Goal: Communication & Community: Answer question/provide support

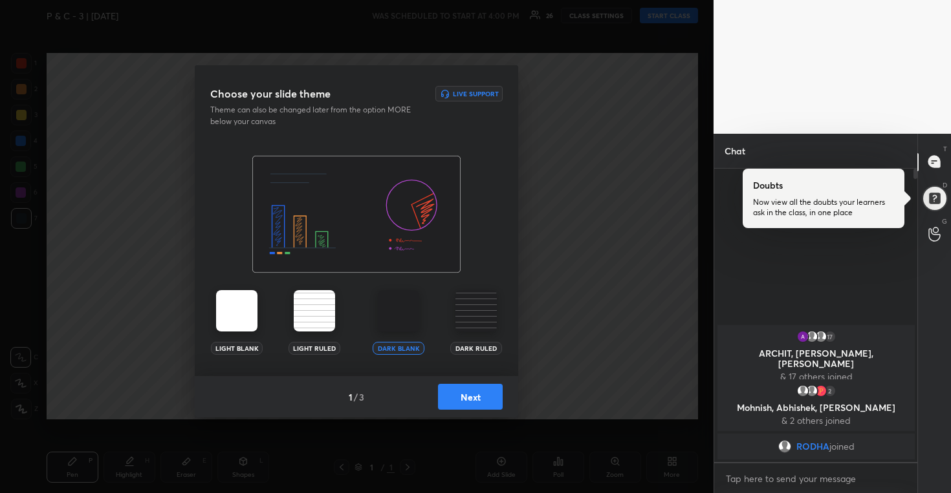
click at [457, 392] on button "Next" at bounding box center [470, 397] width 65 height 26
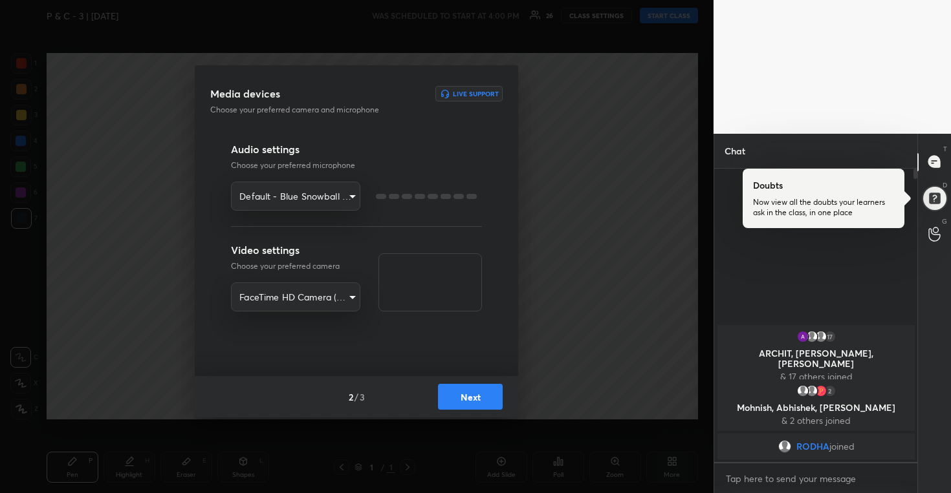
click at [457, 392] on button "Next" at bounding box center [470, 397] width 65 height 26
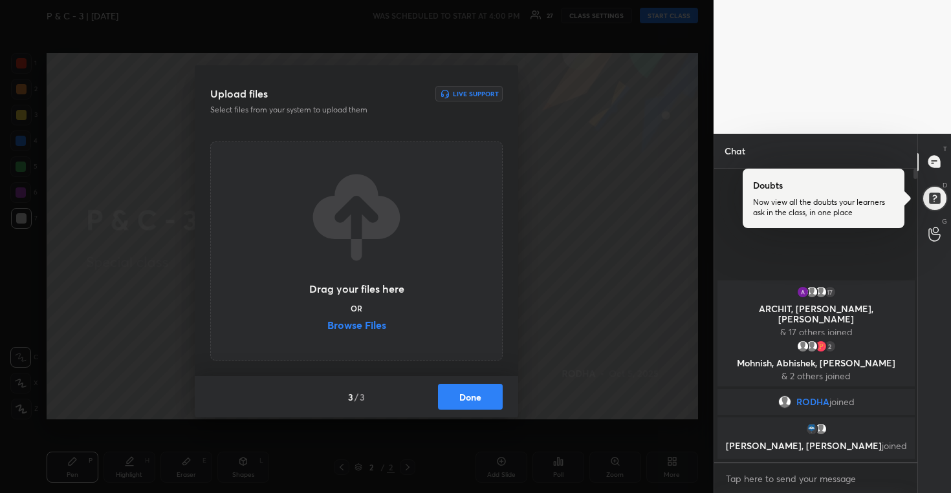
click at [471, 396] on button "Done" at bounding box center [470, 397] width 65 height 26
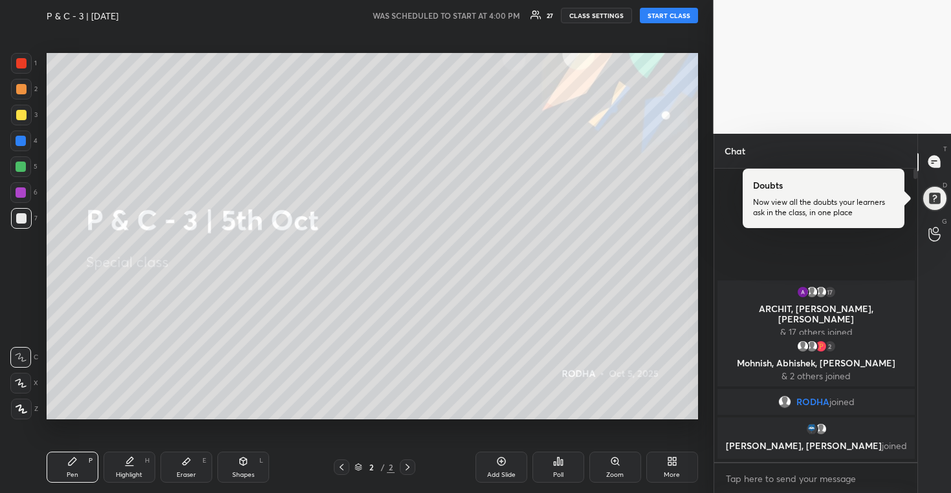
click at [669, 17] on button "START CLASS" at bounding box center [669, 16] width 58 height 16
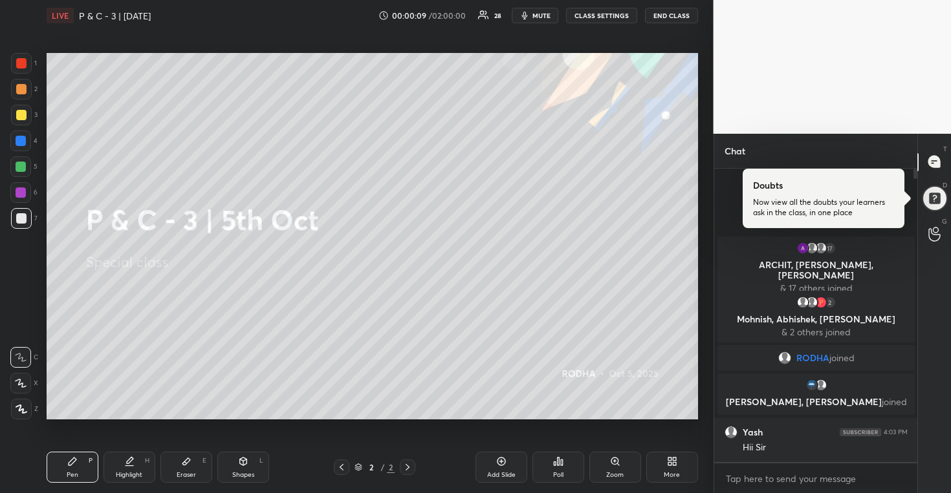
click at [657, 463] on div "More" at bounding box center [672, 467] width 52 height 31
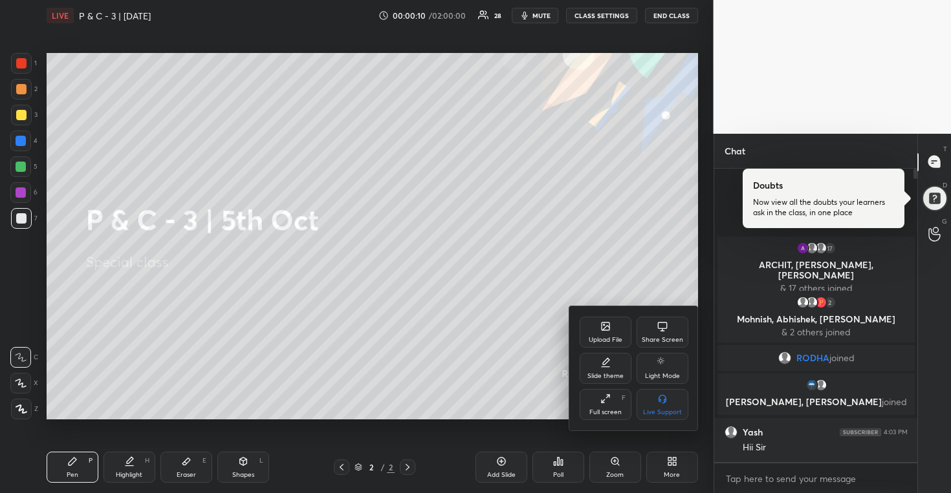
click at [612, 409] on div "Full screen" at bounding box center [605, 412] width 32 height 6
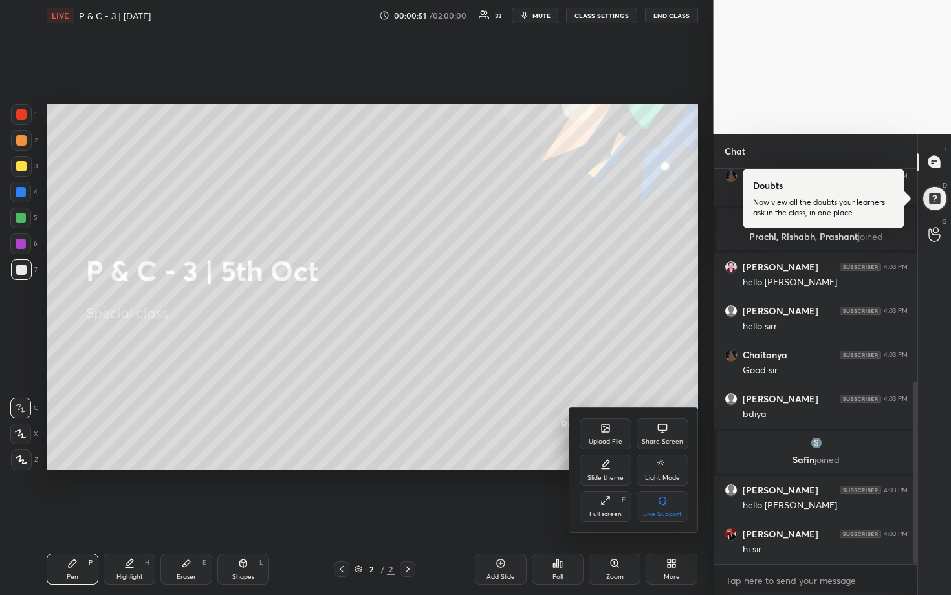
scroll to position [462, 0]
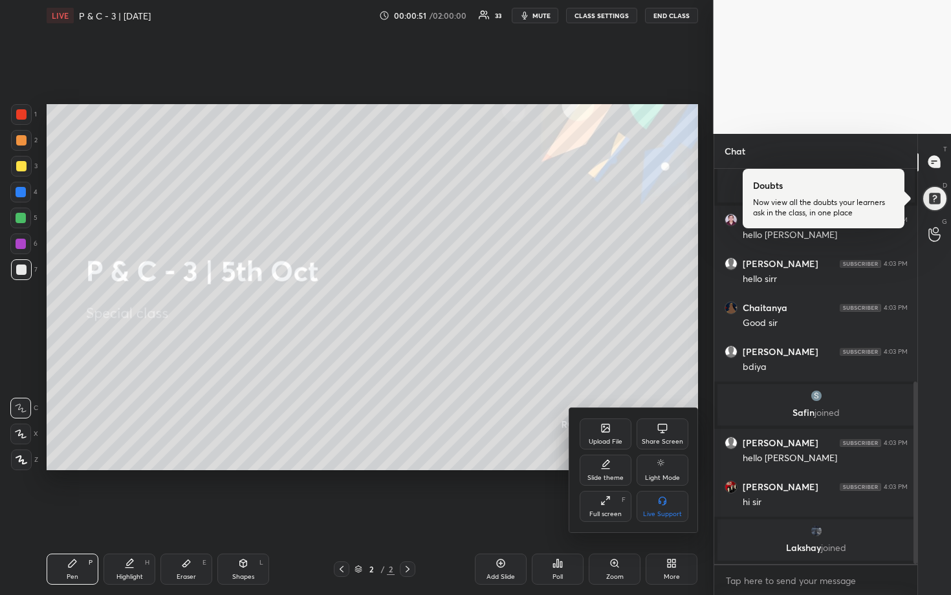
click at [759, 308] on div at bounding box center [475, 297] width 951 height 595
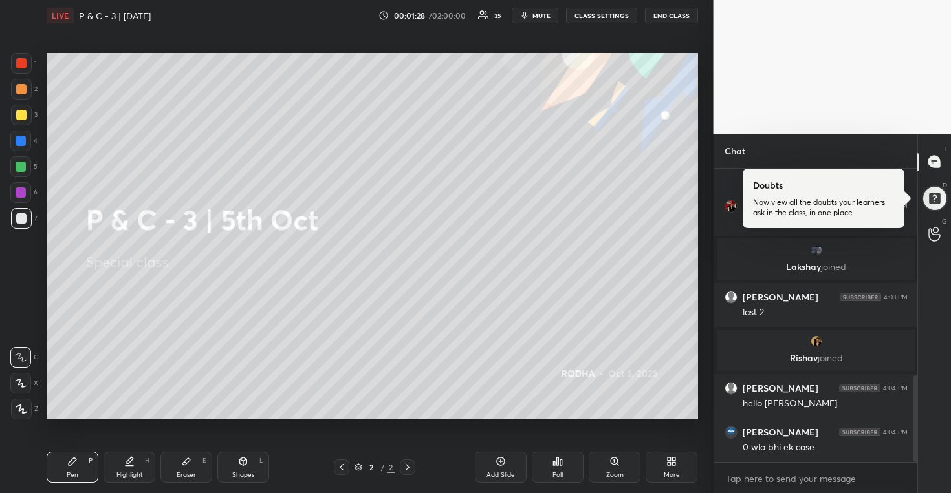
scroll to position [744, 0]
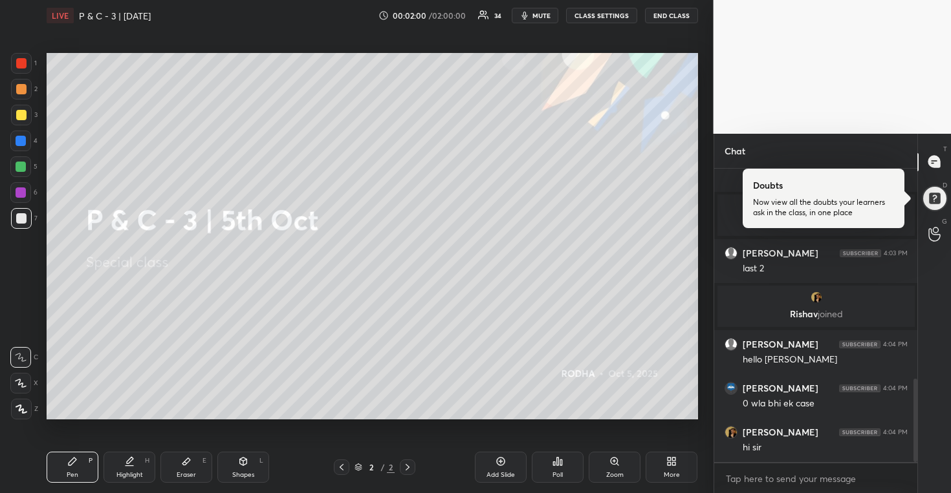
click at [682, 465] on div "More" at bounding box center [671, 467] width 52 height 31
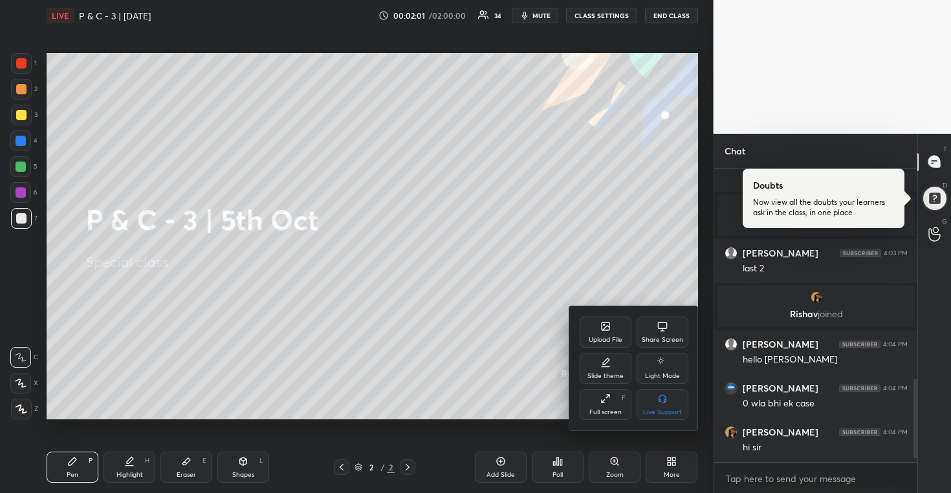
click at [613, 334] on div "Upload File" at bounding box center [605, 332] width 52 height 31
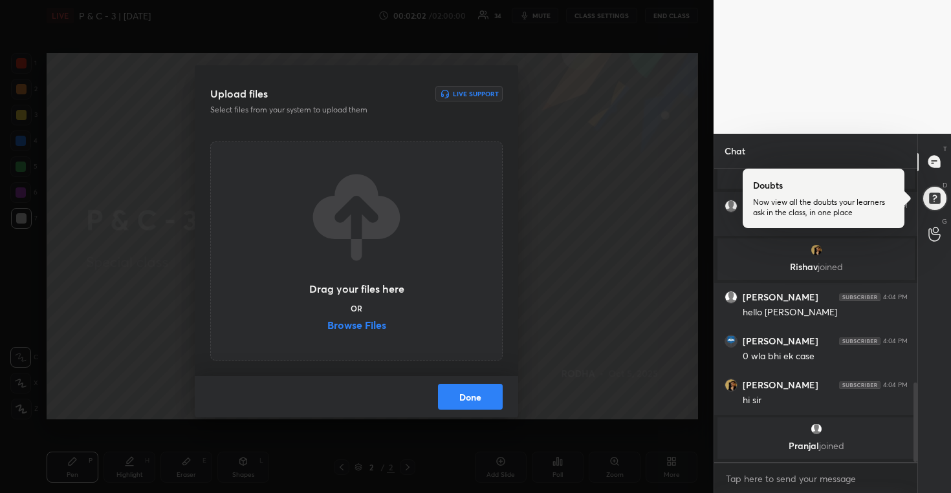
click at [360, 321] on label "Browse Files" at bounding box center [356, 327] width 59 height 14
click at [327, 321] on input "Browse Files" at bounding box center [327, 327] width 0 height 14
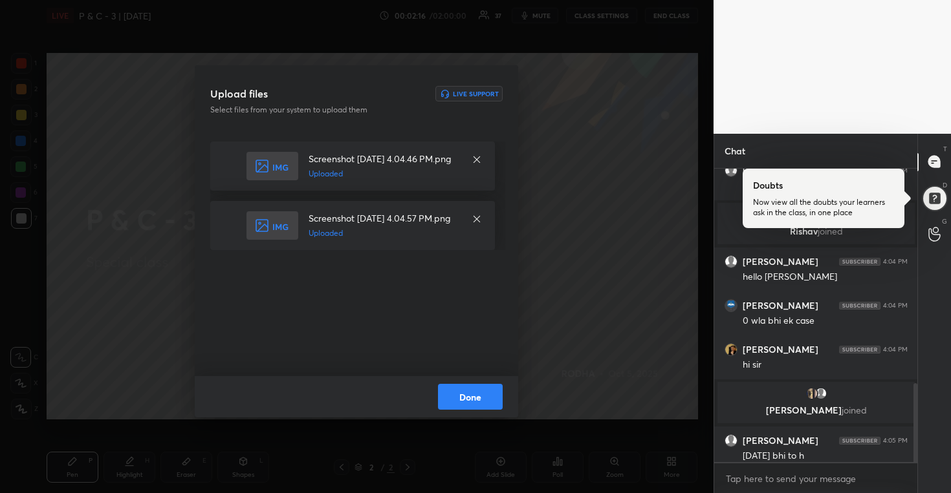
scroll to position [799, 0]
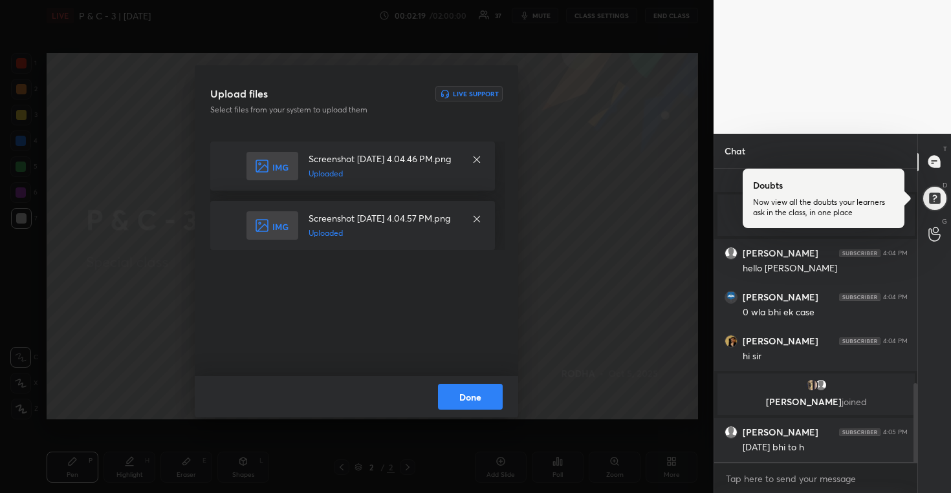
click at [469, 394] on button "Done" at bounding box center [470, 397] width 65 height 26
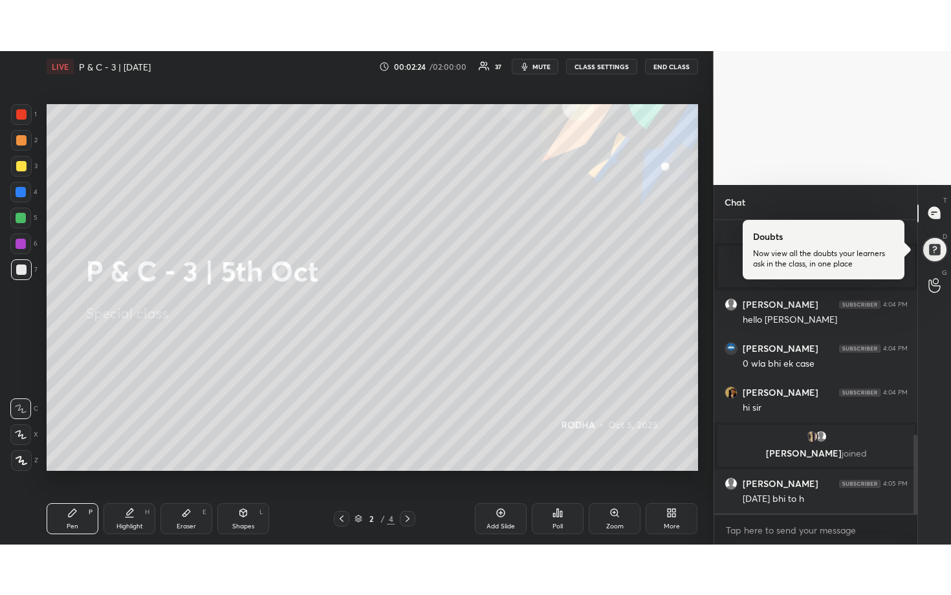
scroll to position [843, 0]
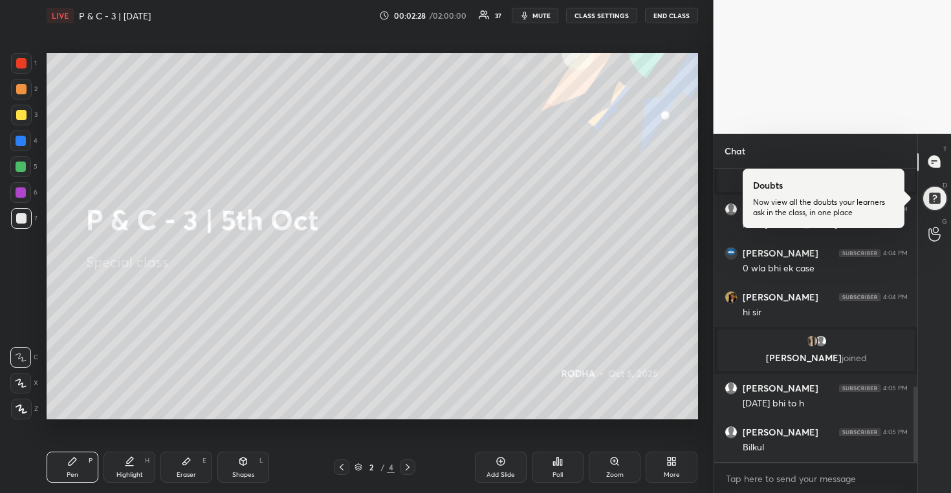
click at [675, 462] on icon at bounding box center [671, 462] width 10 height 10
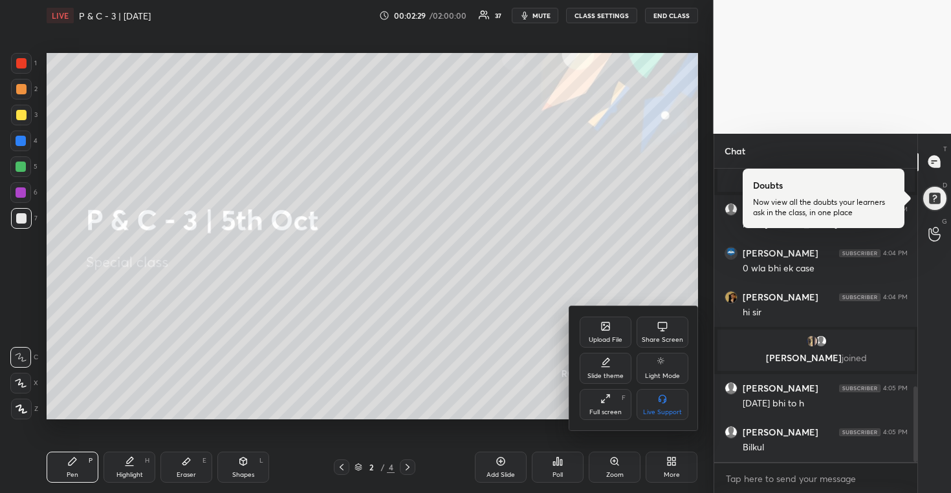
click at [609, 404] on icon at bounding box center [605, 399] width 10 height 10
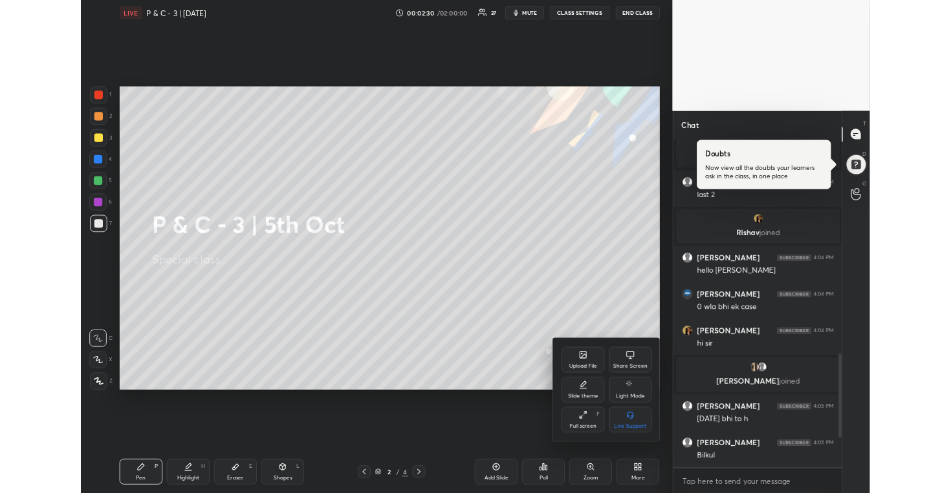
scroll to position [742, 0]
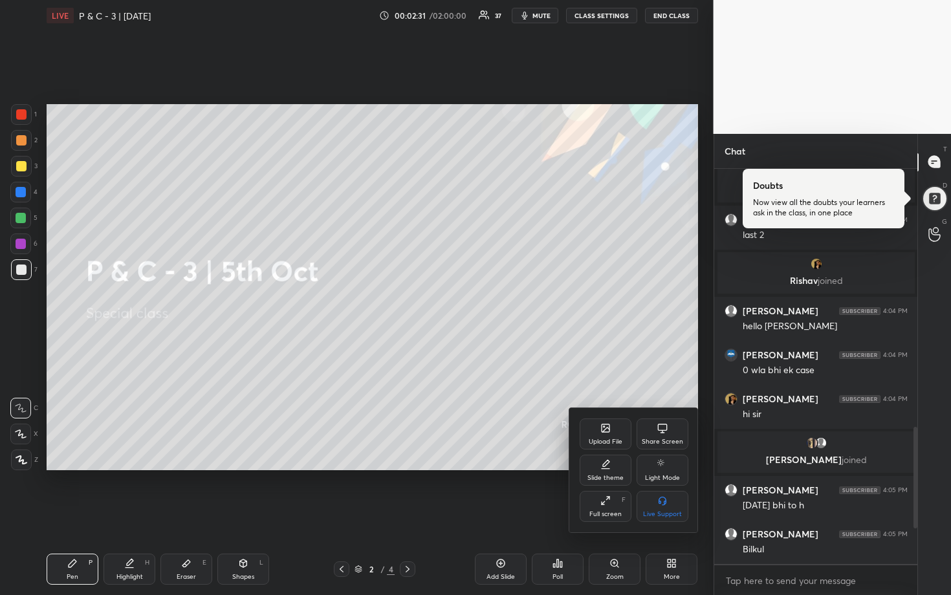
click at [600, 493] on div "Full screen F" at bounding box center [605, 506] width 52 height 31
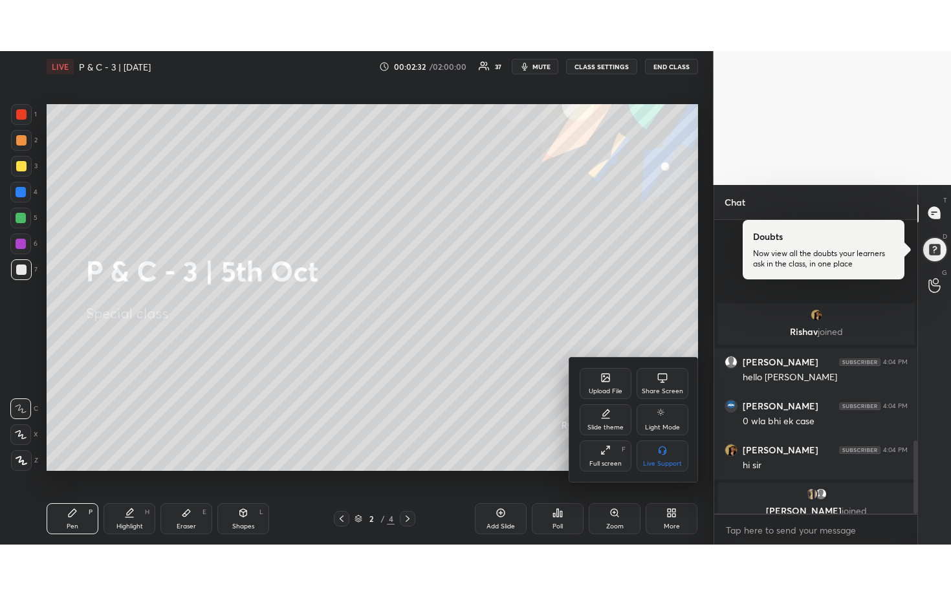
scroll to position [887, 0]
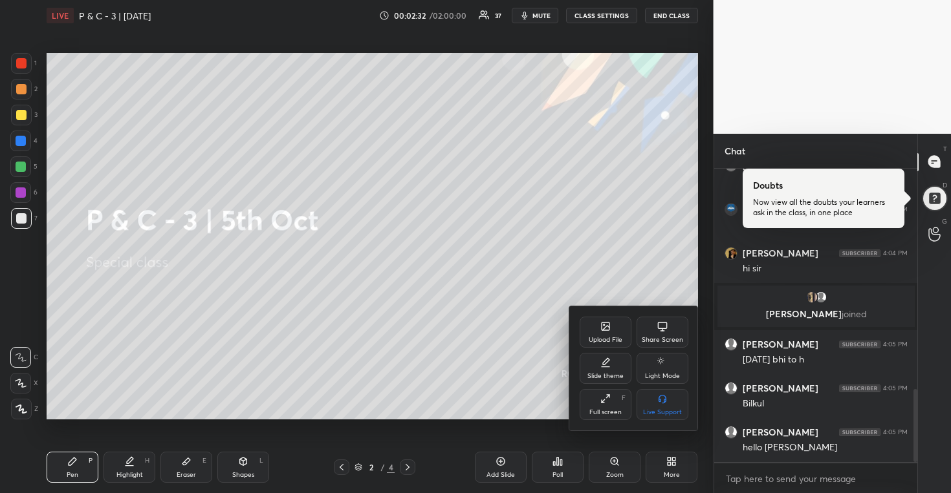
click at [648, 244] on div at bounding box center [475, 246] width 951 height 493
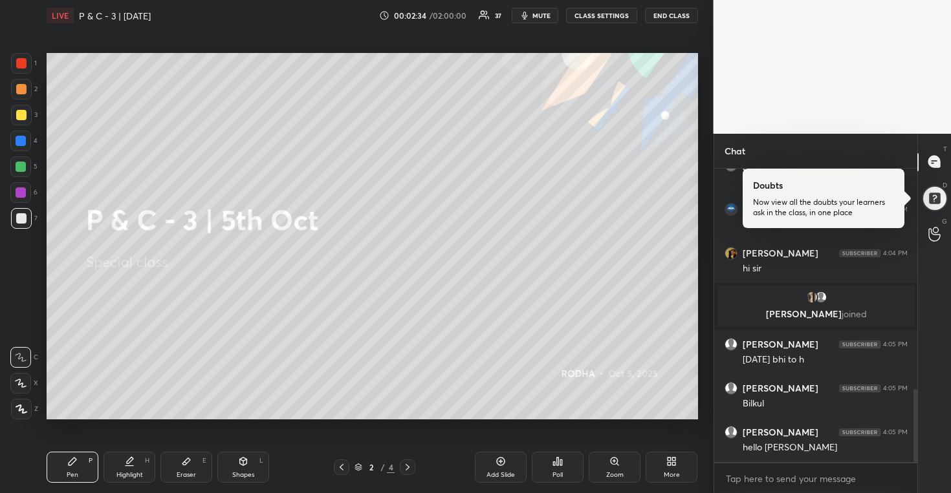
click at [671, 460] on icon at bounding box center [671, 462] width 10 height 10
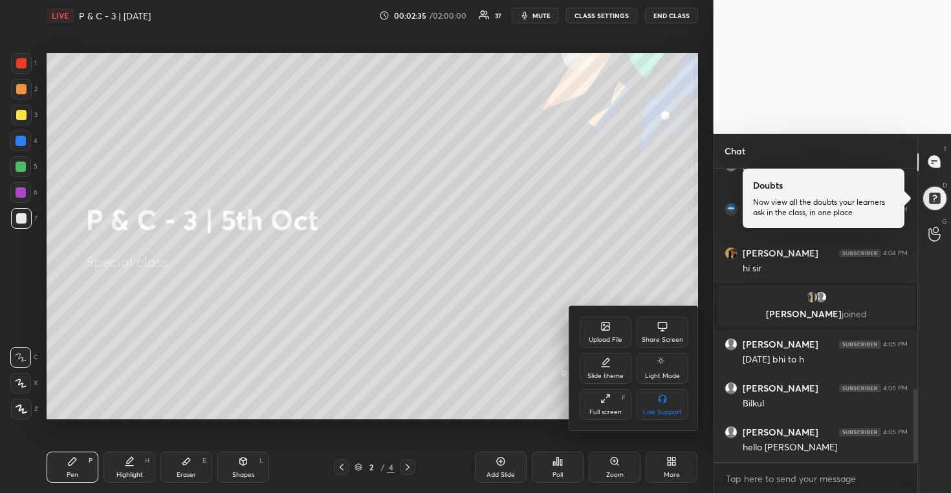
click at [607, 394] on icon at bounding box center [605, 399] width 10 height 10
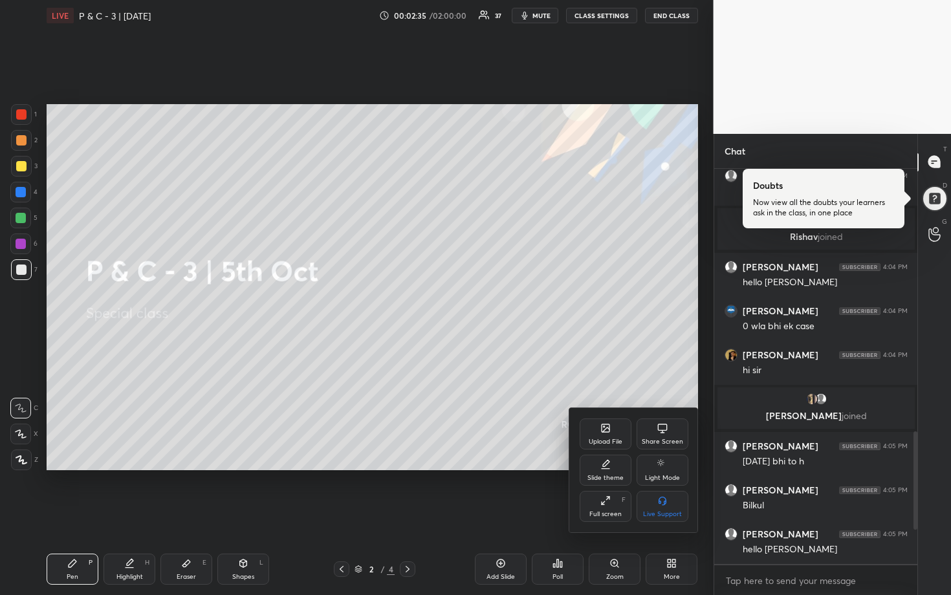
scroll to position [786, 0]
click at [578, 322] on div at bounding box center [475, 297] width 951 height 595
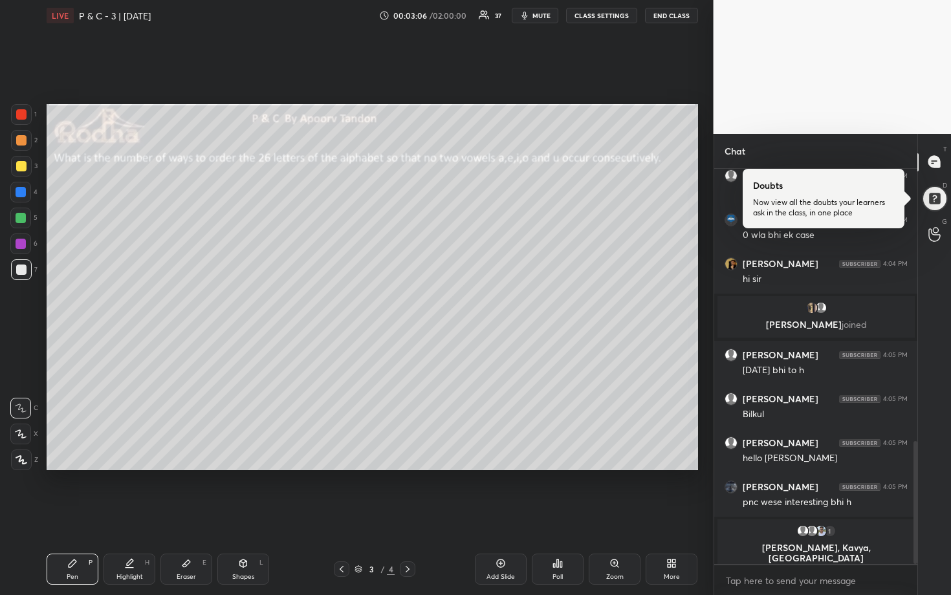
scroll to position [887, 0]
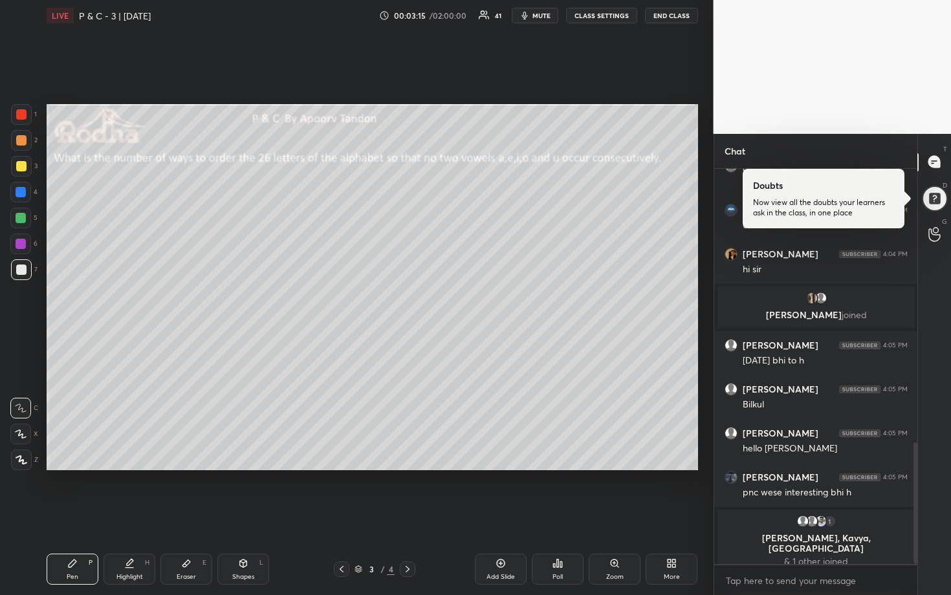
click at [19, 167] on div at bounding box center [21, 166] width 10 height 10
click at [24, 437] on icon at bounding box center [21, 433] width 12 height 9
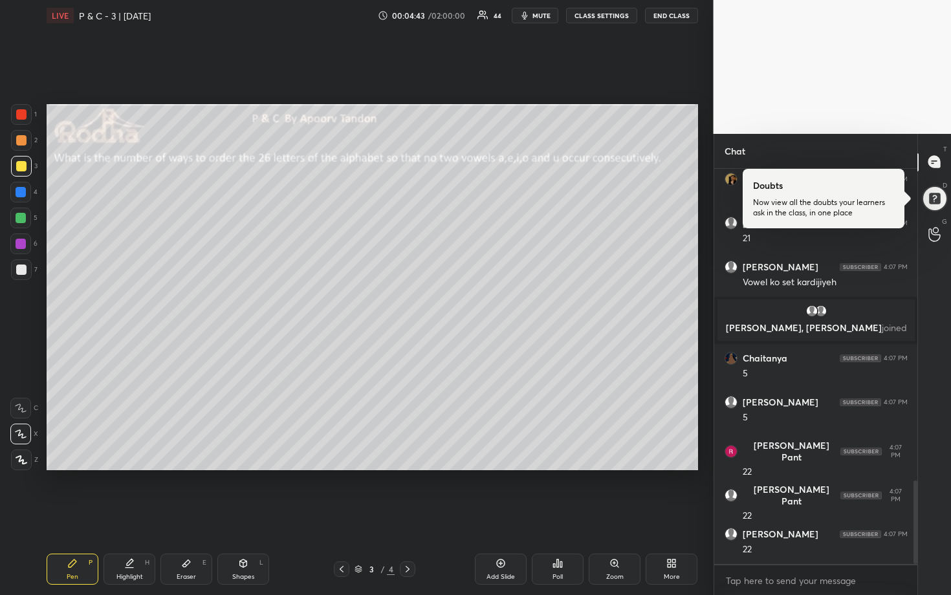
scroll to position [1518, 0]
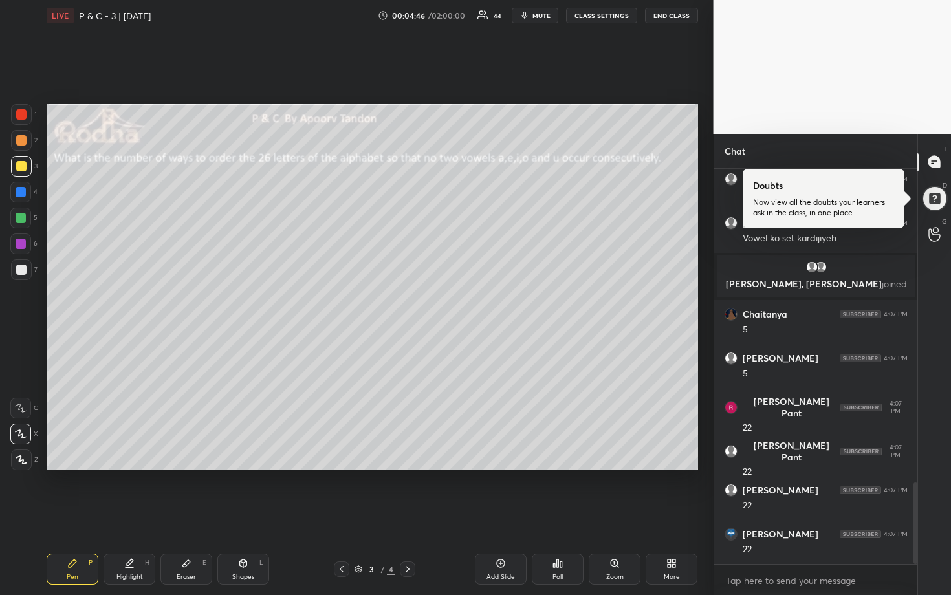
click at [21, 266] on div at bounding box center [21, 269] width 10 height 10
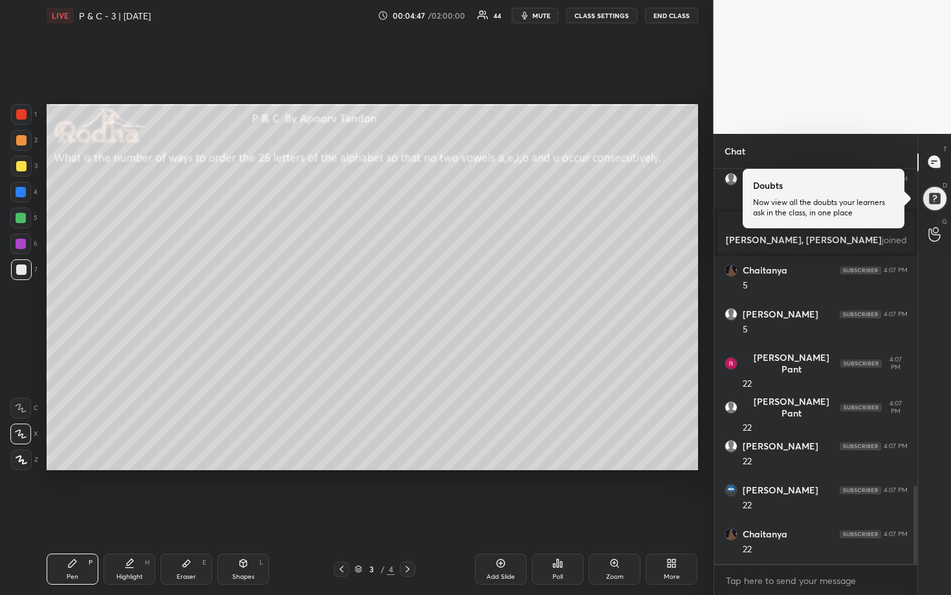
scroll to position [1606, 0]
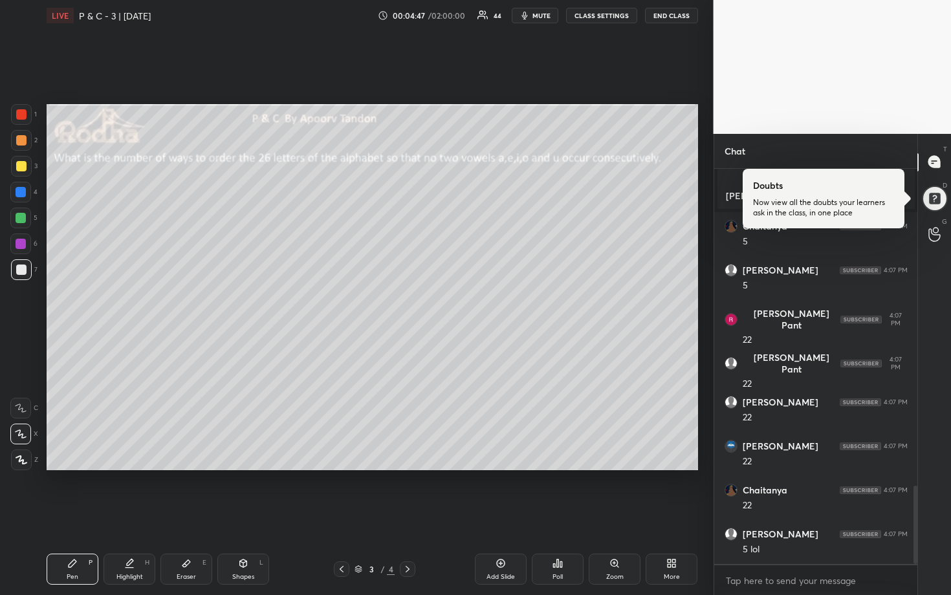
click at [21, 166] on div at bounding box center [21, 166] width 10 height 10
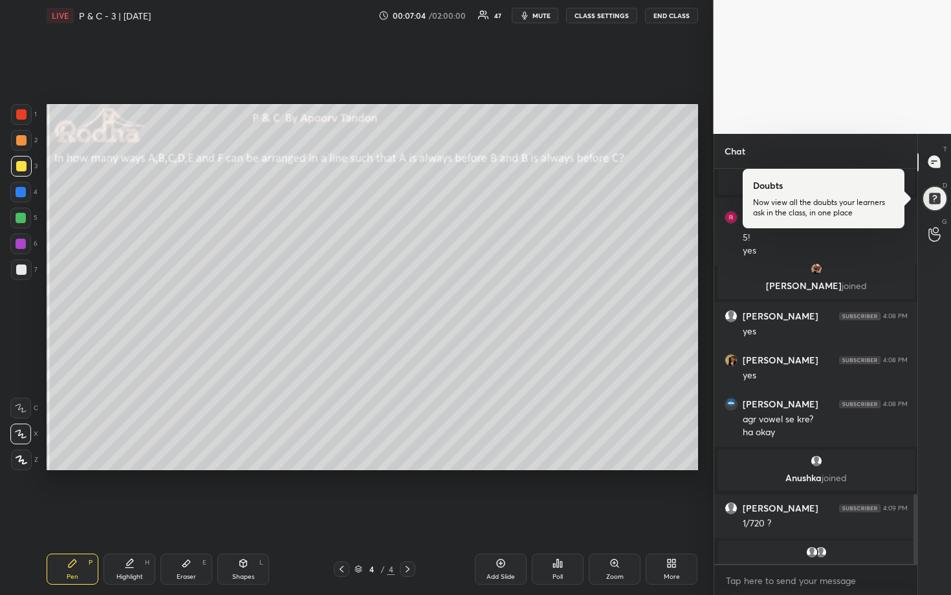
scroll to position [1843, 0]
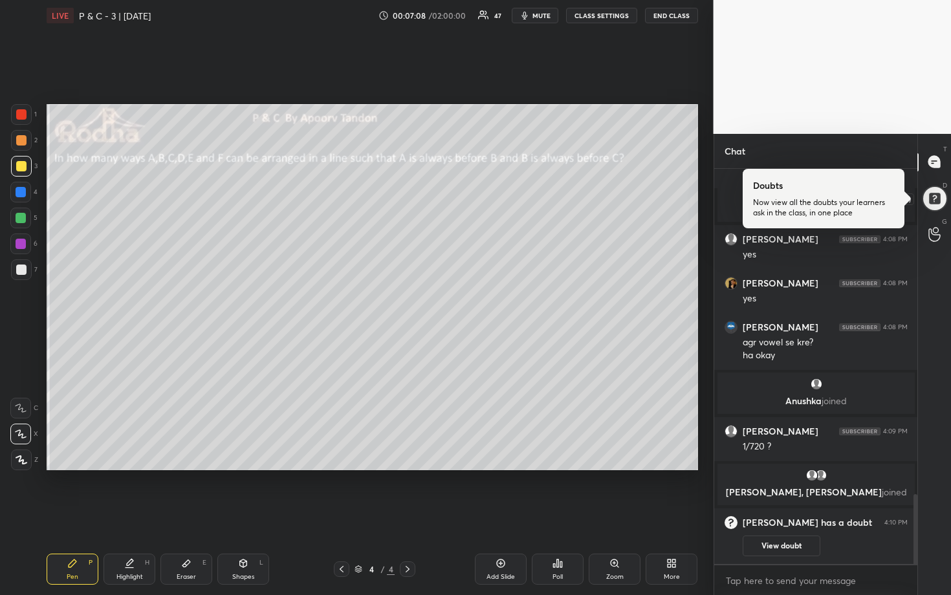
click at [934, 202] on div at bounding box center [933, 198] width 27 height 27
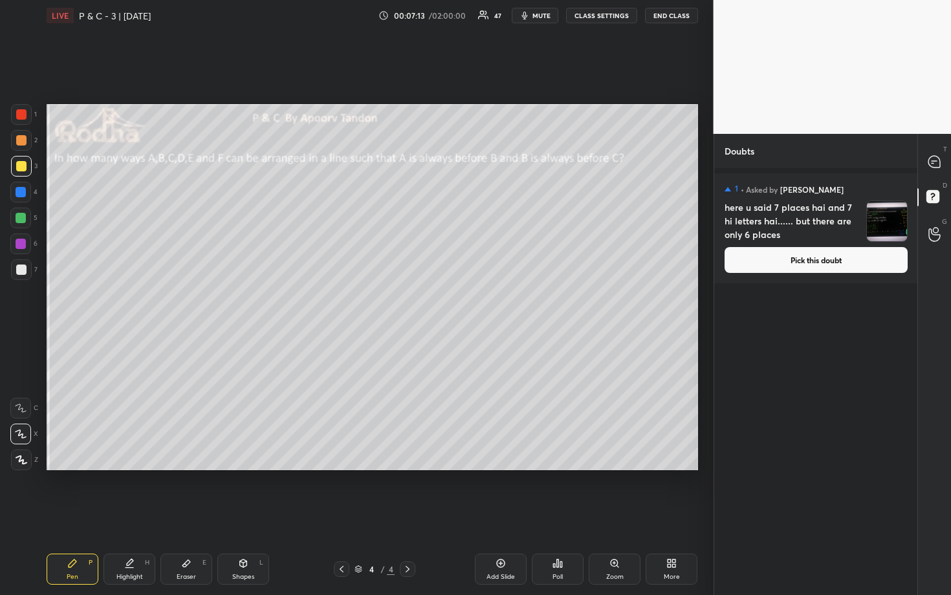
click at [854, 263] on button "Pick this doubt" at bounding box center [815, 260] width 183 height 26
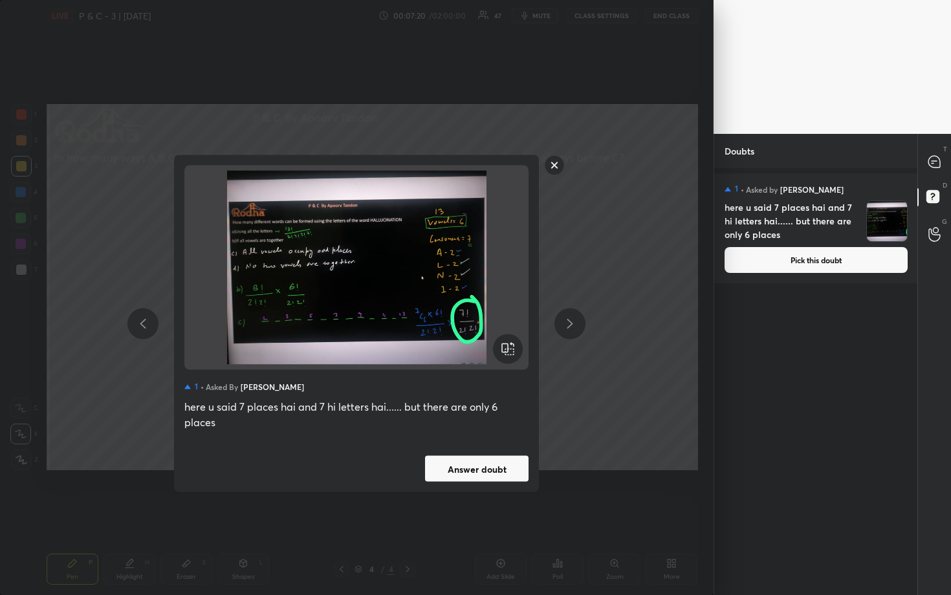
click at [606, 278] on div "1 • Asked by [PERSON_NAME] here u said 7 places hai and 7 hi letters hai...... …" at bounding box center [356, 297] width 713 height 595
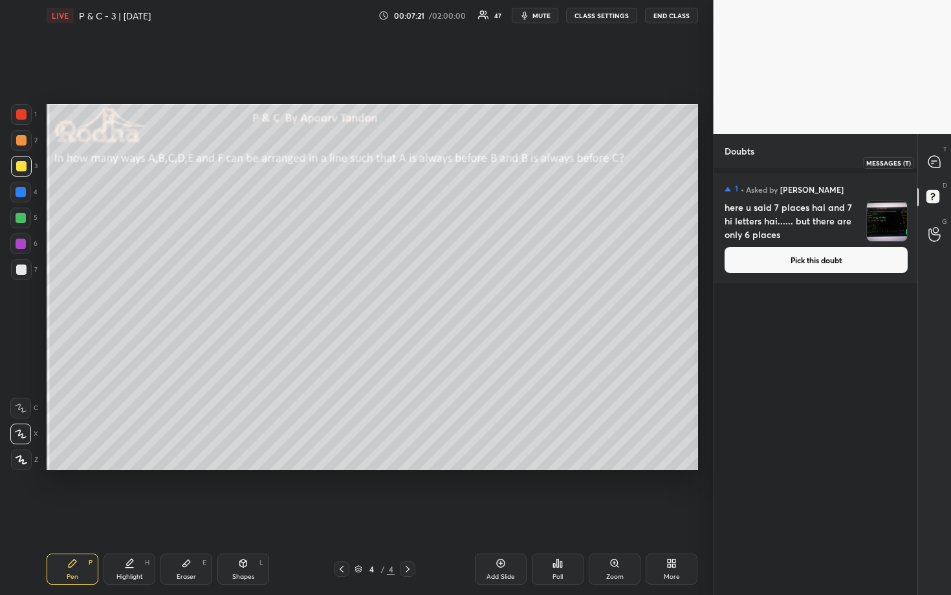
click at [933, 164] on icon at bounding box center [934, 162] width 12 height 12
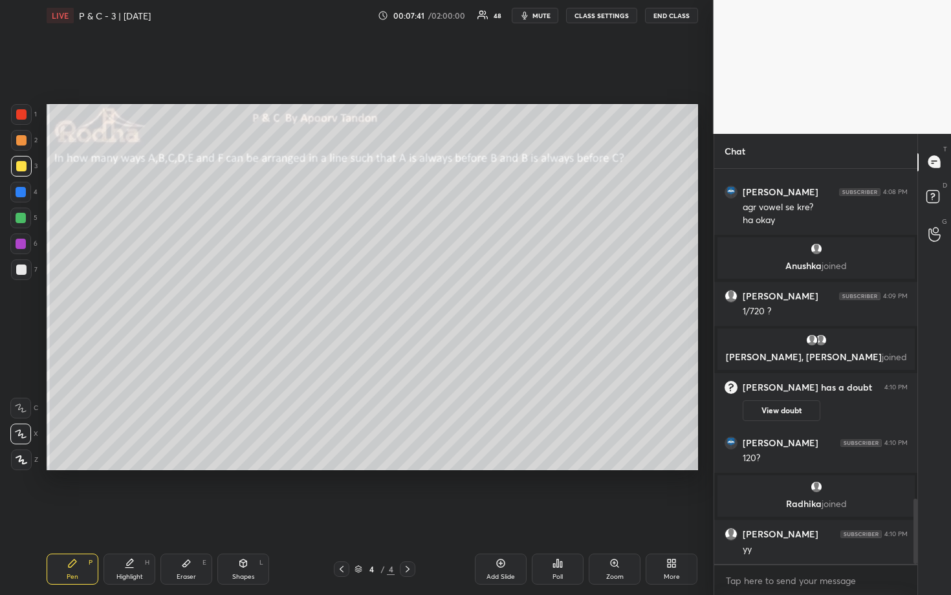
scroll to position [1987, 0]
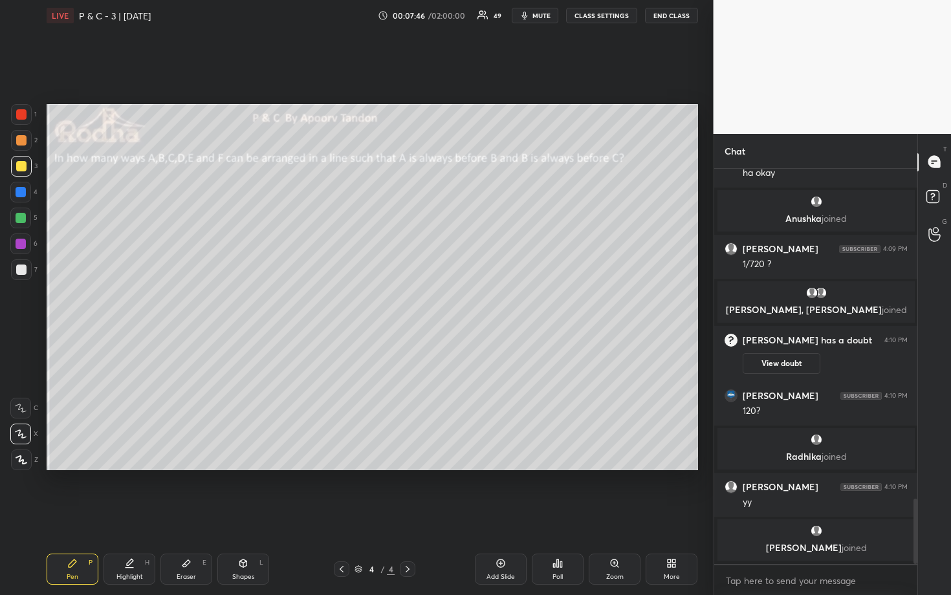
click at [19, 216] on div at bounding box center [21, 218] width 10 height 10
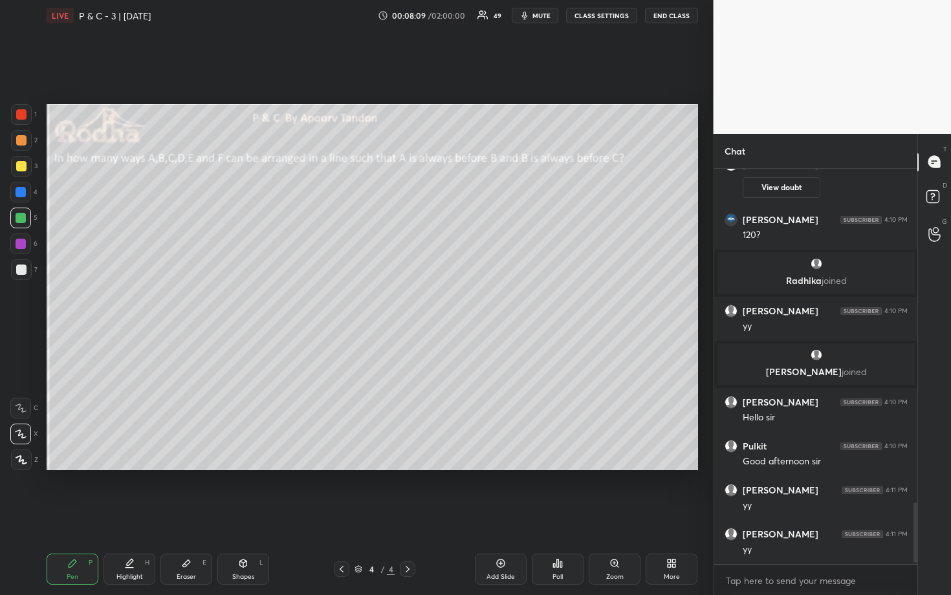
scroll to position [2187, 0]
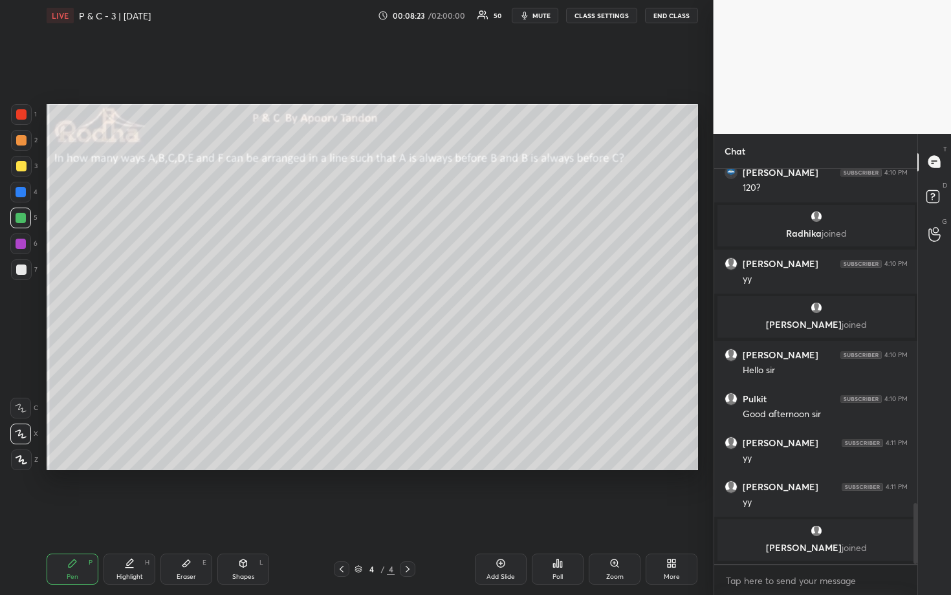
click at [22, 140] on div at bounding box center [21, 140] width 10 height 10
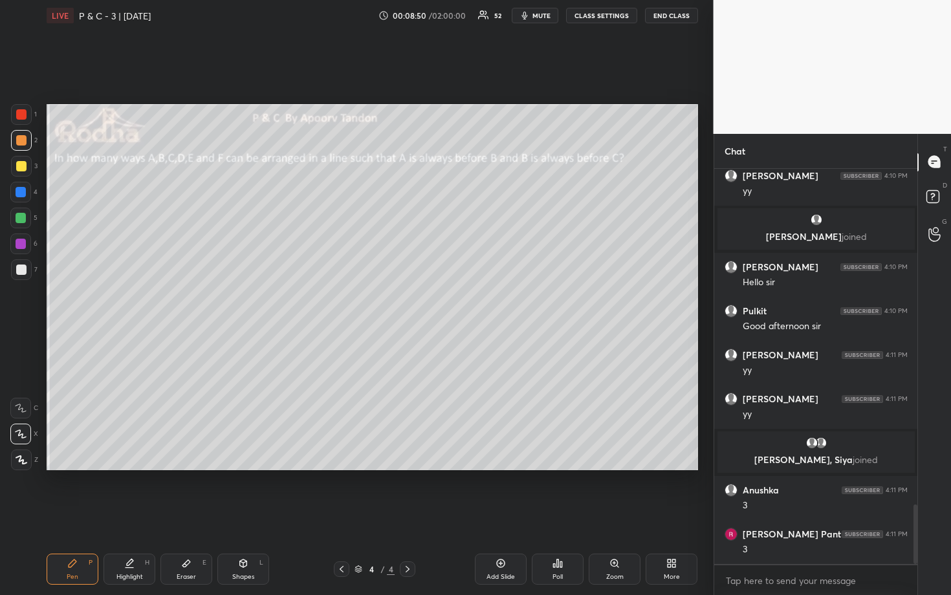
scroll to position [2272, 0]
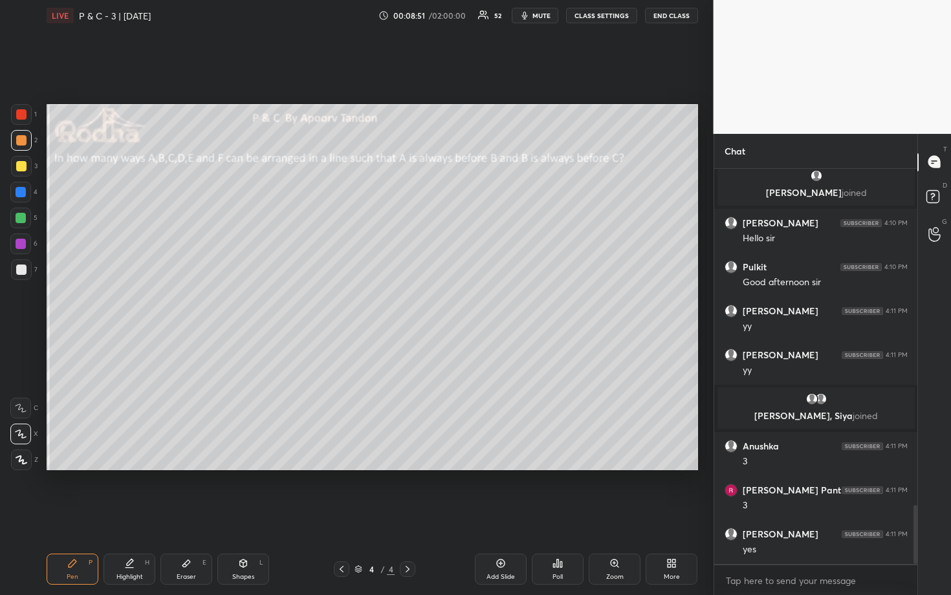
click at [24, 217] on div at bounding box center [21, 218] width 10 height 10
click at [20, 142] on div at bounding box center [21, 140] width 10 height 10
click at [16, 217] on div at bounding box center [21, 218] width 10 height 10
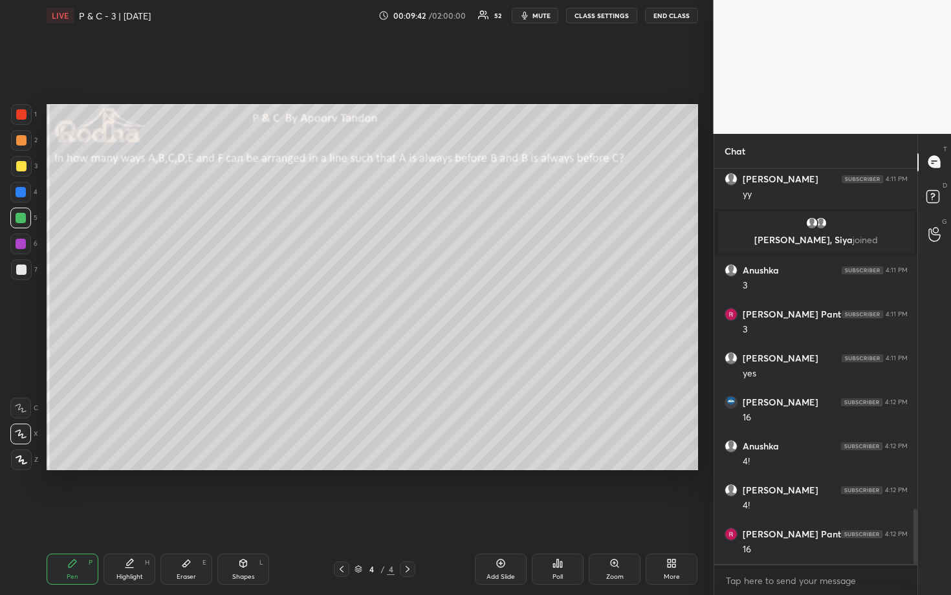
scroll to position [2536, 0]
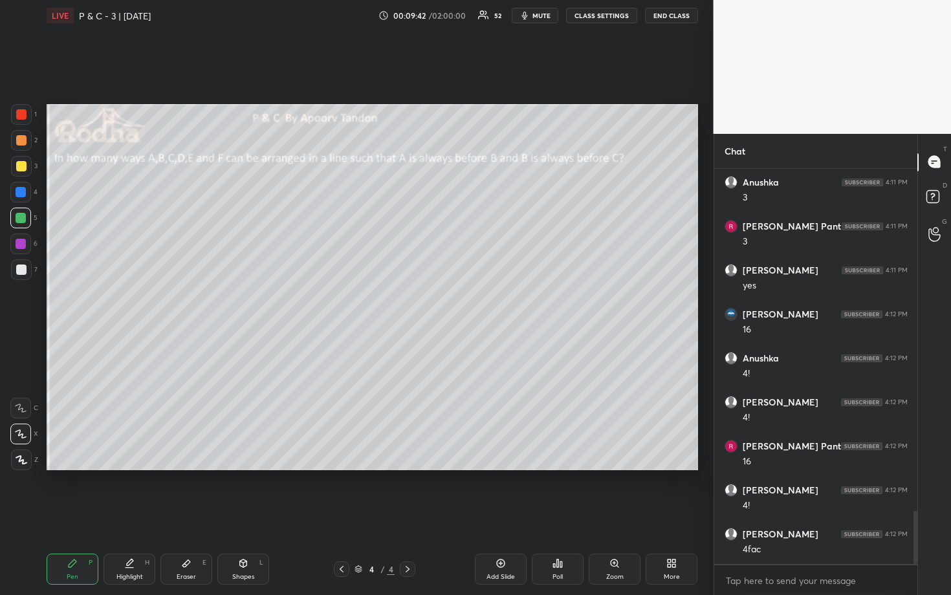
drag, startPoint x: 24, startPoint y: 139, endPoint x: 38, endPoint y: 139, distance: 13.6
click at [25, 140] on div at bounding box center [21, 140] width 10 height 10
click at [25, 193] on div at bounding box center [21, 192] width 10 height 10
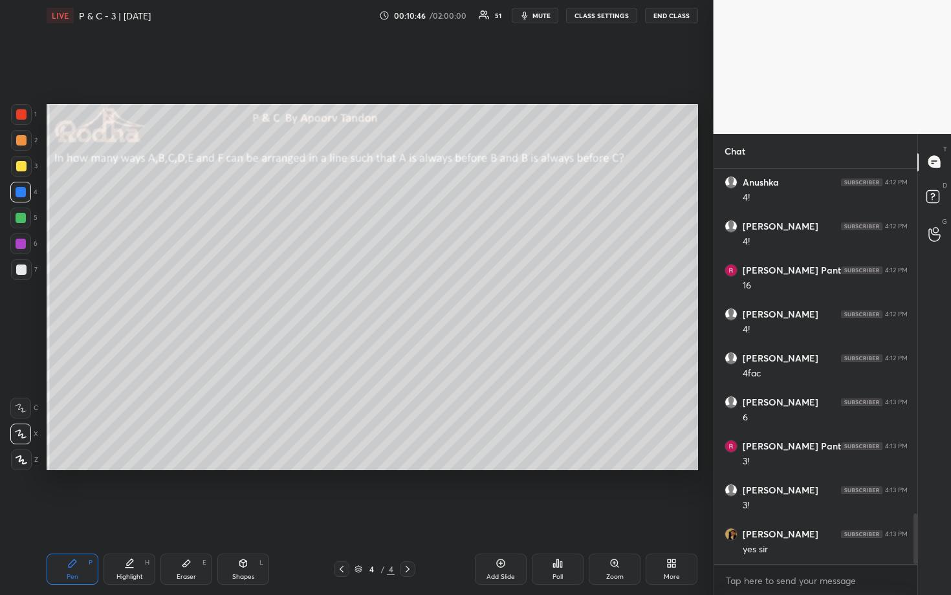
click at [21, 143] on div at bounding box center [21, 140] width 10 height 10
click at [22, 216] on div at bounding box center [21, 218] width 10 height 10
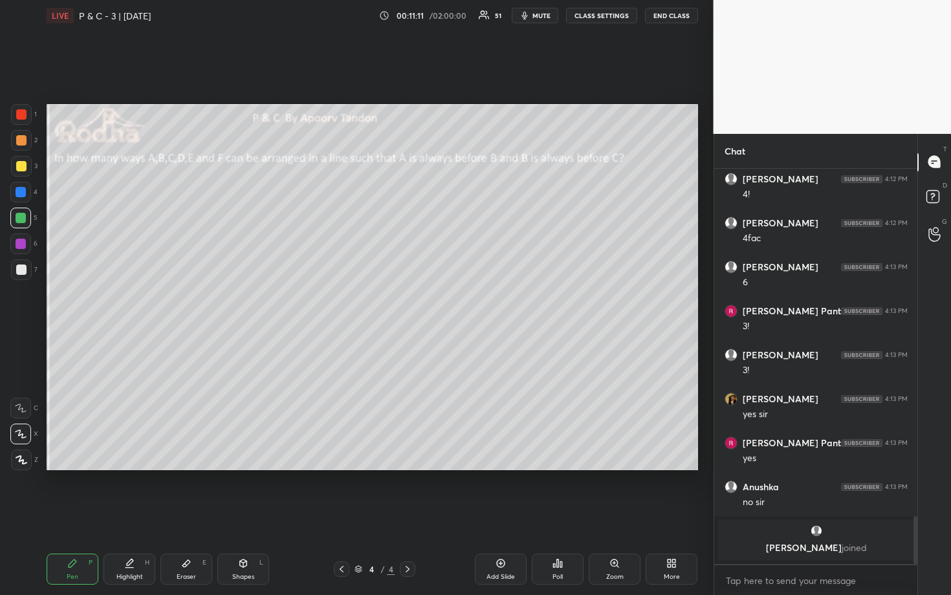
click at [19, 269] on div at bounding box center [21, 269] width 10 height 10
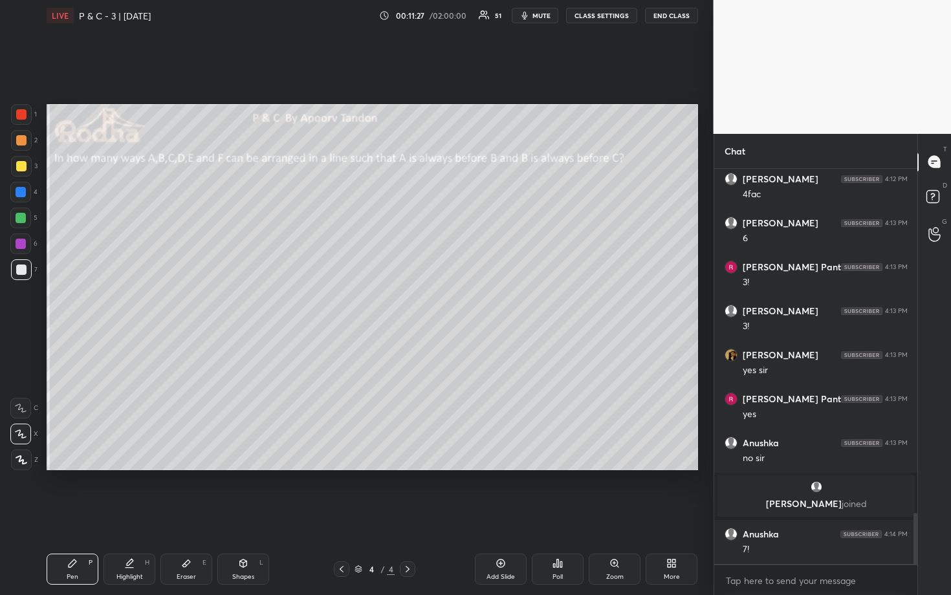
scroll to position [2692, 0]
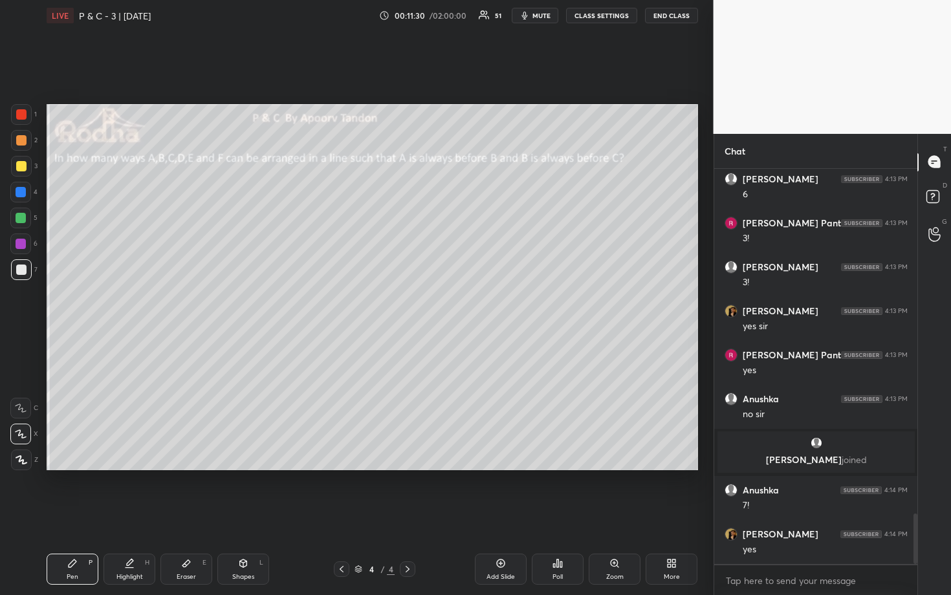
click at [19, 167] on div at bounding box center [21, 166] width 10 height 10
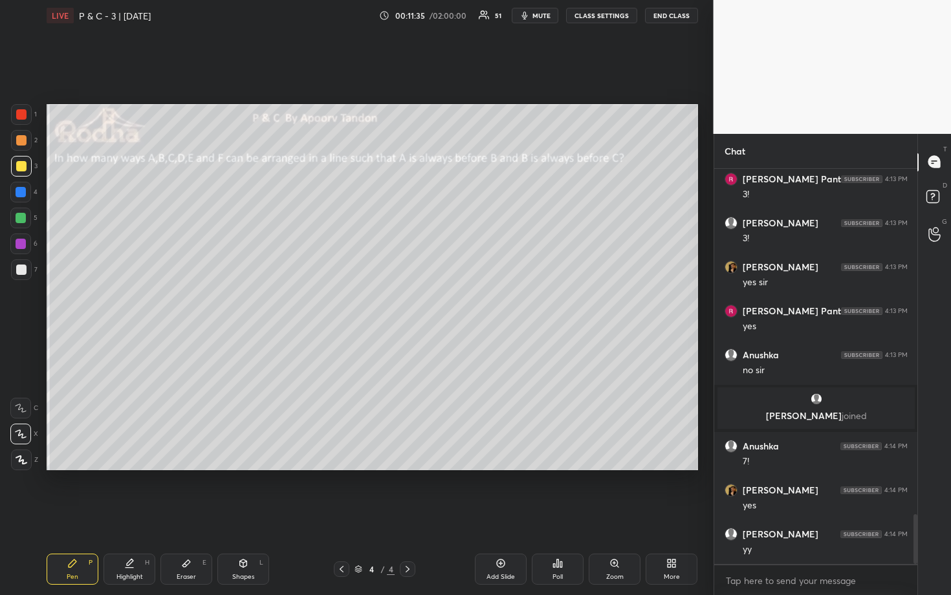
click at [507, 493] on div "Add Slide" at bounding box center [501, 569] width 52 height 31
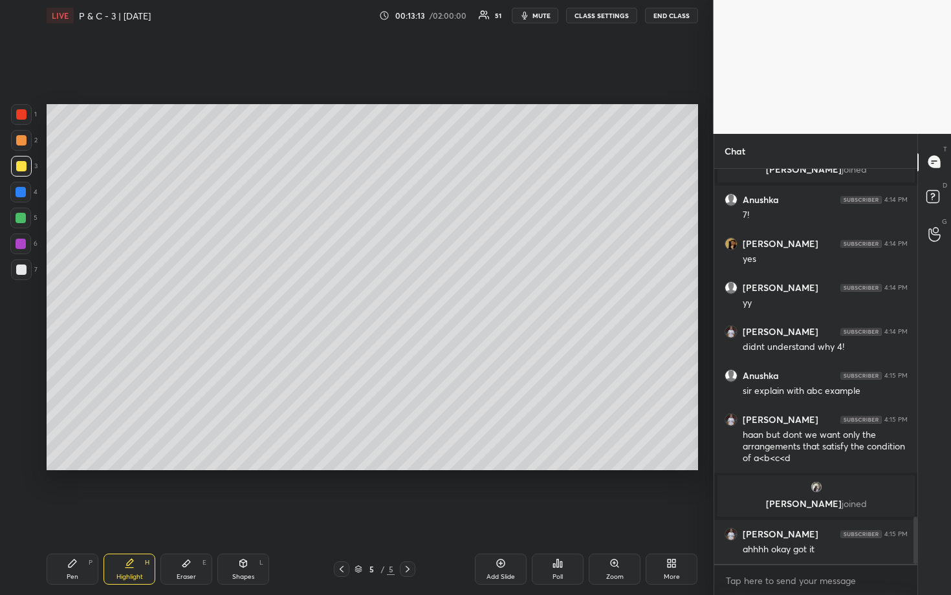
scroll to position [2930, 0]
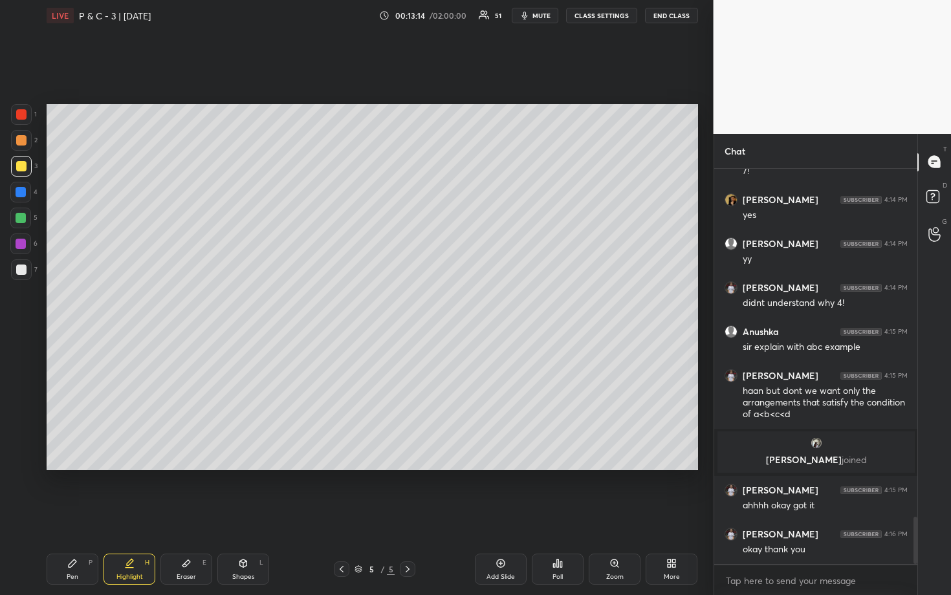
click at [22, 193] on div at bounding box center [21, 192] width 10 height 10
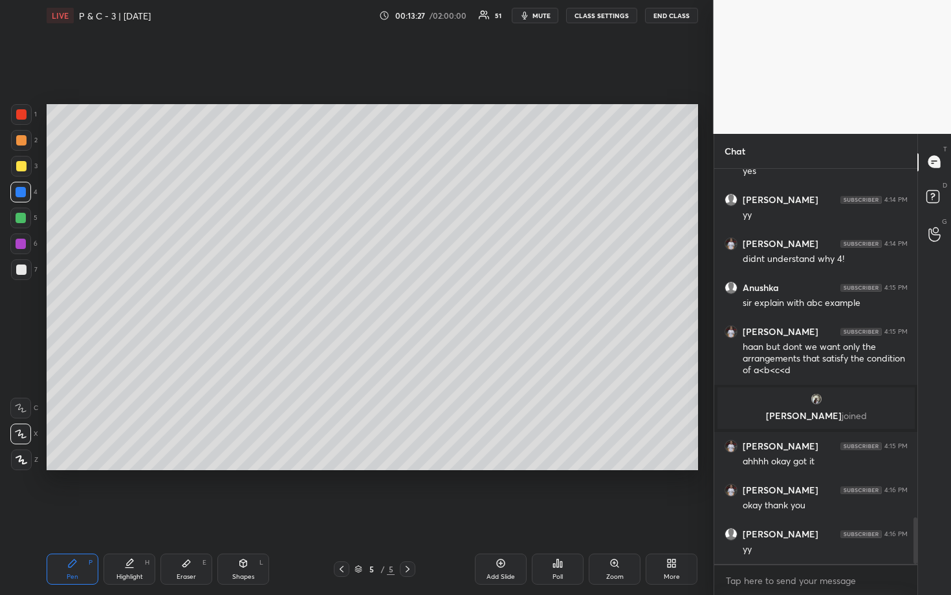
click at [20, 272] on div at bounding box center [21, 269] width 10 height 10
click at [22, 143] on div at bounding box center [21, 140] width 10 height 10
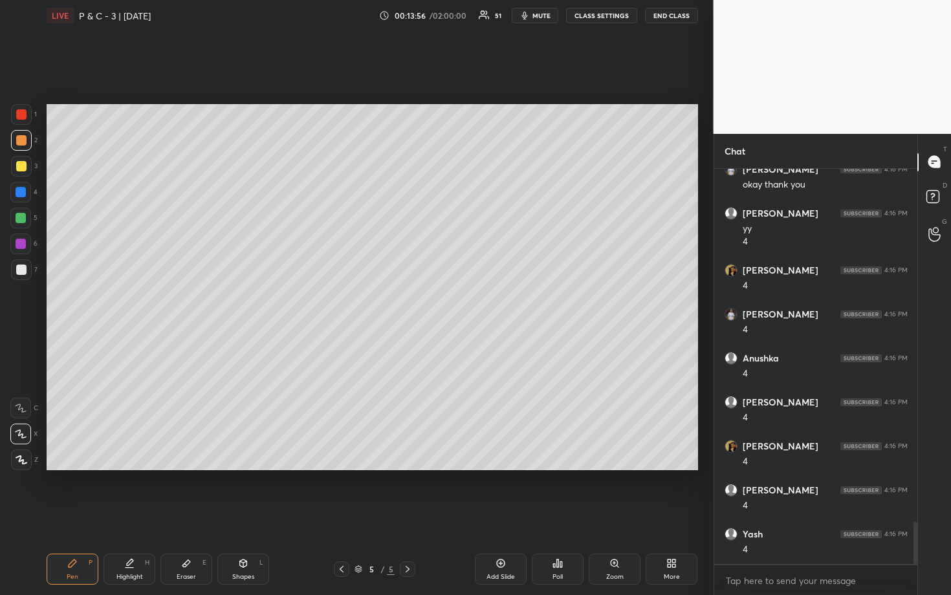
scroll to position [3339, 0]
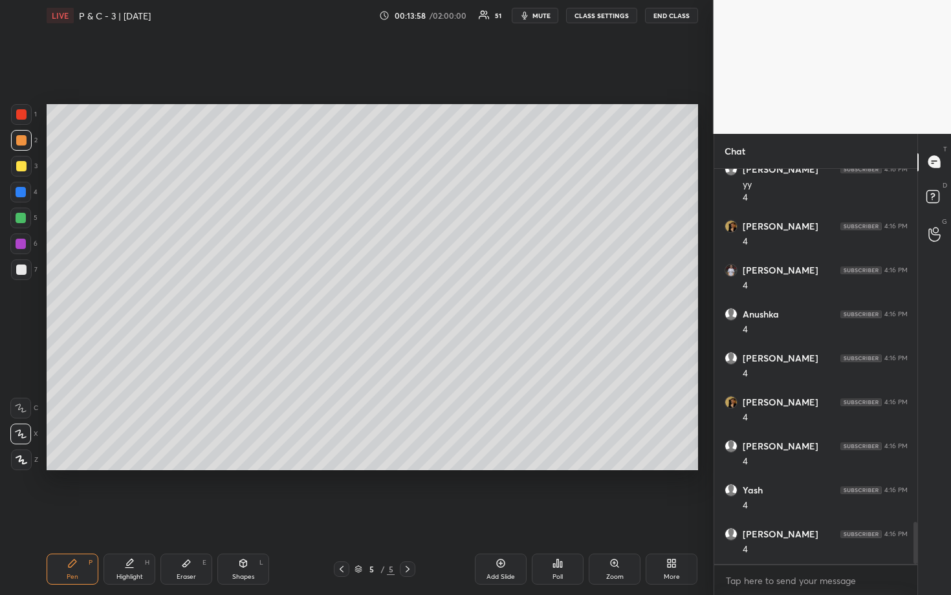
click at [26, 221] on div at bounding box center [20, 218] width 21 height 21
click at [27, 272] on div at bounding box center [21, 269] width 21 height 21
click at [25, 217] on div at bounding box center [20, 218] width 21 height 21
click at [22, 148] on div at bounding box center [21, 140] width 21 height 21
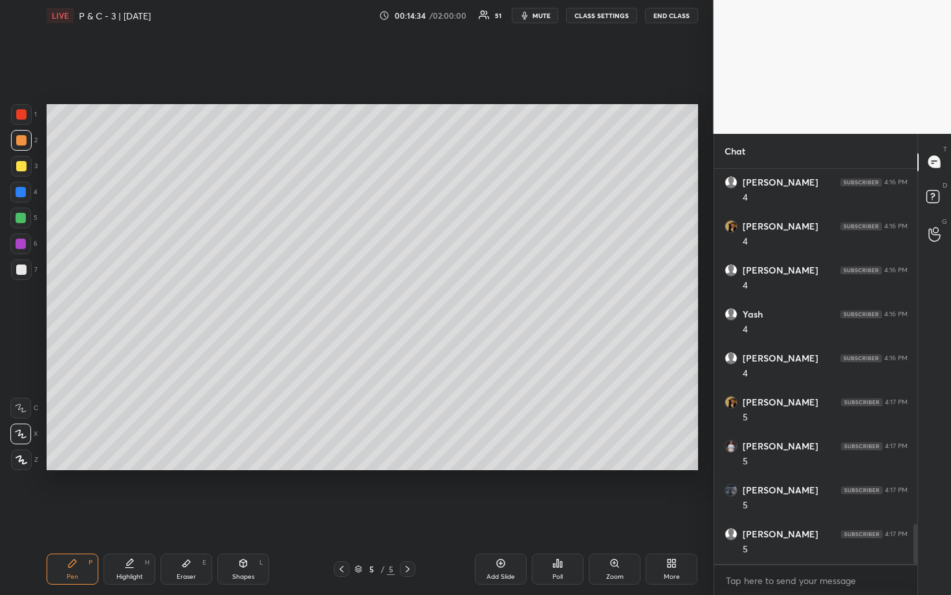
click at [23, 217] on div at bounding box center [21, 218] width 10 height 10
click at [24, 275] on div at bounding box center [21, 269] width 21 height 21
click at [23, 138] on div at bounding box center [21, 140] width 10 height 10
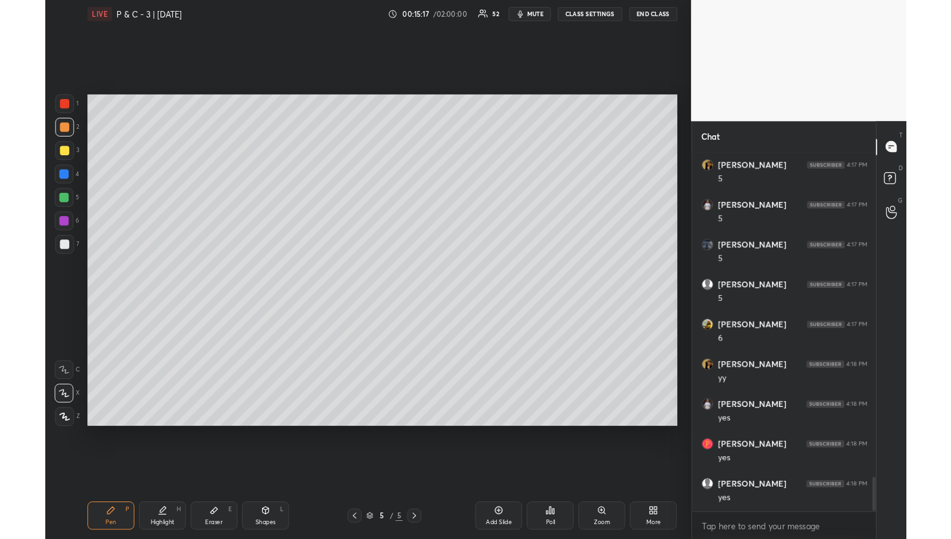
scroll to position [3779, 0]
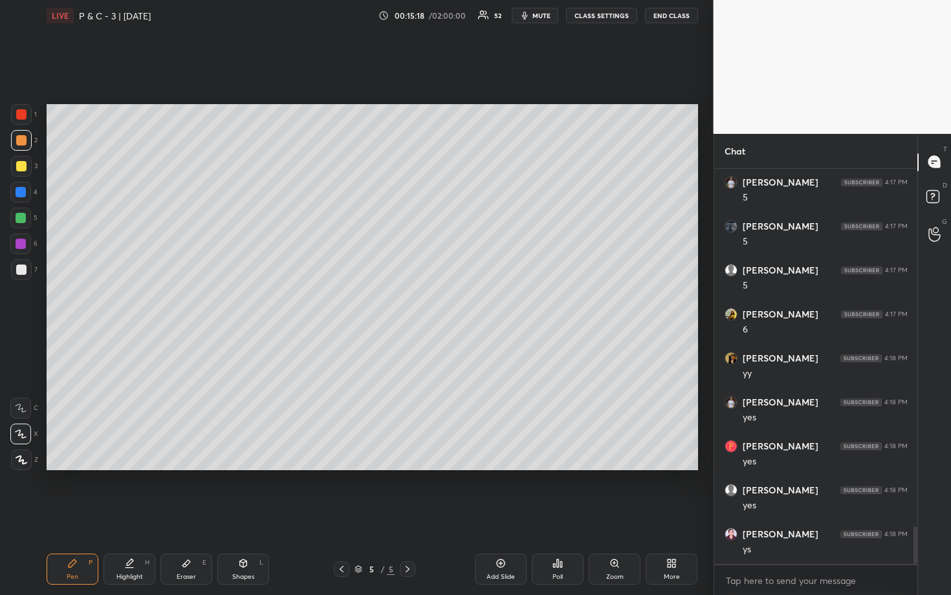
click at [682, 493] on div "More" at bounding box center [671, 569] width 52 height 31
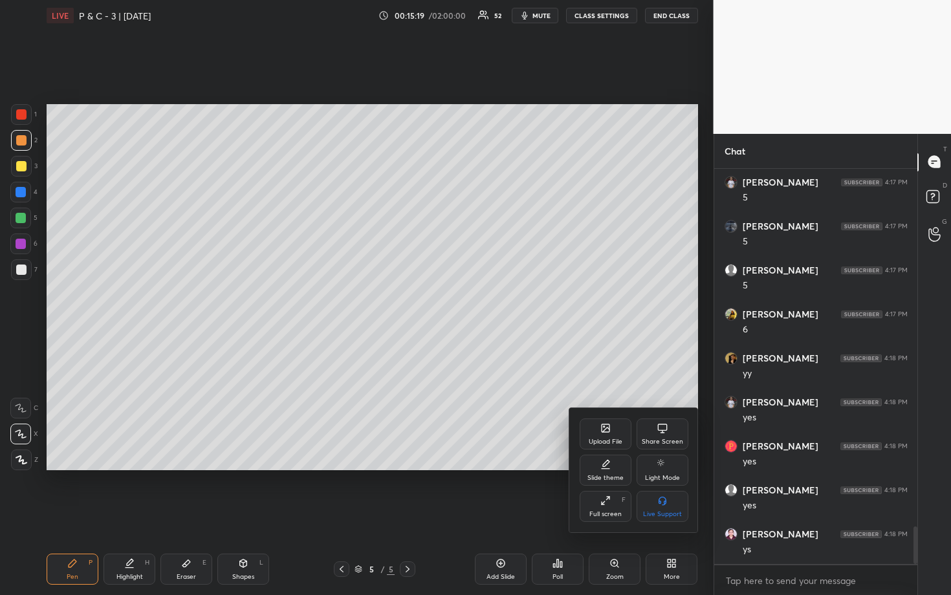
click at [614, 422] on div "Upload File" at bounding box center [605, 433] width 52 height 31
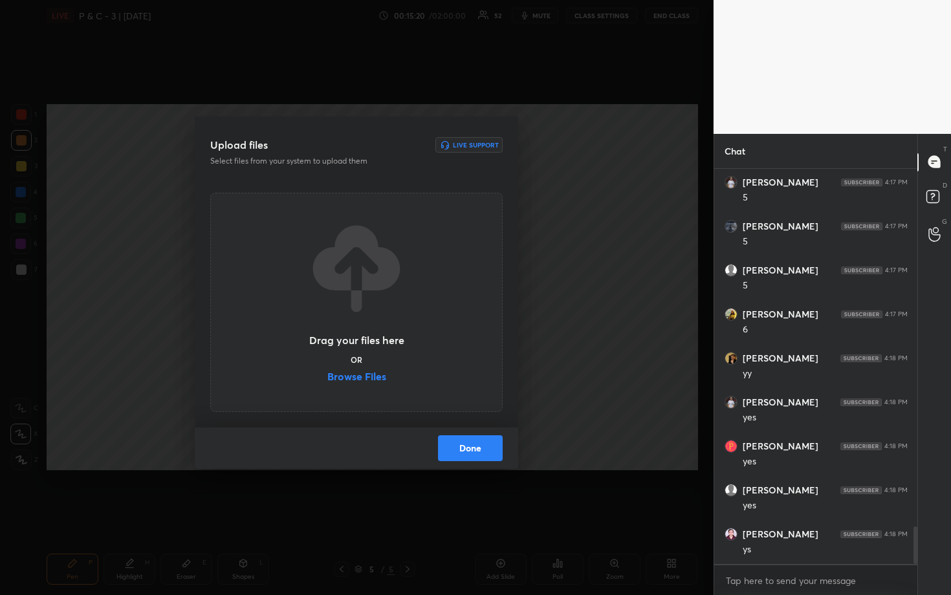
click at [354, 372] on label "Browse Files" at bounding box center [356, 378] width 59 height 14
click at [327, 372] on input "Browse Files" at bounding box center [327, 378] width 0 height 14
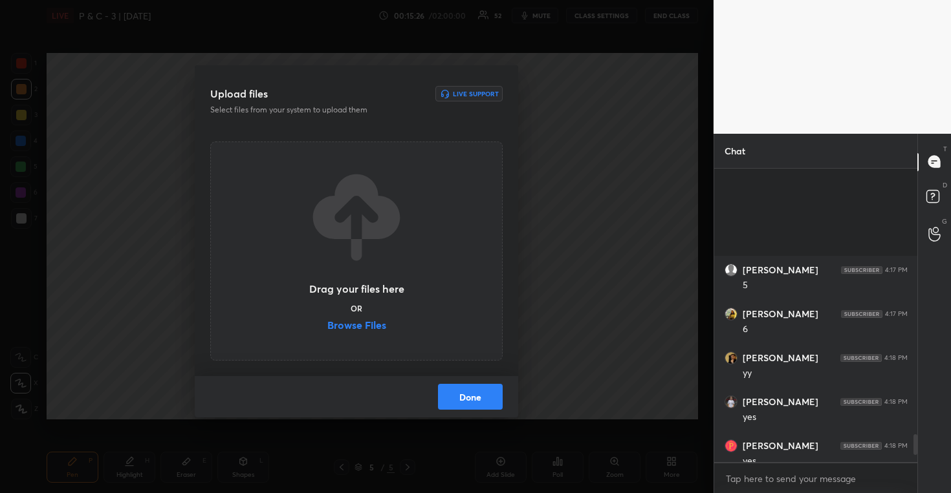
scroll to position [3936, 0]
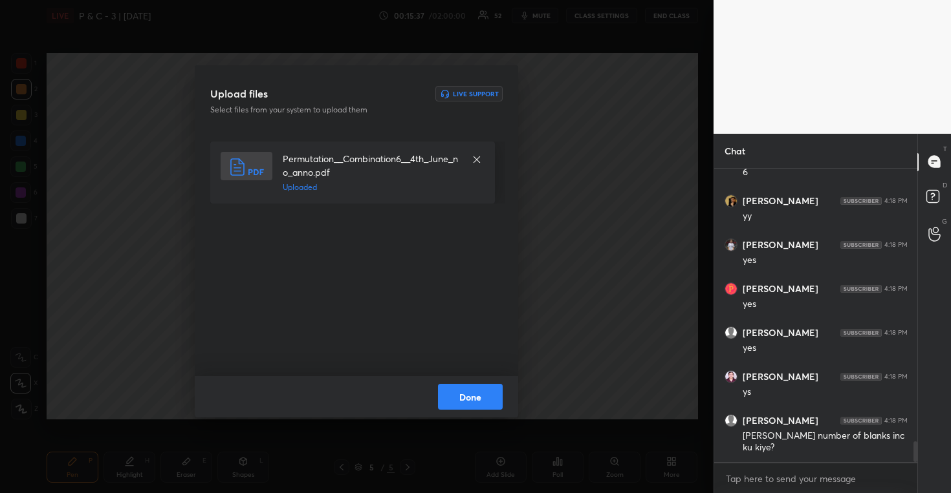
click at [473, 394] on button "Done" at bounding box center [470, 397] width 65 height 26
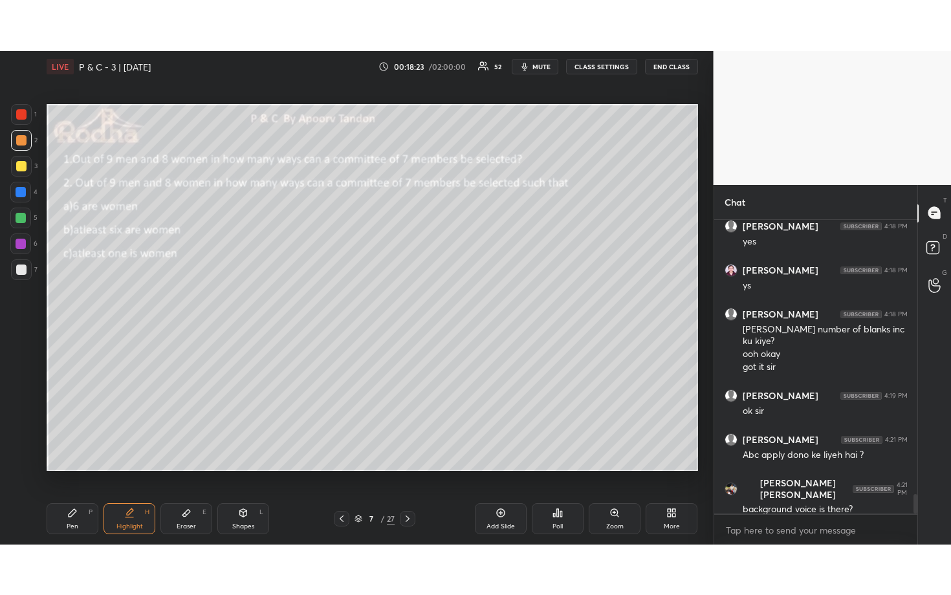
scroll to position [4137, 0]
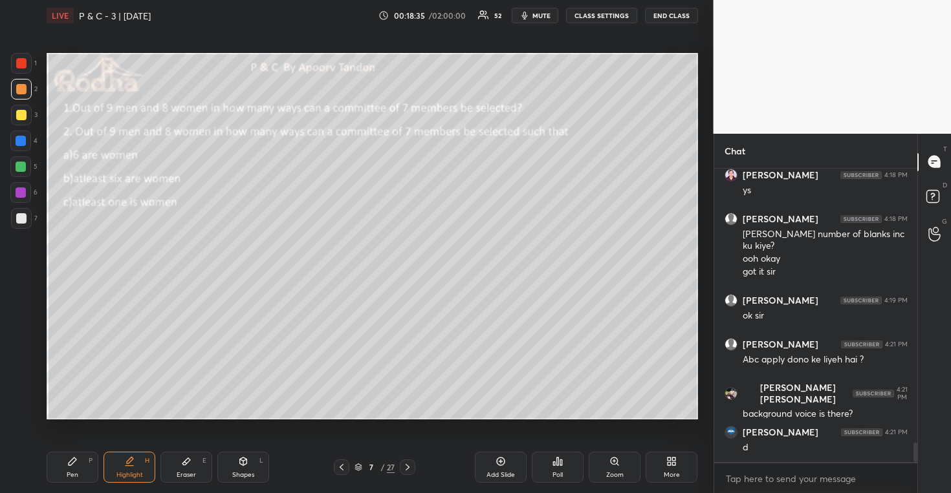
click at [662, 466] on div "More" at bounding box center [671, 467] width 52 height 31
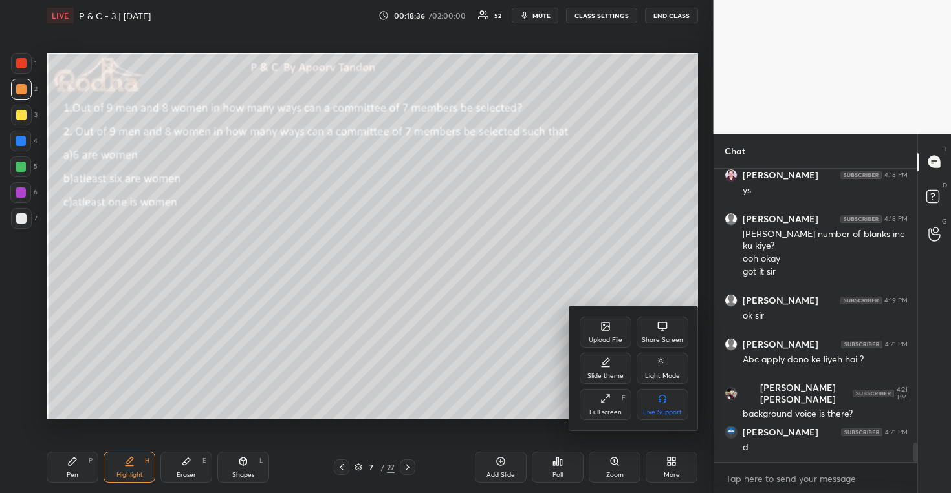
click at [611, 402] on div "Full screen F" at bounding box center [605, 404] width 52 height 31
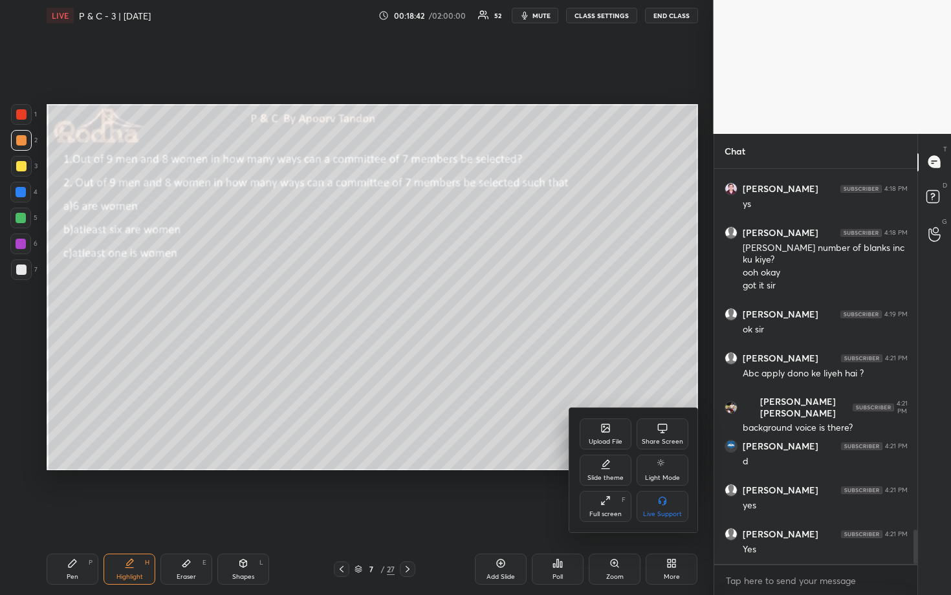
scroll to position [4171, 0]
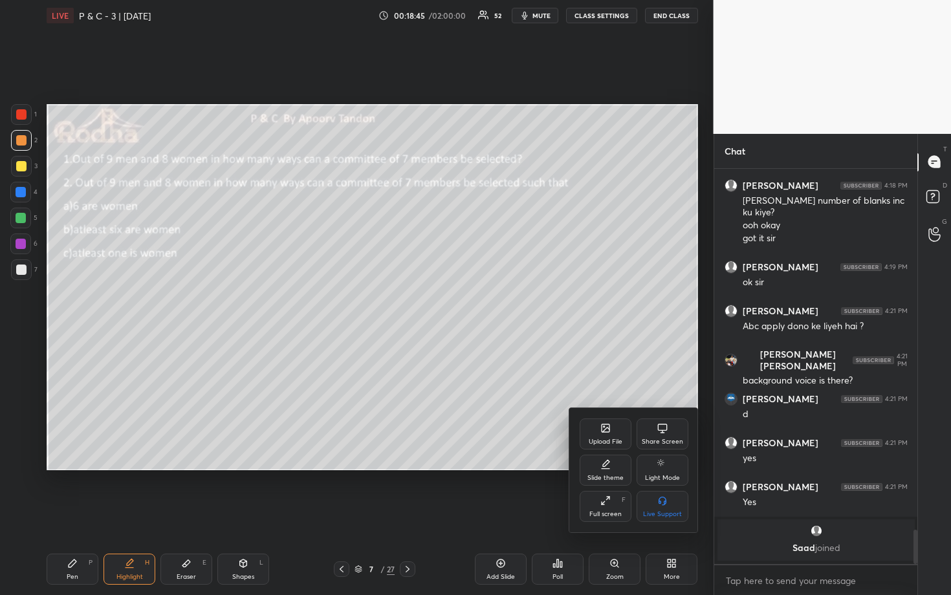
click at [548, 396] on div at bounding box center [475, 297] width 951 height 595
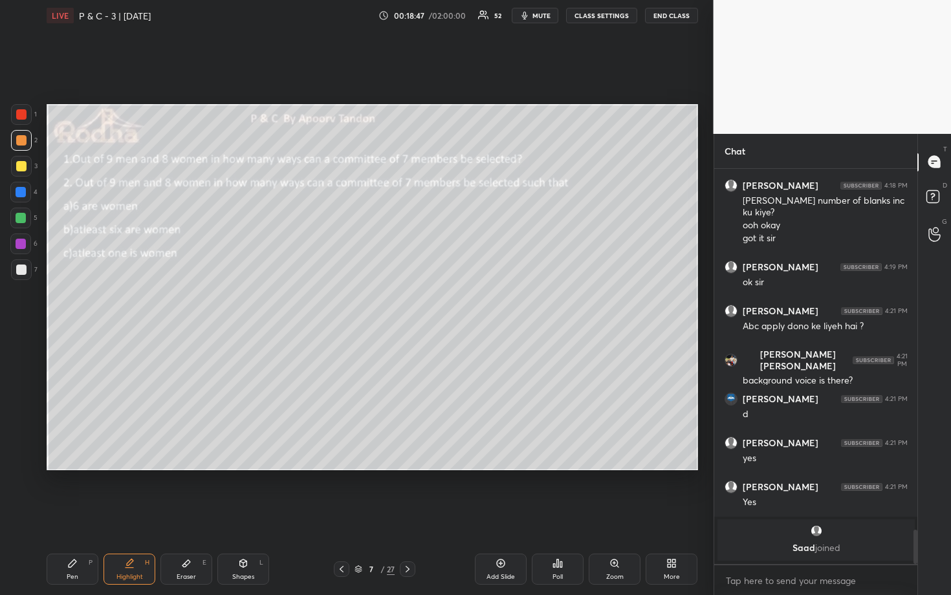
drag, startPoint x: 20, startPoint y: 166, endPoint x: 29, endPoint y: 166, distance: 9.1
click at [20, 166] on div at bounding box center [21, 166] width 10 height 10
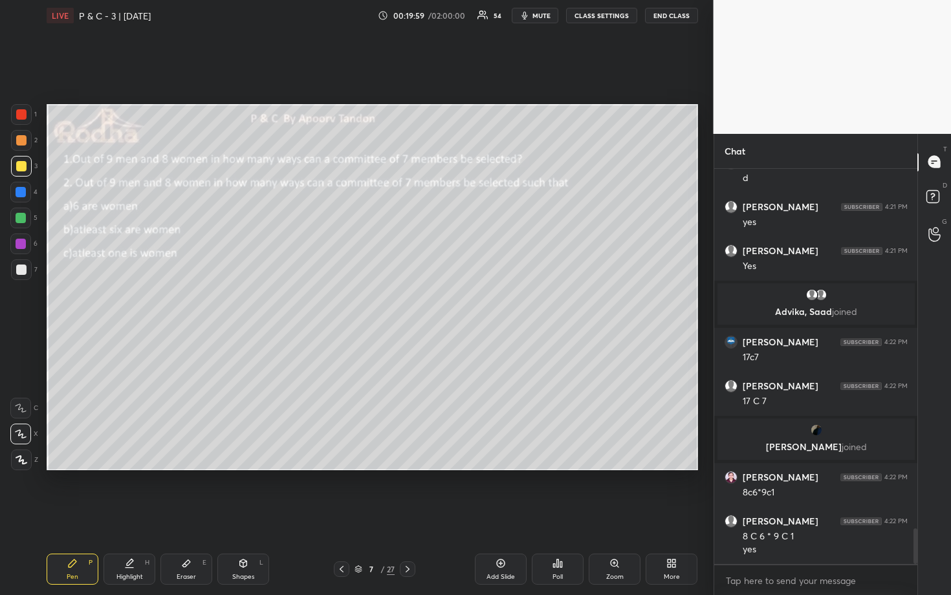
scroll to position [4048, 0]
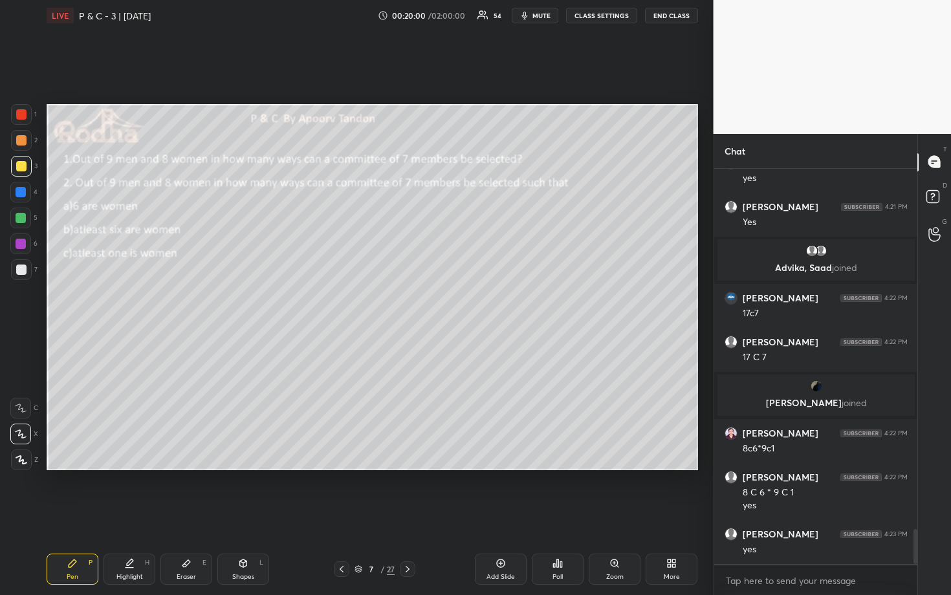
drag, startPoint x: 24, startPoint y: 219, endPoint x: 41, endPoint y: 217, distance: 16.9
click at [25, 219] on div at bounding box center [21, 218] width 10 height 10
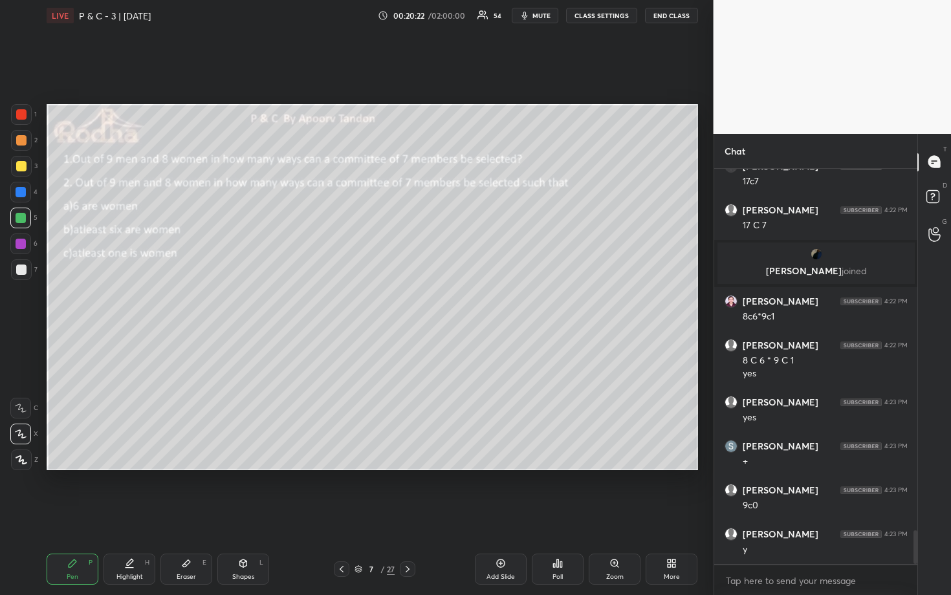
scroll to position [4223, 0]
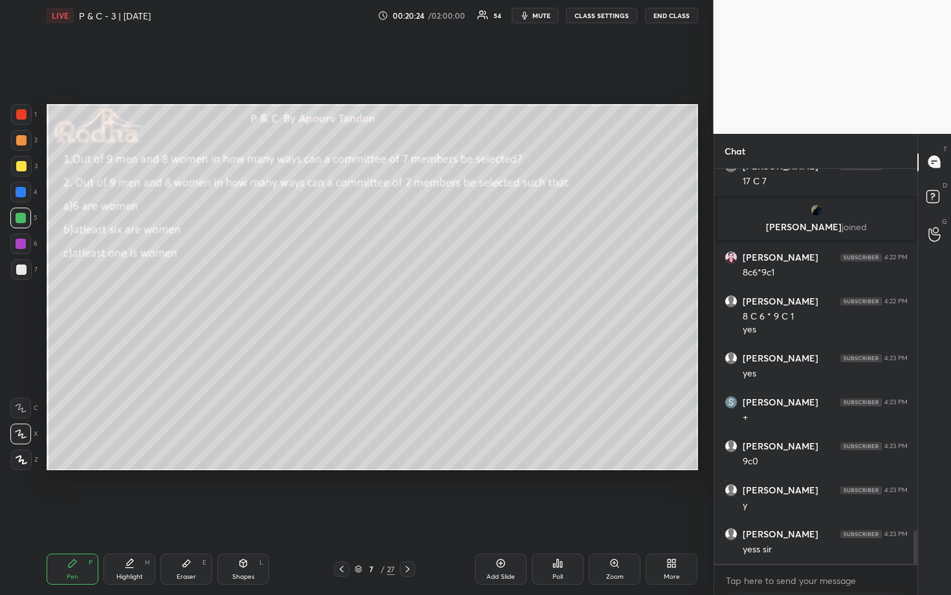
drag, startPoint x: 23, startPoint y: 267, endPoint x: 45, endPoint y: 269, distance: 22.1
click at [24, 267] on div at bounding box center [21, 269] width 10 height 10
click at [20, 189] on div at bounding box center [21, 192] width 10 height 10
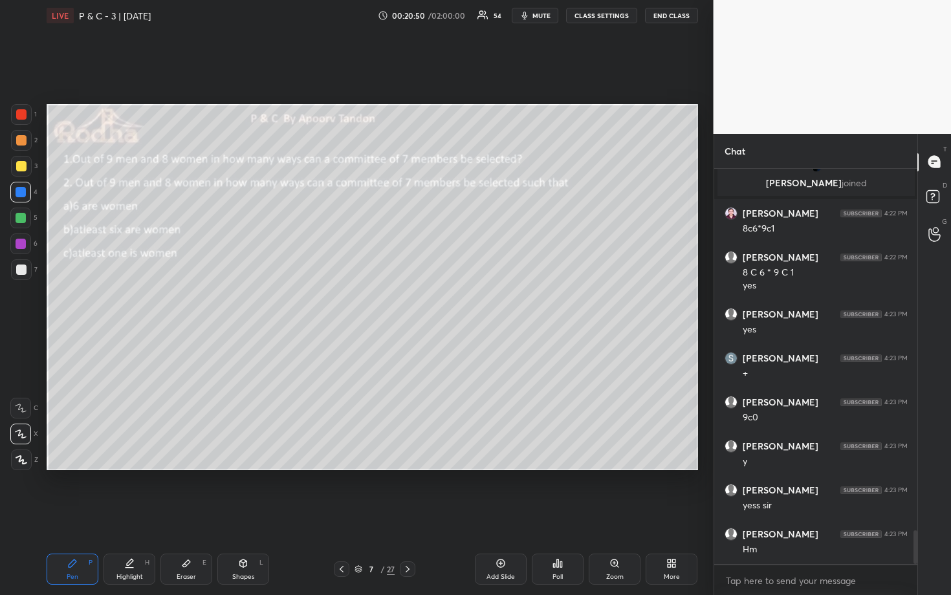
click at [23, 224] on div at bounding box center [20, 218] width 21 height 21
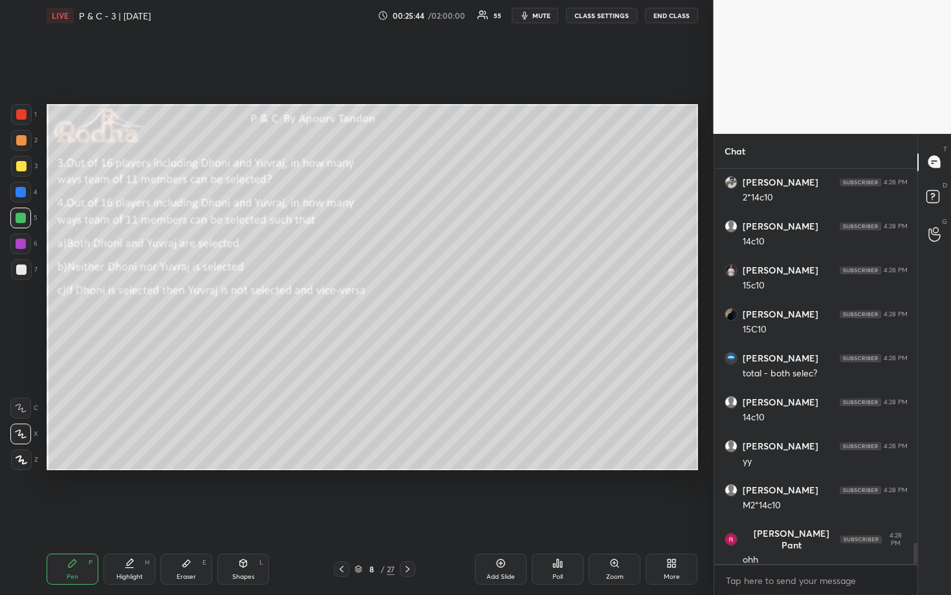
scroll to position [6950, 0]
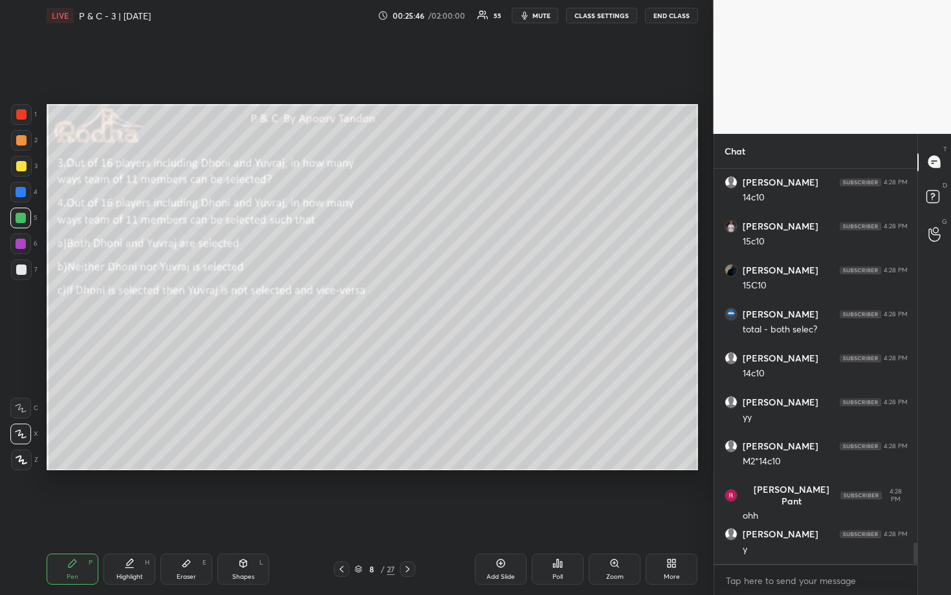
drag, startPoint x: 22, startPoint y: 274, endPoint x: 35, endPoint y: 275, distance: 13.0
click at [22, 274] on div at bounding box center [21, 269] width 10 height 10
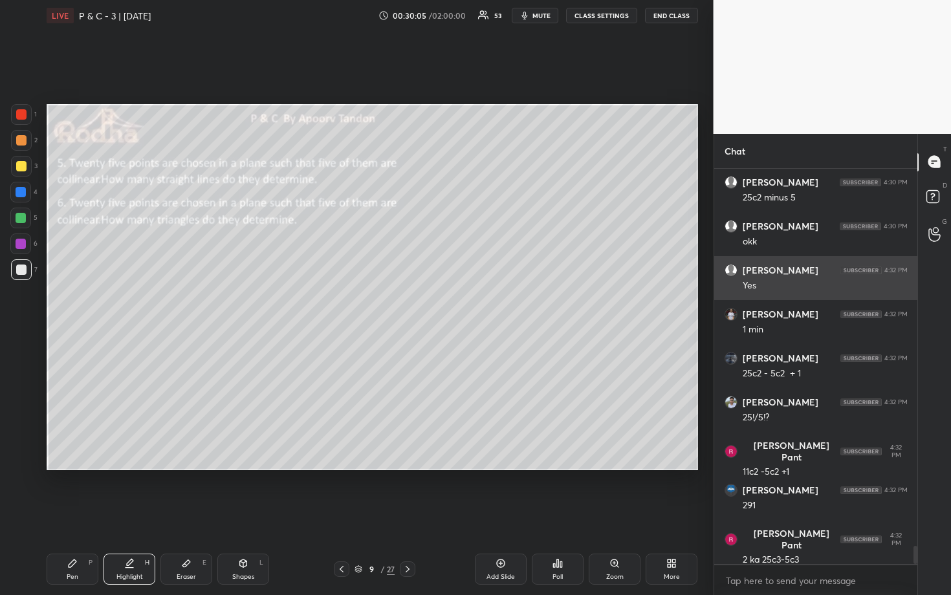
scroll to position [8238, 0]
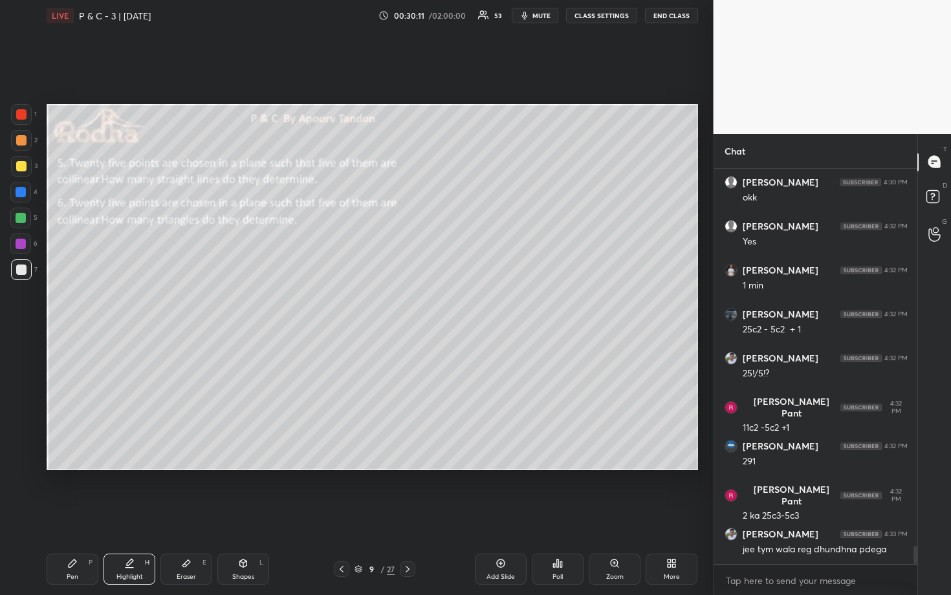
click at [25, 170] on div at bounding box center [21, 166] width 10 height 10
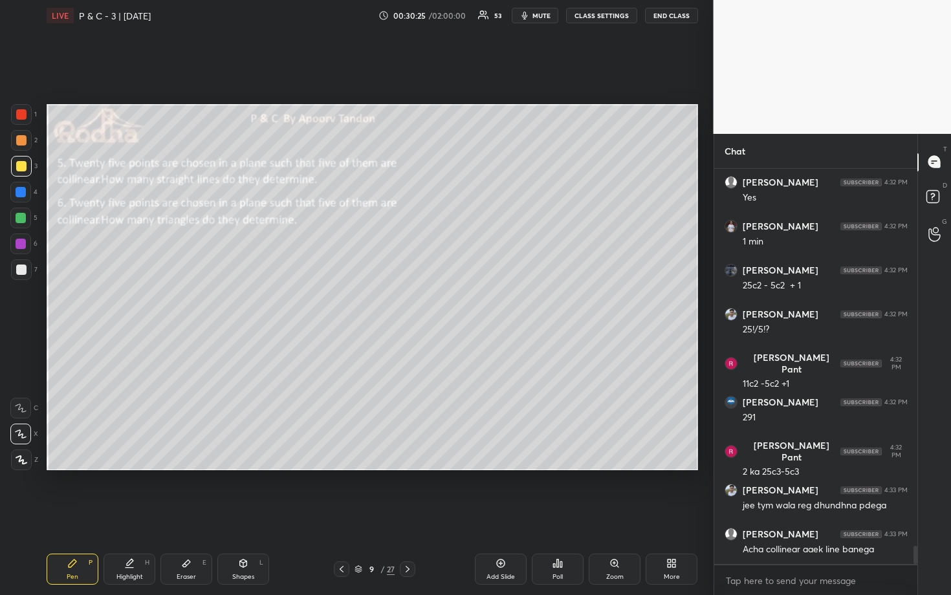
scroll to position [8329, 0]
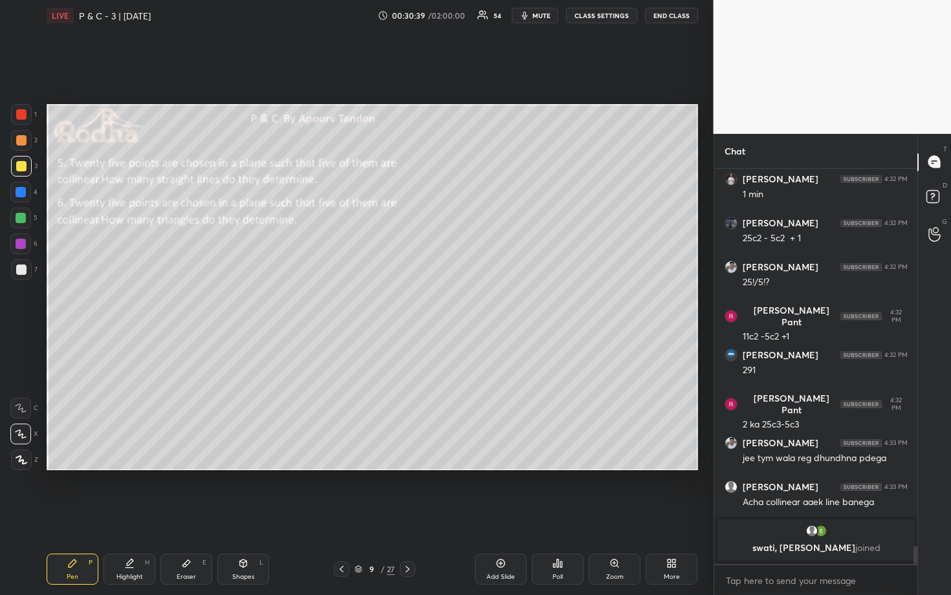
drag, startPoint x: 23, startPoint y: 213, endPoint x: 44, endPoint y: 213, distance: 20.7
click at [24, 214] on div at bounding box center [21, 218] width 10 height 10
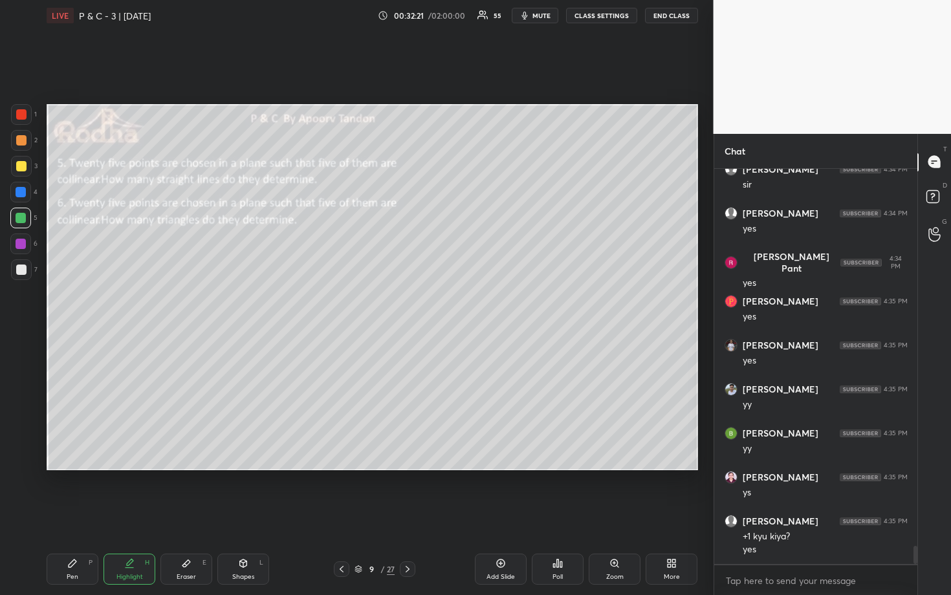
scroll to position [8177, 0]
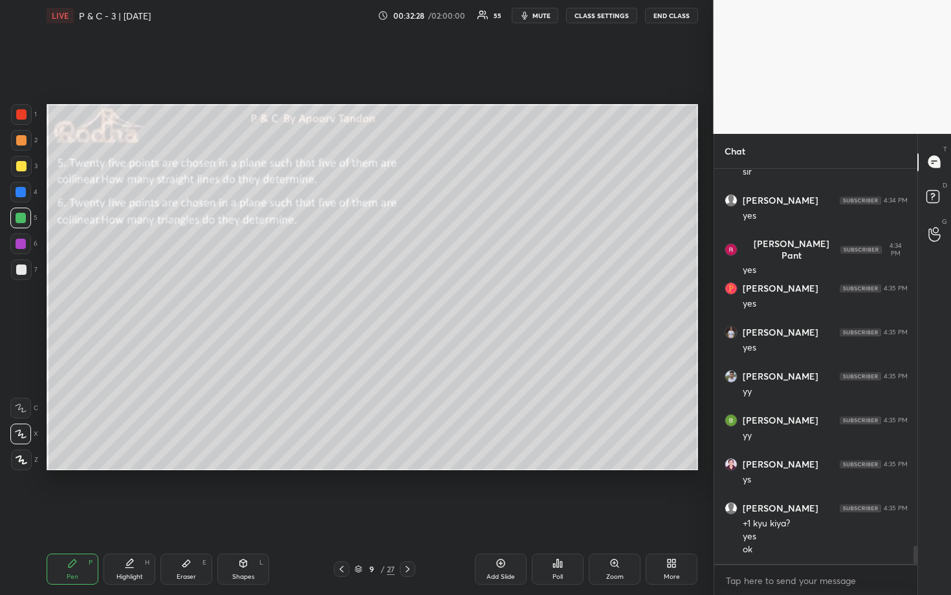
click at [23, 189] on div at bounding box center [21, 192] width 10 height 10
drag, startPoint x: 27, startPoint y: 166, endPoint x: 43, endPoint y: 166, distance: 16.8
click at [27, 167] on div at bounding box center [21, 166] width 21 height 21
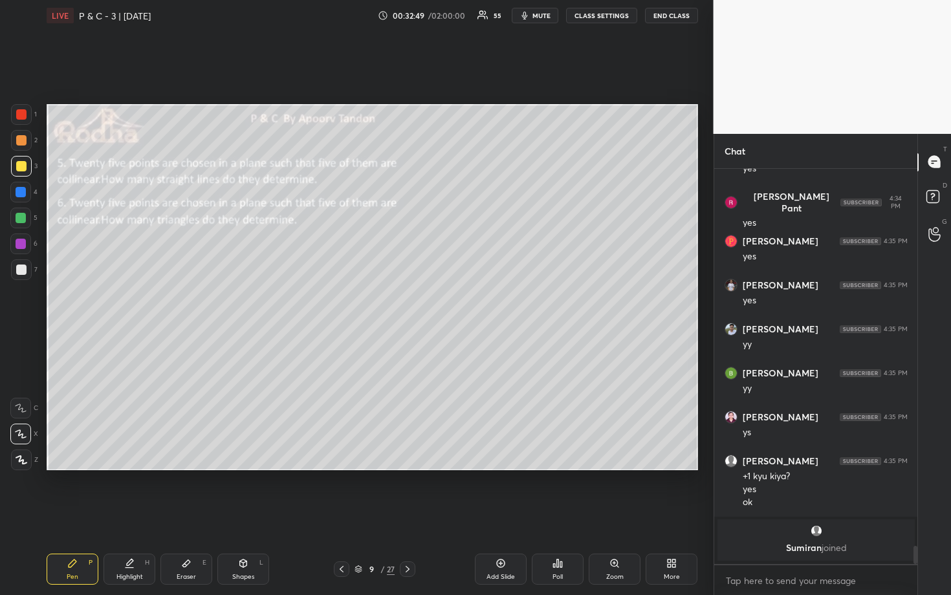
scroll to position [7962, 0]
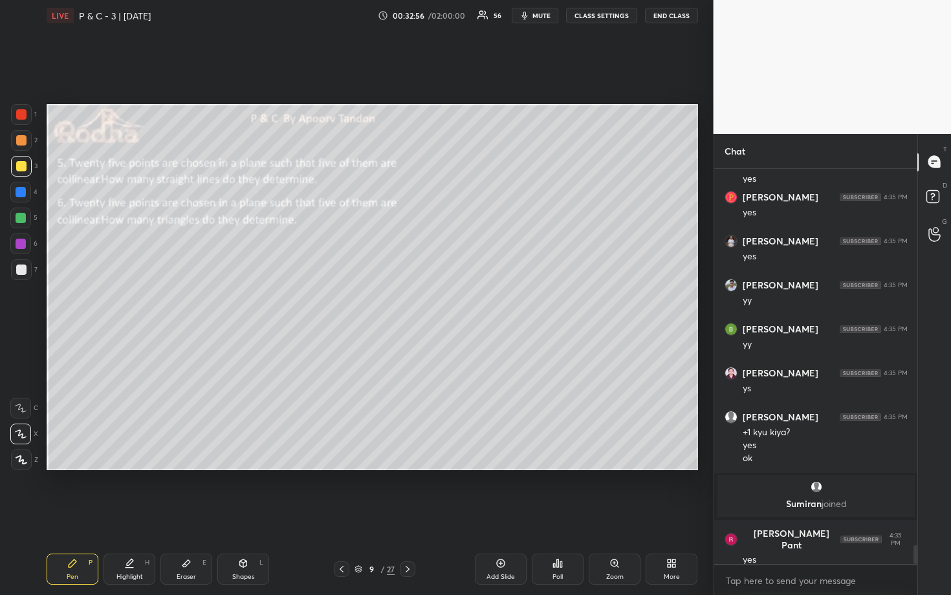
click at [24, 186] on div at bounding box center [20, 192] width 21 height 21
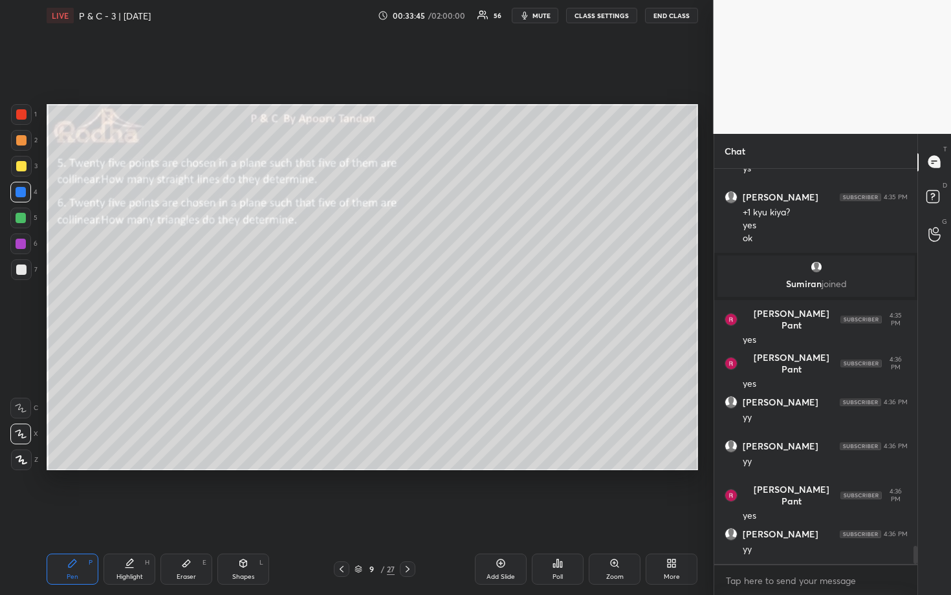
scroll to position [8226, 0]
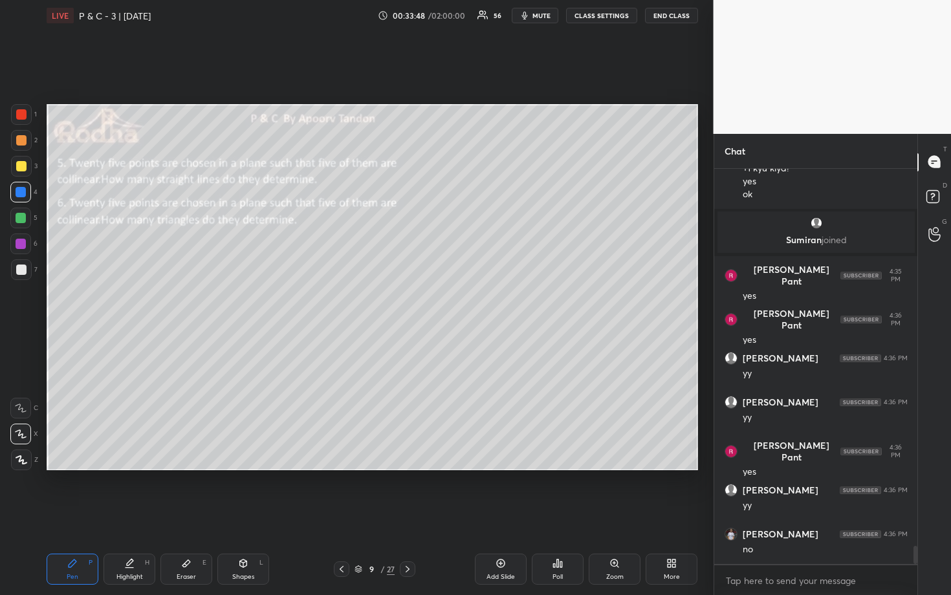
click at [20, 167] on div at bounding box center [21, 166] width 10 height 10
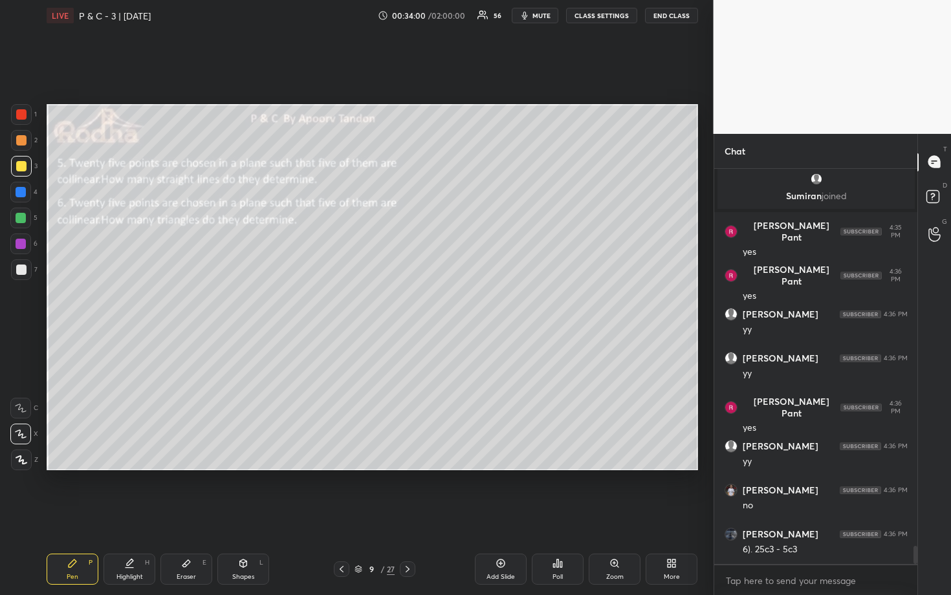
click at [21, 270] on div at bounding box center [21, 269] width 10 height 10
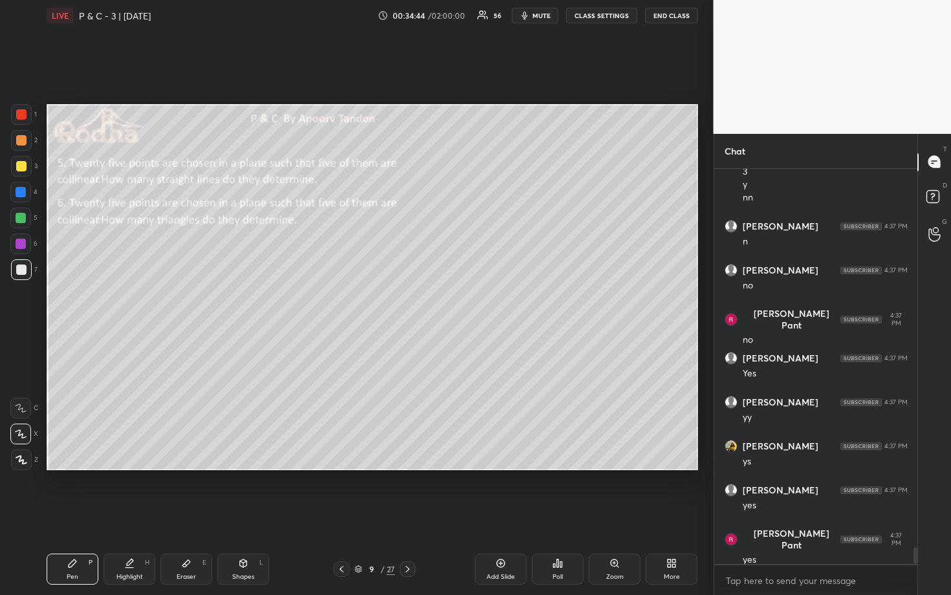
scroll to position [9043, 0]
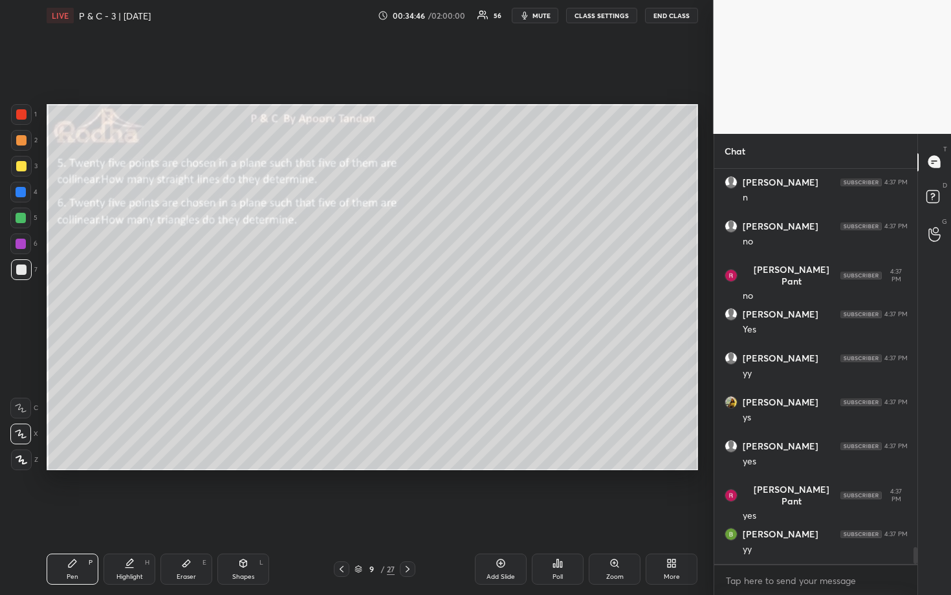
click at [416, 493] on div "9 / 27" at bounding box center [375, 569] width 102 height 16
click at [411, 493] on icon at bounding box center [407, 569] width 10 height 10
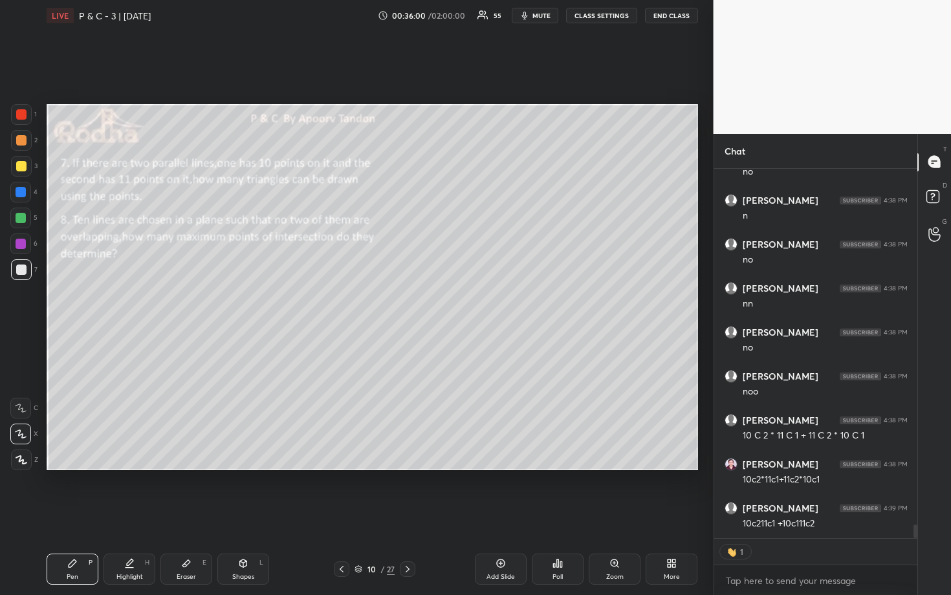
scroll to position [9597, 0]
type textarea "x"
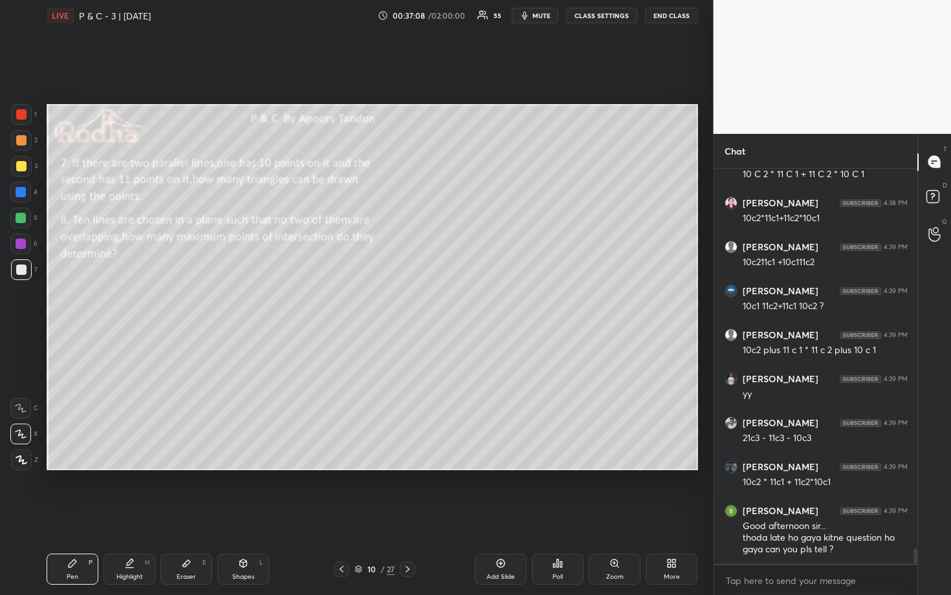
scroll to position [9858, 0]
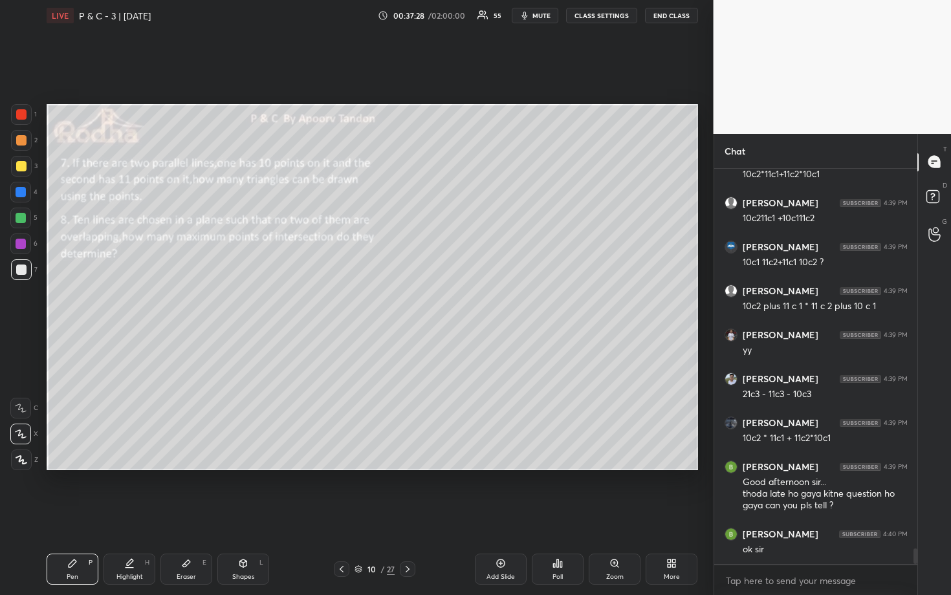
drag, startPoint x: 25, startPoint y: 139, endPoint x: 36, endPoint y: 140, distance: 11.7
click at [25, 140] on div at bounding box center [21, 140] width 10 height 10
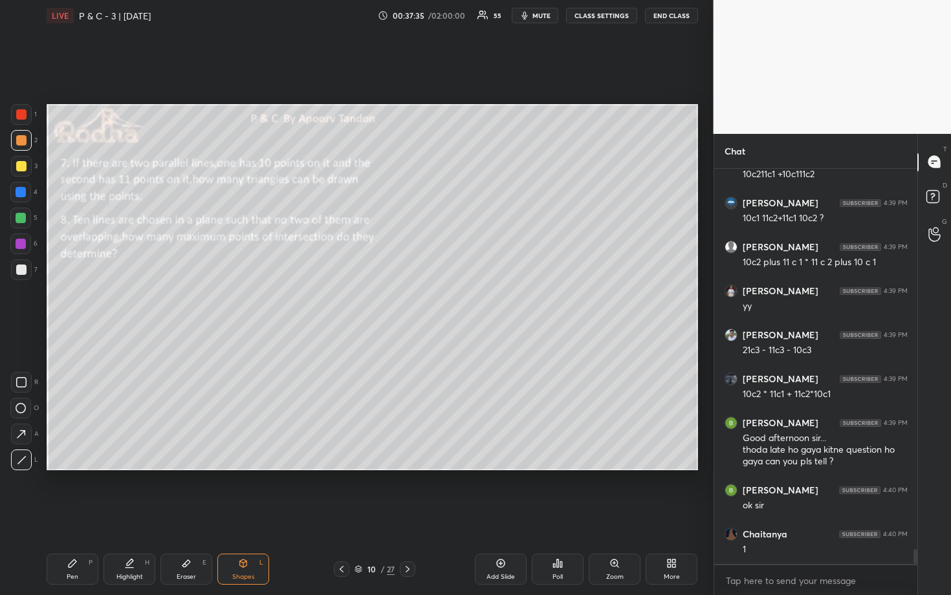
click at [22, 193] on div at bounding box center [21, 192] width 10 height 10
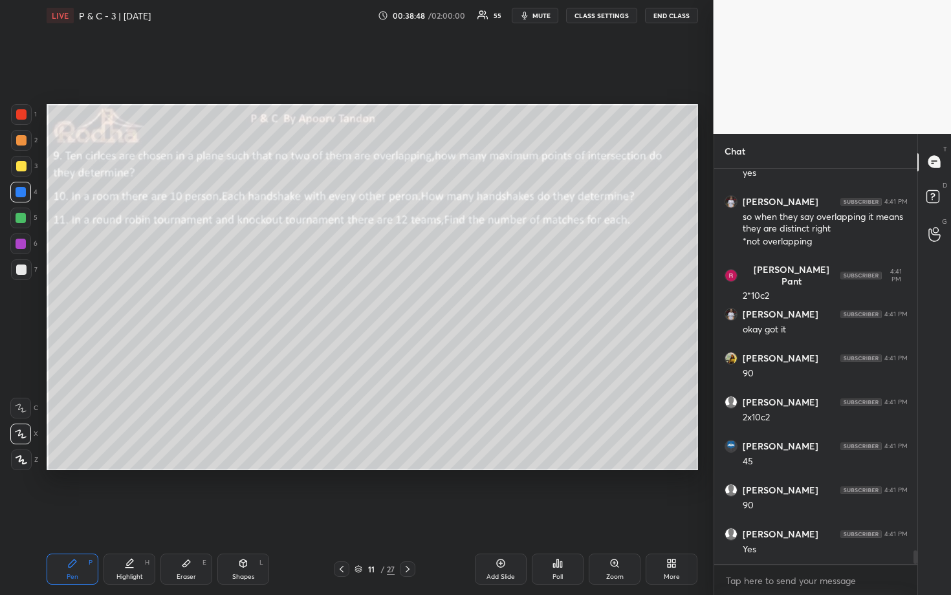
scroll to position [10850, 0]
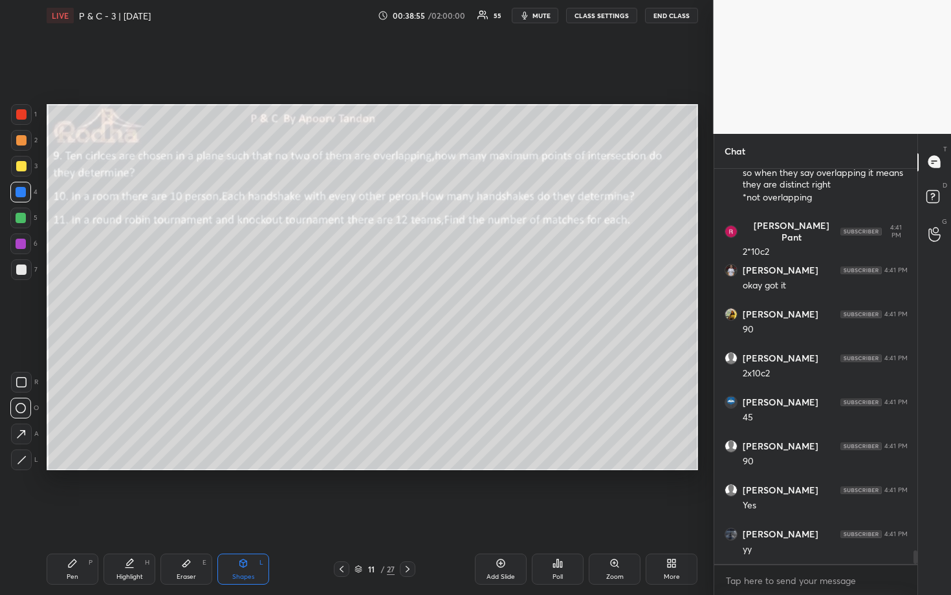
drag, startPoint x: 22, startPoint y: 268, endPoint x: 45, endPoint y: 268, distance: 22.6
click at [23, 268] on div at bounding box center [21, 269] width 10 height 10
drag, startPoint x: 22, startPoint y: 166, endPoint x: 42, endPoint y: 175, distance: 22.0
click at [23, 168] on div at bounding box center [21, 166] width 10 height 10
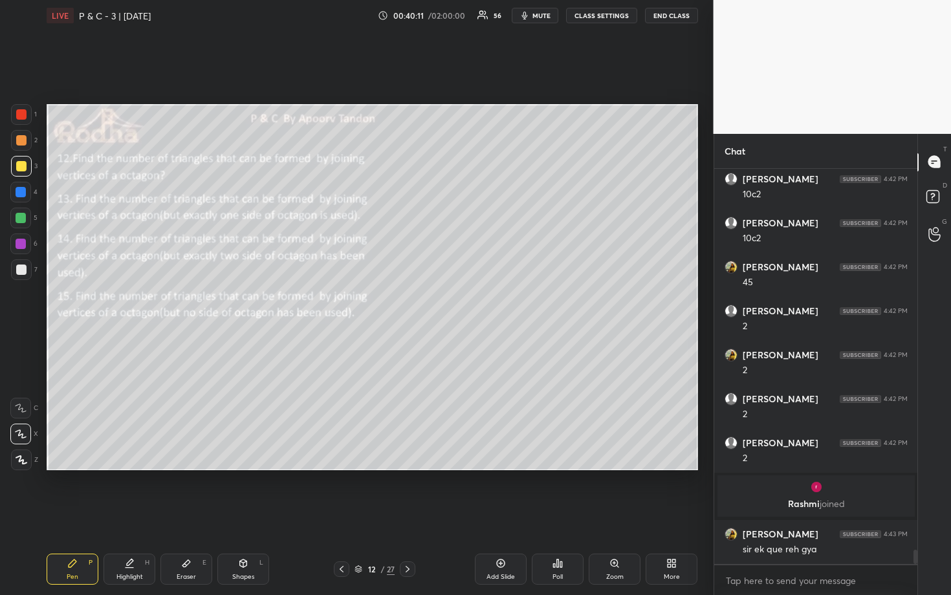
scroll to position [10611, 0]
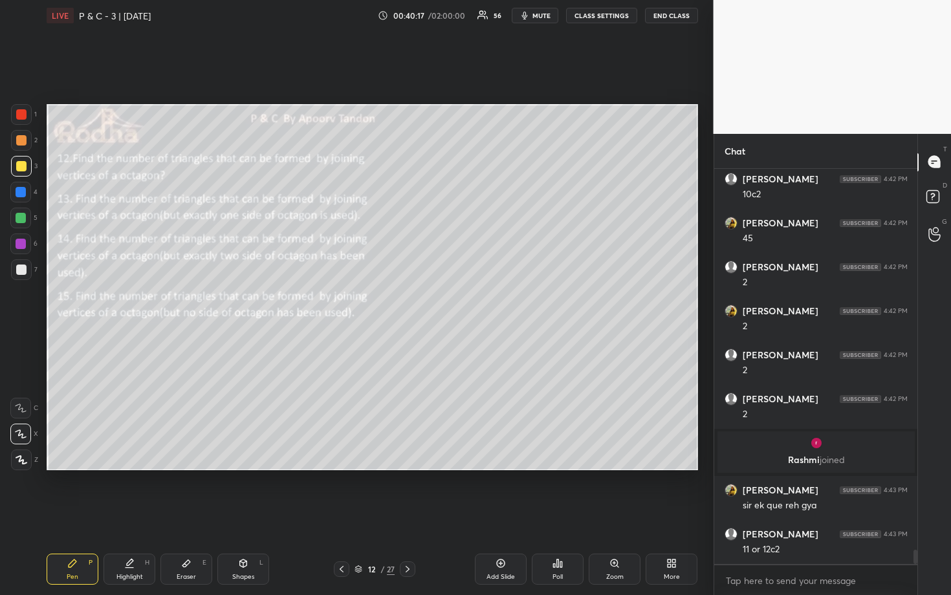
click at [539, 14] on span "mute" at bounding box center [541, 15] width 18 height 9
click at [671, 19] on button "END CLASS" at bounding box center [671, 16] width 53 height 16
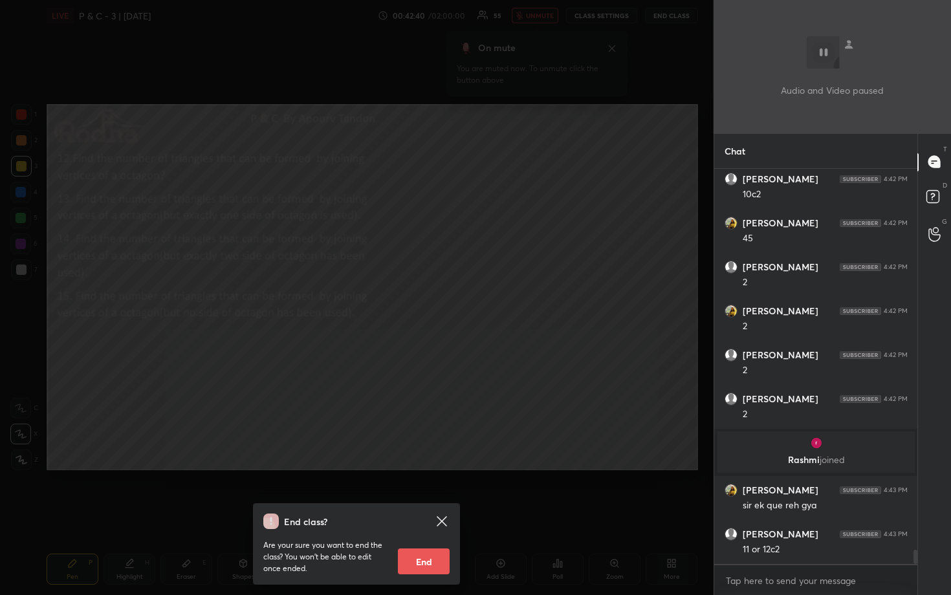
click at [477, 283] on div "End class? Are your sure you want to end the class? You won’t be able to edit o…" at bounding box center [356, 297] width 713 height 595
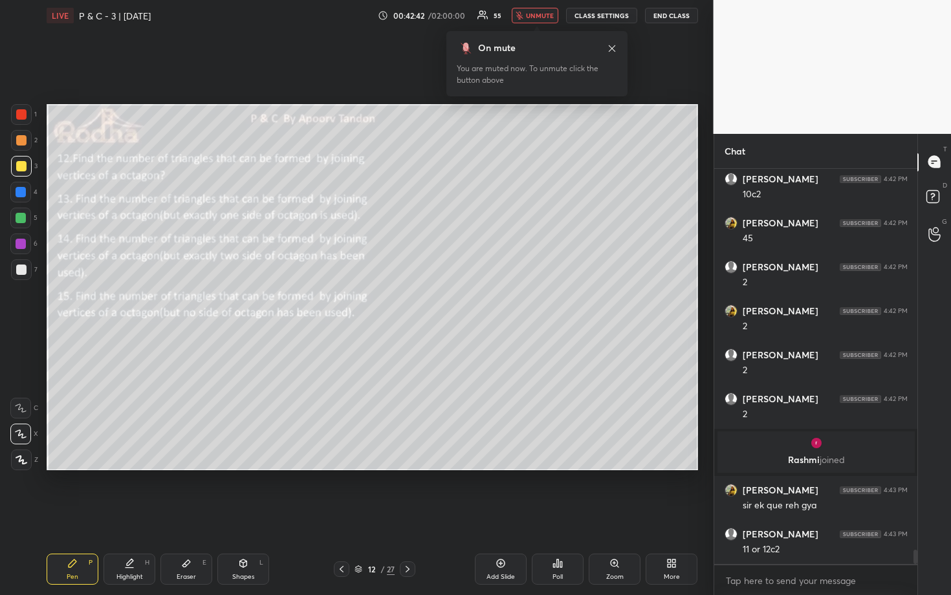
click at [541, 16] on span "unmute" at bounding box center [540, 15] width 28 height 9
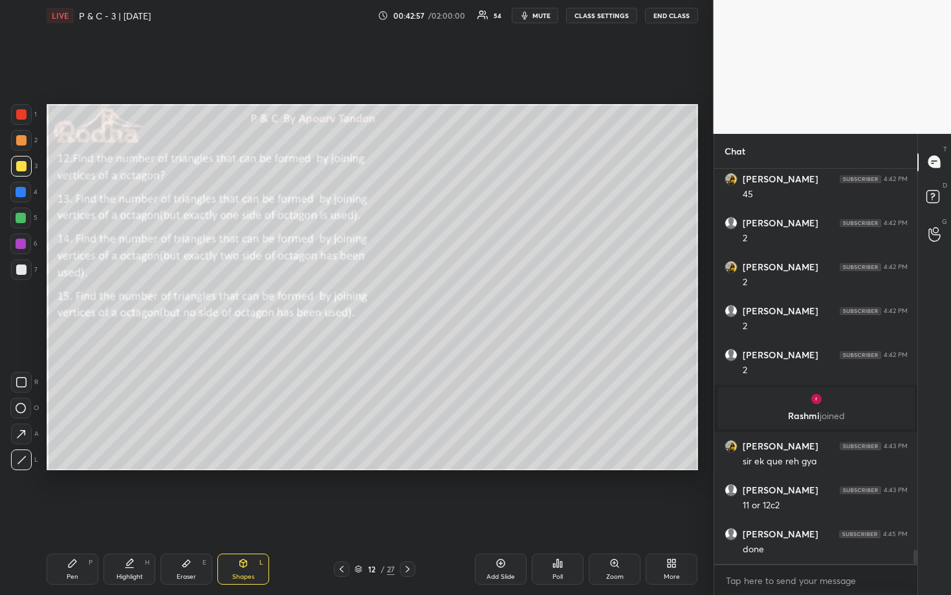
click at [12, 259] on div "1 2 3 4 5 6 7" at bounding box center [23, 194] width 27 height 181
click at [11, 267] on div at bounding box center [21, 269] width 21 height 21
click at [27, 167] on div at bounding box center [21, 166] width 21 height 21
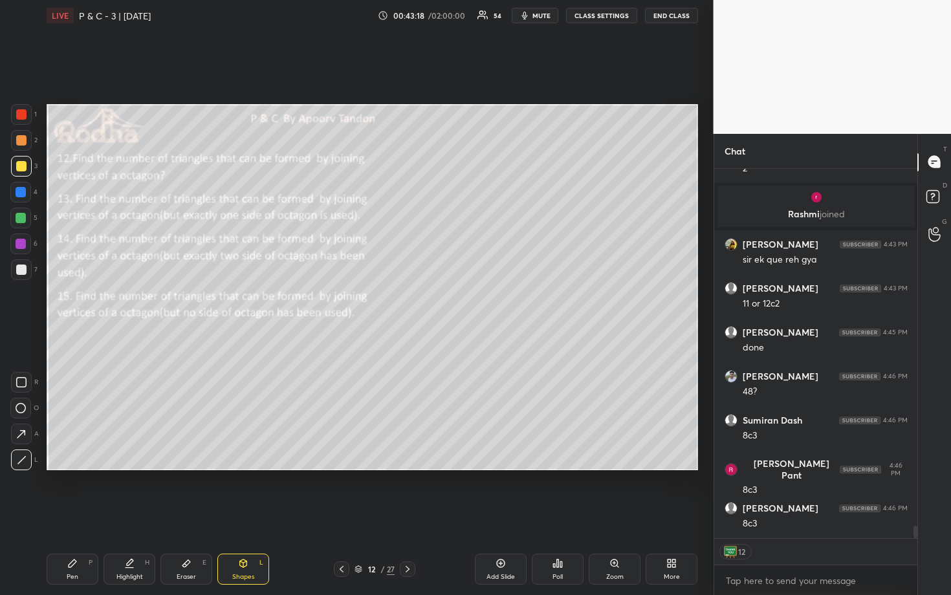
scroll to position [10900, 0]
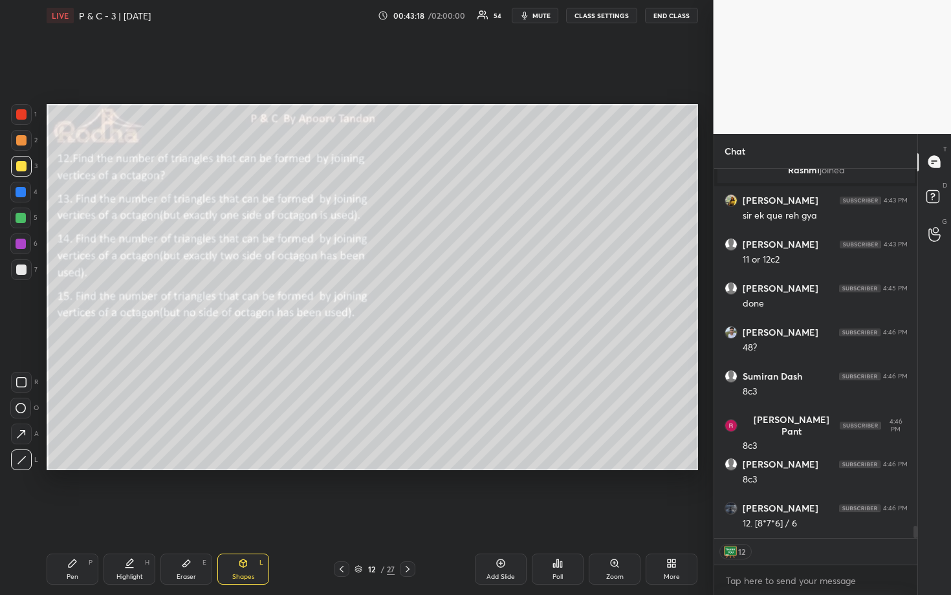
click at [17, 217] on div at bounding box center [21, 218] width 10 height 10
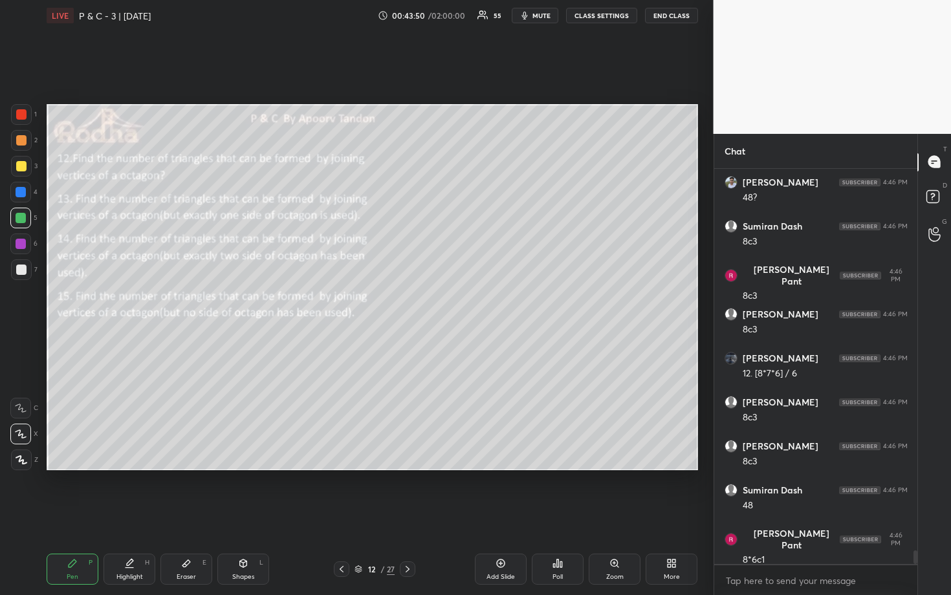
scroll to position [11094, 0]
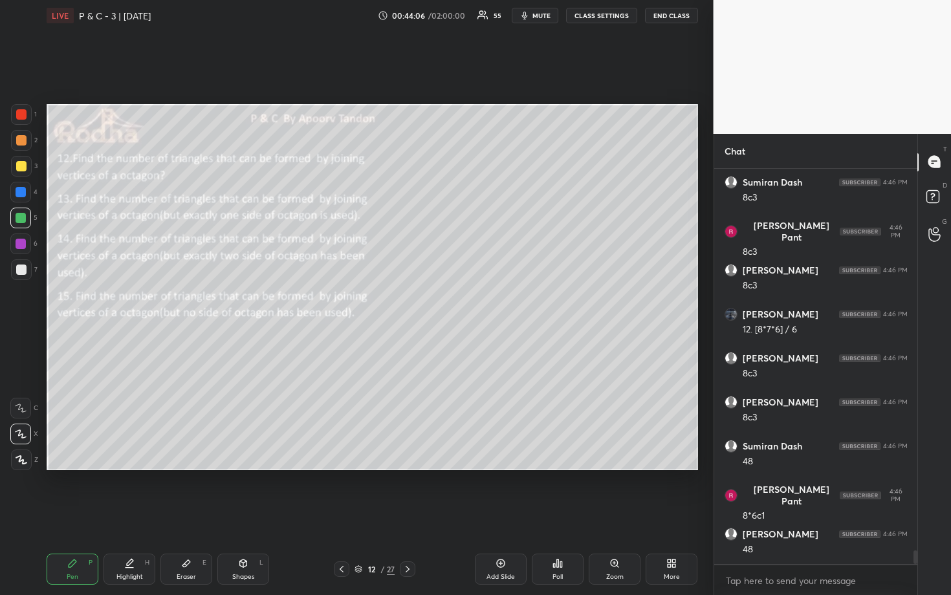
drag, startPoint x: 19, startPoint y: 189, endPoint x: 34, endPoint y: 189, distance: 14.2
click at [20, 189] on div at bounding box center [21, 192] width 10 height 10
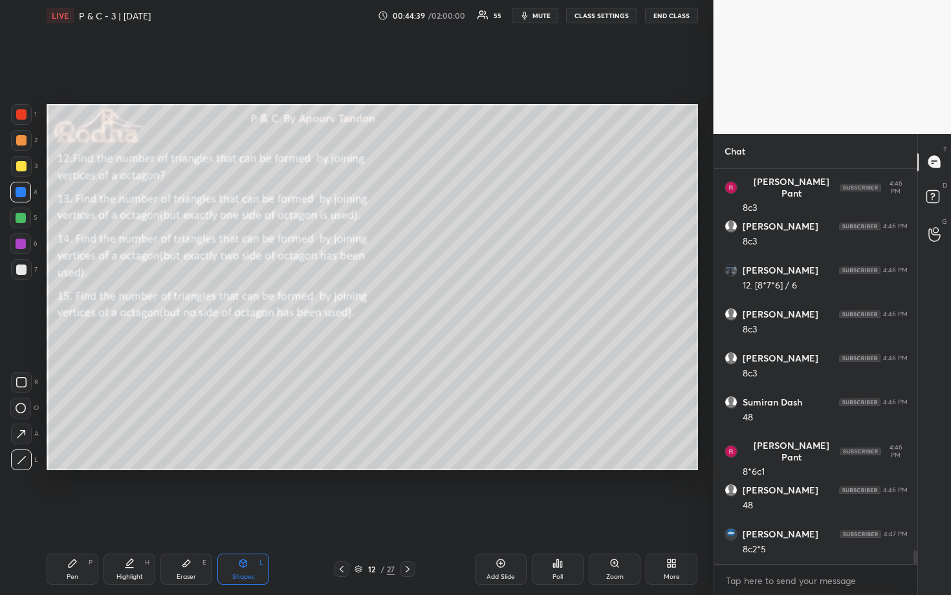
scroll to position [11182, 0]
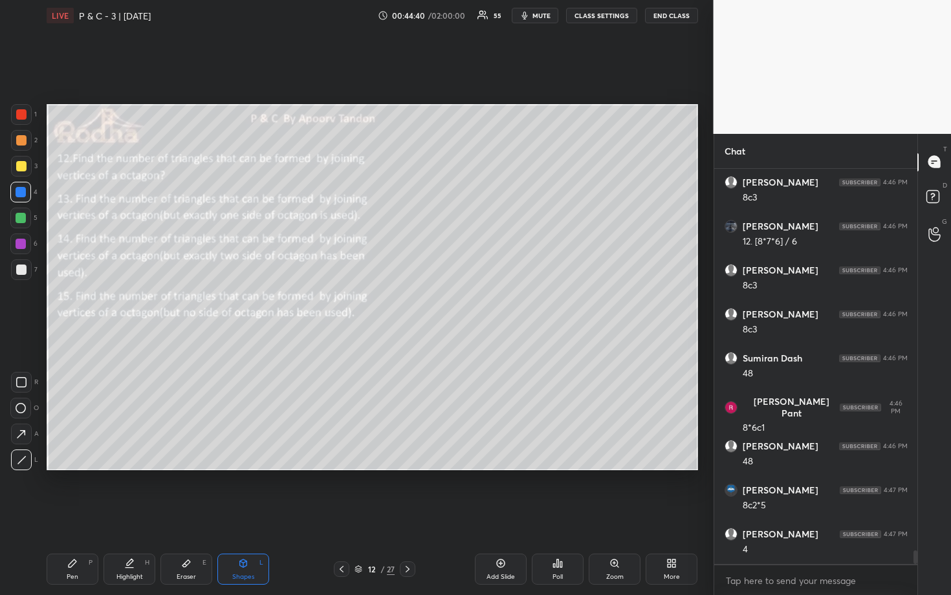
click at [11, 142] on div at bounding box center [21, 140] width 21 height 21
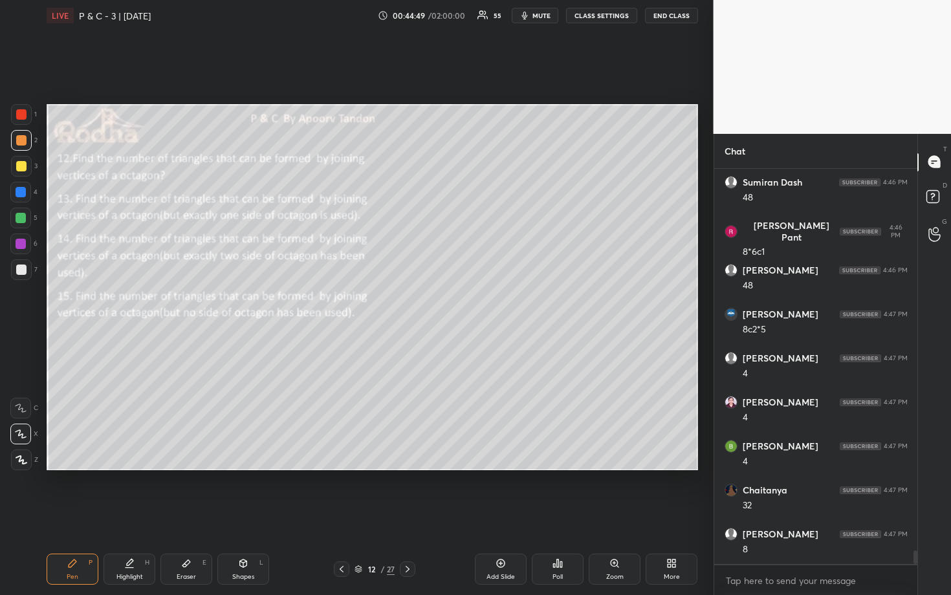
scroll to position [11402, 0]
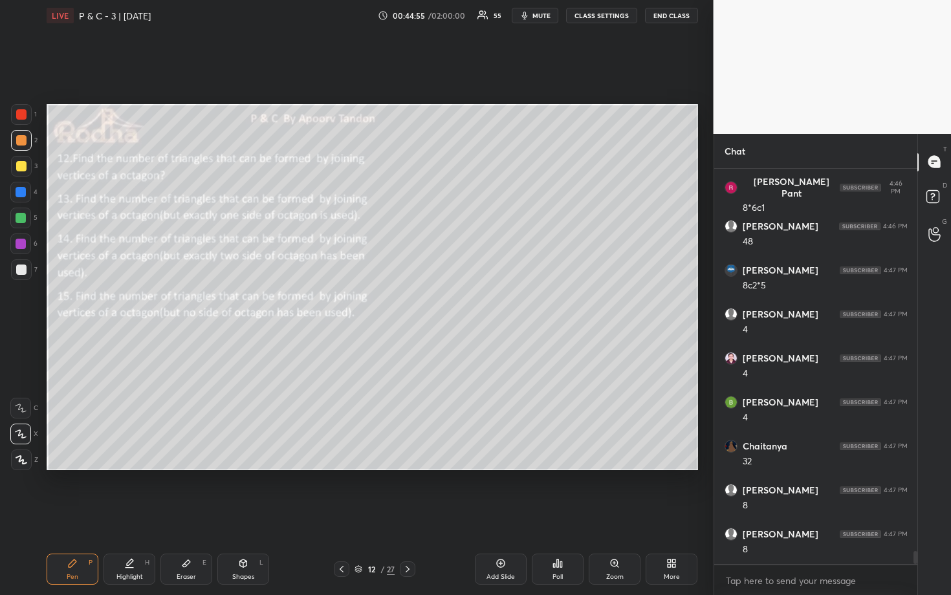
click at [24, 161] on div at bounding box center [21, 166] width 10 height 10
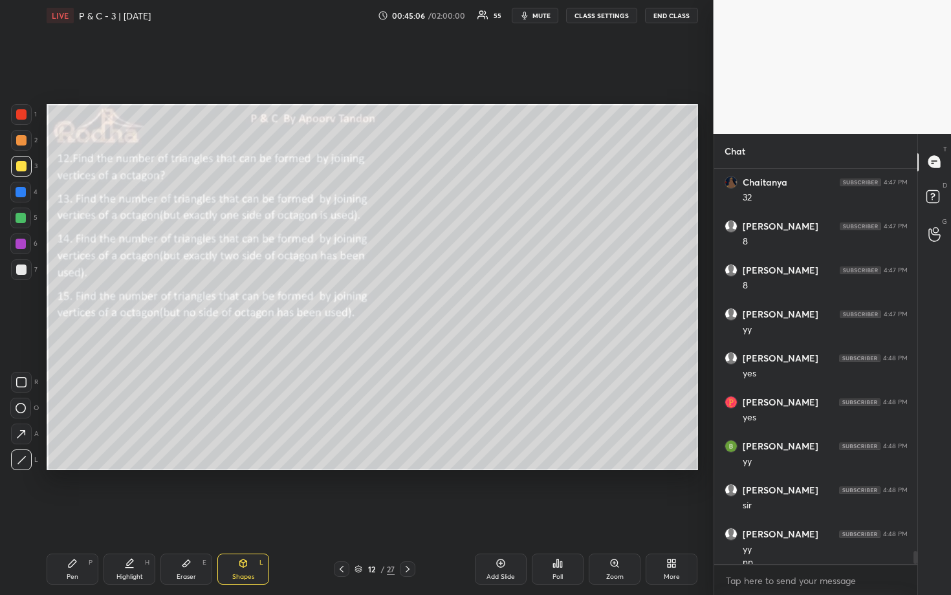
scroll to position [11679, 0]
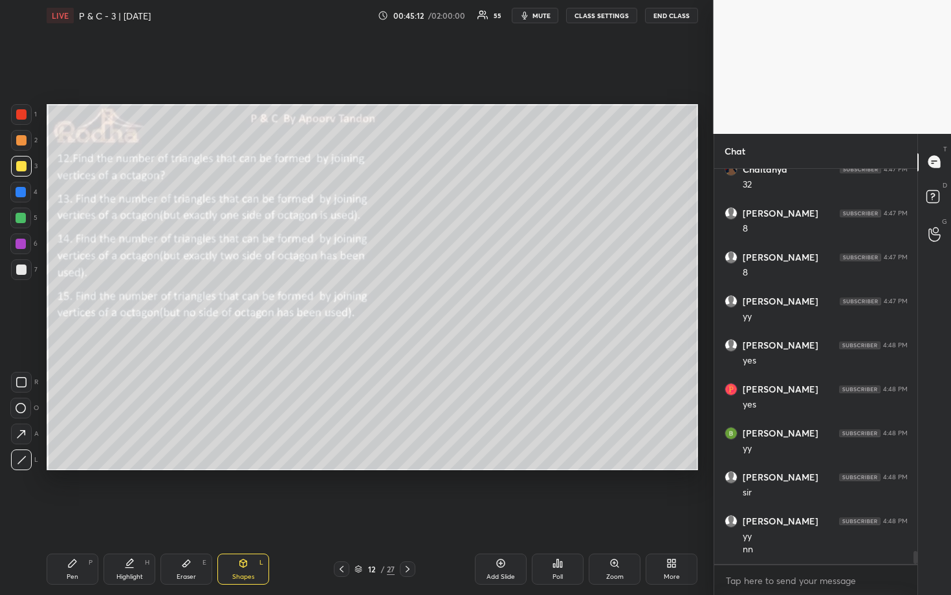
click at [22, 215] on div at bounding box center [21, 218] width 10 height 10
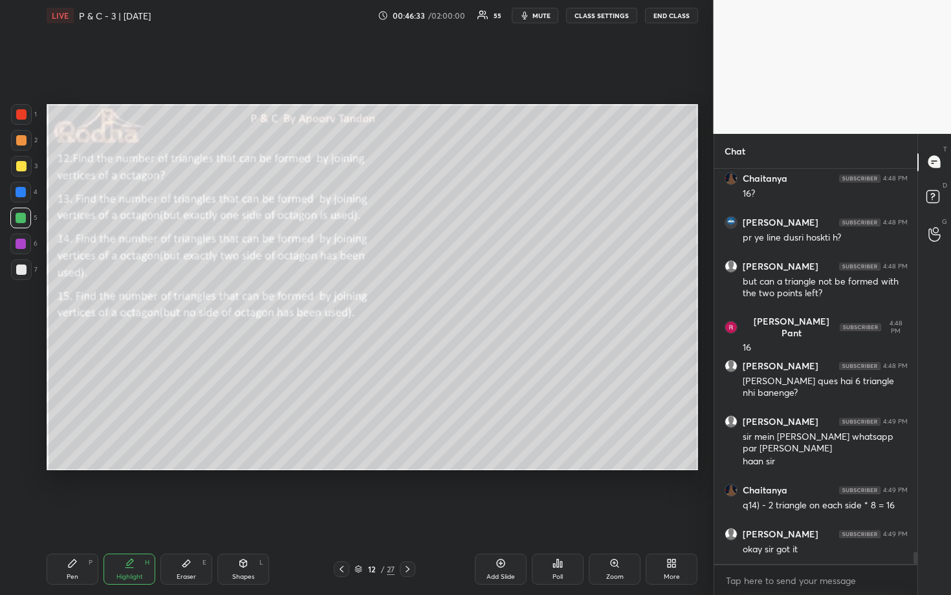
scroll to position [12136, 0]
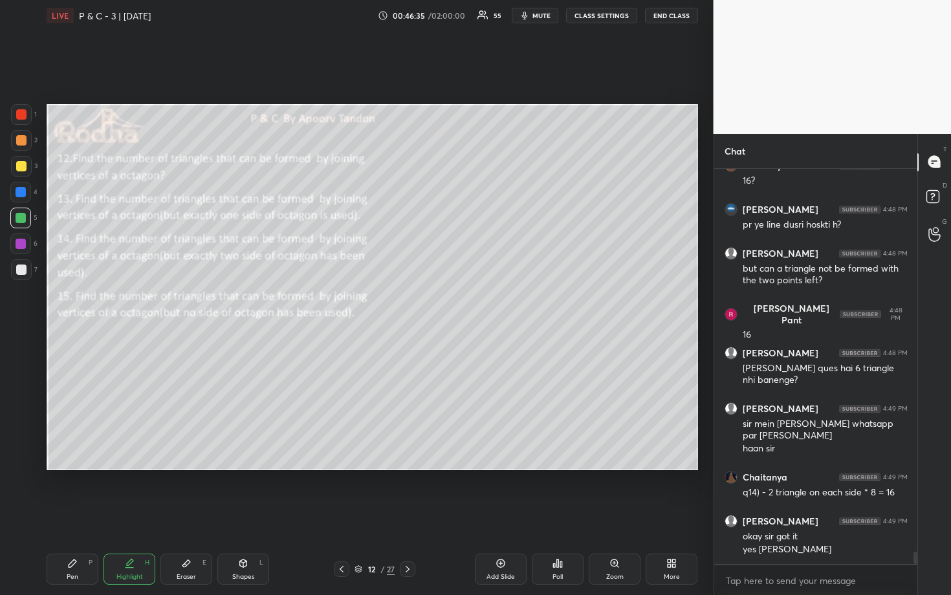
click at [21, 143] on div at bounding box center [21, 140] width 10 height 10
click at [21, 219] on div at bounding box center [21, 218] width 10 height 10
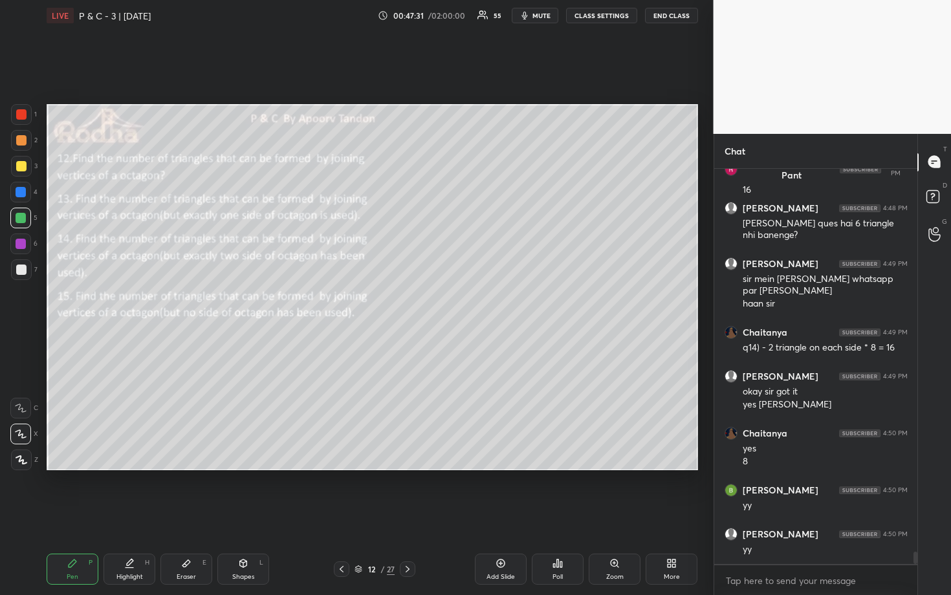
scroll to position [12324, 0]
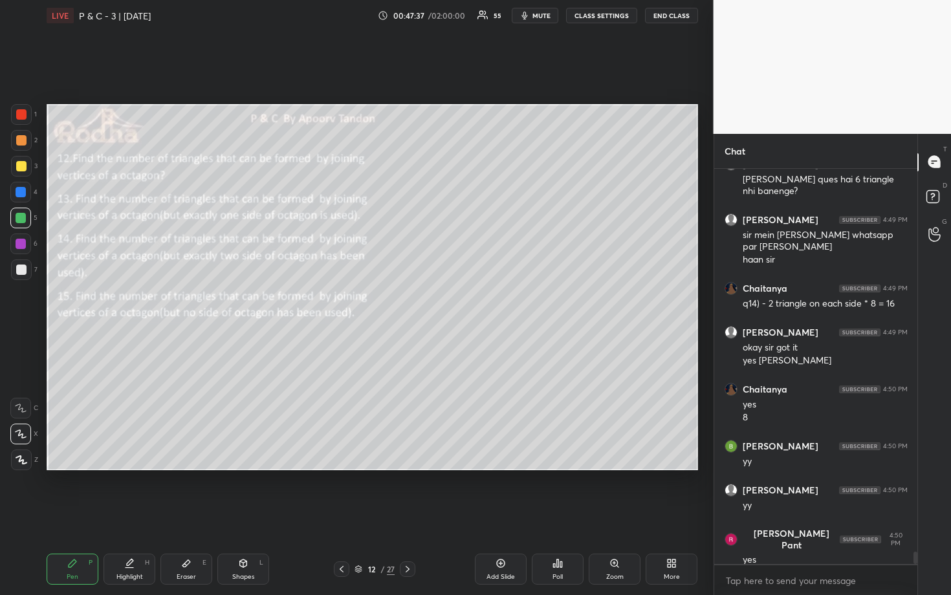
drag, startPoint x: 14, startPoint y: 136, endPoint x: 22, endPoint y: 146, distance: 12.4
click at [14, 138] on div at bounding box center [21, 140] width 21 height 21
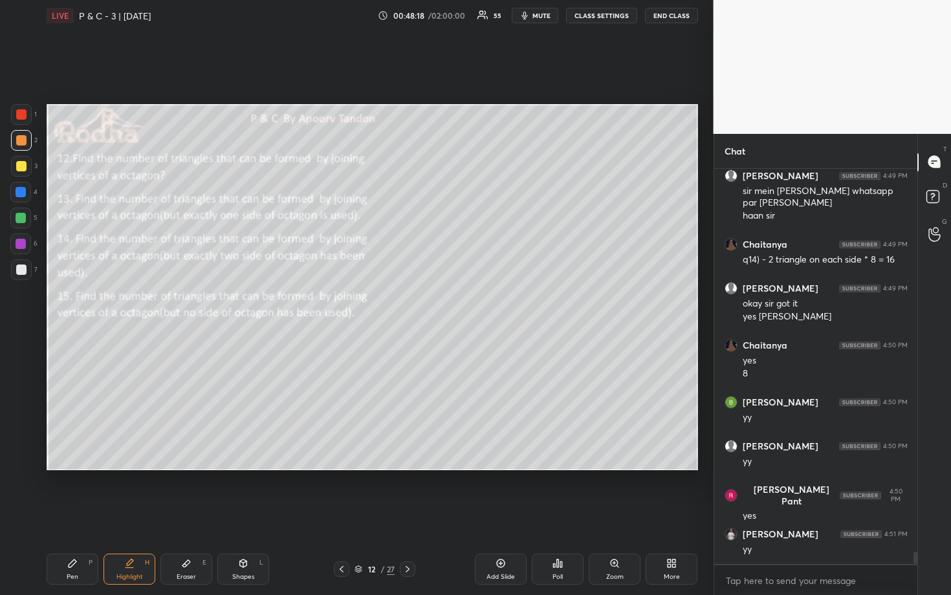
click at [17, 269] on div at bounding box center [21, 269] width 10 height 10
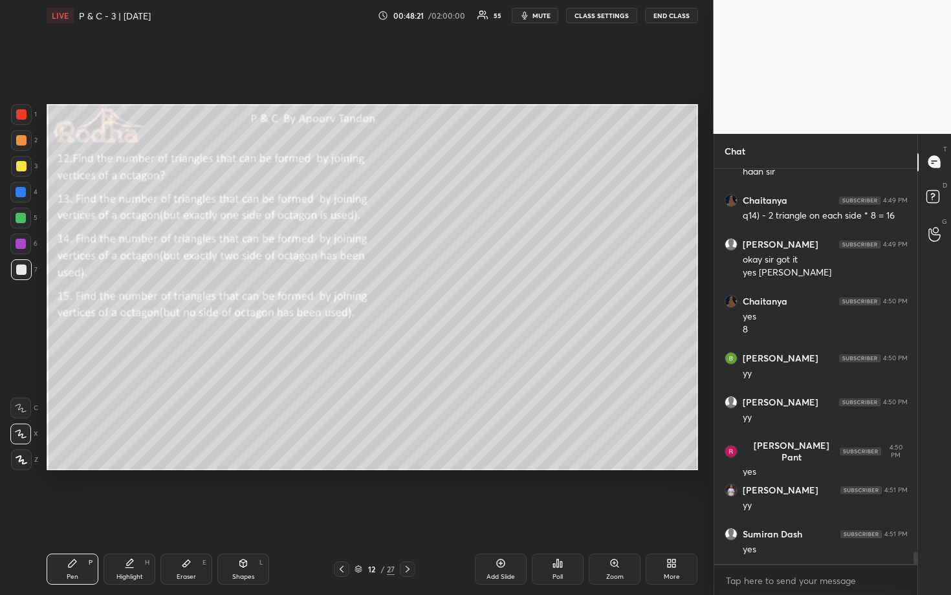
click at [25, 142] on div at bounding box center [21, 140] width 21 height 21
click at [21, 118] on div at bounding box center [21, 114] width 10 height 10
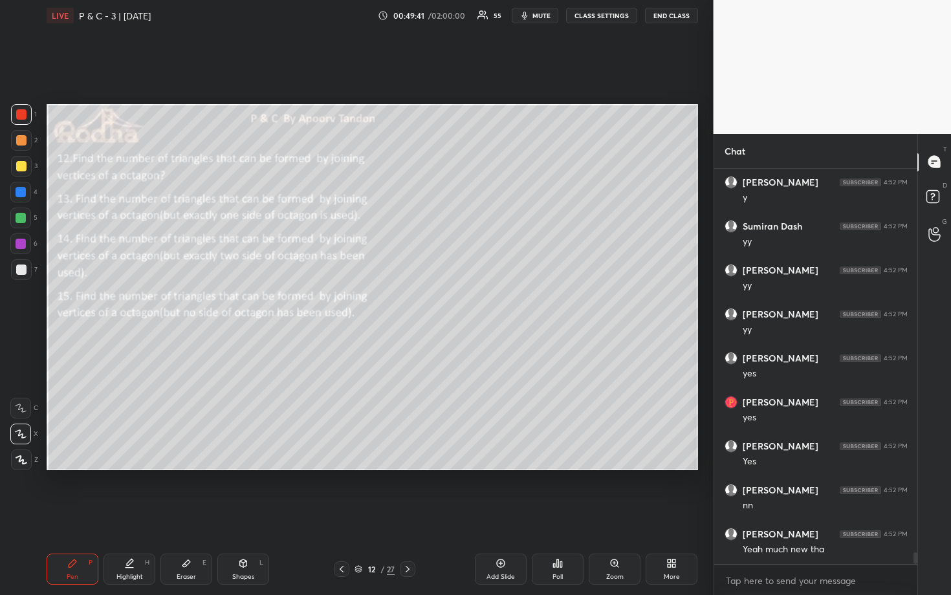
scroll to position [12896, 0]
click at [22, 183] on div at bounding box center [20, 192] width 21 height 21
click at [549, 16] on span "mute" at bounding box center [541, 15] width 18 height 9
click at [649, 27] on div "LIVE P & C - 3 | [DATE] 00:50:13 / 02:00:00 55 unmute CLASS SETTINGS END CLASS" at bounding box center [372, 15] width 651 height 31
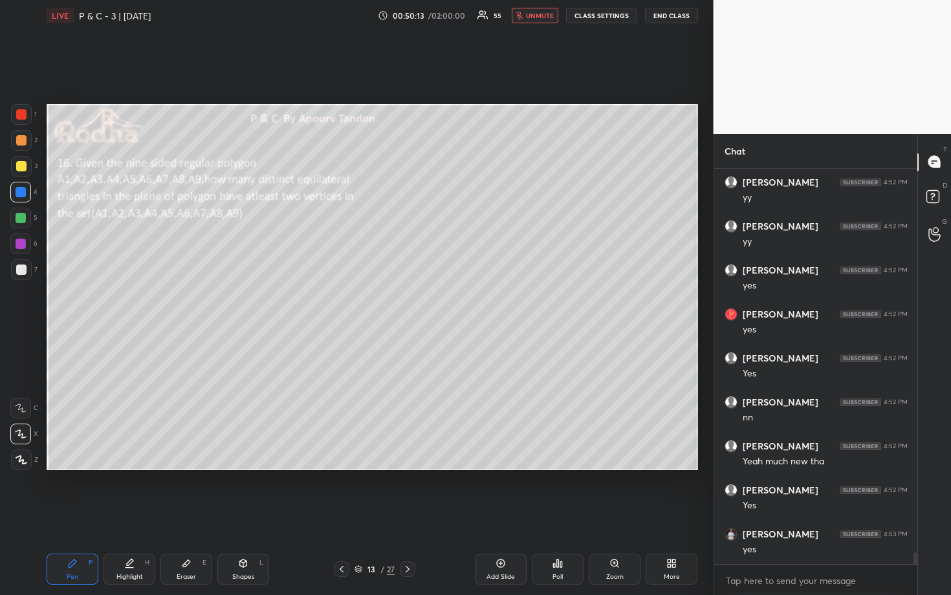
click at [660, 21] on button "END CLASS" at bounding box center [671, 16] width 53 height 16
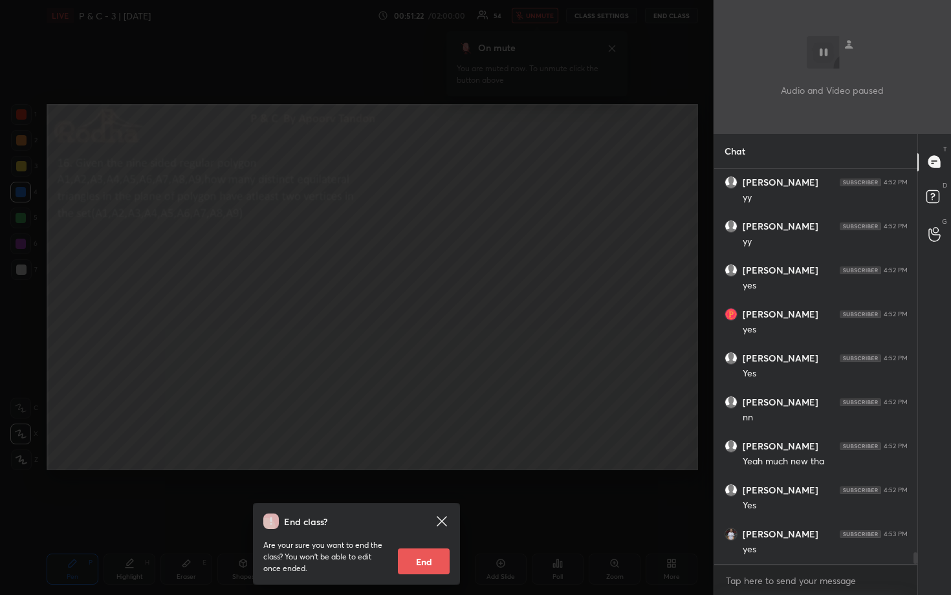
click at [359, 187] on div "End class? Are your sure you want to end the class? You won’t be able to edit o…" at bounding box center [356, 297] width 713 height 595
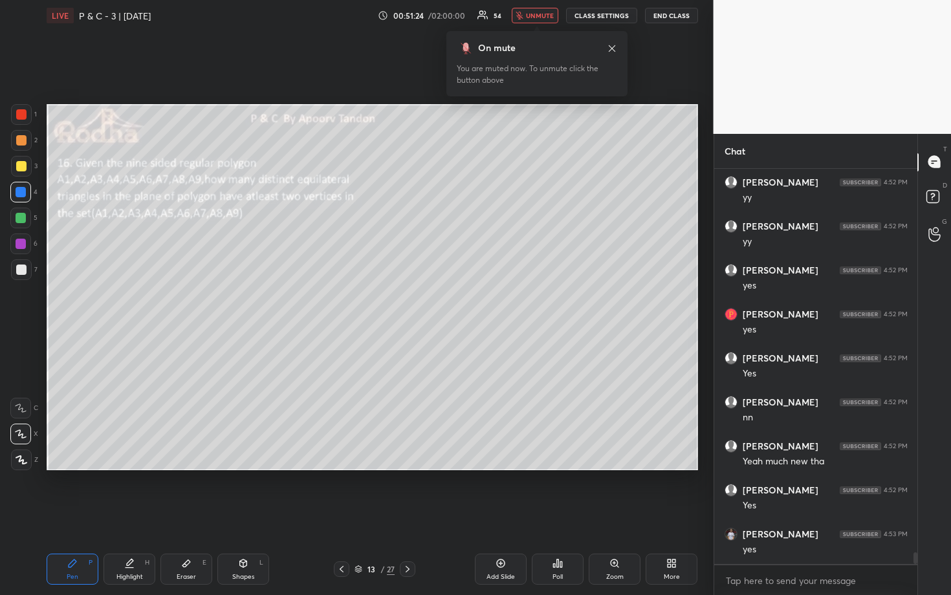
click at [537, 19] on span "unmute" at bounding box center [540, 15] width 28 height 9
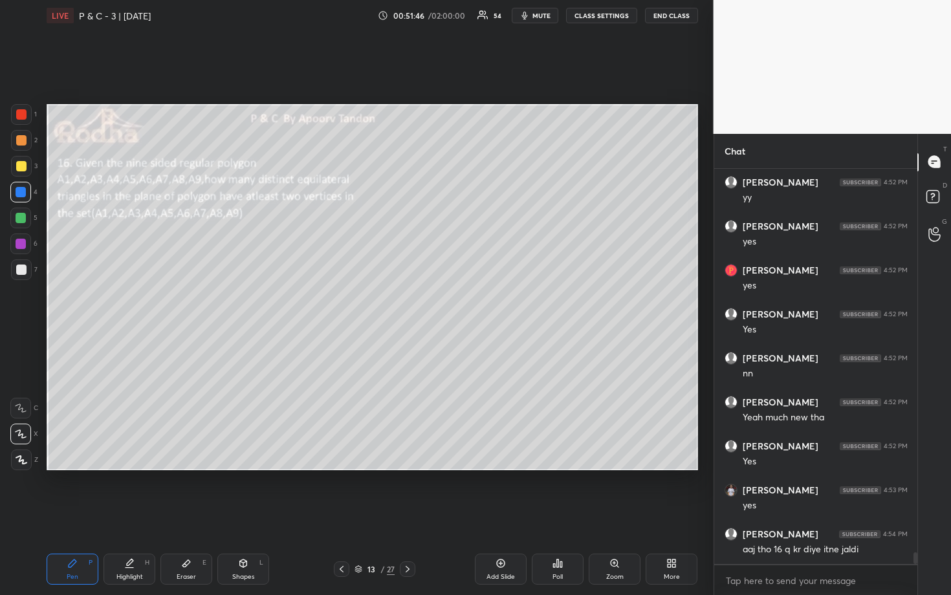
scroll to position [4, 5]
click at [24, 221] on div at bounding box center [21, 218] width 10 height 10
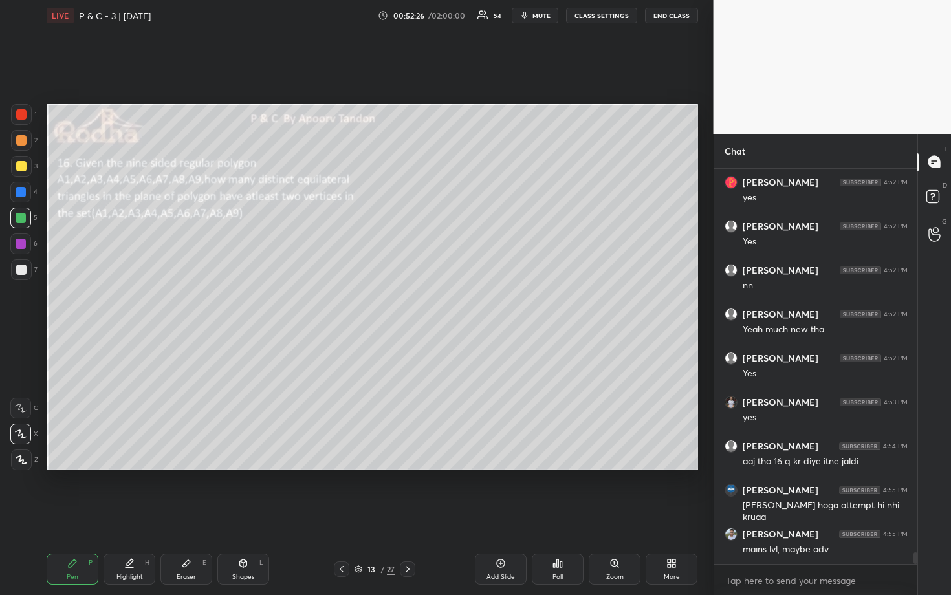
drag, startPoint x: 26, startPoint y: 271, endPoint x: 30, endPoint y: 261, distance: 10.4
click at [26, 270] on div at bounding box center [21, 269] width 21 height 21
click at [24, 167] on div at bounding box center [21, 166] width 10 height 10
click at [21, 143] on div at bounding box center [21, 140] width 10 height 10
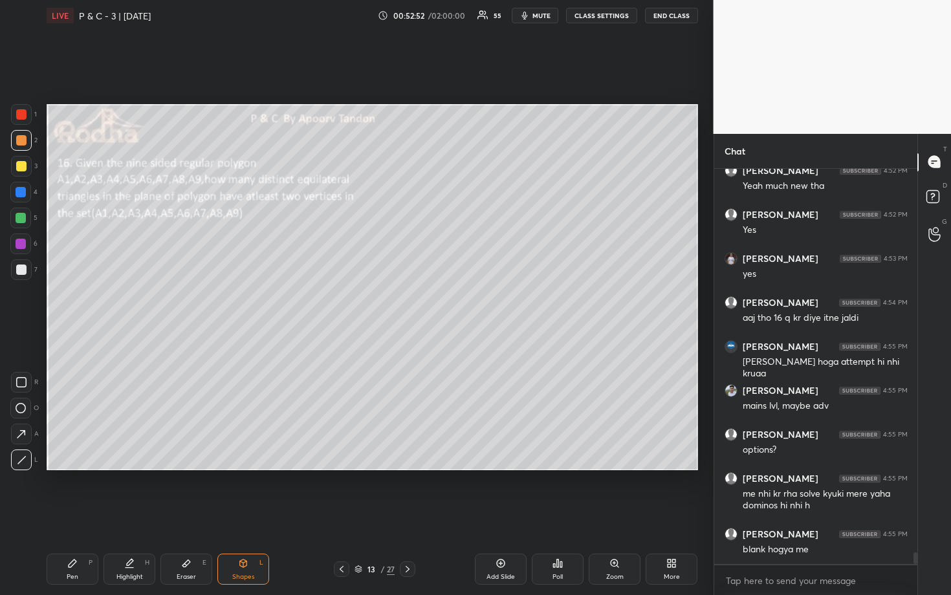
scroll to position [13271, 0]
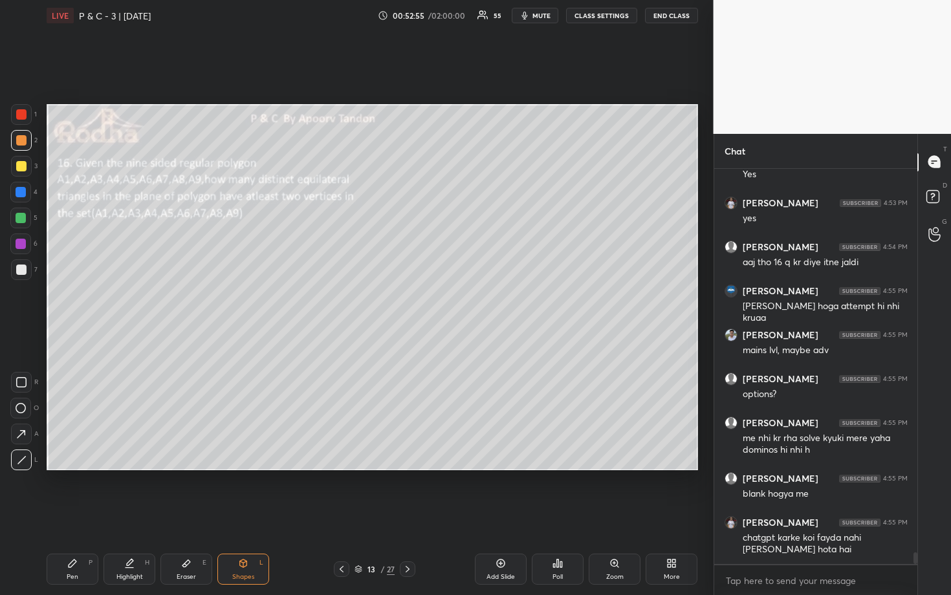
click at [19, 268] on div at bounding box center [21, 269] width 10 height 10
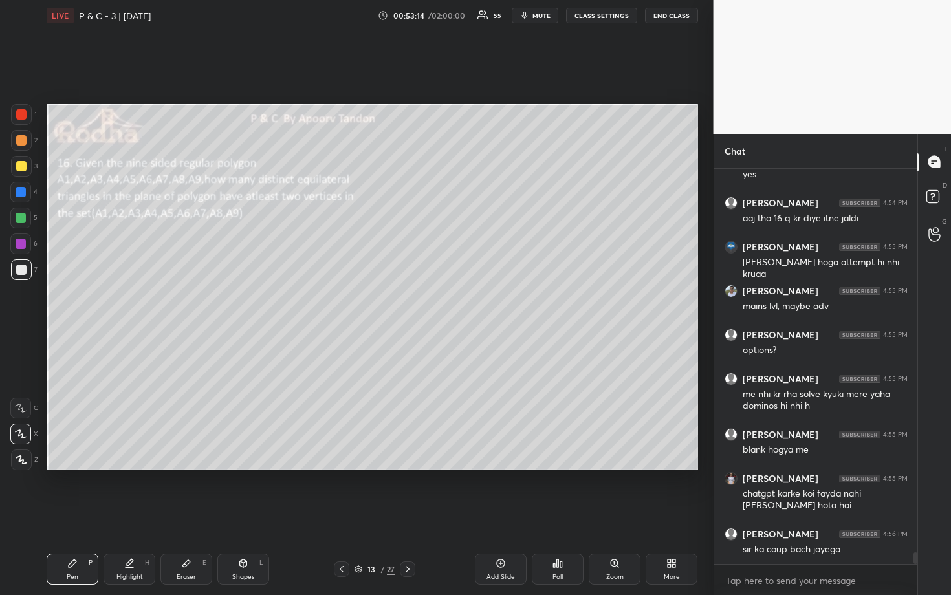
drag, startPoint x: 21, startPoint y: 141, endPoint x: 40, endPoint y: 142, distance: 19.4
click at [21, 141] on div at bounding box center [21, 140] width 10 height 10
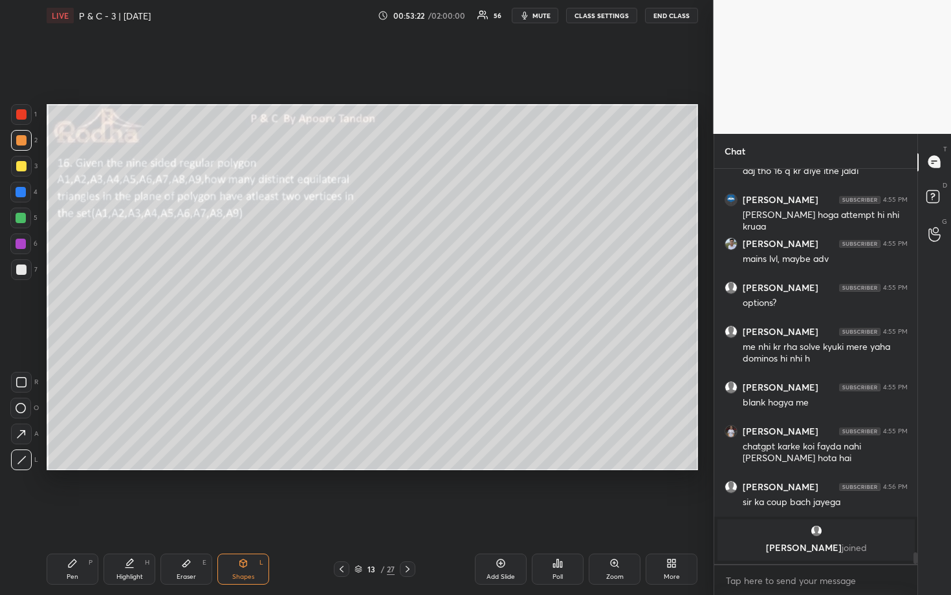
click at [25, 270] on div at bounding box center [21, 269] width 21 height 21
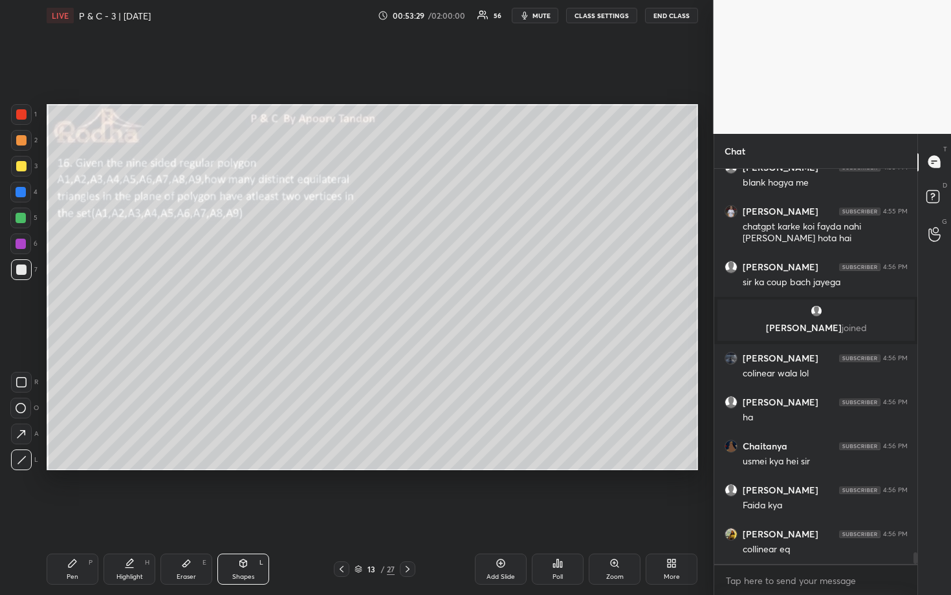
scroll to position [12803, 0]
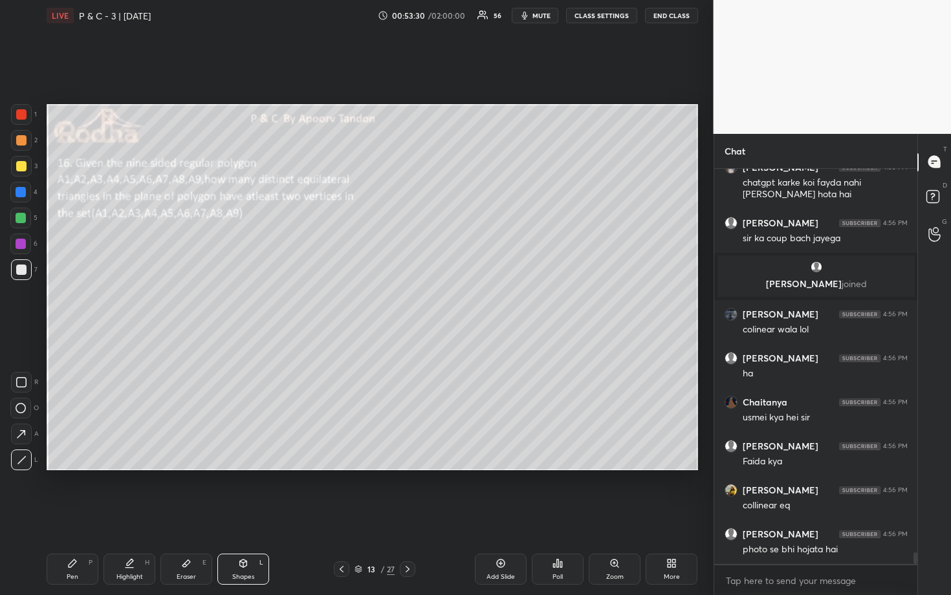
click at [19, 170] on div at bounding box center [21, 166] width 10 height 10
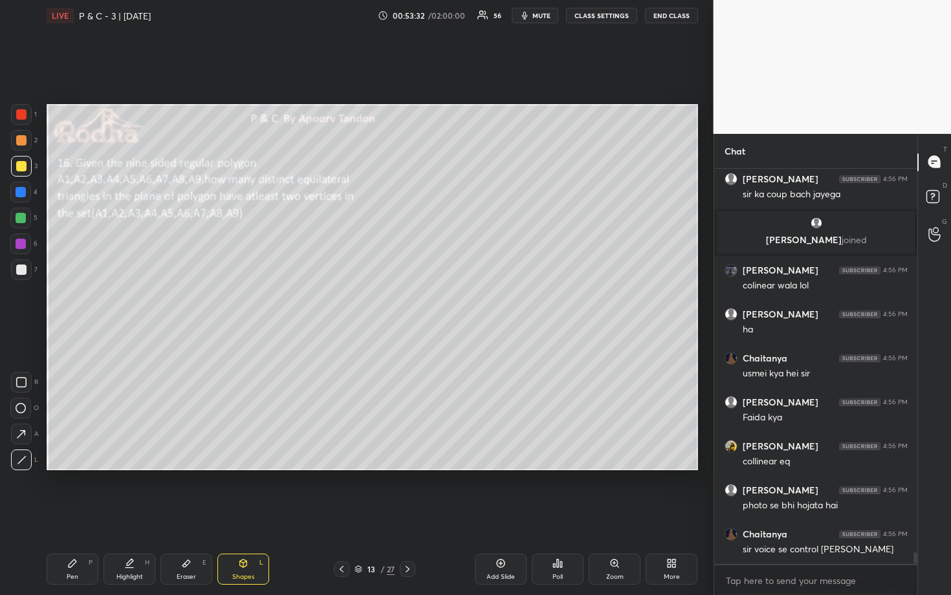
scroll to position [12891, 0]
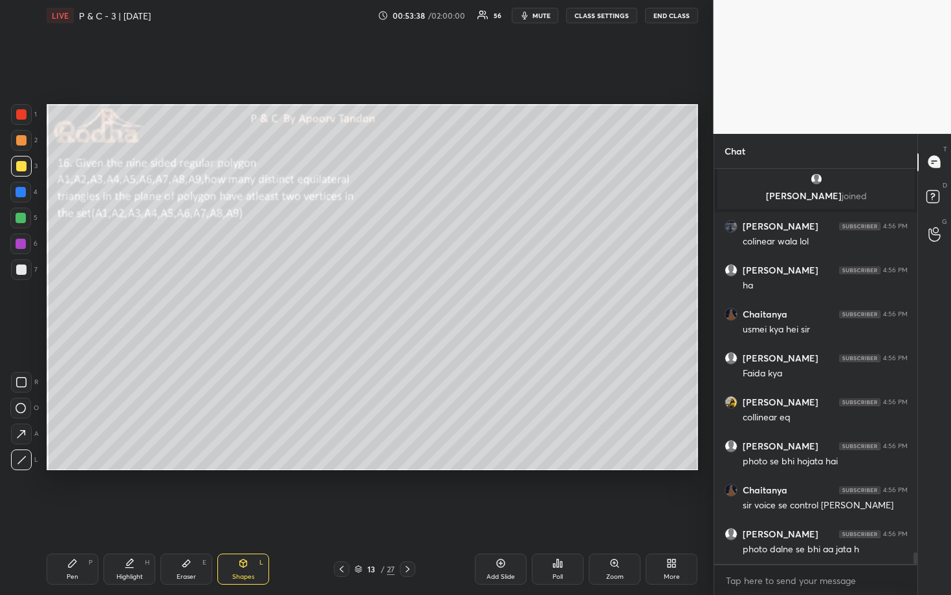
click at [22, 138] on div at bounding box center [21, 140] width 10 height 10
click at [21, 195] on div at bounding box center [21, 192] width 10 height 10
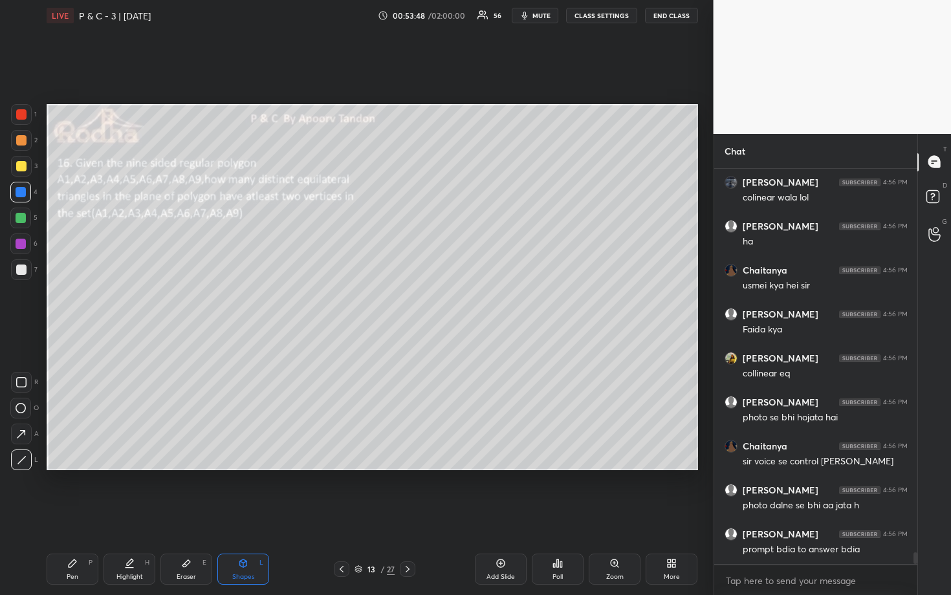
click at [20, 142] on div at bounding box center [21, 140] width 10 height 10
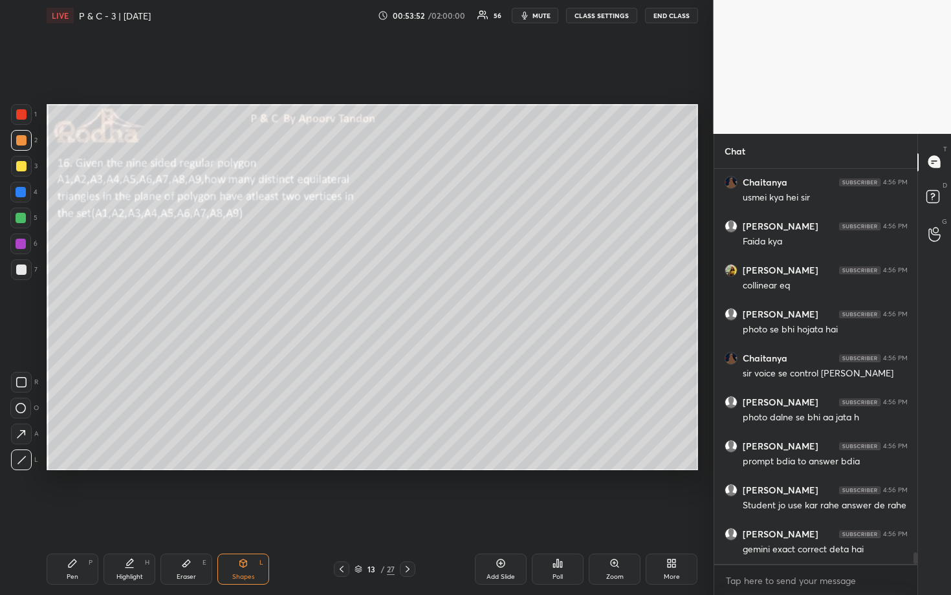
scroll to position [13067, 0]
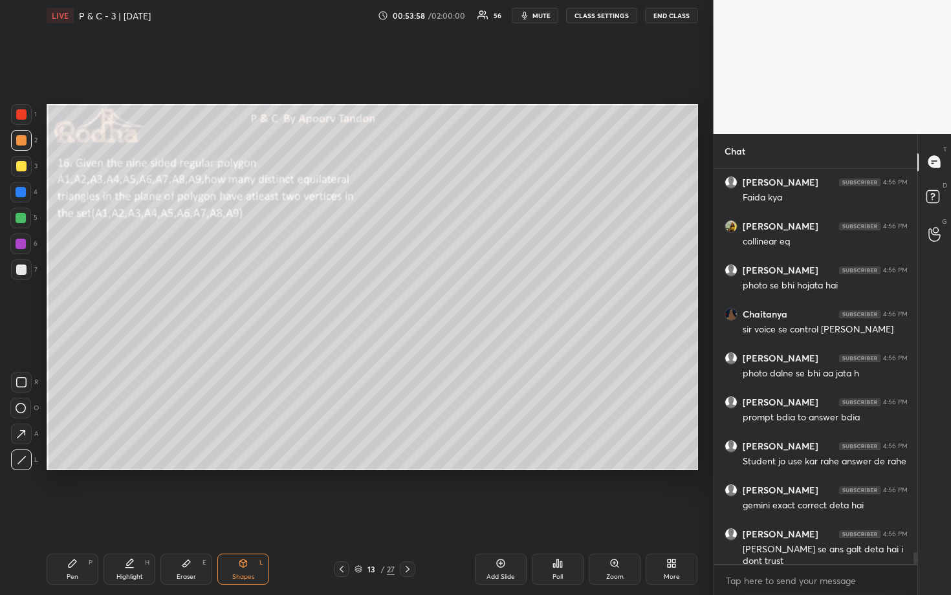
click at [23, 168] on div at bounding box center [21, 166] width 10 height 10
click at [20, 219] on div at bounding box center [21, 218] width 10 height 10
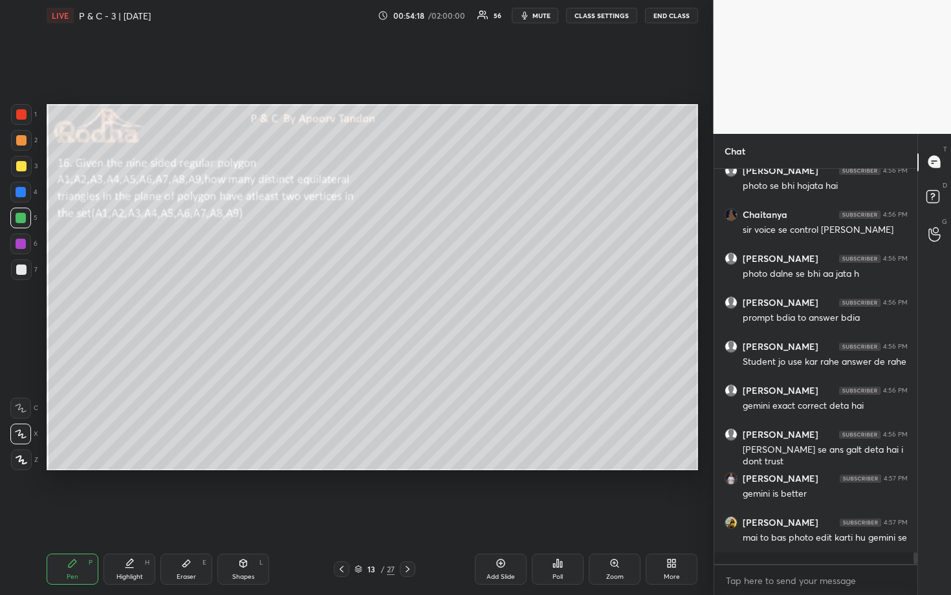
scroll to position [13222, 0]
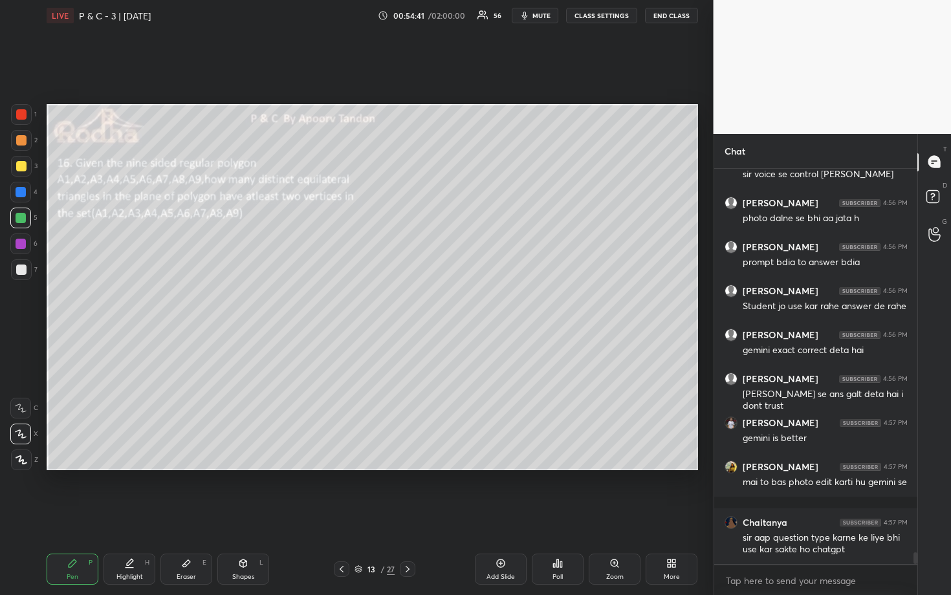
click at [23, 169] on div at bounding box center [21, 166] width 10 height 10
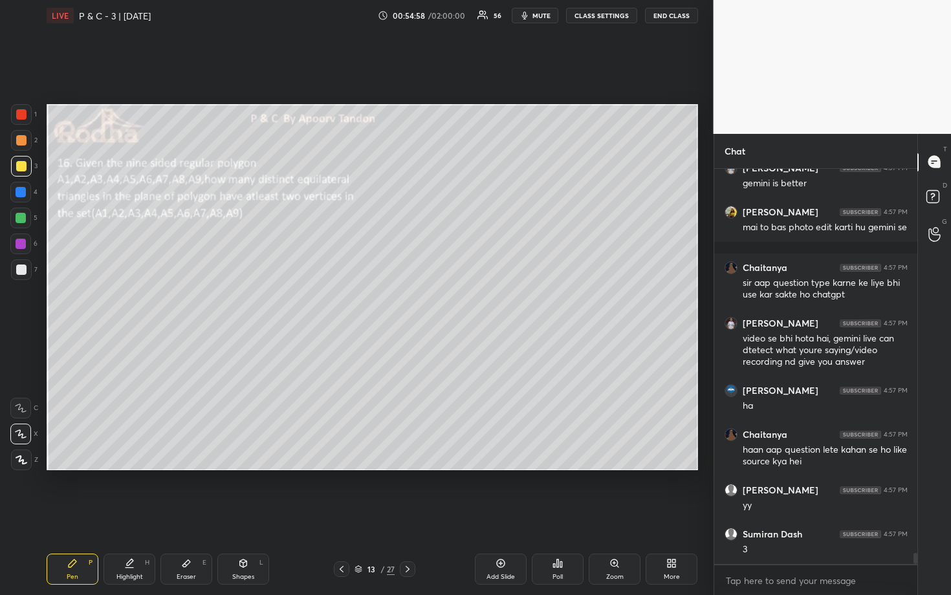
scroll to position [13521, 0]
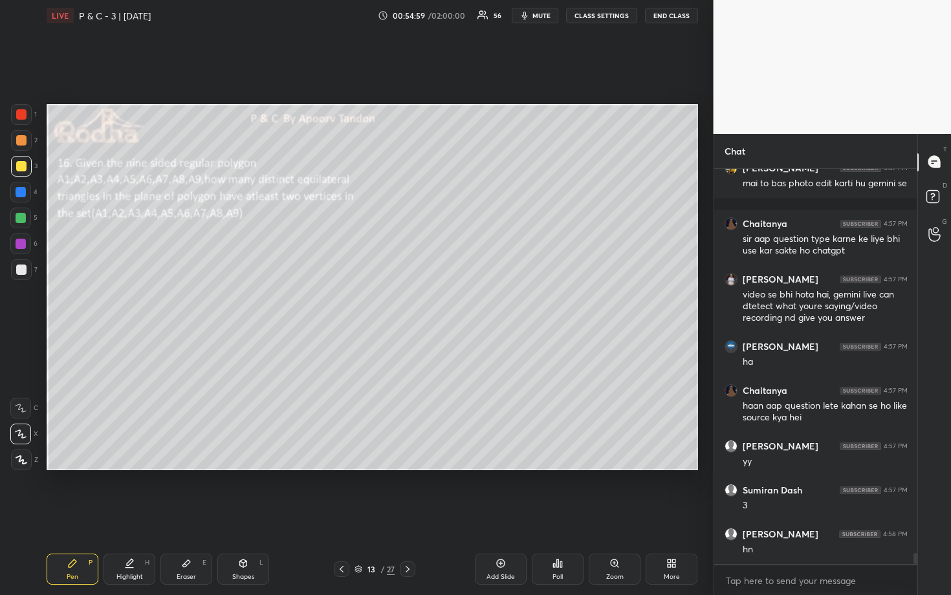
click at [23, 143] on div at bounding box center [21, 140] width 10 height 10
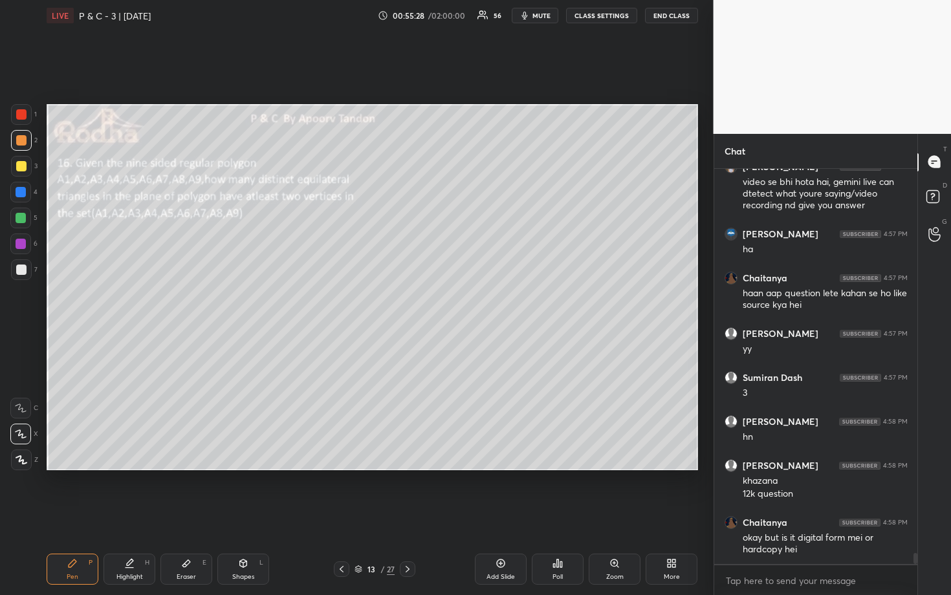
scroll to position [13689, 0]
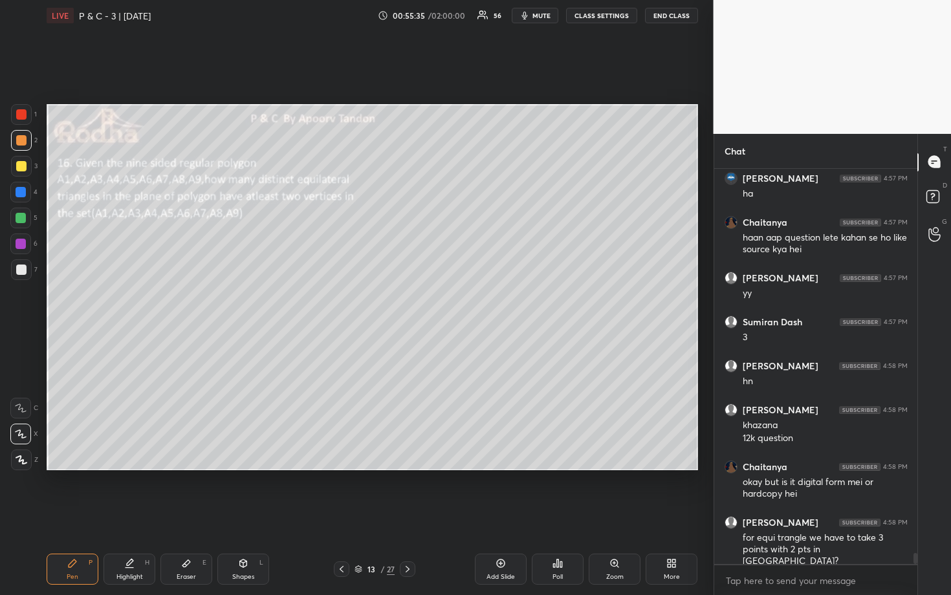
click at [17, 158] on div at bounding box center [21, 166] width 21 height 21
click at [17, 219] on div at bounding box center [21, 218] width 10 height 10
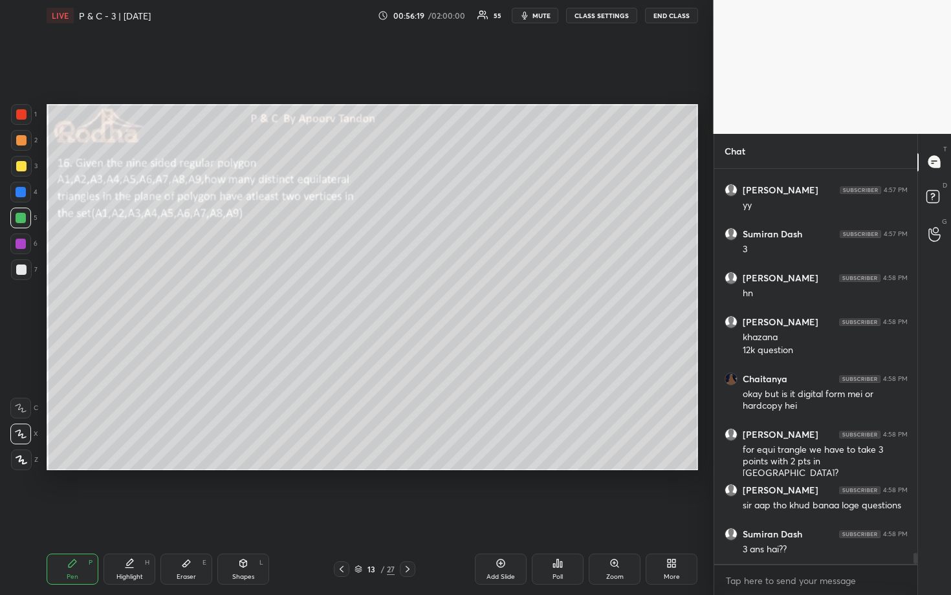
scroll to position [13821, 0]
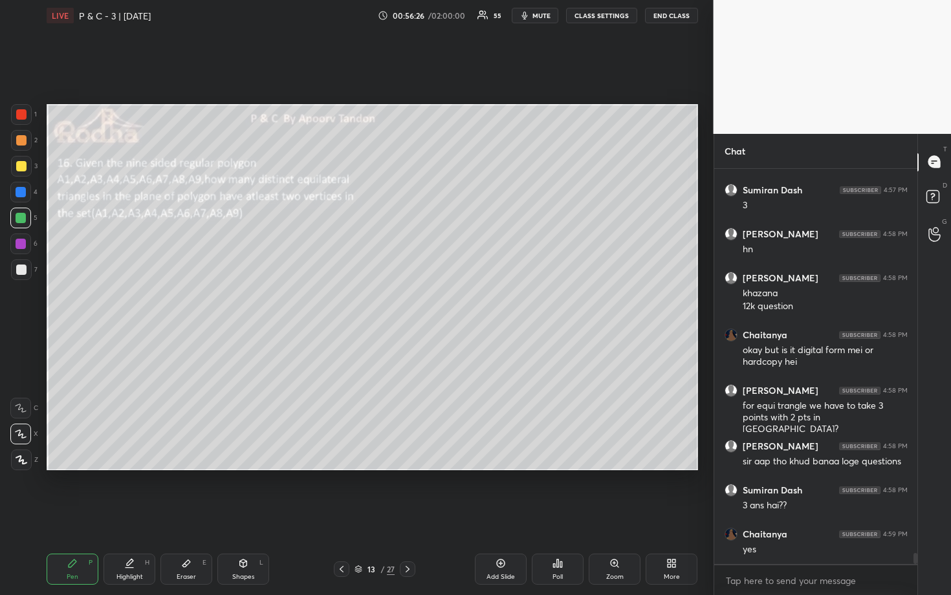
drag, startPoint x: 17, startPoint y: 191, endPoint x: 34, endPoint y: 191, distance: 16.2
click at [18, 191] on div at bounding box center [21, 192] width 10 height 10
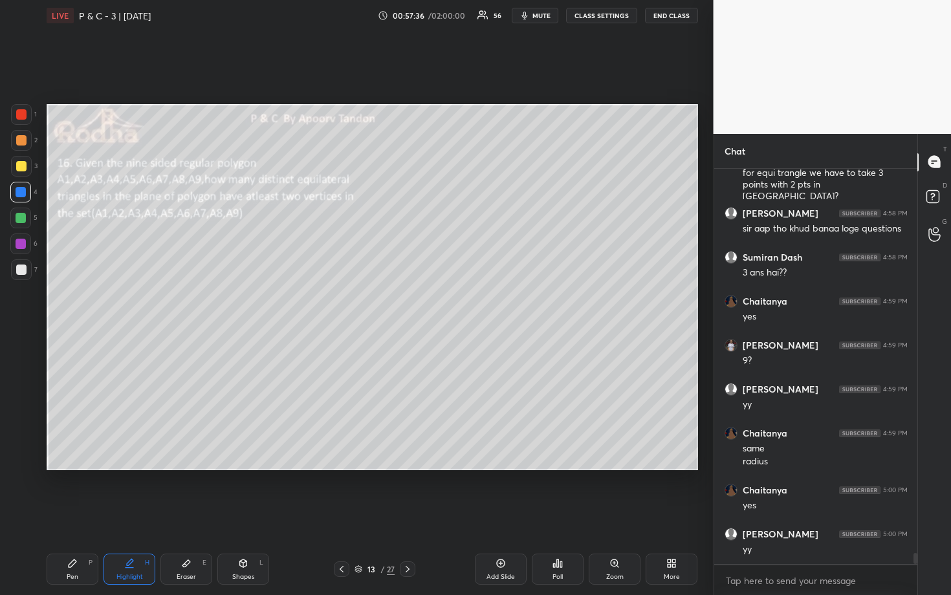
scroll to position [14067, 0]
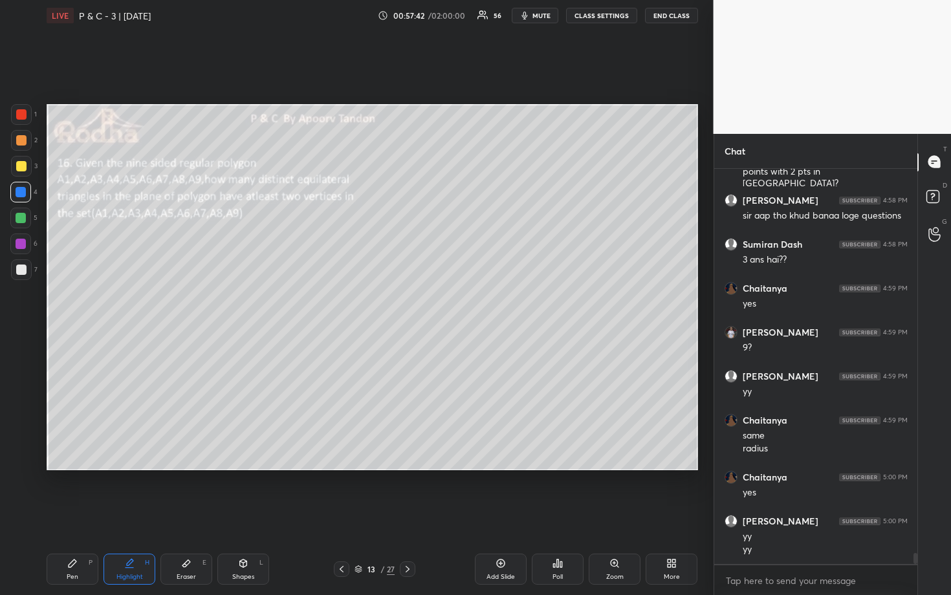
click at [21, 191] on div at bounding box center [21, 192] width 10 height 10
click at [23, 164] on div at bounding box center [21, 166] width 10 height 10
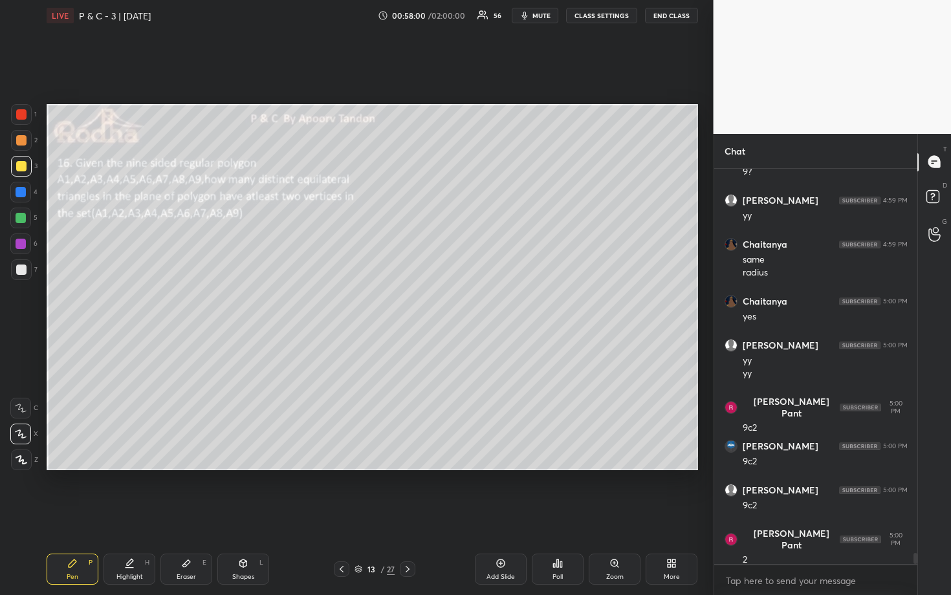
scroll to position [14286, 0]
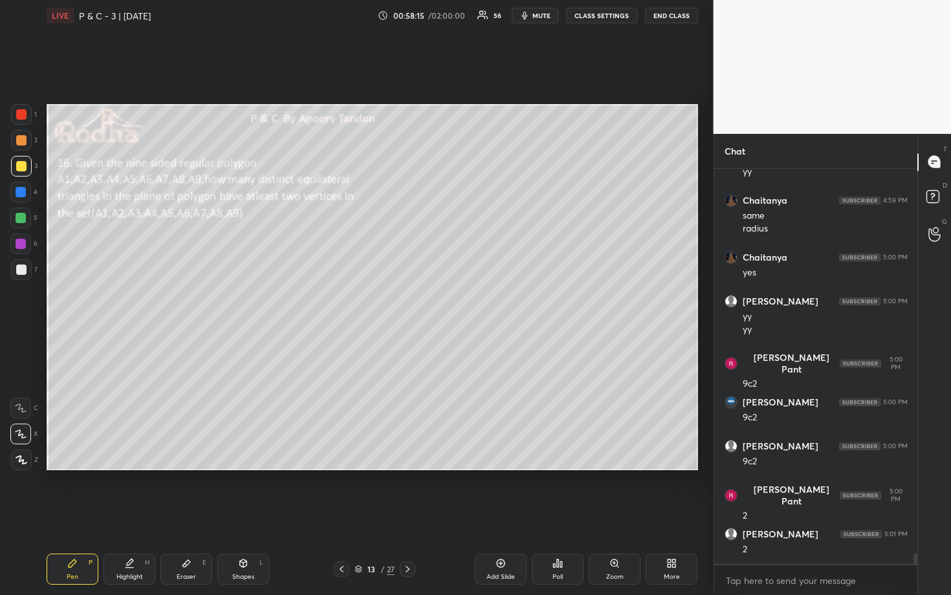
click at [18, 217] on div at bounding box center [21, 218] width 10 height 10
click at [25, 191] on div at bounding box center [20, 192] width 21 height 21
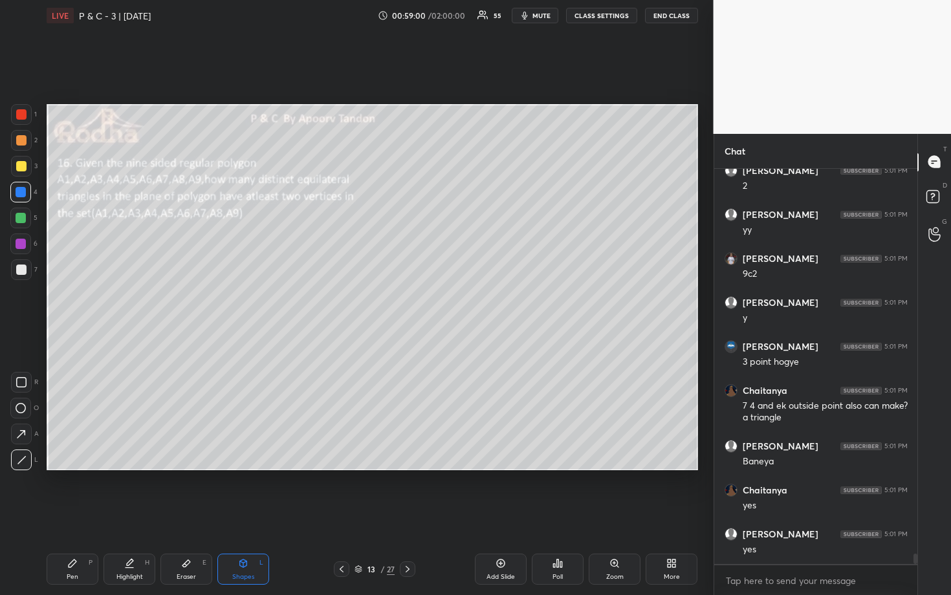
scroll to position [14694, 0]
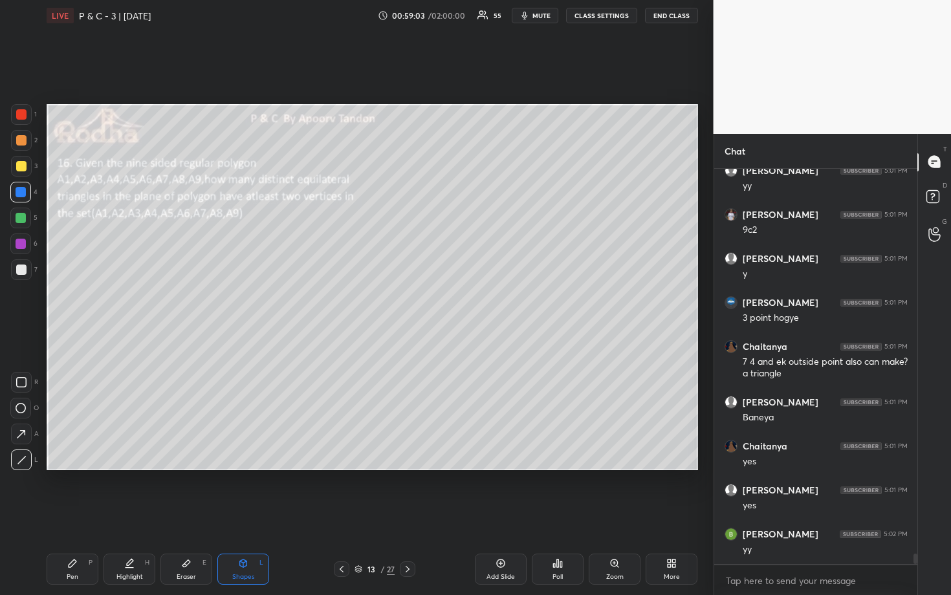
click at [19, 138] on div at bounding box center [21, 140] width 10 height 10
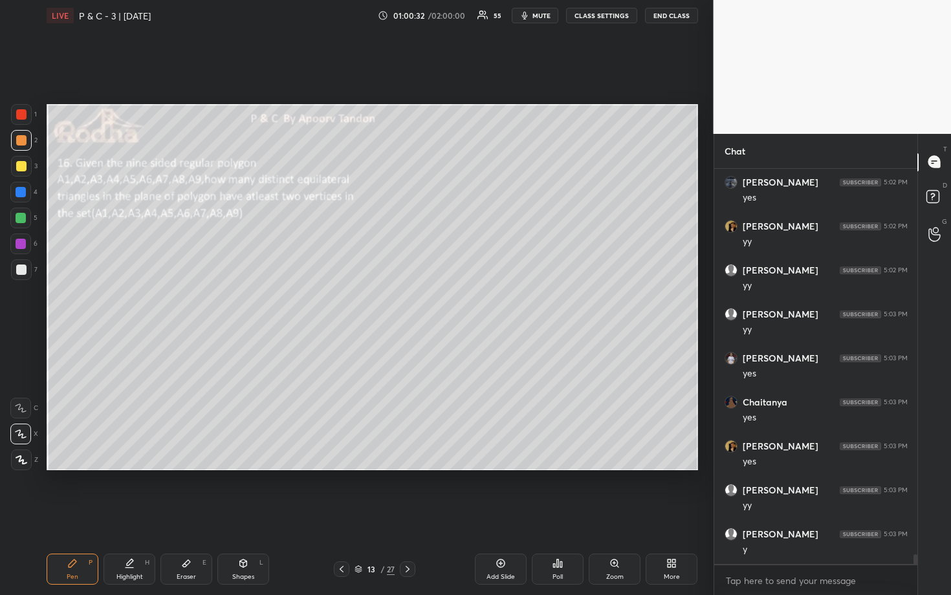
scroll to position [15322, 0]
click at [23, 242] on div at bounding box center [21, 244] width 10 height 10
click at [19, 191] on div at bounding box center [21, 192] width 10 height 10
click at [20, 114] on div at bounding box center [21, 114] width 10 height 10
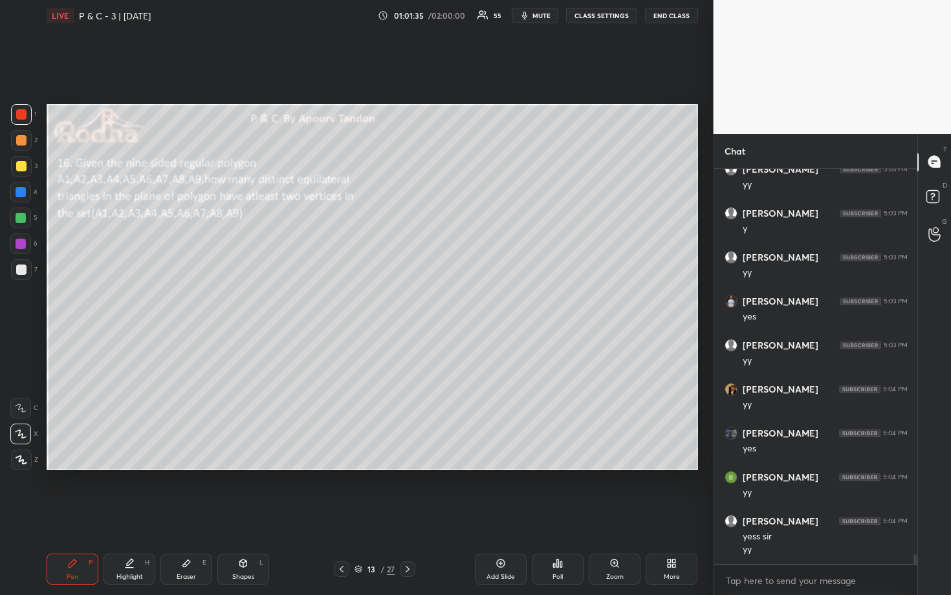
scroll to position [15643, 0]
click at [28, 267] on div at bounding box center [21, 269] width 21 height 21
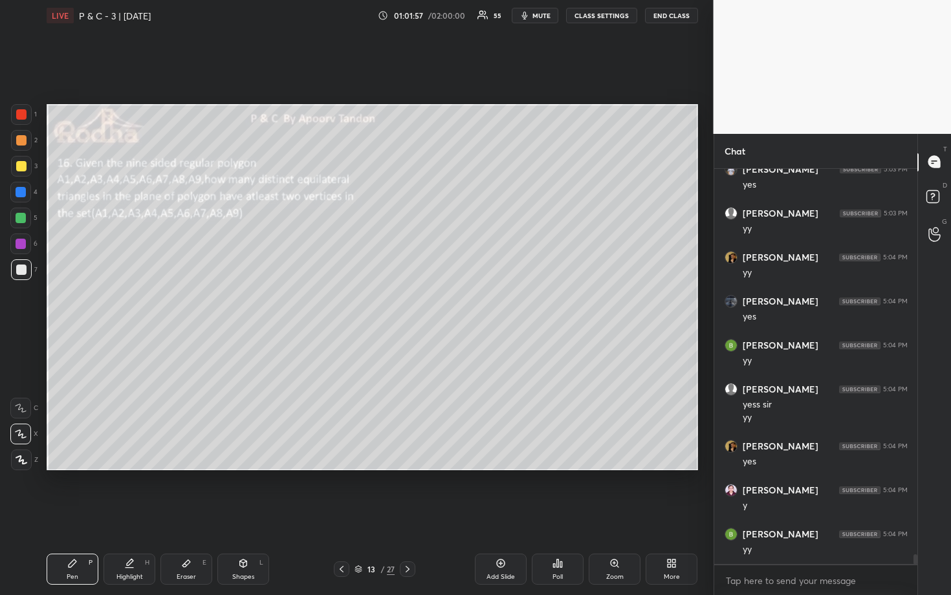
scroll to position [15775, 0]
click at [21, 141] on div at bounding box center [21, 140] width 10 height 10
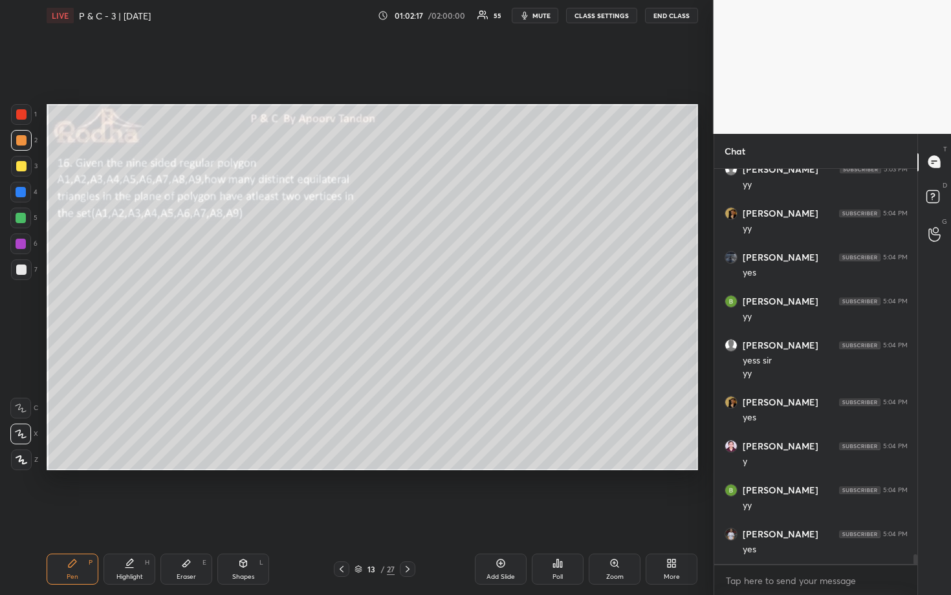
drag, startPoint x: 21, startPoint y: 220, endPoint x: 41, endPoint y: 251, distance: 36.6
click at [21, 221] on div at bounding box center [21, 218] width 10 height 10
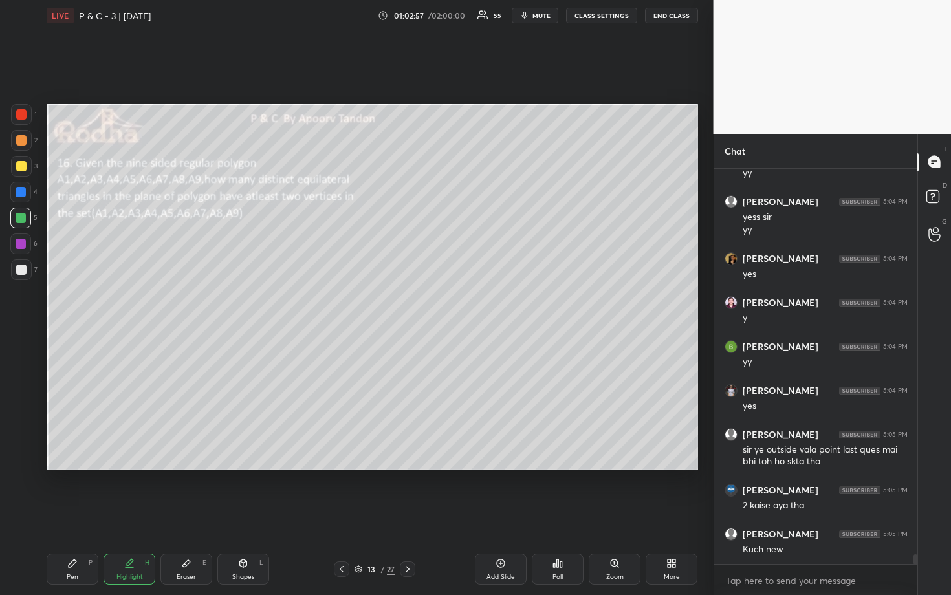
scroll to position [15963, 0]
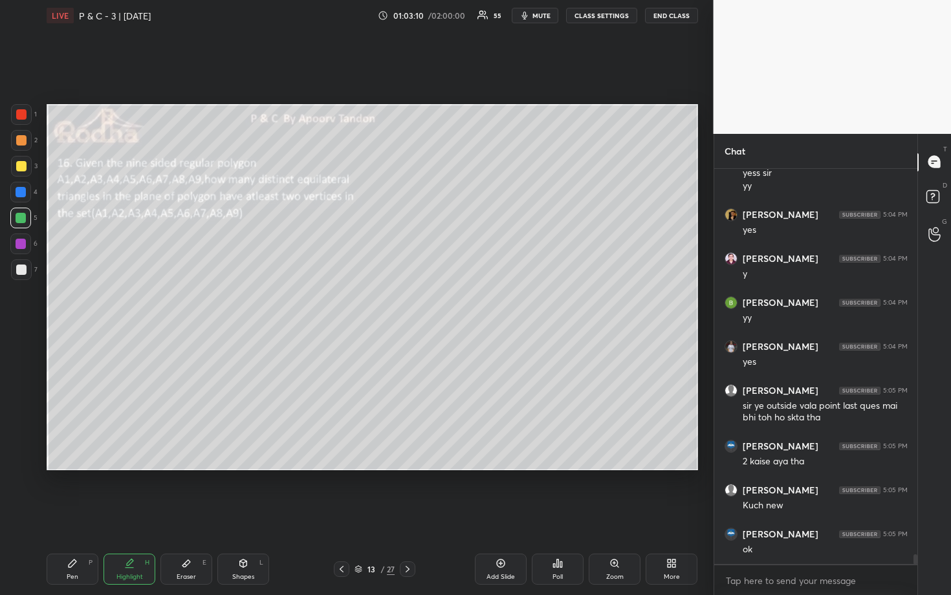
click at [23, 142] on div at bounding box center [21, 140] width 10 height 10
click at [20, 214] on div at bounding box center [21, 218] width 10 height 10
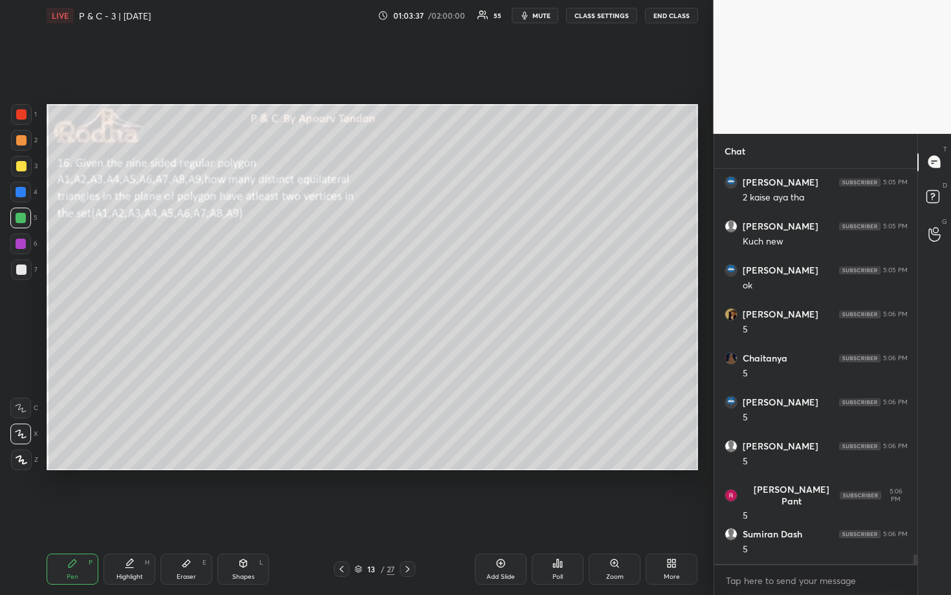
scroll to position [16270, 0]
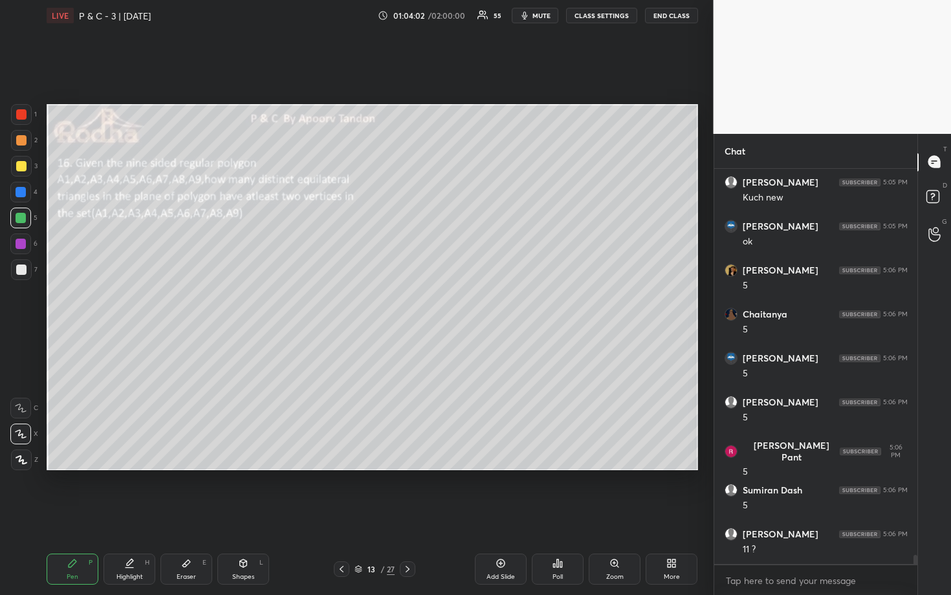
click at [25, 144] on div at bounding box center [21, 140] width 10 height 10
click at [23, 277] on div at bounding box center [21, 269] width 21 height 21
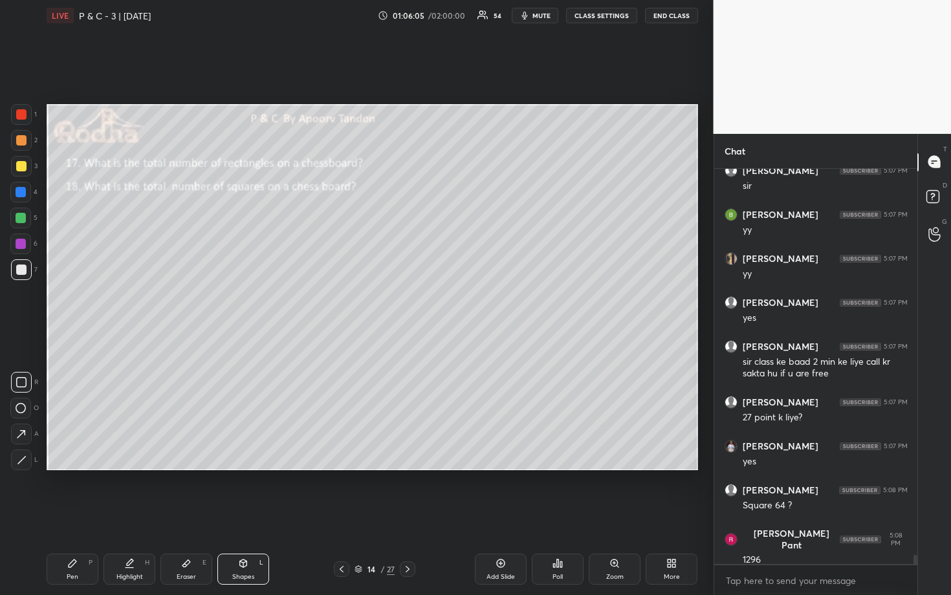
scroll to position [16854, 0]
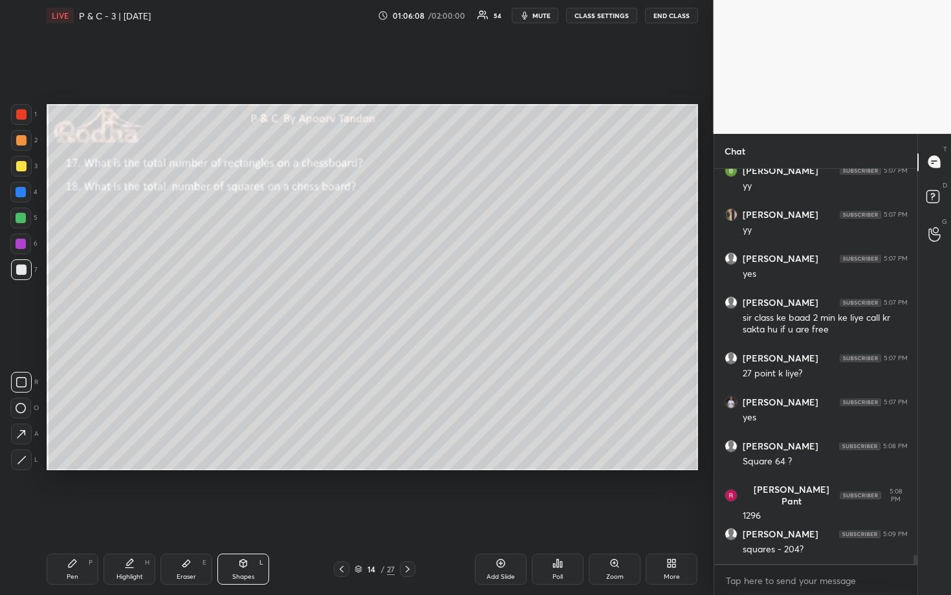
click at [25, 167] on div at bounding box center [21, 166] width 21 height 21
click at [22, 220] on div at bounding box center [21, 218] width 10 height 10
click at [19, 114] on div at bounding box center [21, 114] width 10 height 10
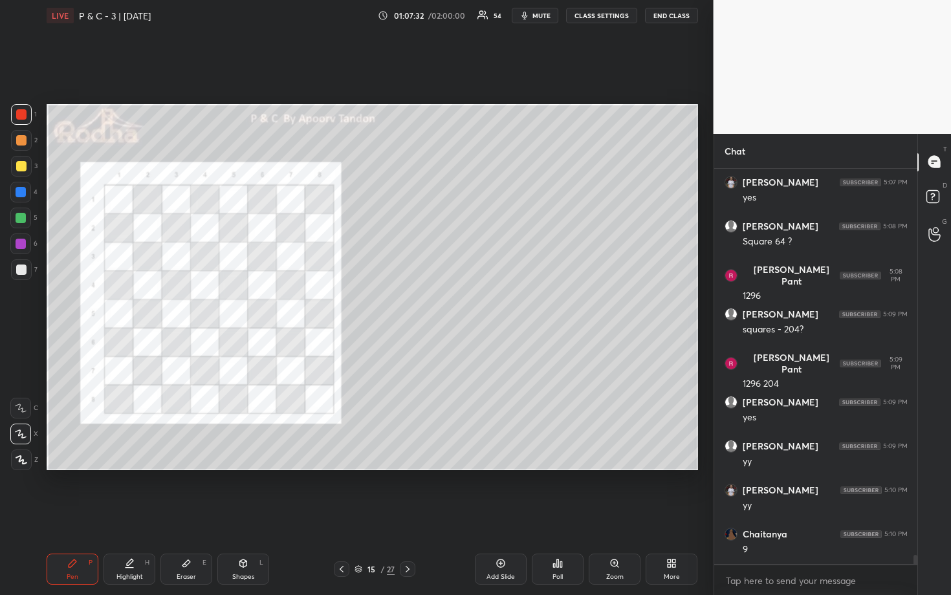
scroll to position [17118, 0]
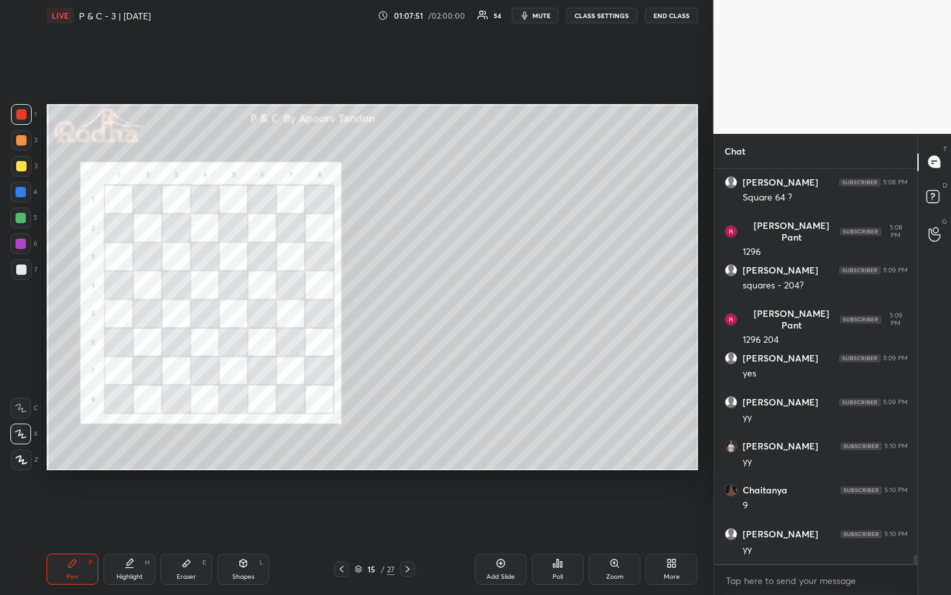
click at [18, 167] on div at bounding box center [21, 166] width 10 height 10
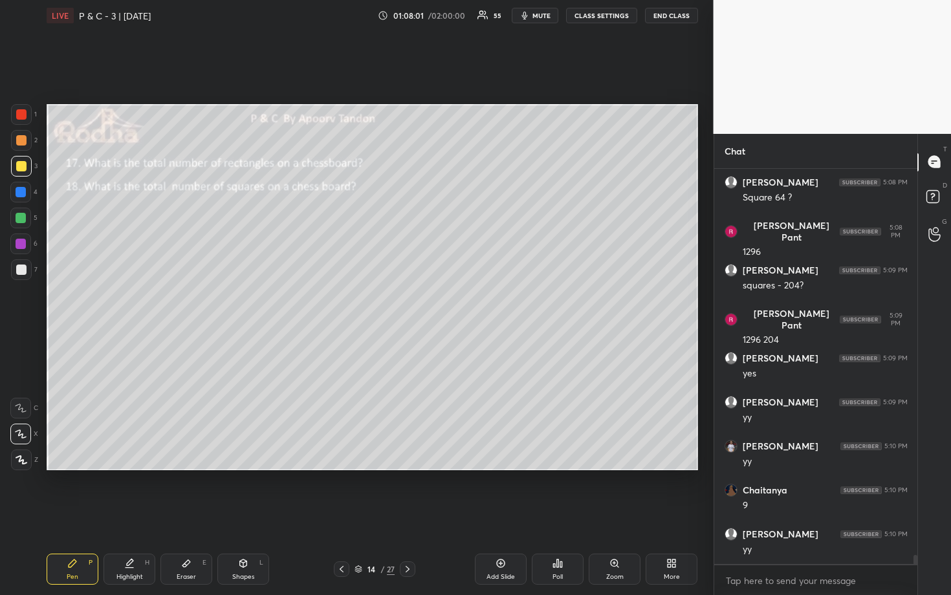
click at [30, 267] on div at bounding box center [21, 269] width 21 height 21
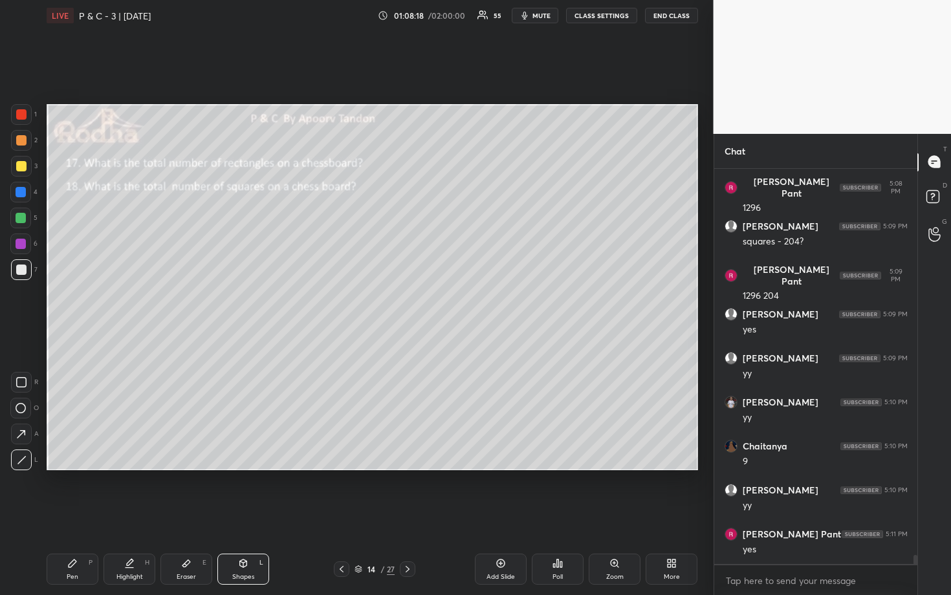
click at [21, 144] on div at bounding box center [21, 140] width 10 height 10
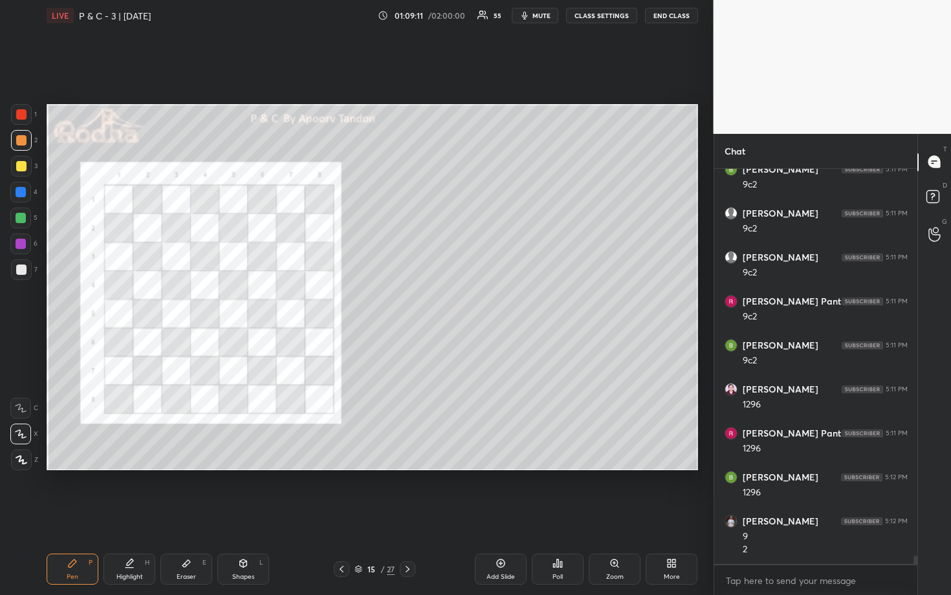
scroll to position [17948, 0]
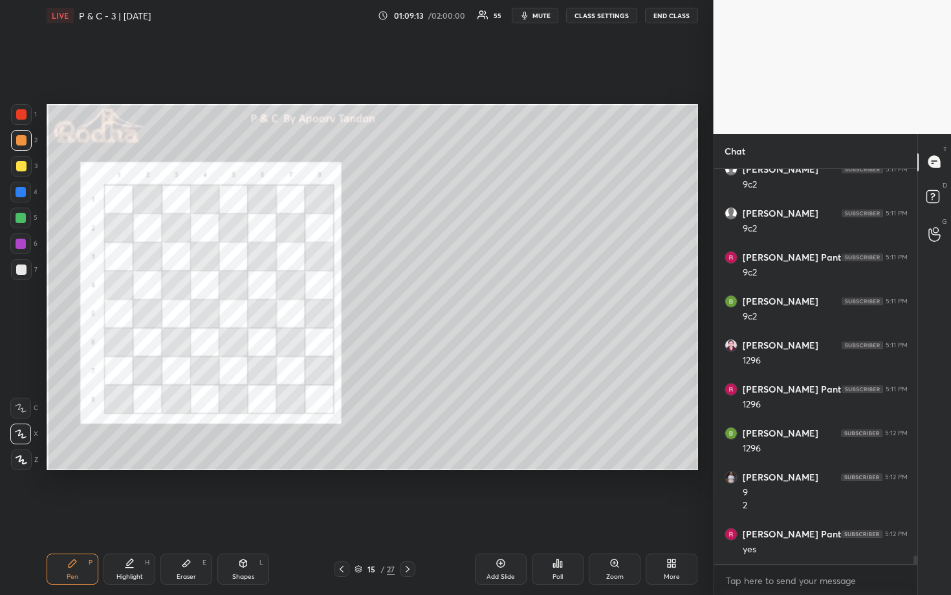
click at [182, 493] on icon at bounding box center [186, 563] width 10 height 10
click at [19, 457] on g at bounding box center [21, 460] width 10 height 10
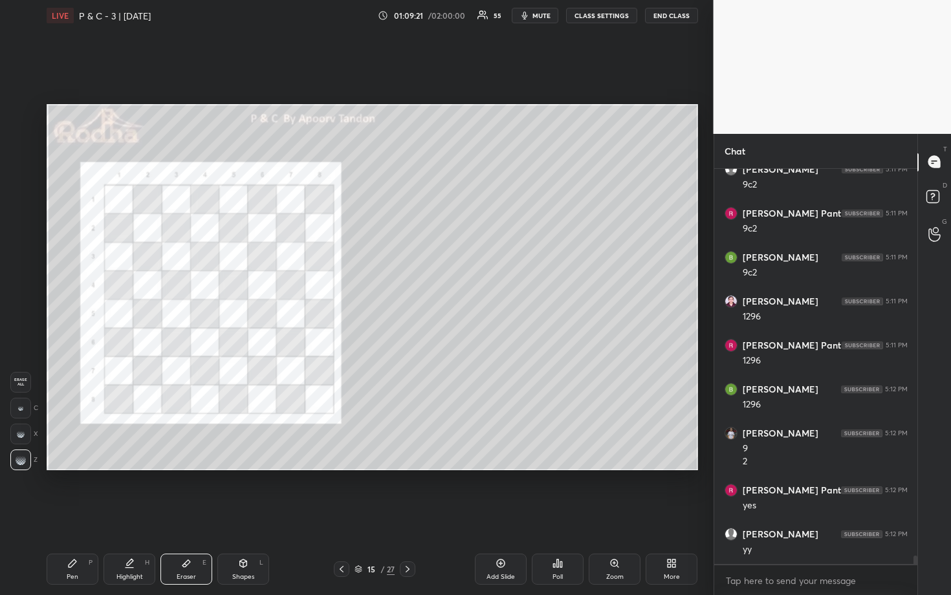
scroll to position [18036, 0]
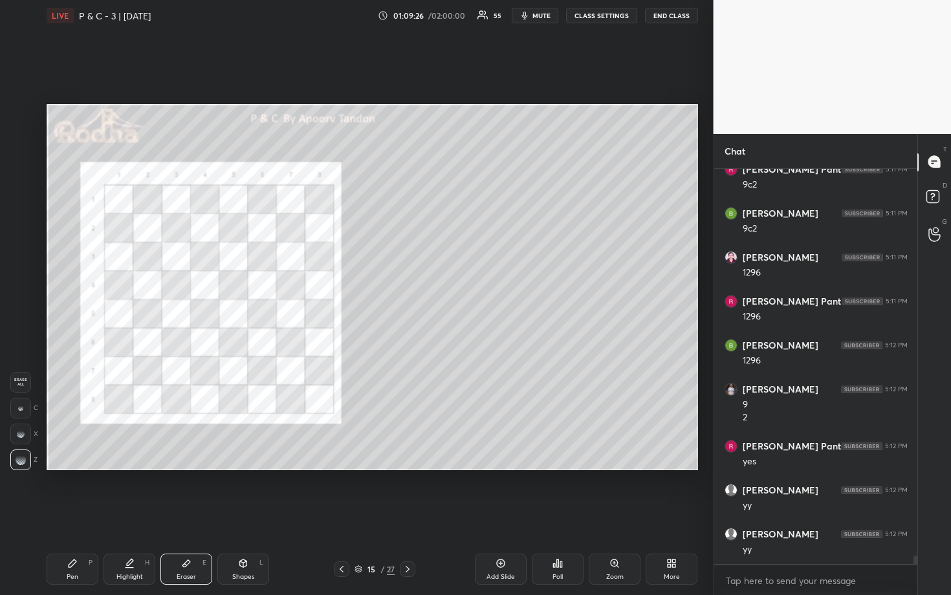
drag, startPoint x: 70, startPoint y: 559, endPoint x: 71, endPoint y: 550, distance: 9.1
click at [72, 493] on icon at bounding box center [72, 563] width 10 height 10
click at [23, 171] on div at bounding box center [21, 166] width 21 height 21
click at [26, 114] on div at bounding box center [21, 114] width 10 height 10
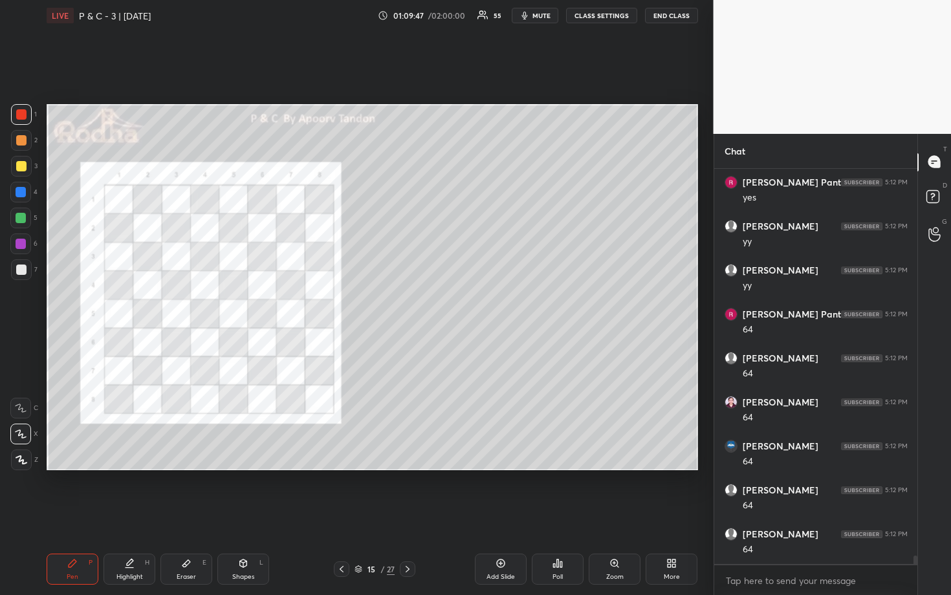
scroll to position [18344, 0]
drag, startPoint x: 19, startPoint y: 213, endPoint x: 32, endPoint y: 210, distance: 12.7
click at [21, 213] on div at bounding box center [21, 218] width 10 height 10
click at [28, 112] on div at bounding box center [21, 114] width 21 height 21
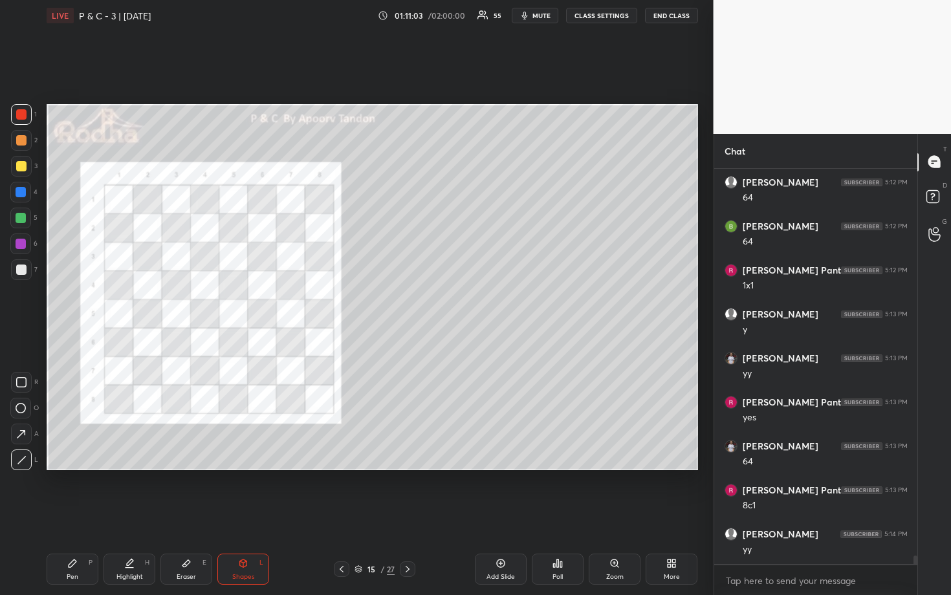
scroll to position [18696, 0]
drag, startPoint x: 19, startPoint y: 220, endPoint x: 27, endPoint y: 219, distance: 7.8
click at [19, 220] on div at bounding box center [21, 218] width 10 height 10
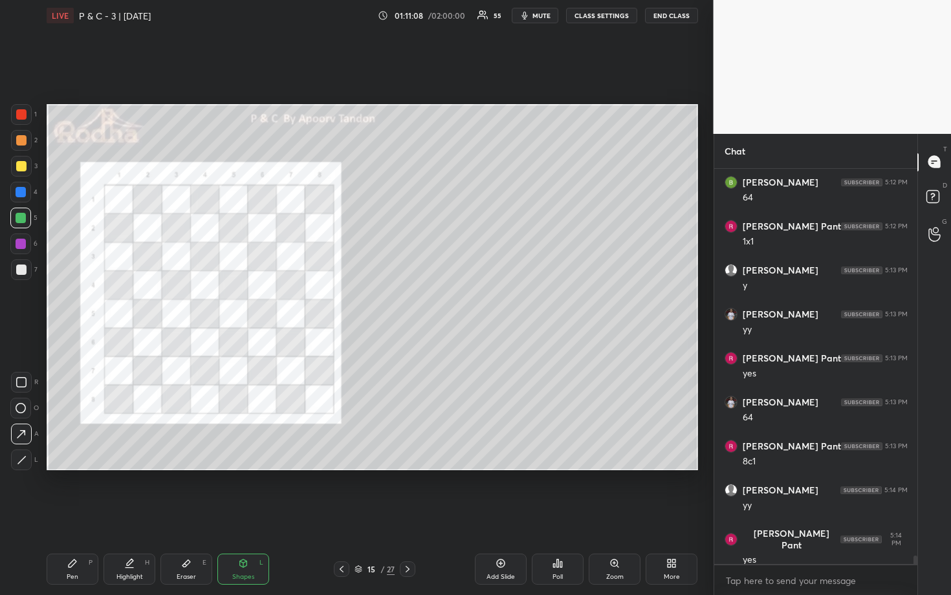
drag, startPoint x: 23, startPoint y: 194, endPoint x: 43, endPoint y: 197, distance: 20.2
click at [23, 194] on div at bounding box center [21, 192] width 10 height 10
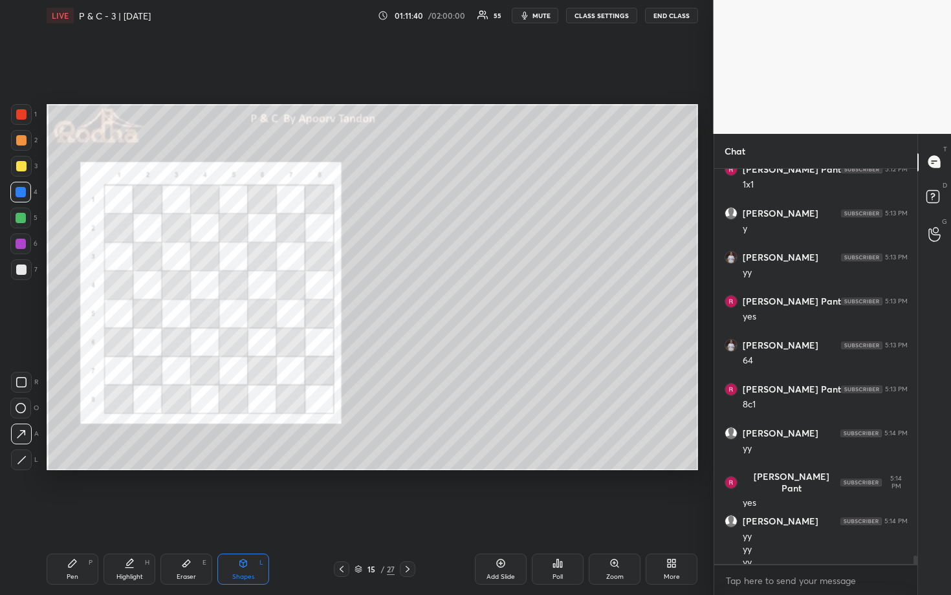
scroll to position [18765, 0]
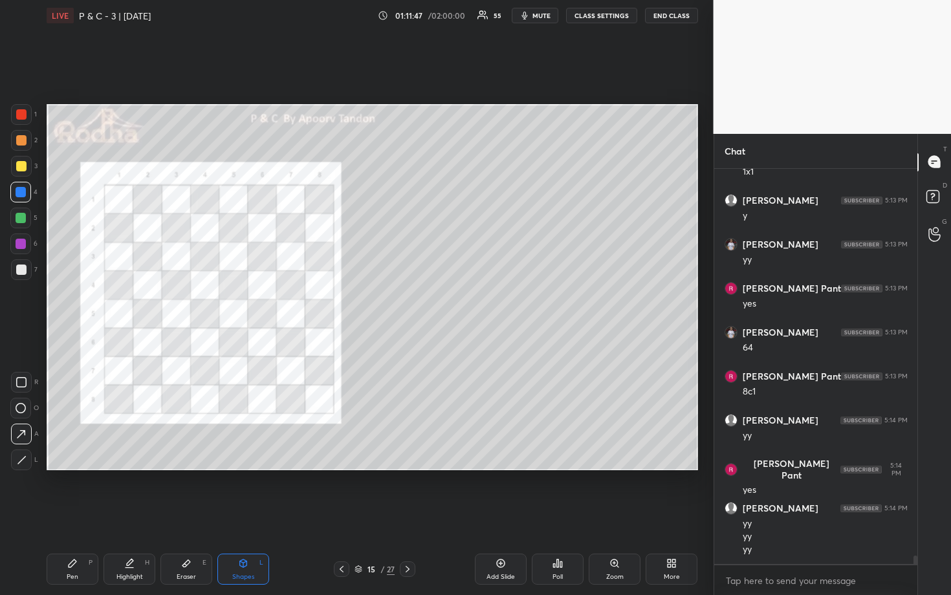
click at [21, 146] on div at bounding box center [21, 140] width 21 height 21
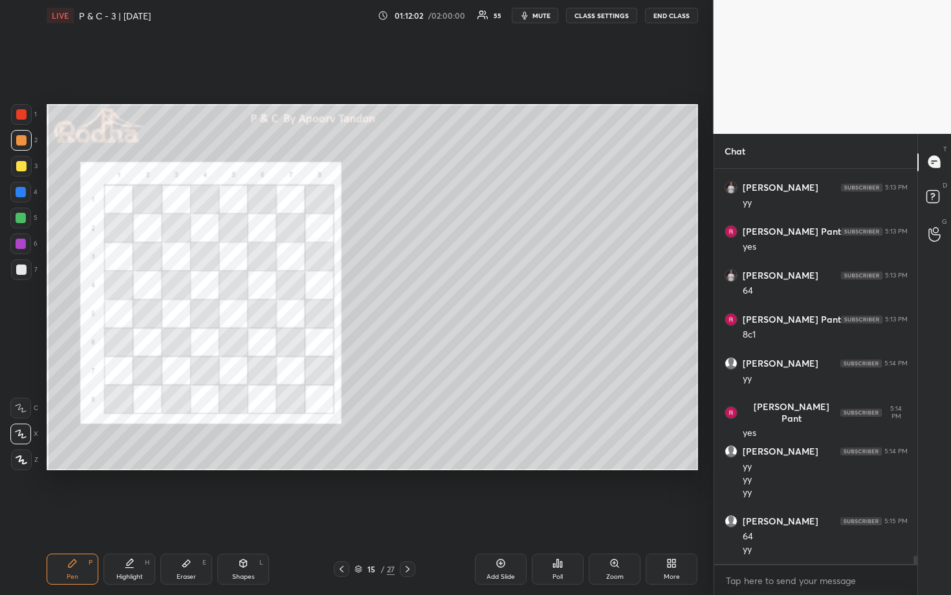
scroll to position [18866, 0]
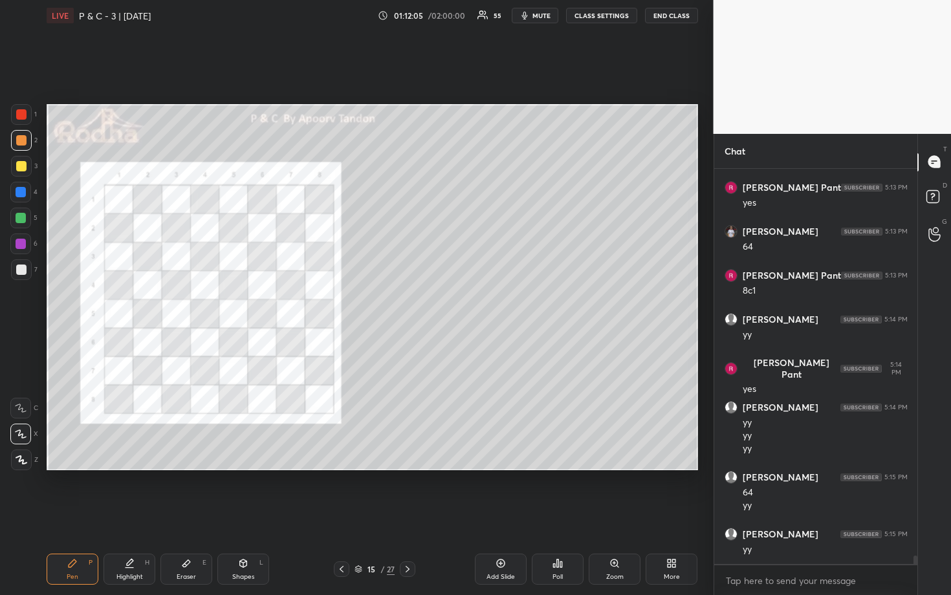
click at [193, 493] on div "Eraser" at bounding box center [186, 577] width 19 height 6
click at [67, 493] on icon at bounding box center [72, 563] width 10 height 10
click at [20, 220] on div at bounding box center [21, 218] width 10 height 10
click at [21, 112] on div at bounding box center [21, 114] width 10 height 10
click at [20, 137] on div at bounding box center [21, 140] width 10 height 10
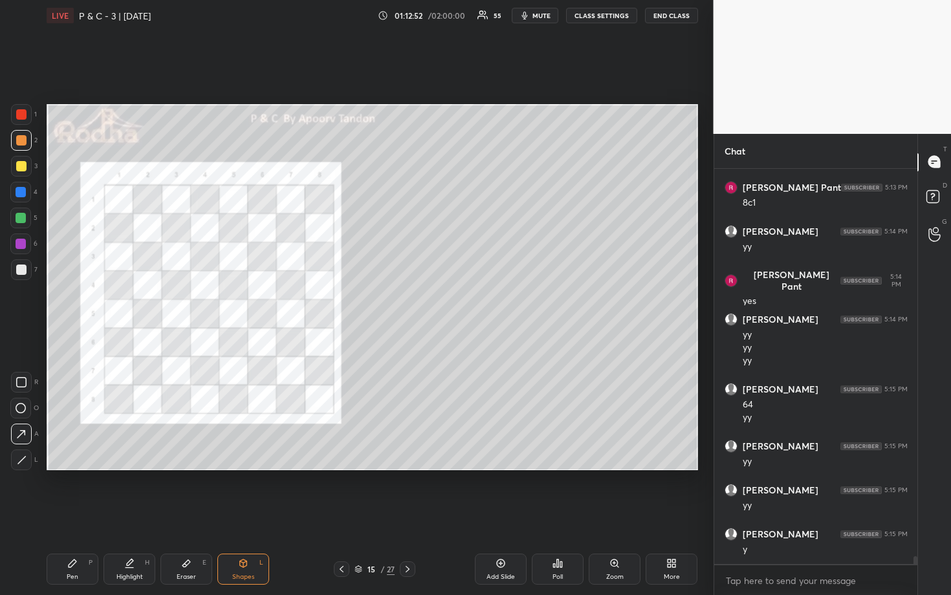
scroll to position [18998, 0]
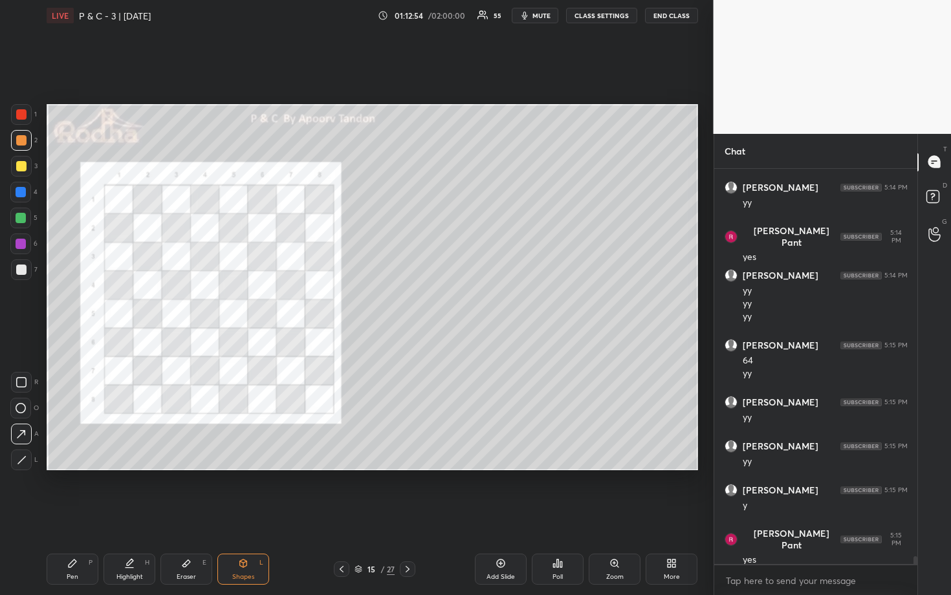
click at [19, 192] on div at bounding box center [21, 192] width 10 height 10
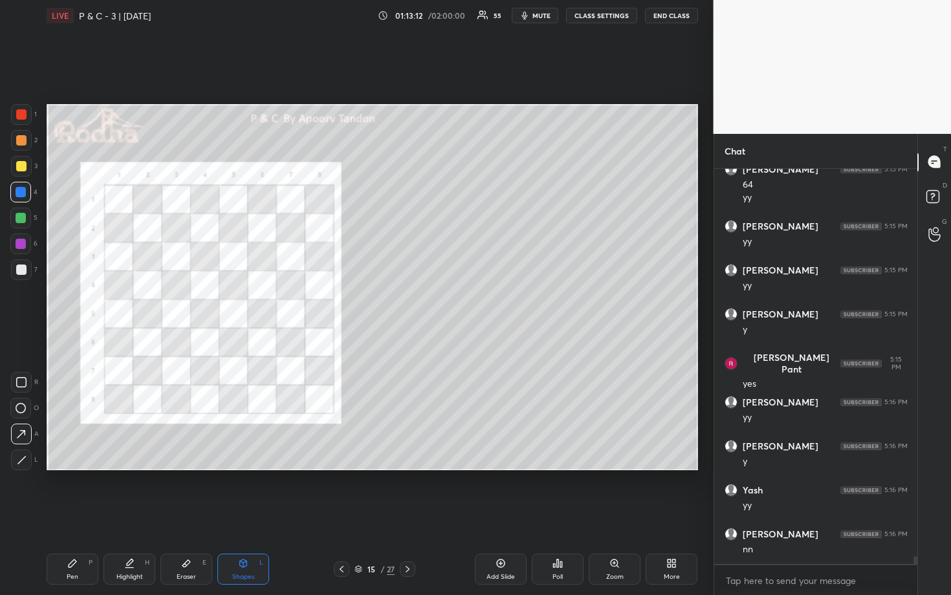
scroll to position [19218, 0]
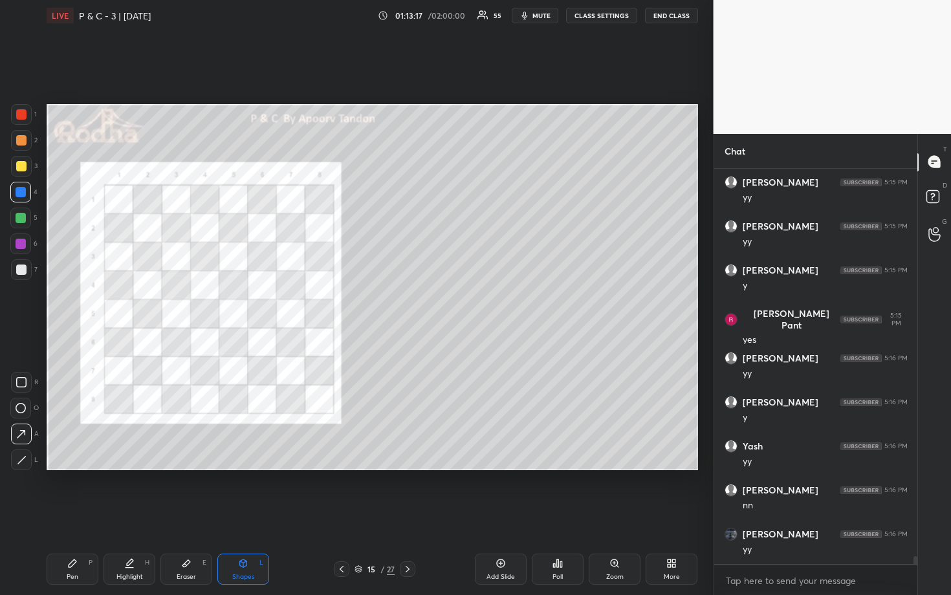
click at [19, 113] on div at bounding box center [21, 114] width 10 height 10
drag, startPoint x: 19, startPoint y: 225, endPoint x: 25, endPoint y: 222, distance: 6.7
click at [19, 225] on div at bounding box center [20, 218] width 21 height 21
drag, startPoint x: 21, startPoint y: 165, endPoint x: 42, endPoint y: 169, distance: 21.2
click at [23, 165] on div at bounding box center [21, 166] width 10 height 10
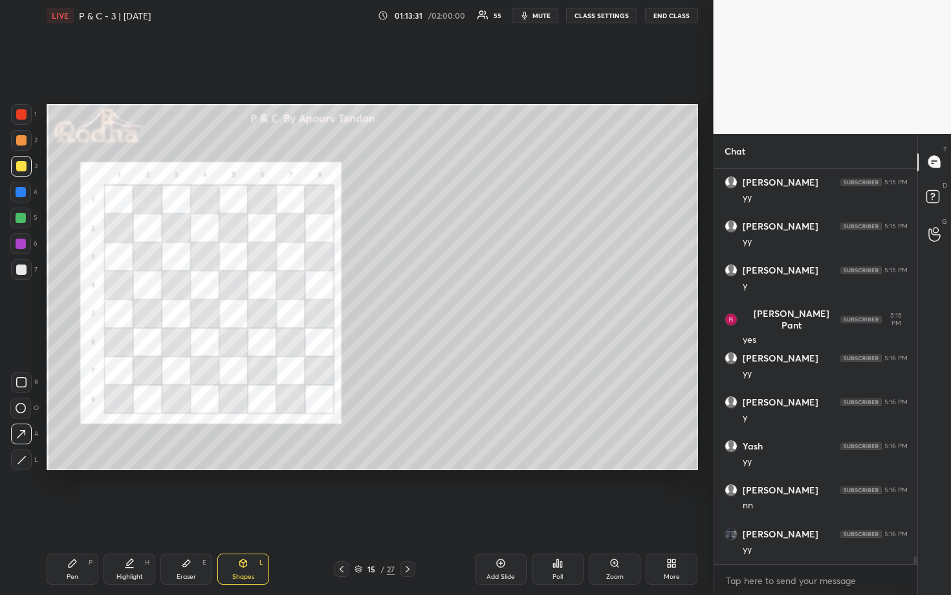
click at [23, 241] on div at bounding box center [21, 244] width 10 height 10
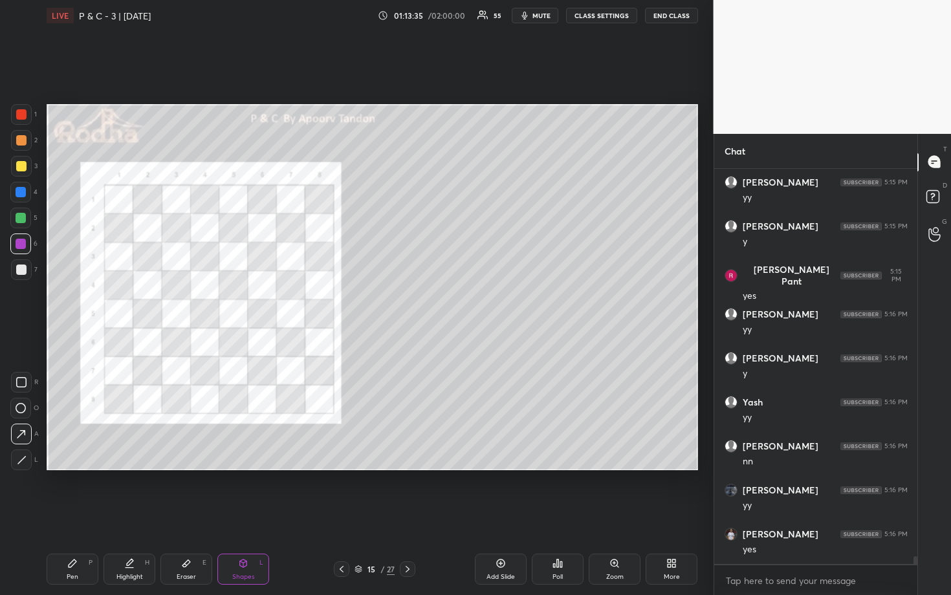
drag, startPoint x: 14, startPoint y: 120, endPoint x: 41, endPoint y: 126, distance: 27.9
click at [14, 120] on div at bounding box center [21, 114] width 21 height 21
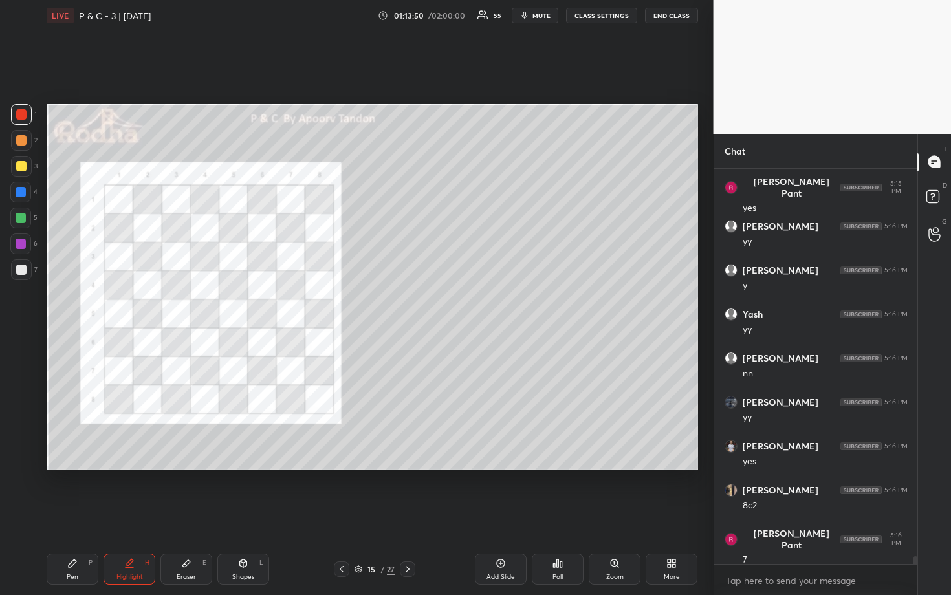
scroll to position [19394, 0]
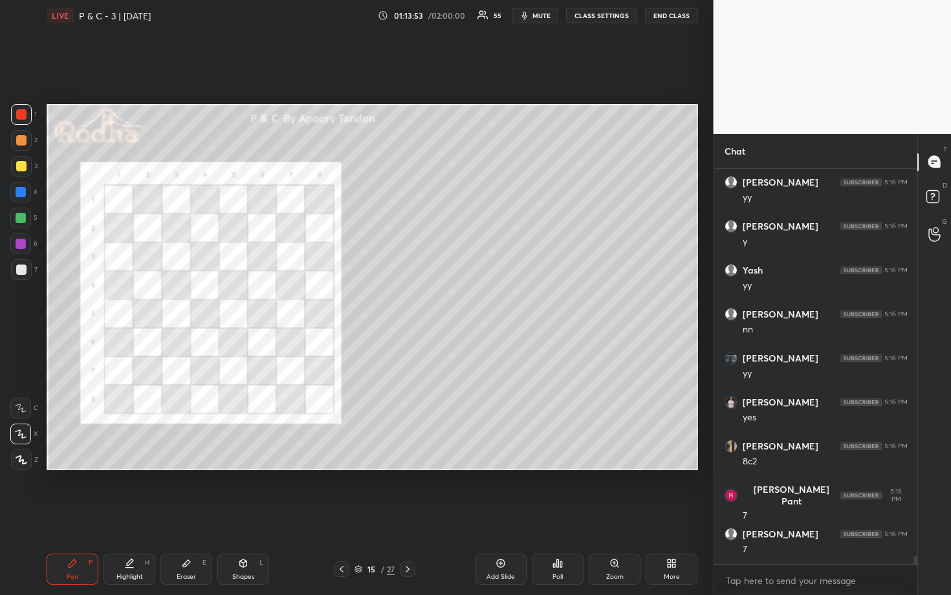
click at [28, 217] on div at bounding box center [20, 218] width 21 height 21
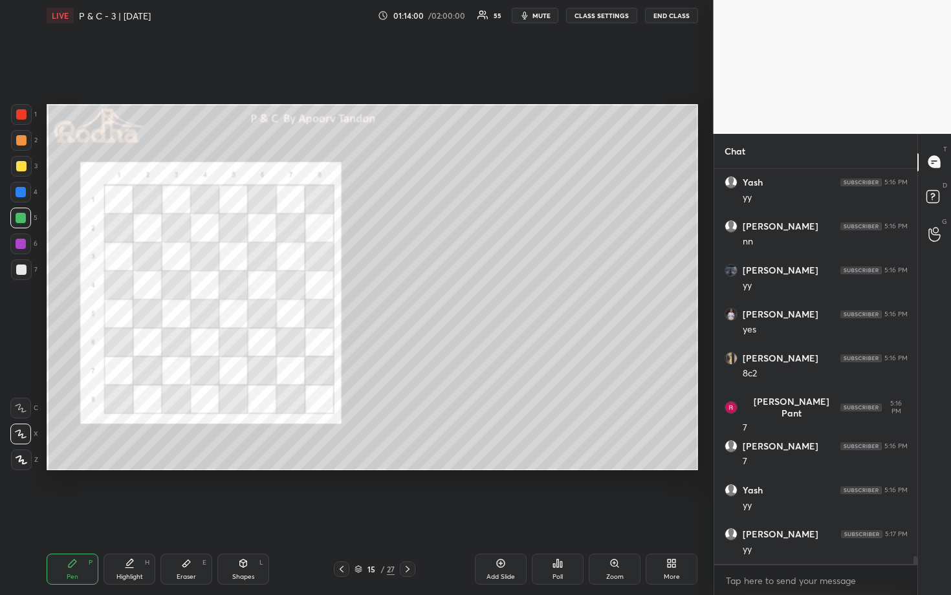
scroll to position [19526, 0]
click at [15, 118] on div at bounding box center [21, 114] width 21 height 21
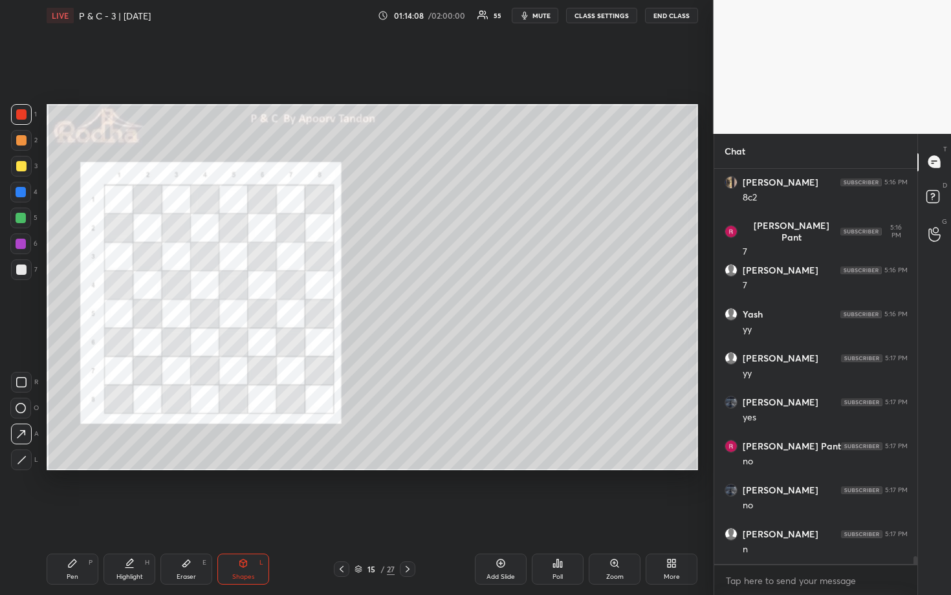
scroll to position [19705, 0]
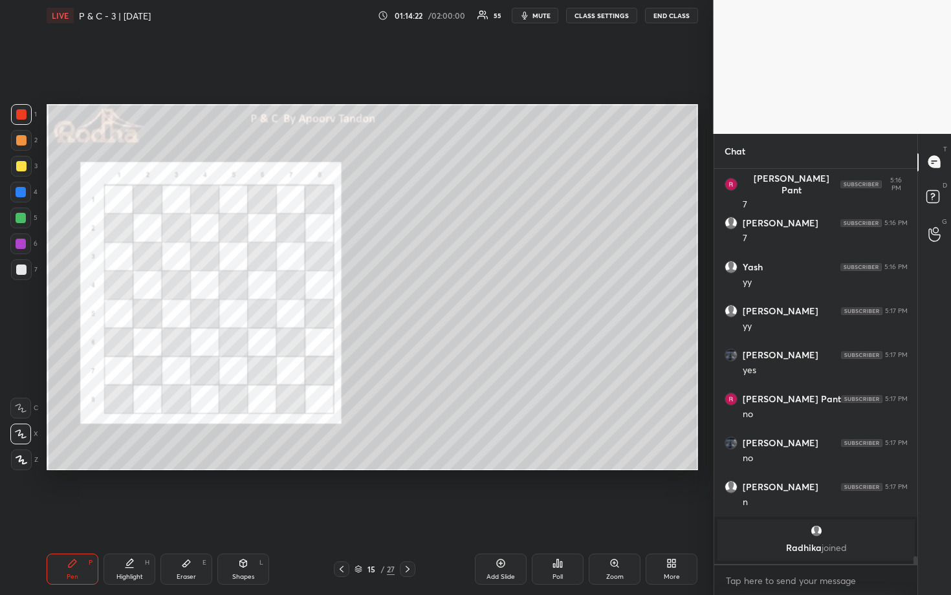
click at [19, 213] on div at bounding box center [21, 218] width 10 height 10
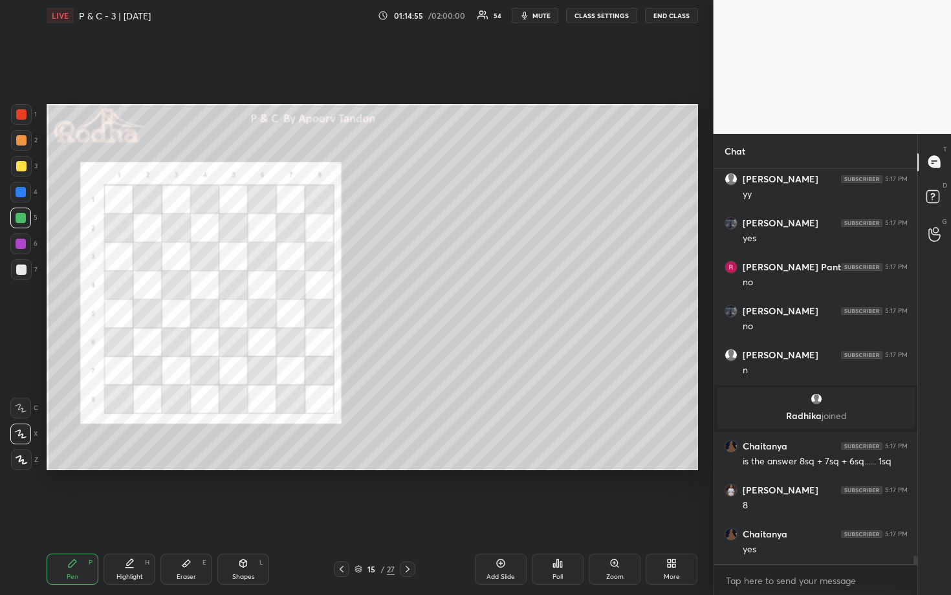
scroll to position [17793, 0]
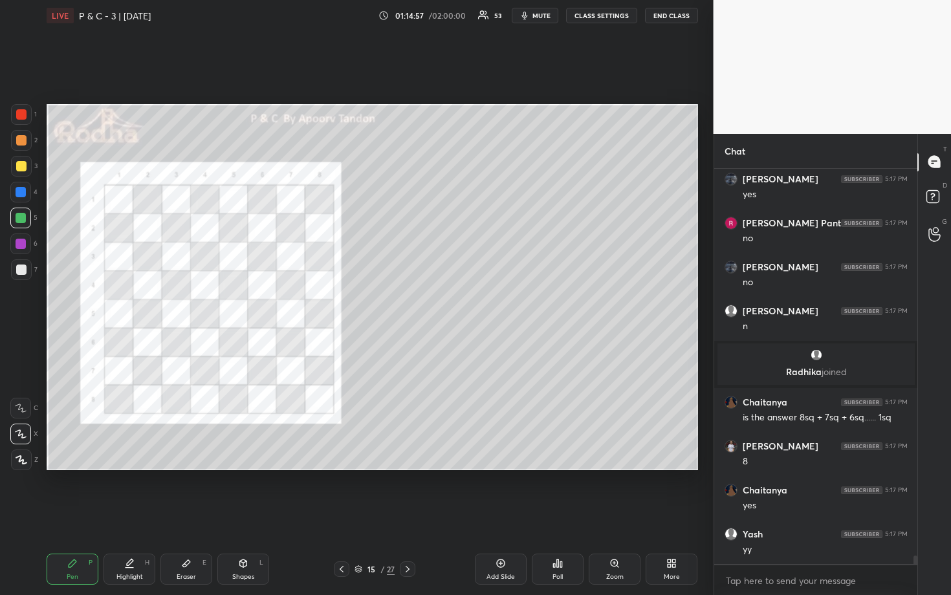
click at [21, 271] on div at bounding box center [21, 269] width 10 height 10
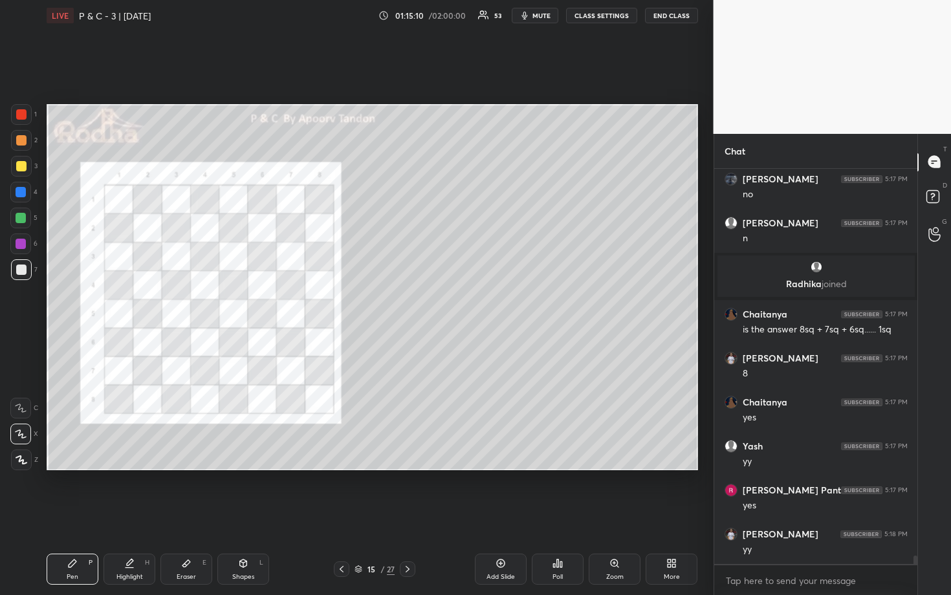
scroll to position [17925, 0]
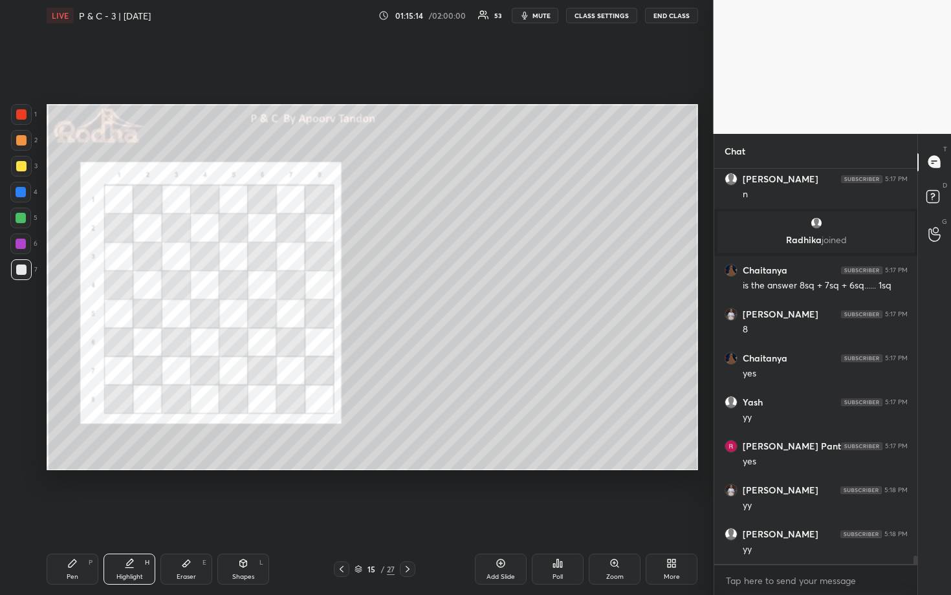
click at [18, 116] on div at bounding box center [21, 114] width 10 height 10
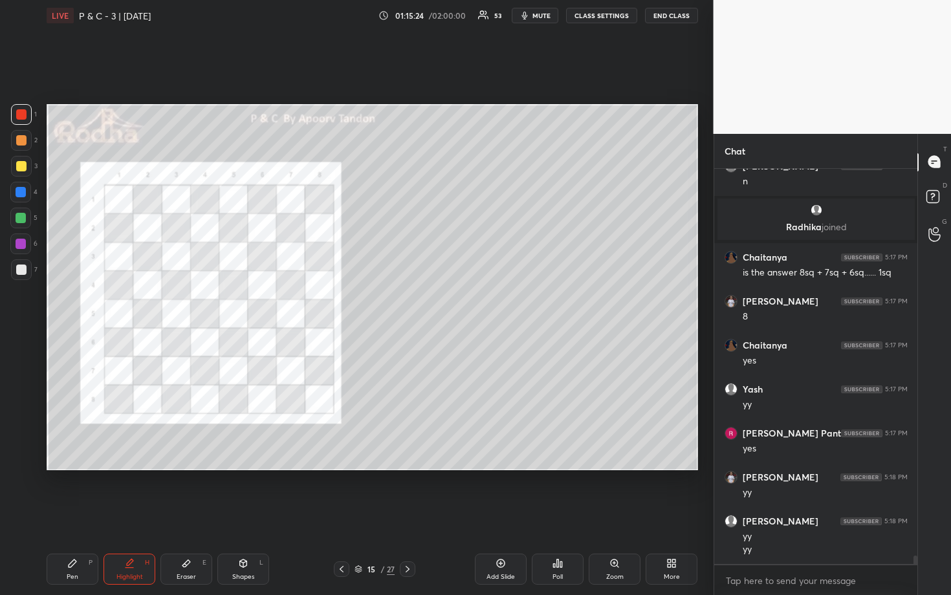
click at [21, 217] on div at bounding box center [21, 218] width 10 height 10
drag, startPoint x: 17, startPoint y: 274, endPoint x: 22, endPoint y: 269, distance: 6.9
click at [17, 274] on div at bounding box center [21, 269] width 10 height 10
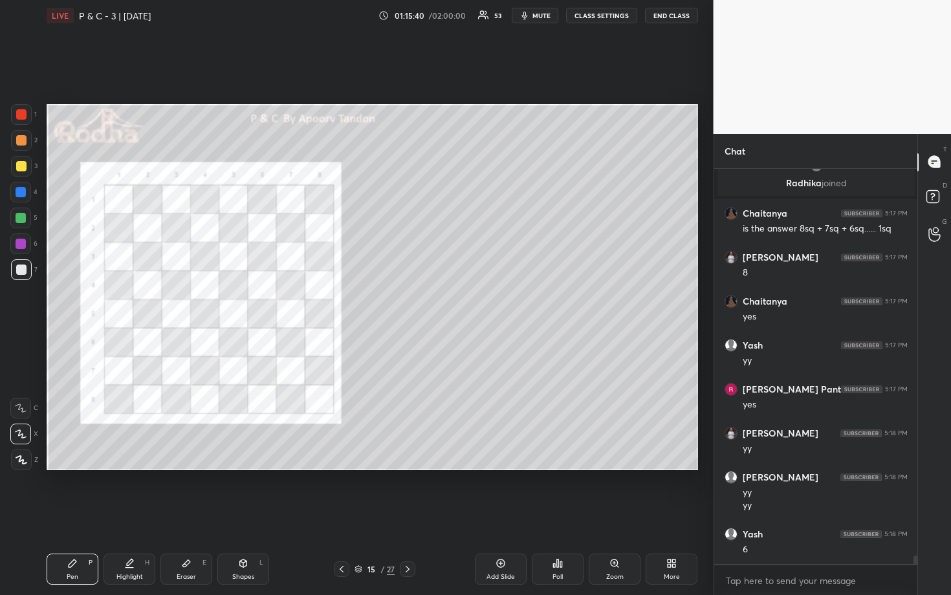
scroll to position [18026, 0]
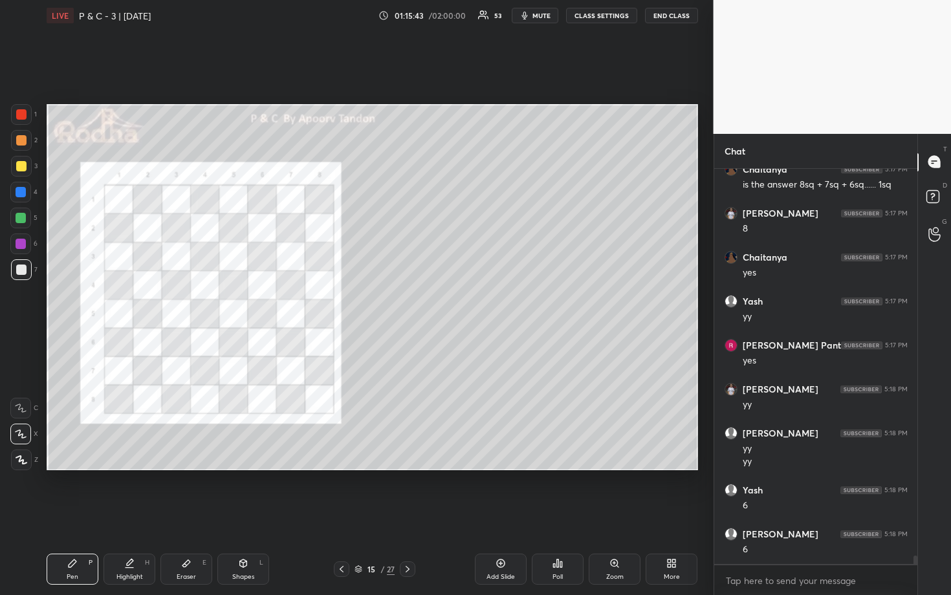
drag, startPoint x: 23, startPoint y: 164, endPoint x: 35, endPoint y: 166, distance: 11.8
click at [25, 164] on div at bounding box center [21, 166] width 10 height 10
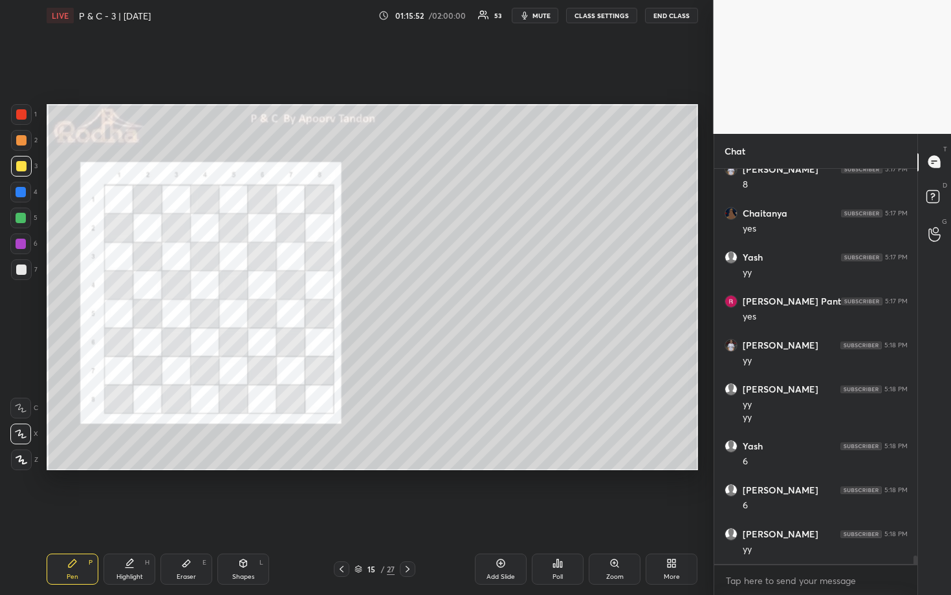
click at [19, 219] on div at bounding box center [21, 218] width 10 height 10
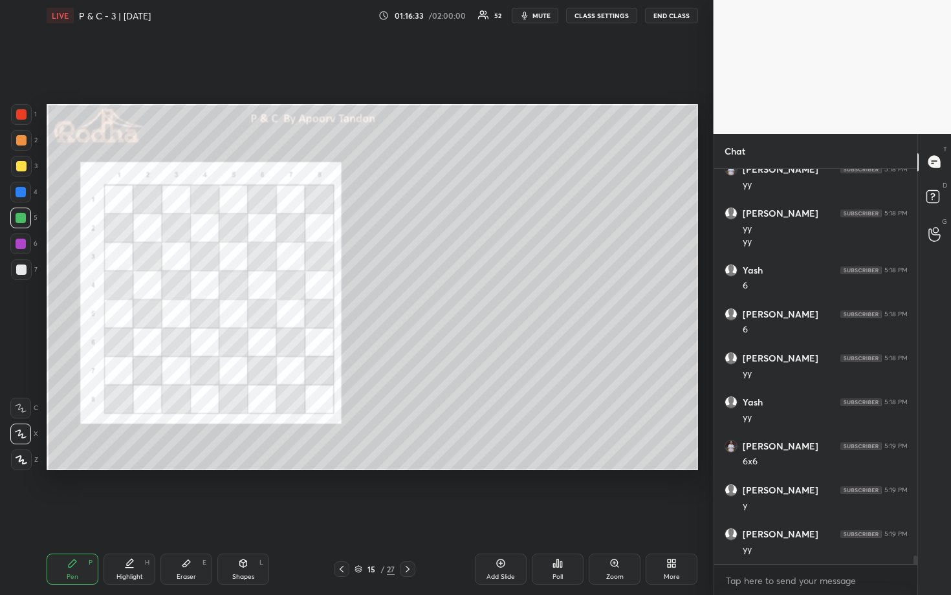
scroll to position [18289, 0]
click at [550, 471] on div "Setting up your live class Poll for secs No correct answer Start poll" at bounding box center [372, 287] width 662 height 512
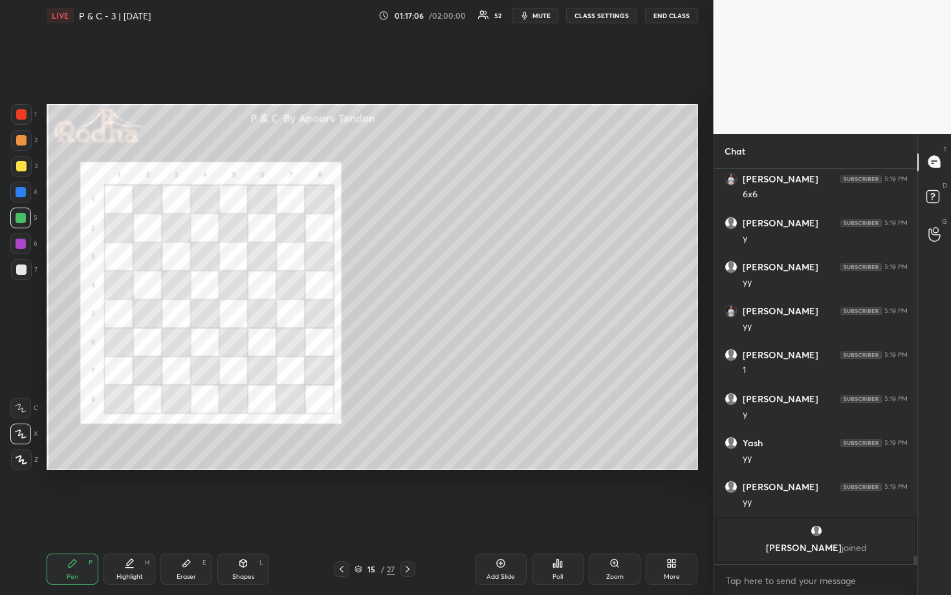
scroll to position [18311, 0]
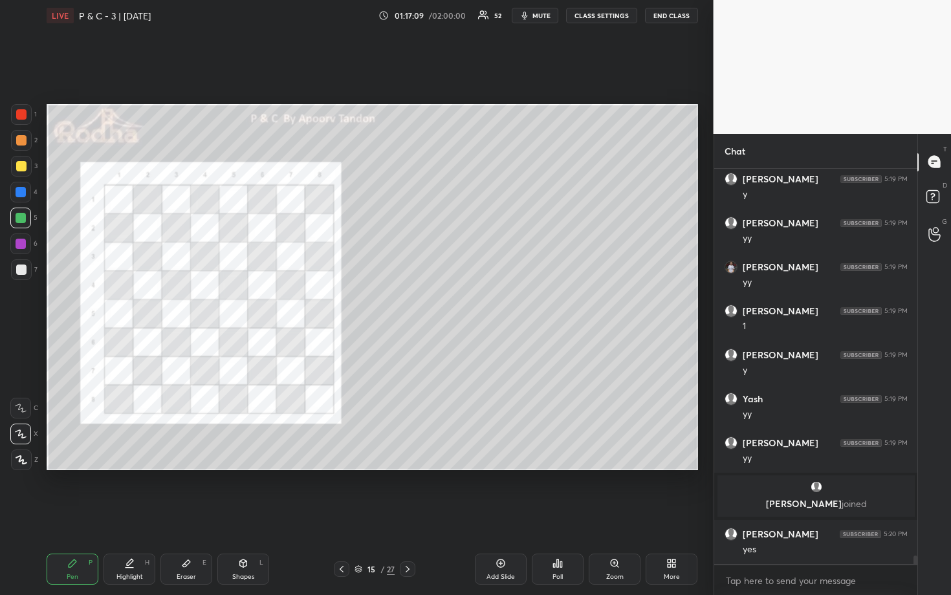
click at [23, 267] on div at bounding box center [21, 269] width 10 height 10
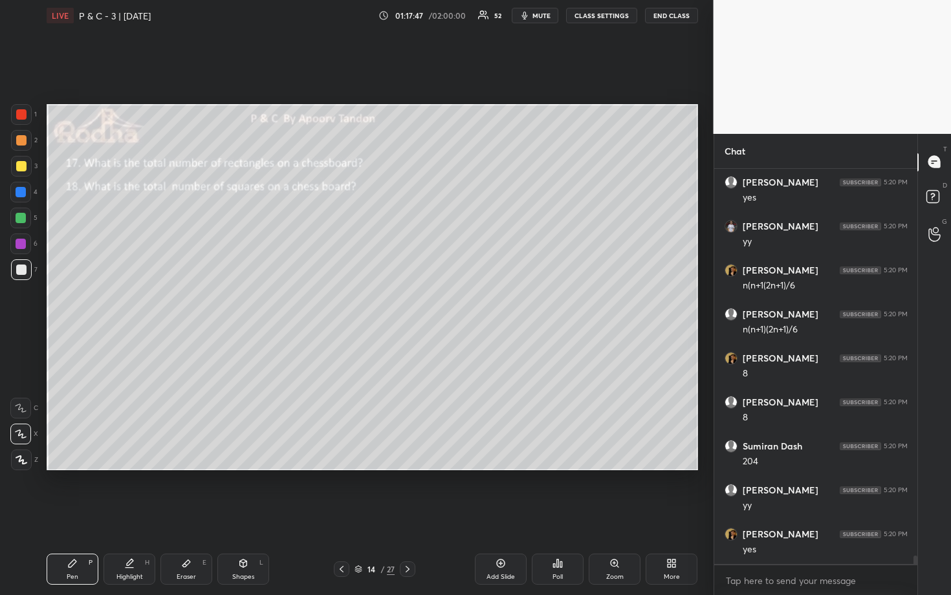
scroll to position [18707, 0]
click at [21, 167] on div at bounding box center [21, 166] width 10 height 10
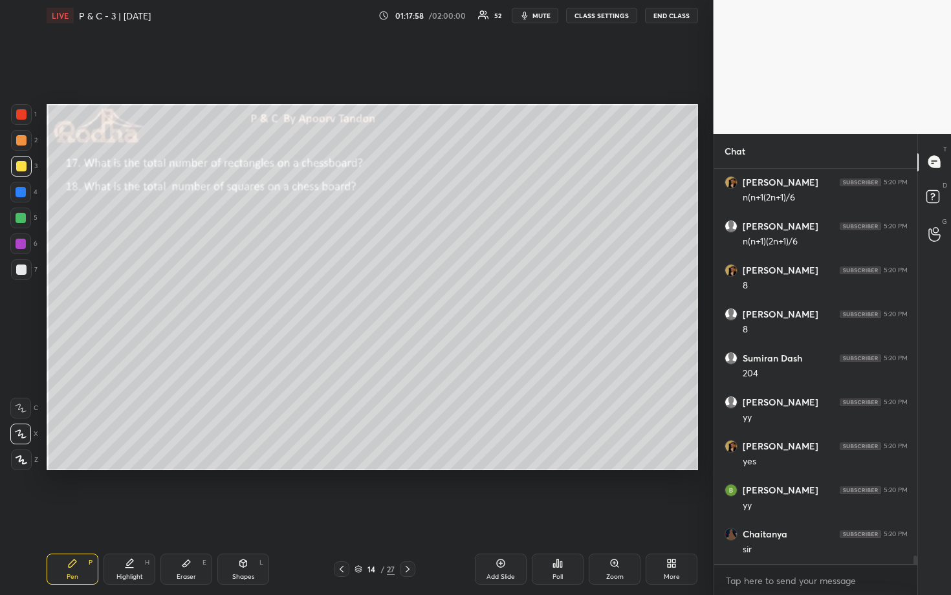
click at [23, 268] on div at bounding box center [21, 269] width 10 height 10
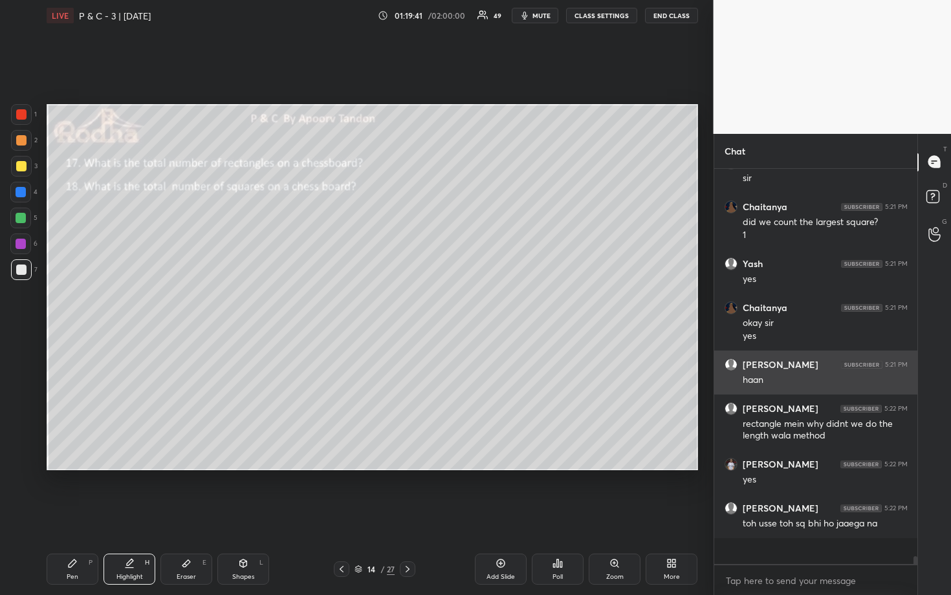
scroll to position [19140, 0]
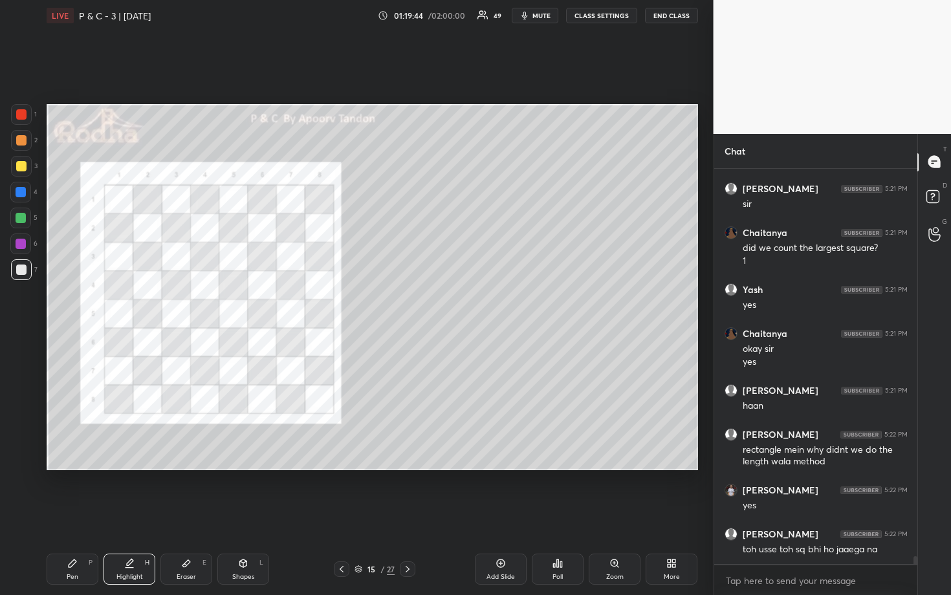
click at [17, 120] on div at bounding box center [21, 114] width 21 height 21
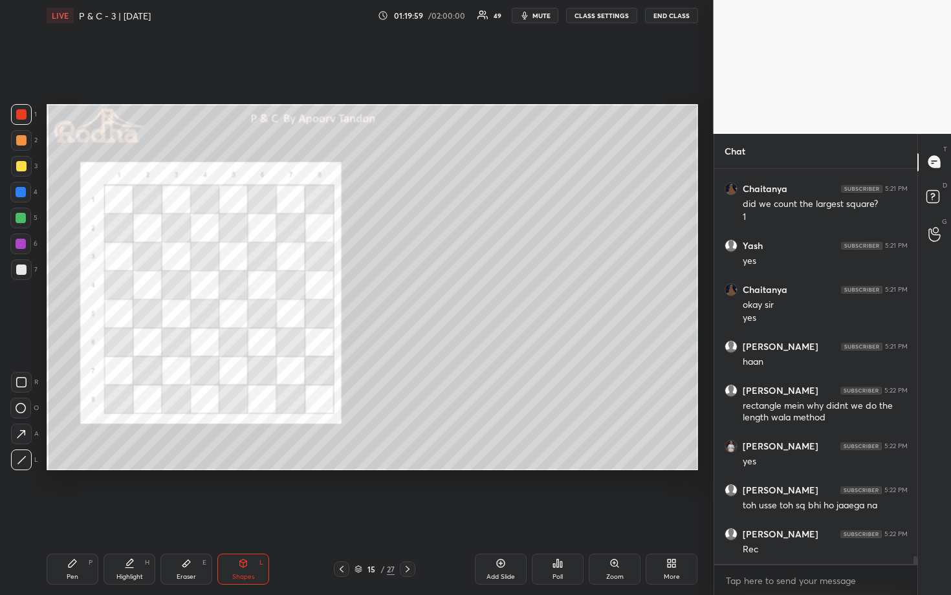
scroll to position [391, 199]
click at [187, 493] on icon at bounding box center [186, 563] width 8 height 7
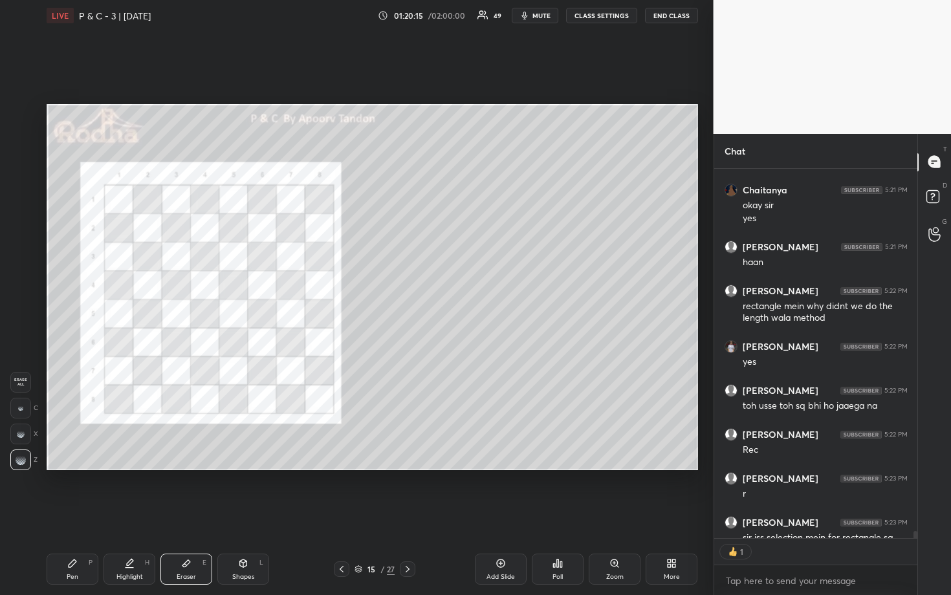
scroll to position [4, 5]
click at [341, 493] on icon at bounding box center [342, 569] width 4 height 6
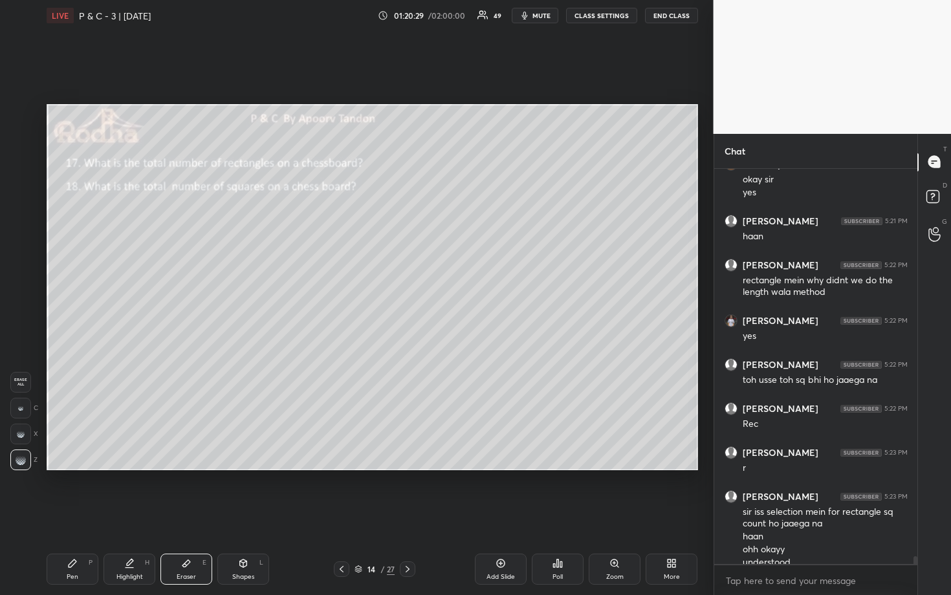
scroll to position [19322, 0]
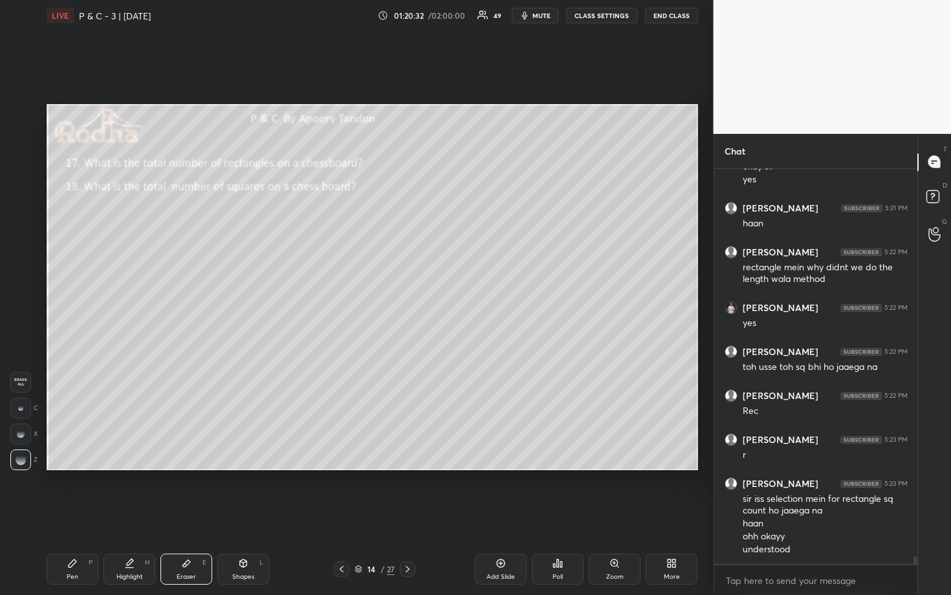
click at [89, 493] on div "Pen P" at bounding box center [73, 569] width 52 height 31
click at [21, 215] on div at bounding box center [21, 218] width 10 height 10
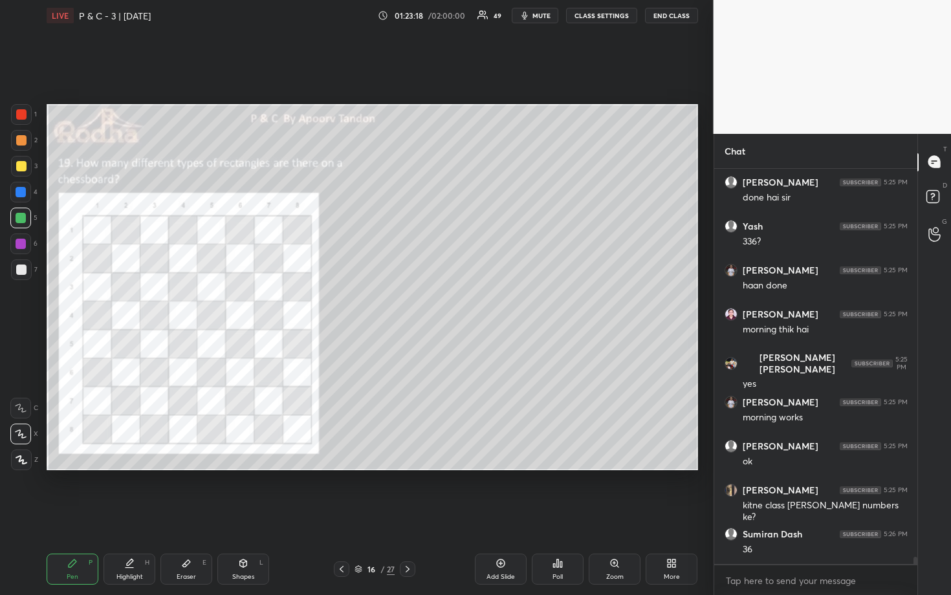
scroll to position [21037, 0]
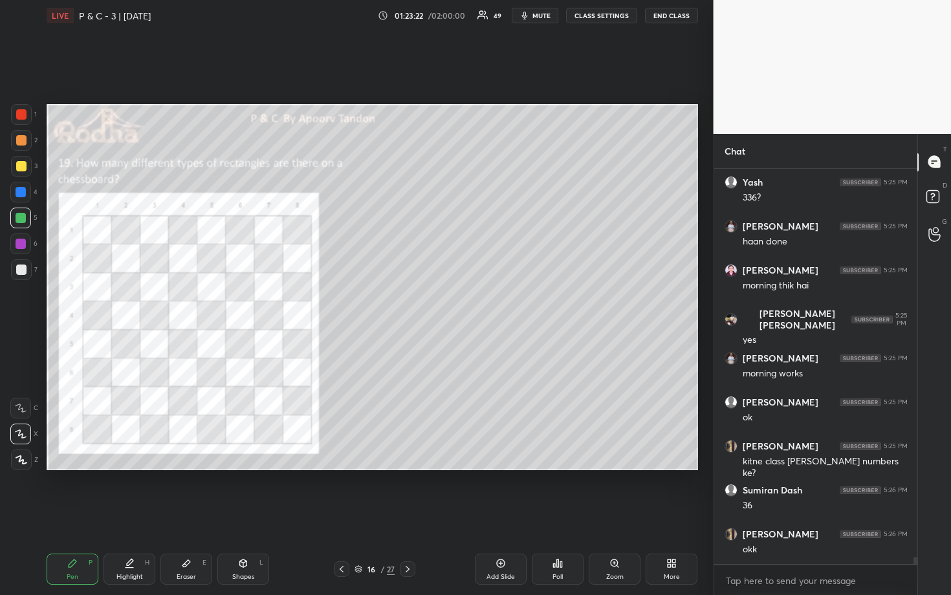
click at [26, 166] on div at bounding box center [21, 166] width 21 height 21
click at [31, 267] on div "7" at bounding box center [24, 269] width 27 height 21
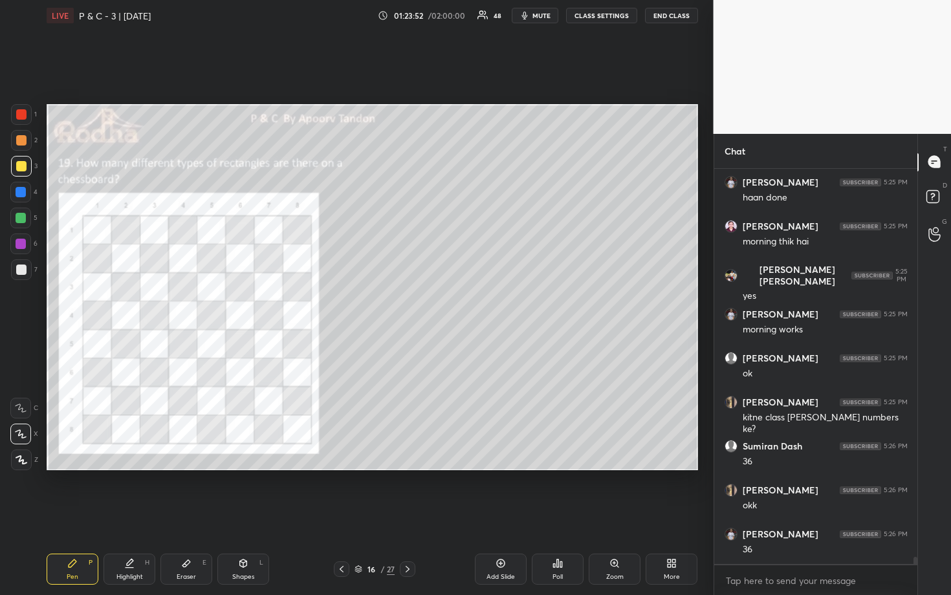
click at [23, 268] on div at bounding box center [21, 269] width 10 height 10
click at [25, 220] on div at bounding box center [21, 218] width 10 height 10
click at [22, 166] on div at bounding box center [21, 166] width 10 height 10
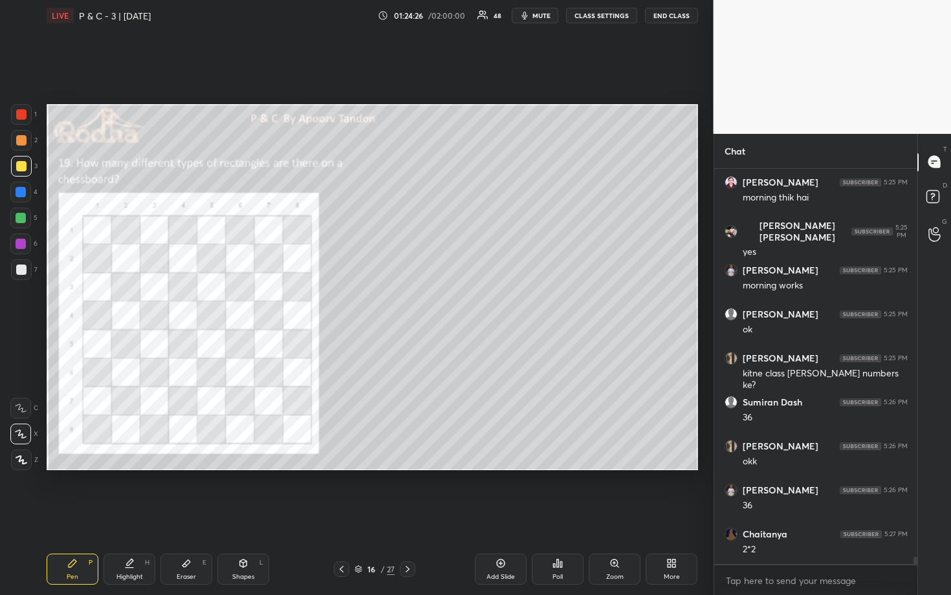
click at [20, 217] on div at bounding box center [21, 218] width 10 height 10
click at [18, 167] on div at bounding box center [21, 166] width 10 height 10
drag, startPoint x: 25, startPoint y: 219, endPoint x: 41, endPoint y: 221, distance: 16.3
click at [25, 219] on div at bounding box center [20, 218] width 21 height 21
click at [17, 162] on div at bounding box center [21, 166] width 10 height 10
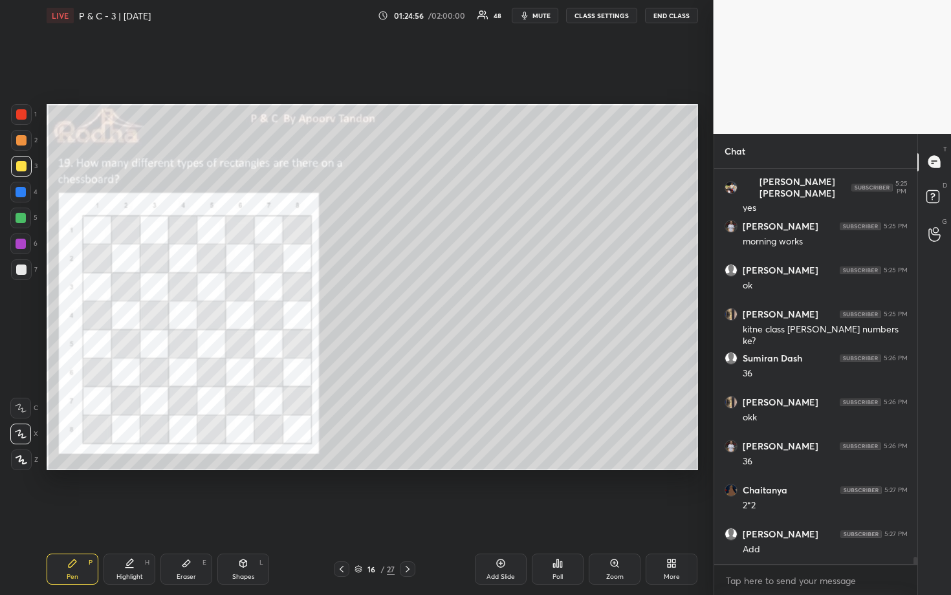
scroll to position [21213, 0]
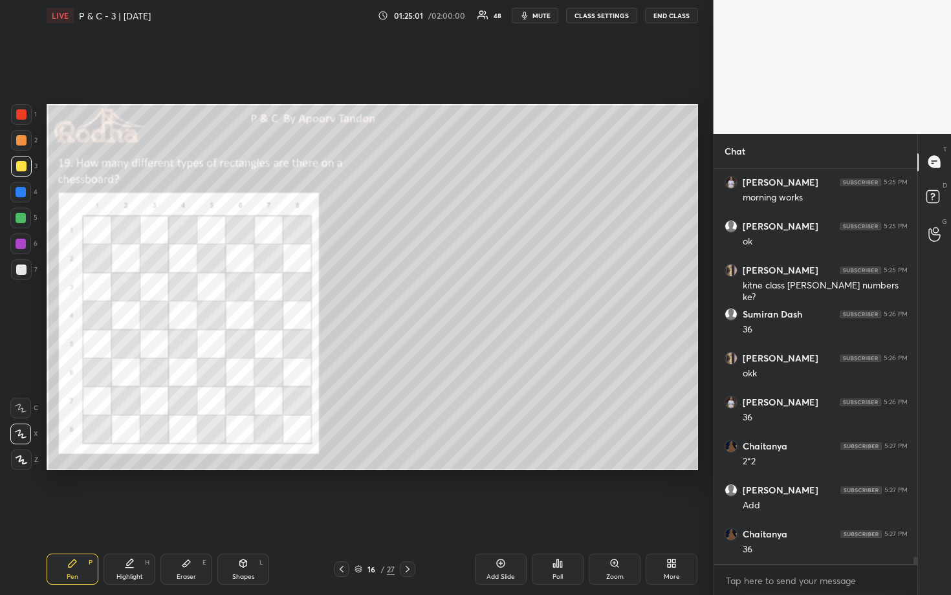
drag, startPoint x: 20, startPoint y: 266, endPoint x: 44, endPoint y: 266, distance: 23.9
click at [21, 266] on div at bounding box center [21, 269] width 10 height 10
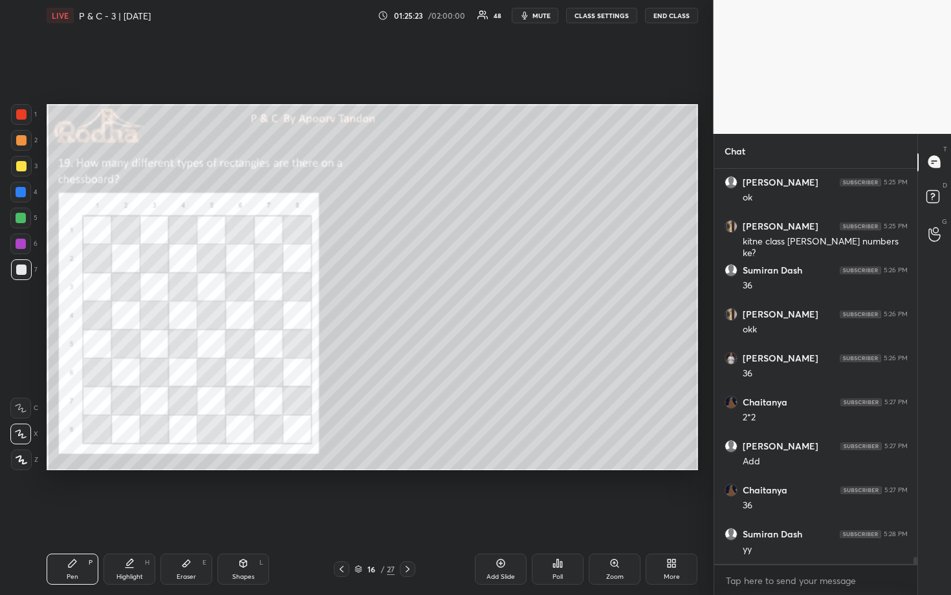
scroll to position [21301, 0]
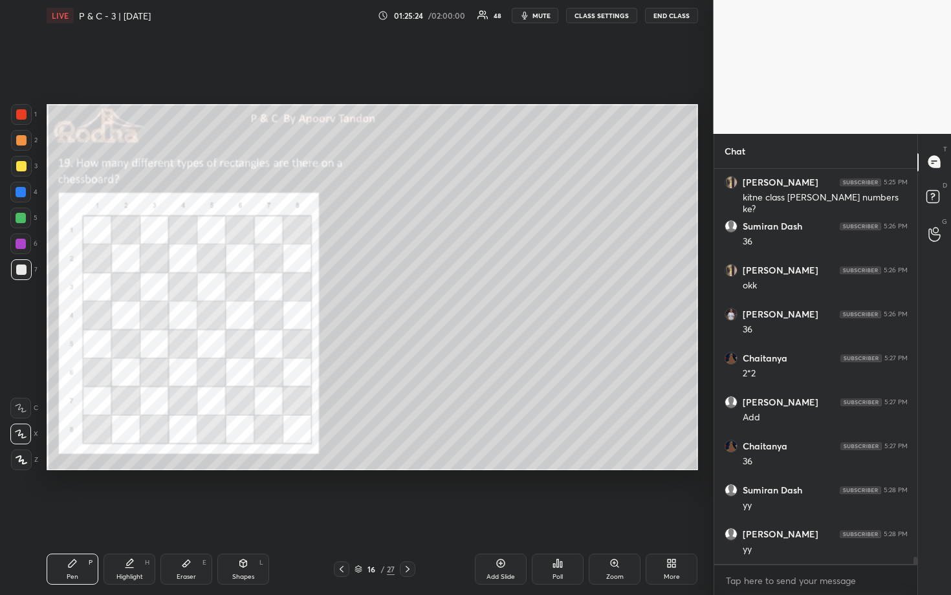
drag, startPoint x: 22, startPoint y: 191, endPoint x: 32, endPoint y: 188, distance: 11.1
click at [22, 191] on div at bounding box center [21, 192] width 10 height 10
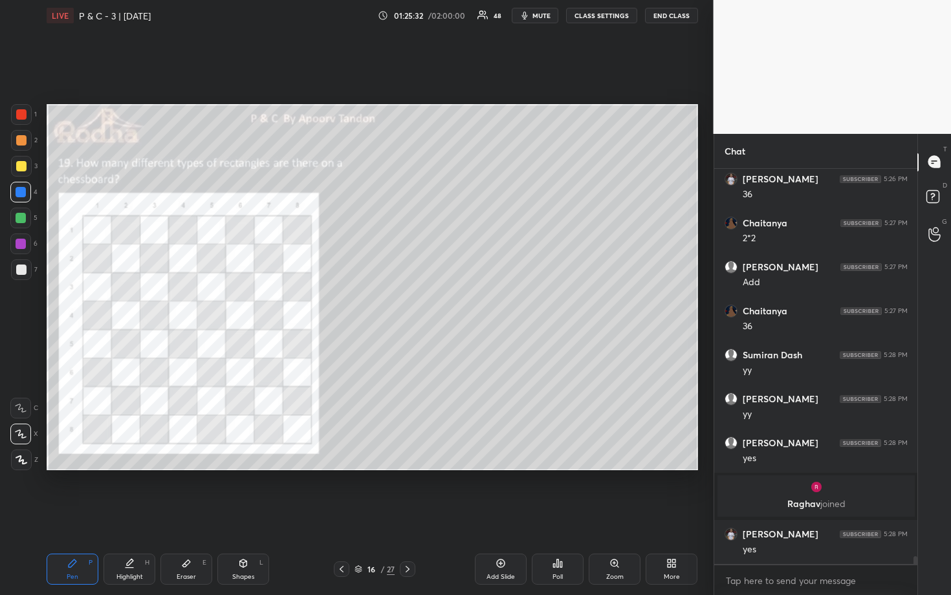
scroll to position [20526, 0]
drag, startPoint x: 23, startPoint y: 170, endPoint x: 37, endPoint y: 171, distance: 14.2
click at [23, 171] on div at bounding box center [21, 166] width 10 height 10
click at [19, 268] on div at bounding box center [21, 269] width 10 height 10
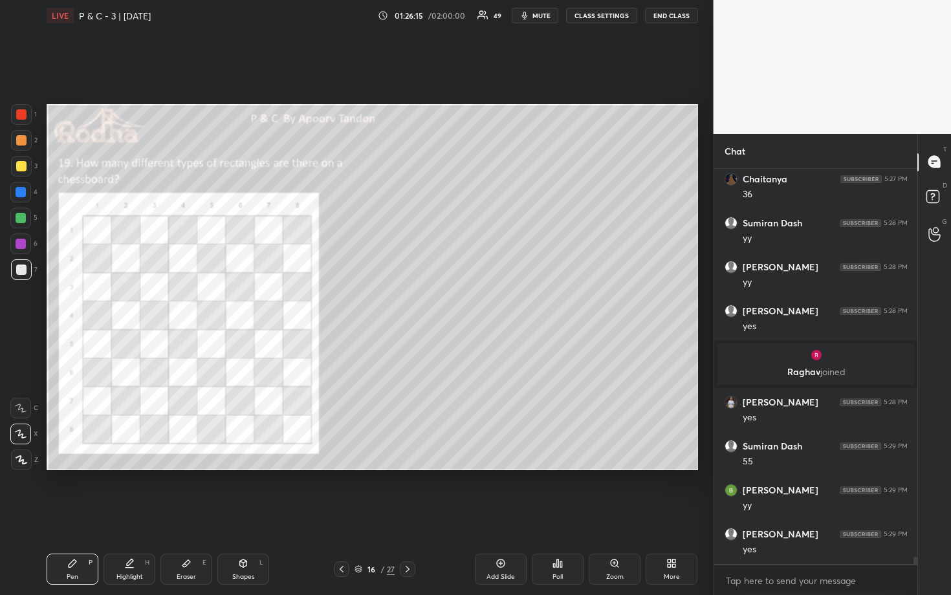
scroll to position [20702, 0]
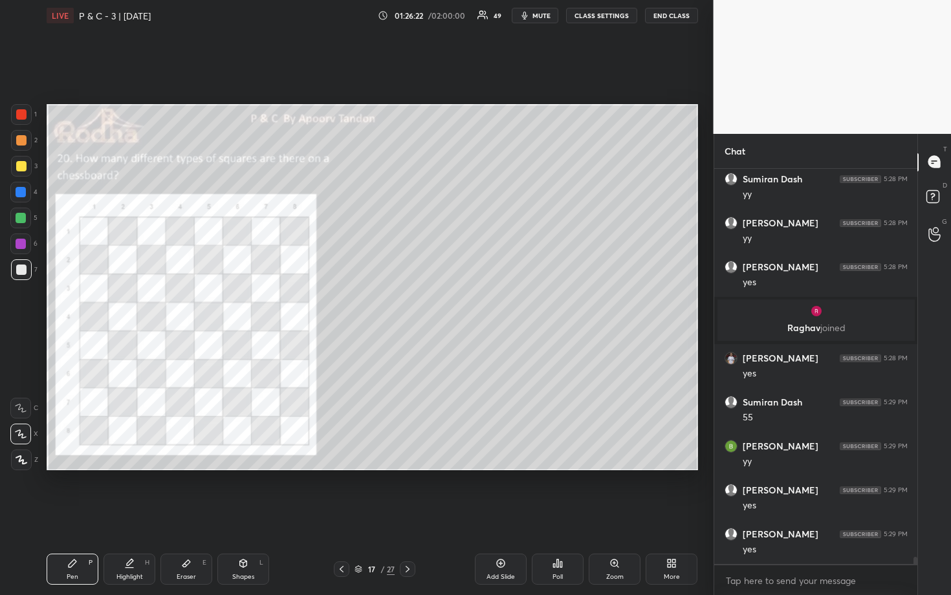
click at [24, 140] on div at bounding box center [21, 140] width 10 height 10
click at [19, 168] on div at bounding box center [21, 166] width 10 height 10
click at [23, 263] on div at bounding box center [21, 269] width 21 height 21
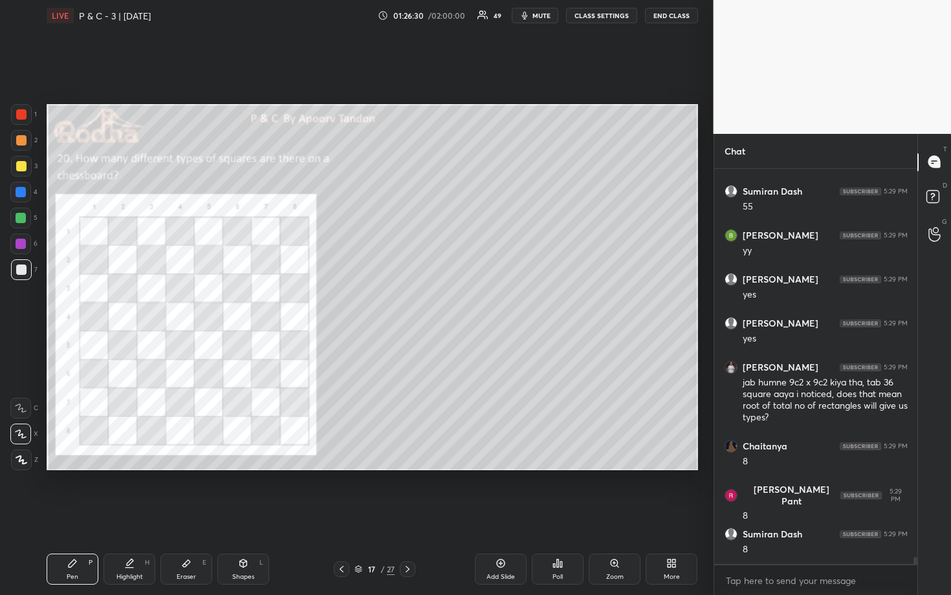
scroll to position [20956, 0]
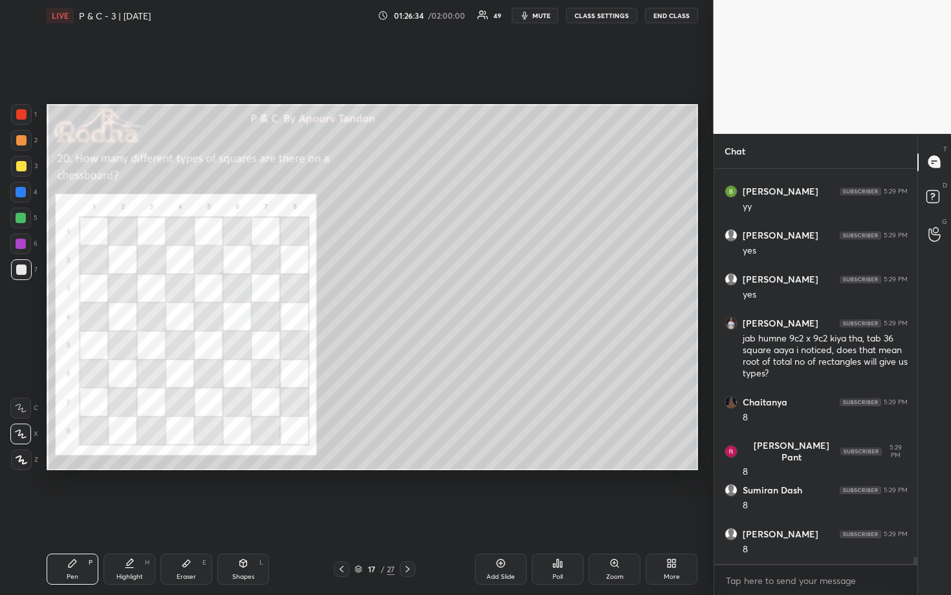
click at [28, 217] on div at bounding box center [20, 218] width 21 height 21
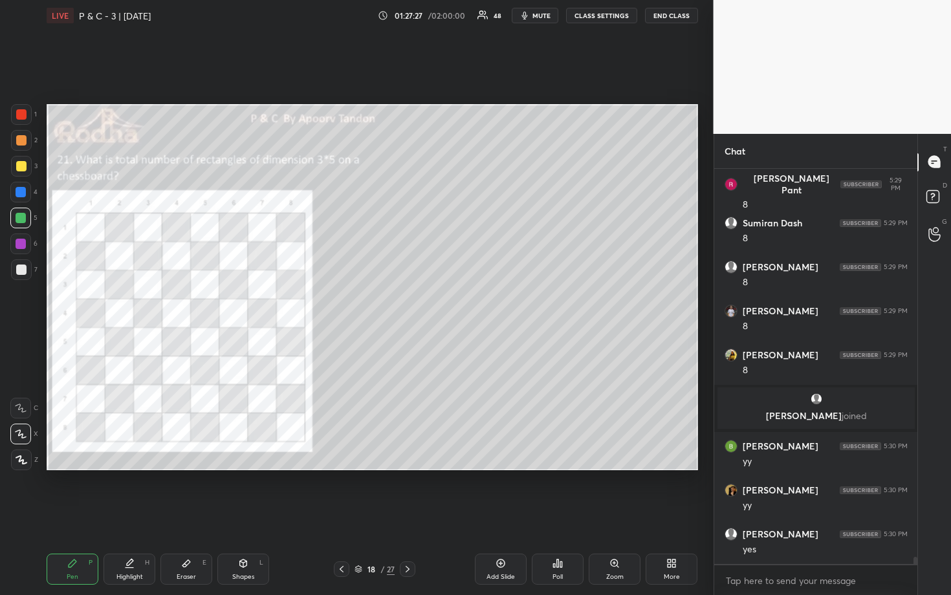
scroll to position [21104, 0]
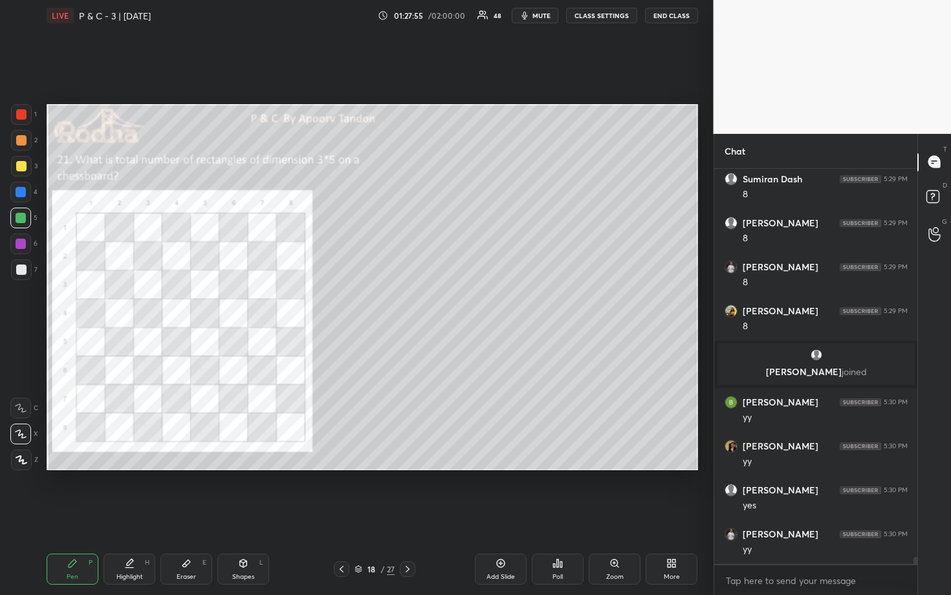
click at [24, 167] on div at bounding box center [21, 166] width 10 height 10
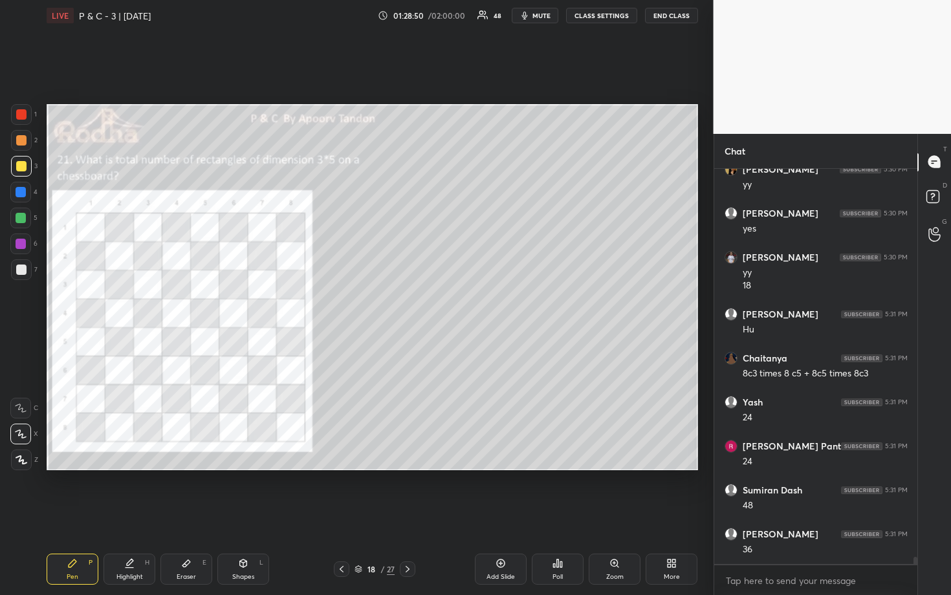
scroll to position [21425, 0]
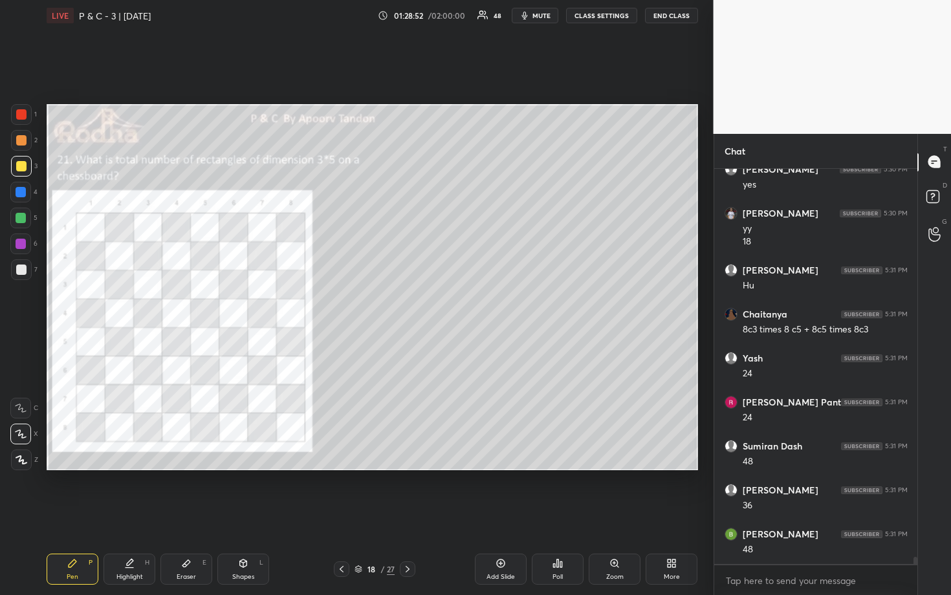
click at [23, 139] on div at bounding box center [21, 140] width 10 height 10
click at [25, 113] on div at bounding box center [21, 114] width 10 height 10
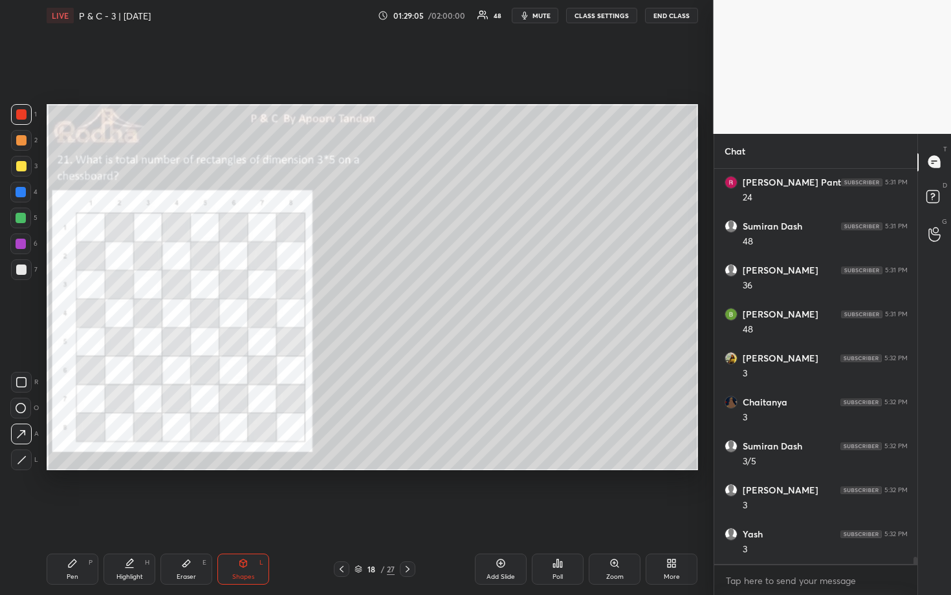
scroll to position [21689, 0]
drag, startPoint x: 19, startPoint y: 191, endPoint x: 28, endPoint y: 195, distance: 9.8
click at [20, 191] on div at bounding box center [21, 192] width 10 height 10
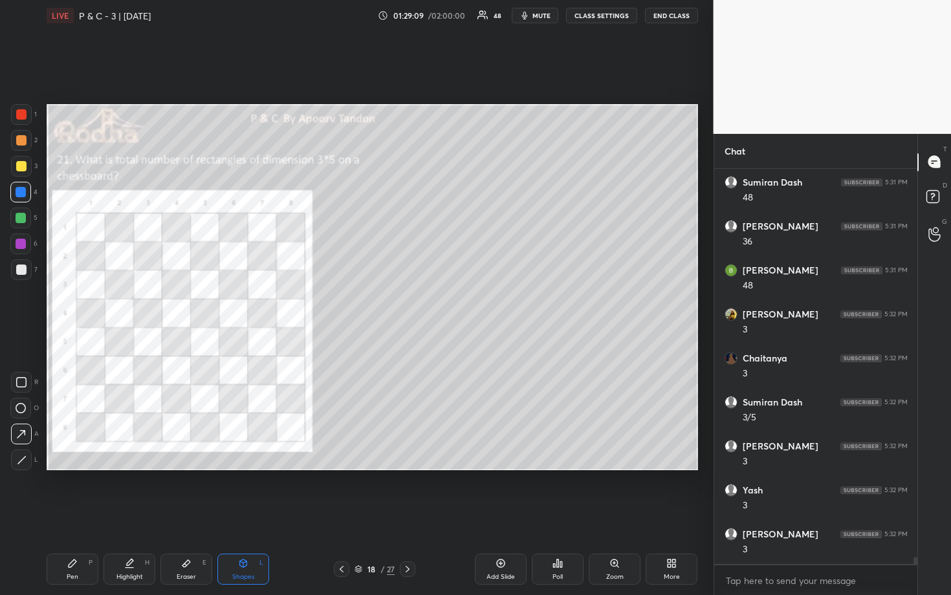
scroll to position [21733, 0]
click at [25, 144] on div at bounding box center [21, 140] width 10 height 10
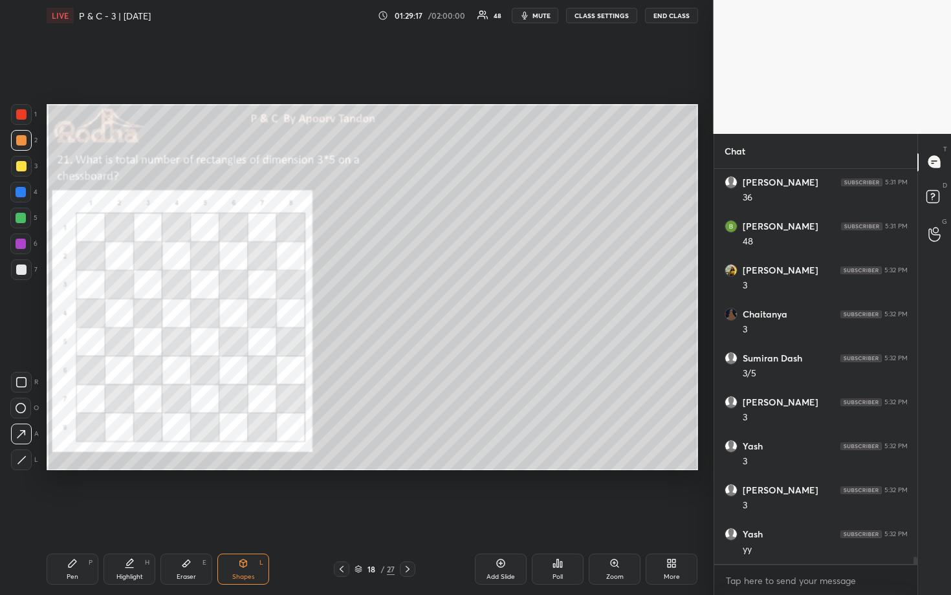
drag, startPoint x: 21, startPoint y: 114, endPoint x: 41, endPoint y: 127, distance: 23.5
click at [22, 114] on div at bounding box center [21, 114] width 10 height 10
click at [17, 240] on div at bounding box center [21, 244] width 10 height 10
drag, startPoint x: 16, startPoint y: 213, endPoint x: 26, endPoint y: 210, distance: 10.8
click at [16, 213] on div at bounding box center [21, 218] width 10 height 10
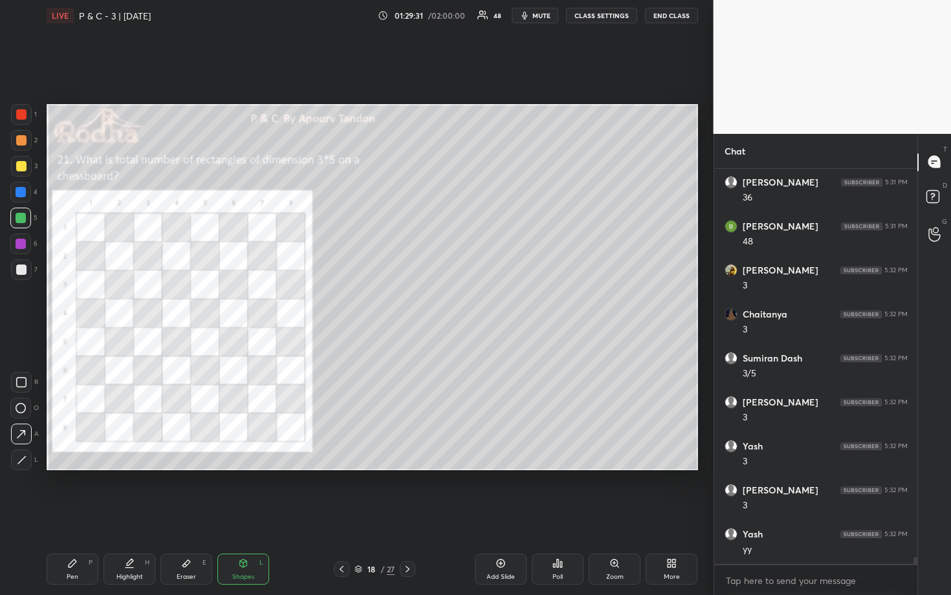
drag, startPoint x: 22, startPoint y: 166, endPoint x: 28, endPoint y: 167, distance: 6.5
click at [23, 166] on div at bounding box center [21, 166] width 10 height 10
drag, startPoint x: 21, startPoint y: 193, endPoint x: 45, endPoint y: 192, distance: 23.3
click at [22, 193] on div at bounding box center [21, 192] width 10 height 10
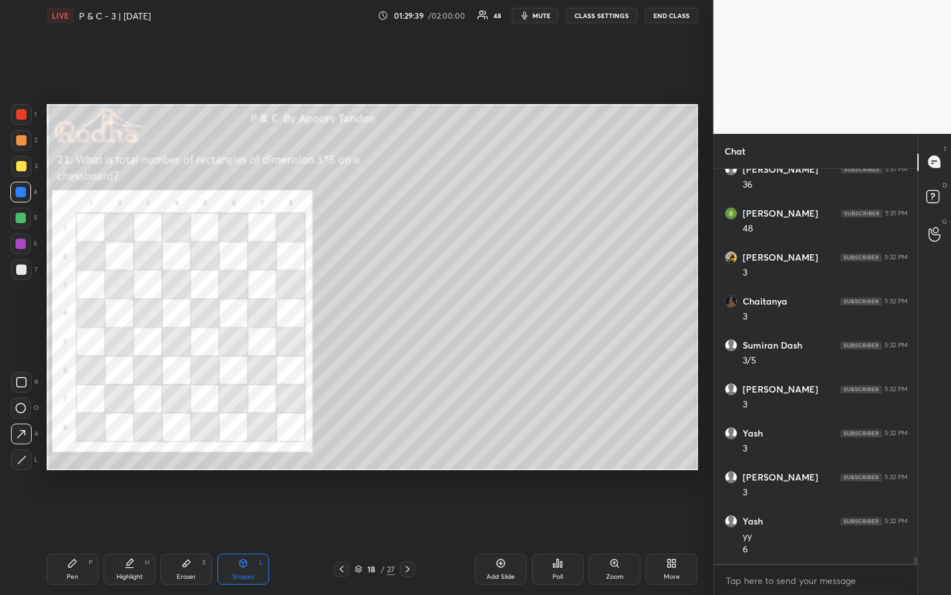
scroll to position [21790, 0]
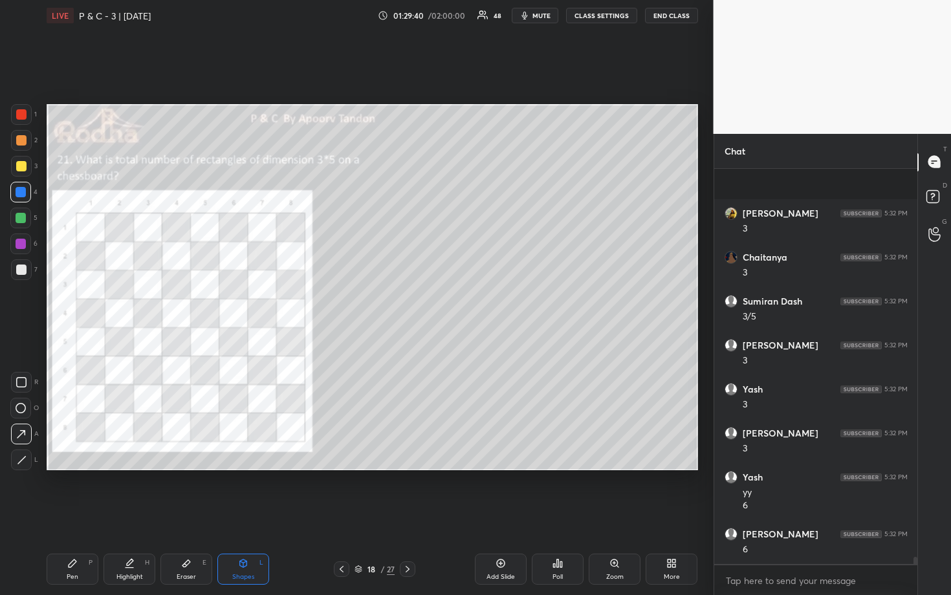
drag, startPoint x: 17, startPoint y: 268, endPoint x: 39, endPoint y: 255, distance: 25.2
click at [17, 268] on div at bounding box center [21, 269] width 10 height 10
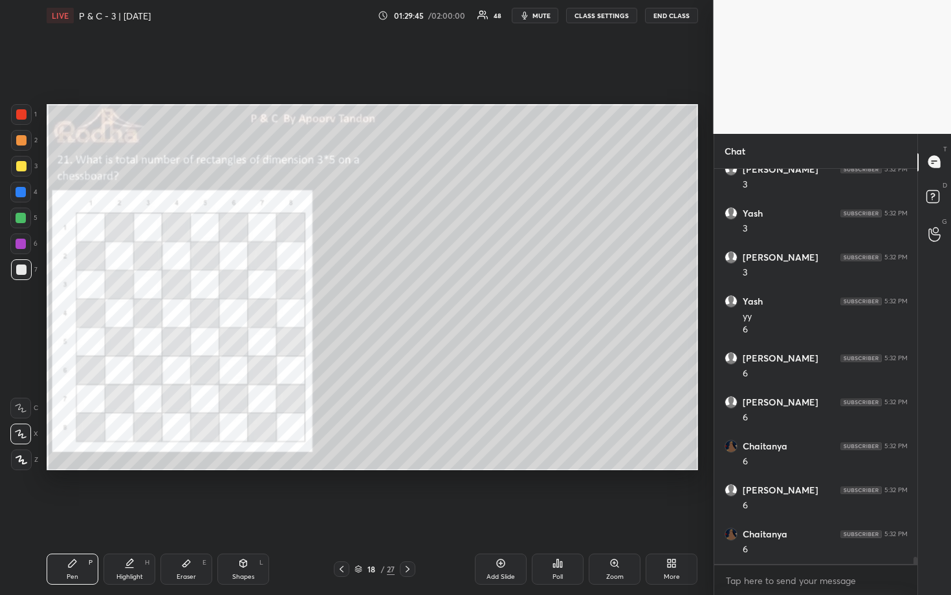
scroll to position [22010, 0]
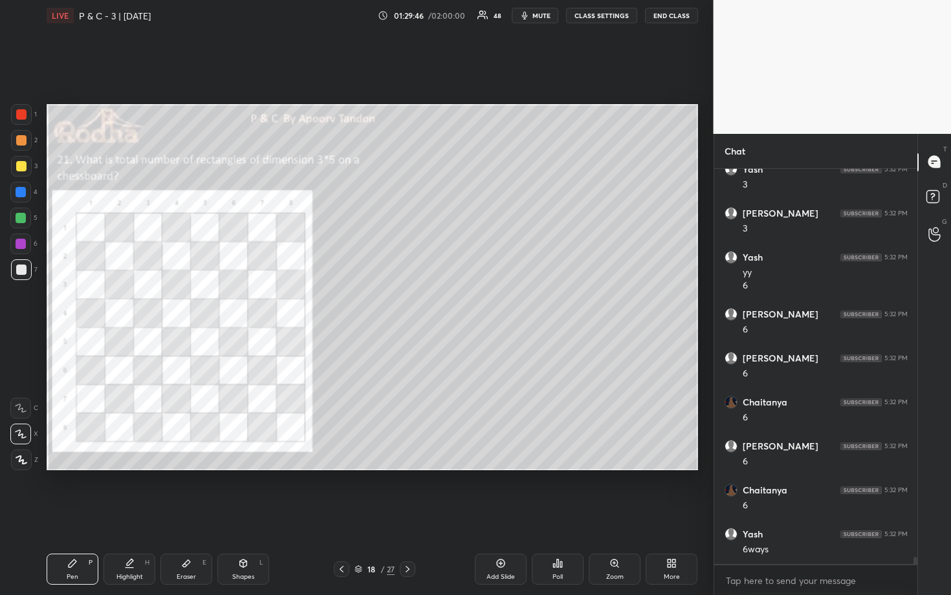
click at [21, 118] on div at bounding box center [21, 114] width 10 height 10
click at [21, 138] on div at bounding box center [21, 140] width 10 height 10
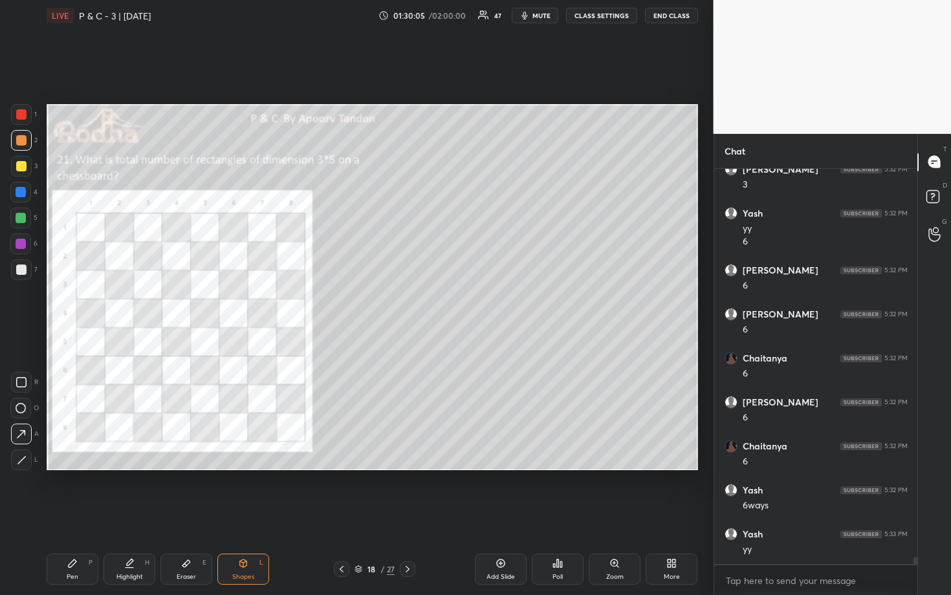
click at [19, 192] on div at bounding box center [21, 192] width 10 height 10
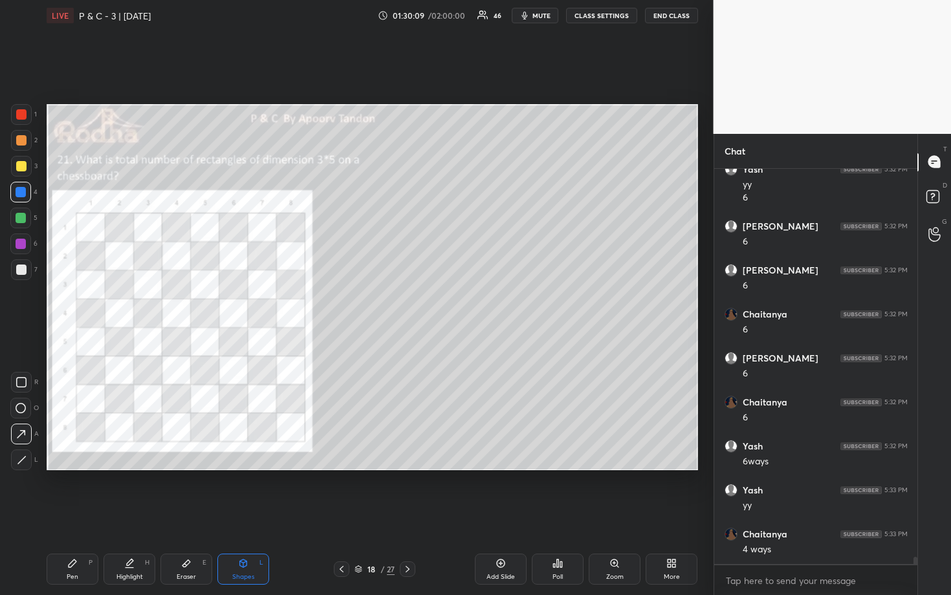
click at [20, 243] on div at bounding box center [21, 244] width 10 height 10
click at [21, 272] on div at bounding box center [21, 269] width 10 height 10
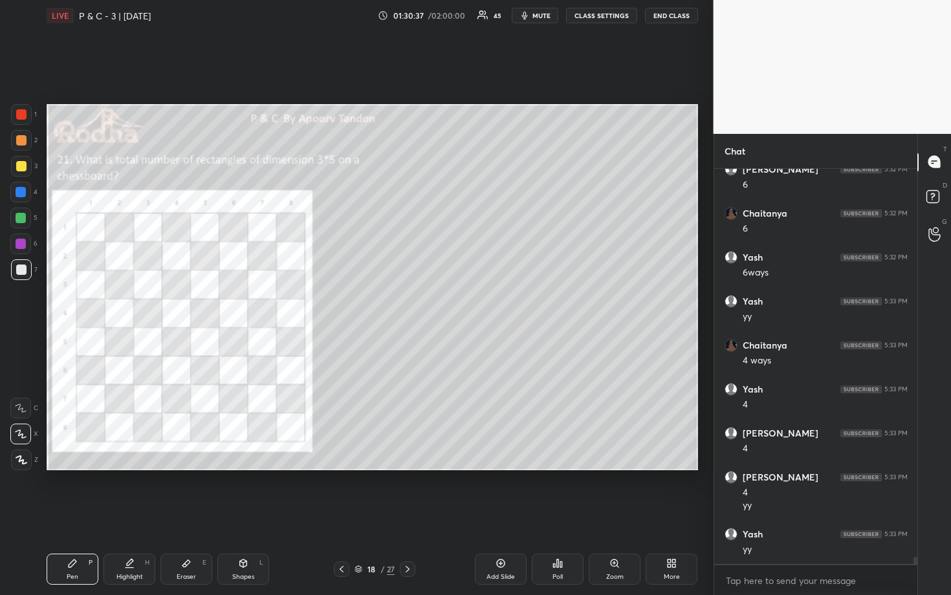
scroll to position [22331, 0]
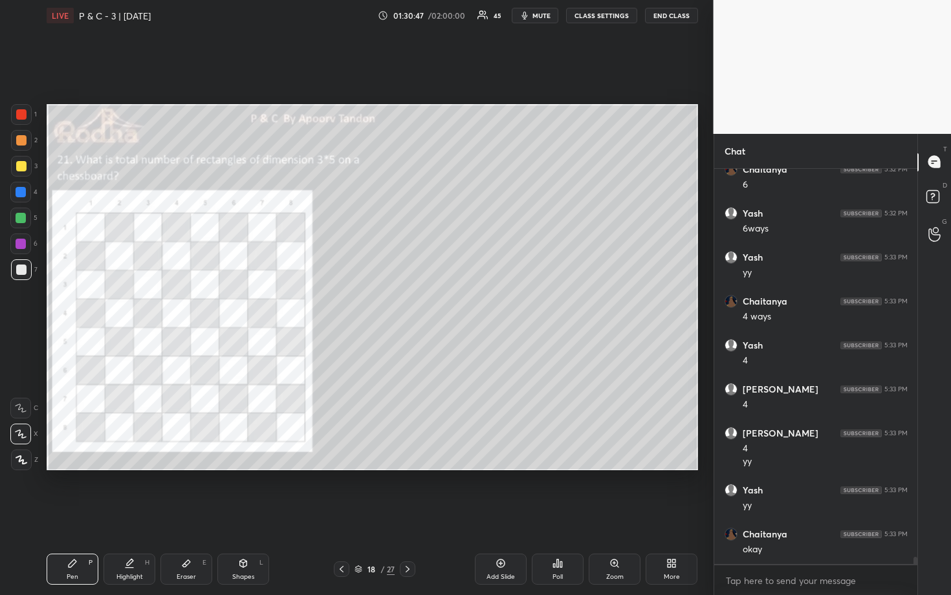
click at [22, 118] on div at bounding box center [21, 114] width 10 height 10
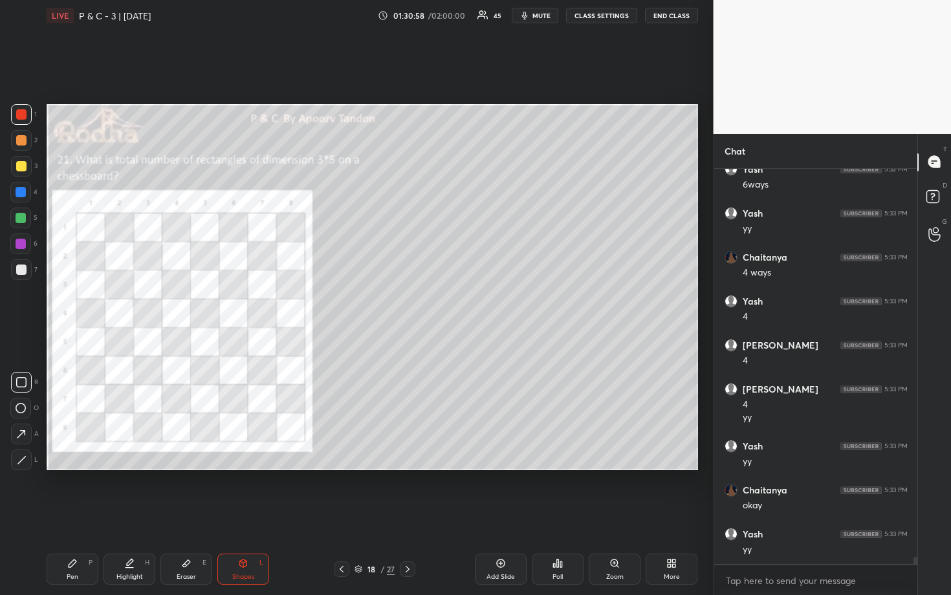
click at [17, 193] on div at bounding box center [21, 192] width 10 height 10
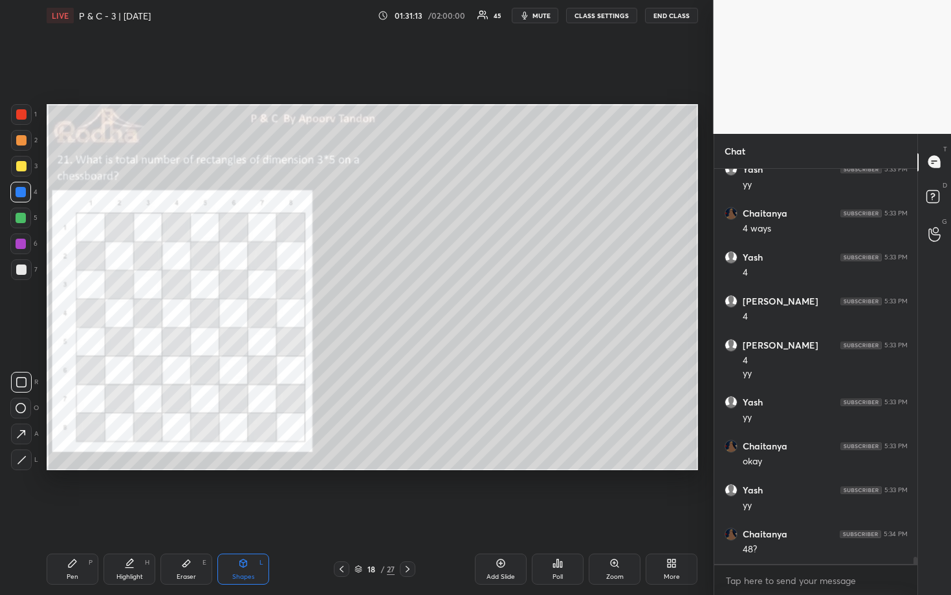
scroll to position [22462, 0]
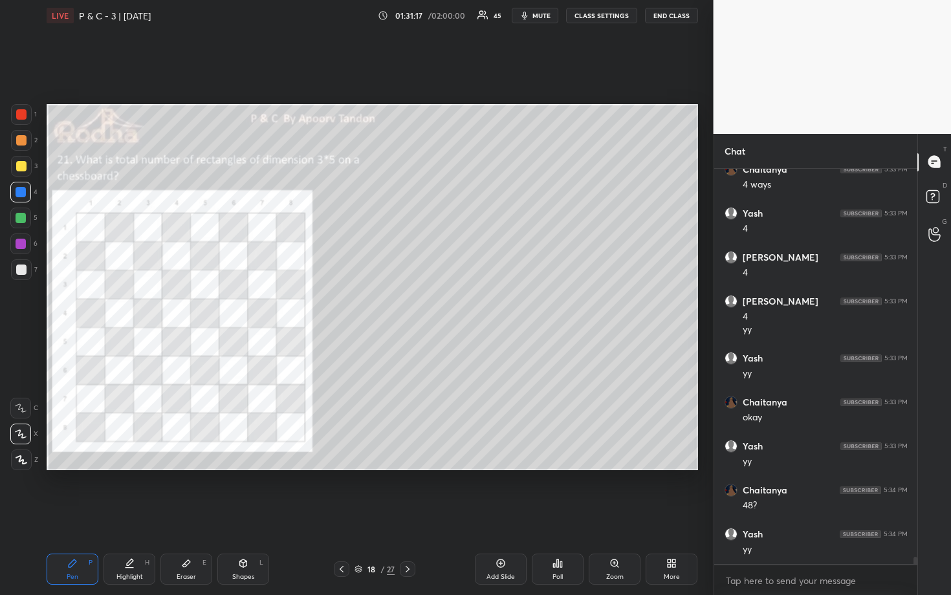
drag, startPoint x: 21, startPoint y: 269, endPoint x: 39, endPoint y: 266, distance: 18.3
click at [22, 269] on div at bounding box center [21, 269] width 10 height 10
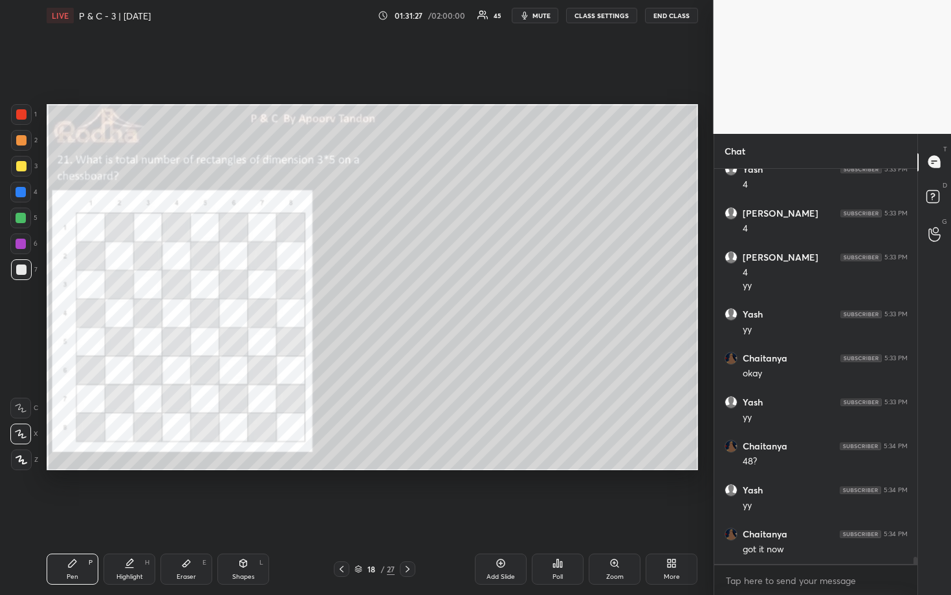
click at [21, 169] on div at bounding box center [21, 166] width 10 height 10
click at [23, 193] on div at bounding box center [21, 192] width 10 height 10
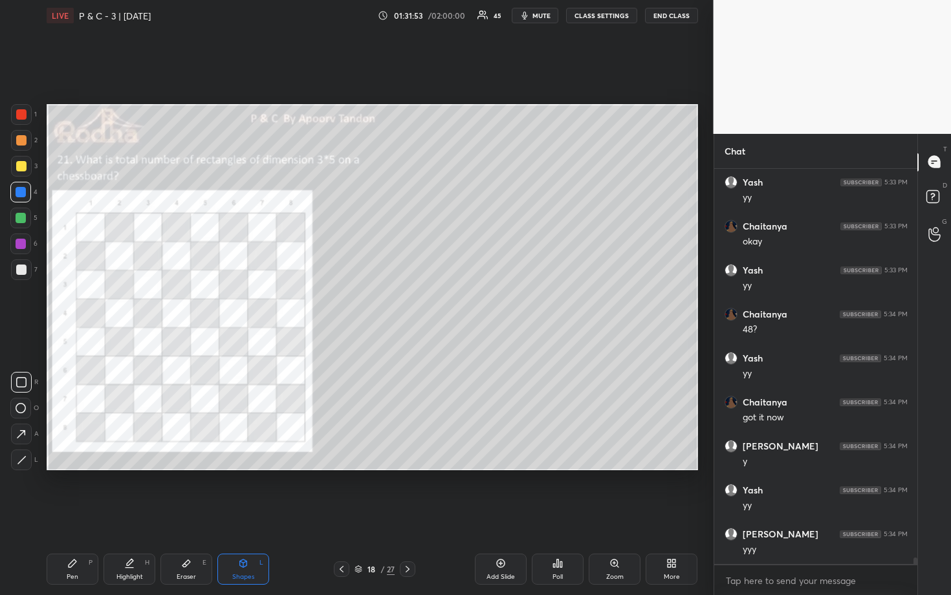
scroll to position [22682, 0]
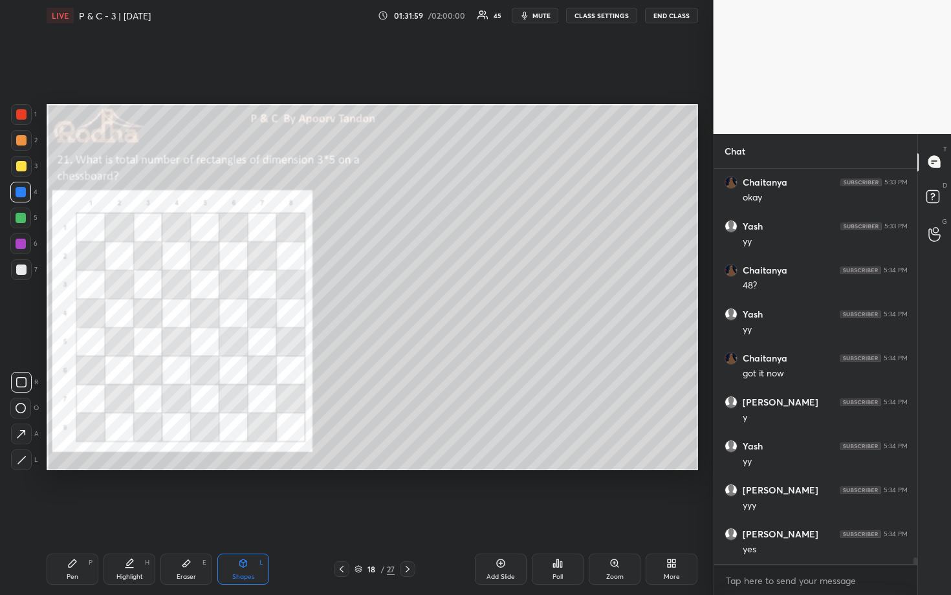
click at [21, 140] on div at bounding box center [21, 140] width 10 height 10
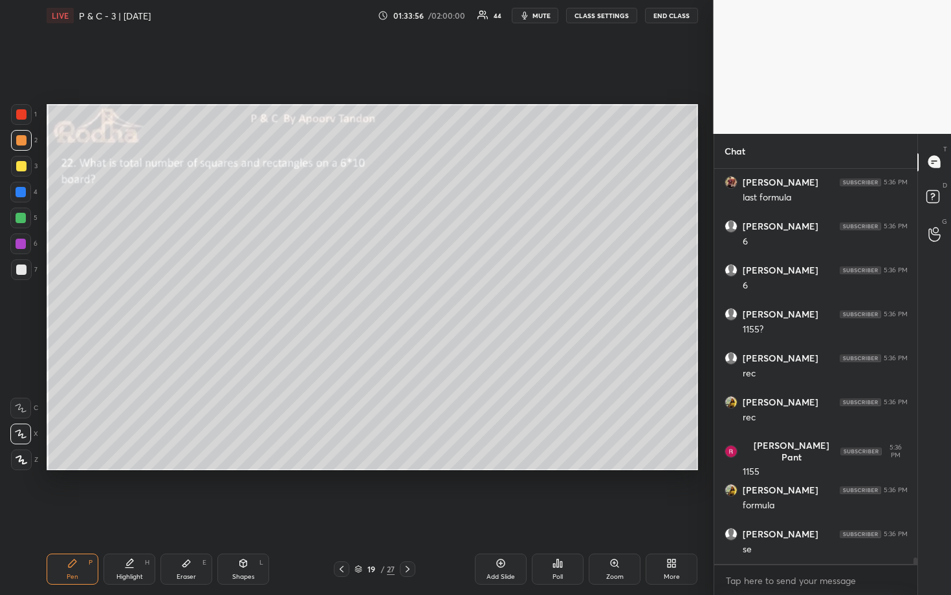
scroll to position [23641, 0]
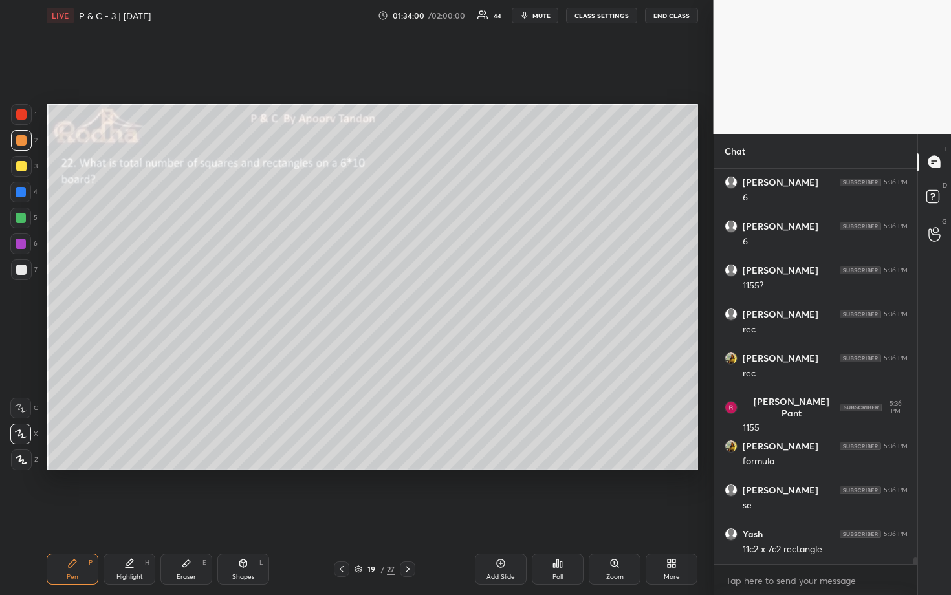
click at [21, 223] on div at bounding box center [20, 218] width 21 height 21
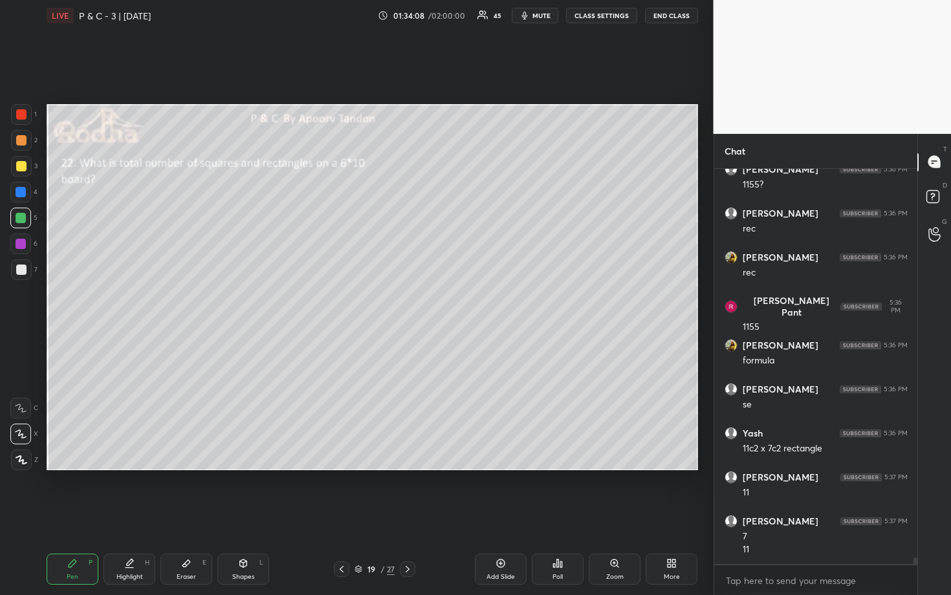
scroll to position [23786, 0]
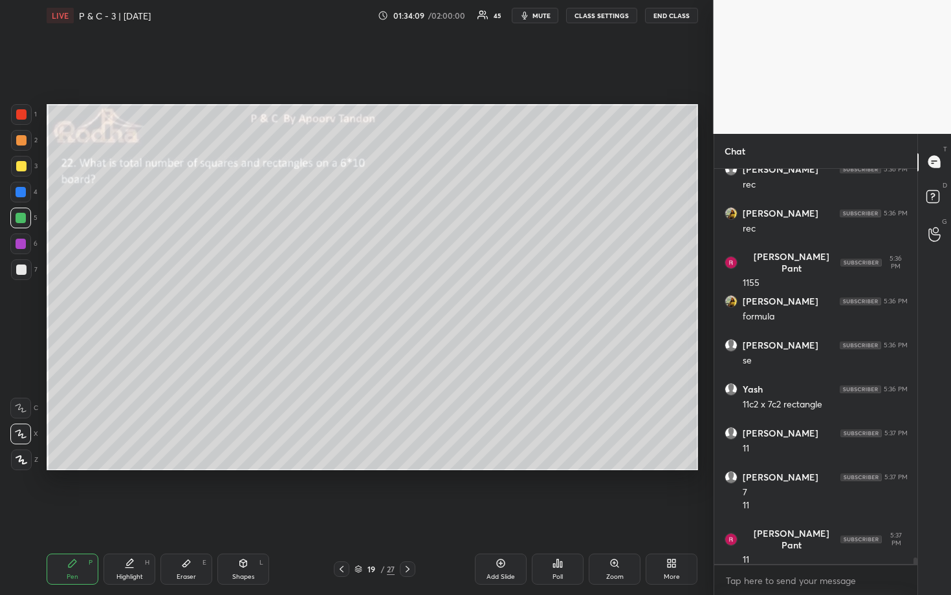
drag, startPoint x: 20, startPoint y: 166, endPoint x: 41, endPoint y: 180, distance: 25.1
click at [21, 167] on div at bounding box center [21, 166] width 10 height 10
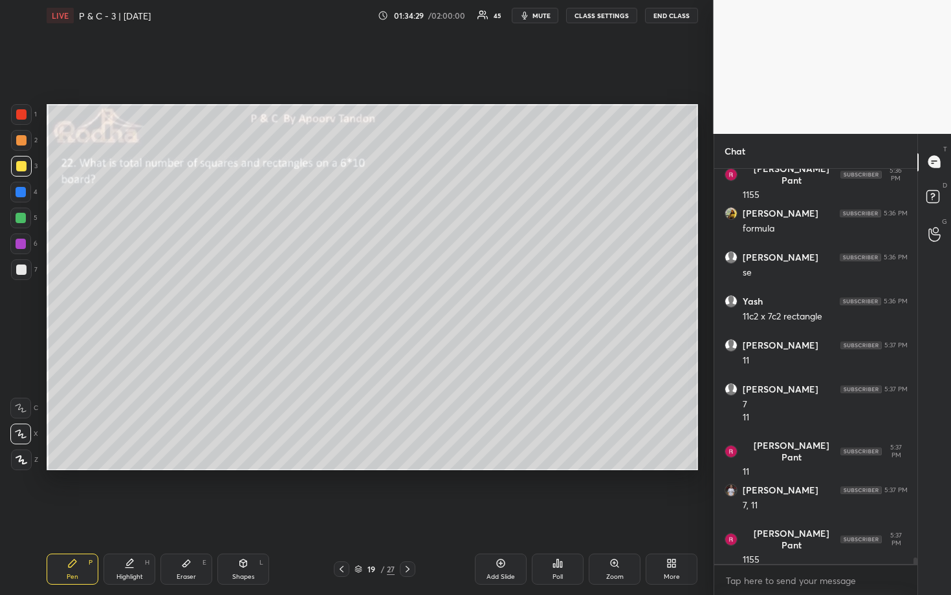
scroll to position [23917, 0]
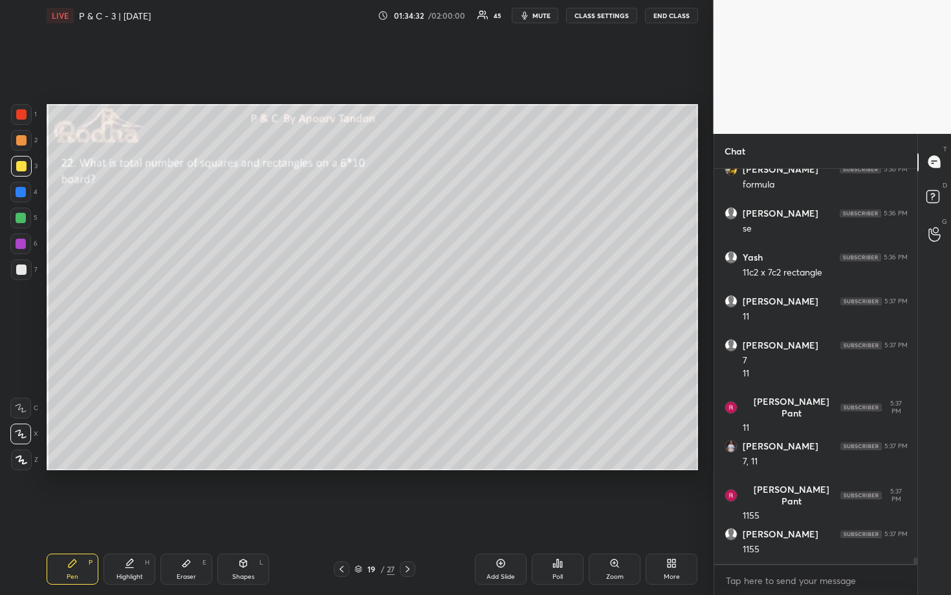
click at [29, 269] on div at bounding box center [21, 269] width 21 height 21
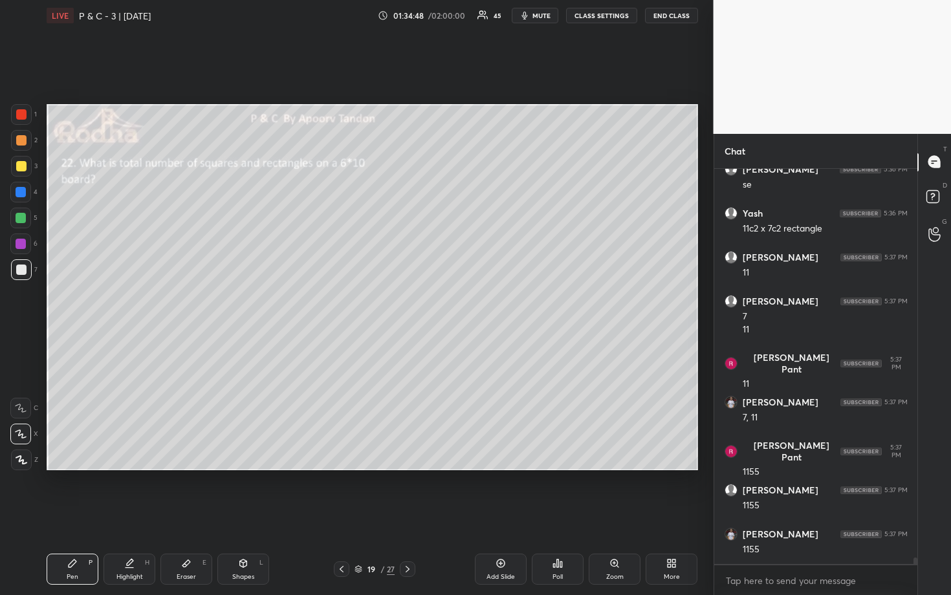
click at [23, 166] on div at bounding box center [21, 166] width 10 height 10
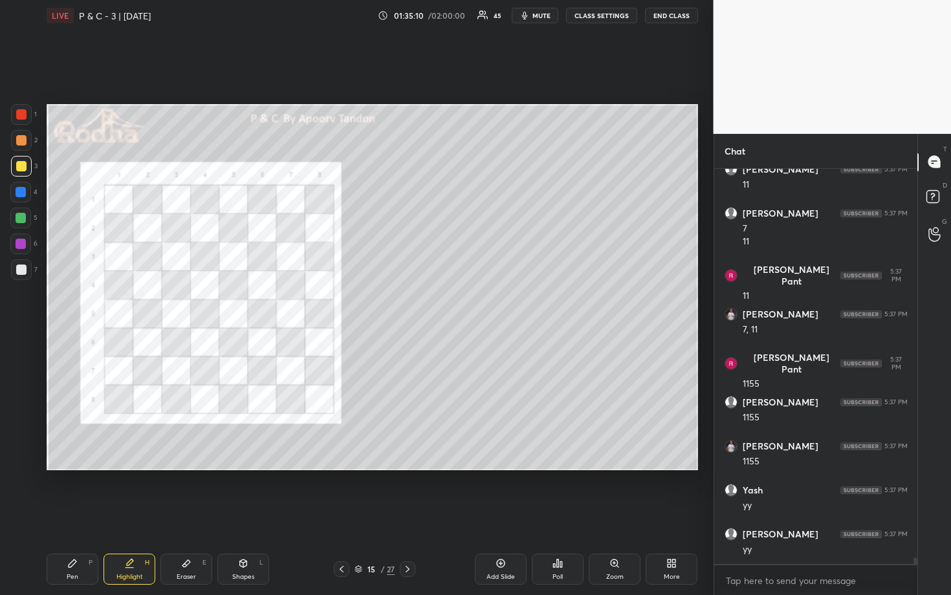
scroll to position [24093, 0]
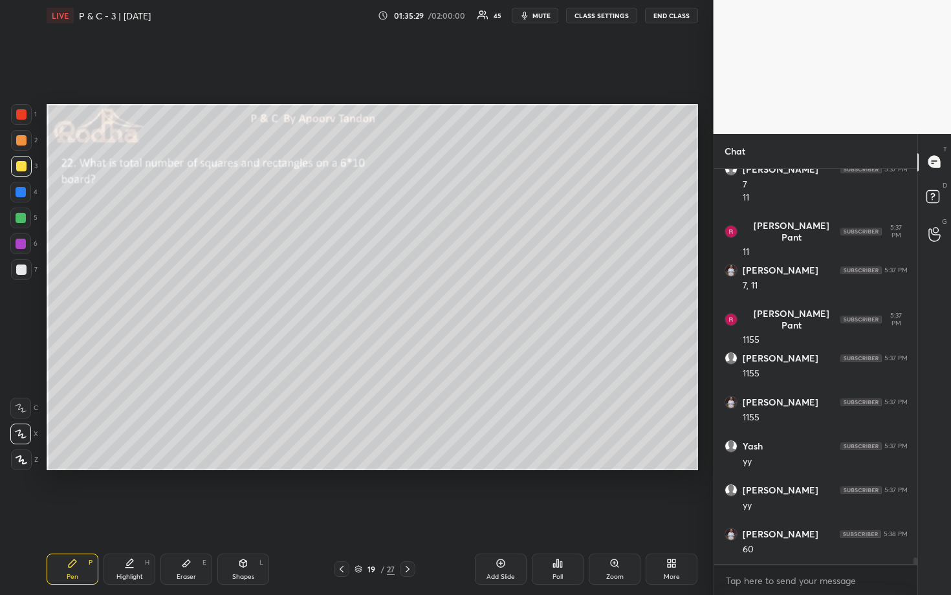
click at [19, 189] on div at bounding box center [21, 192] width 10 height 10
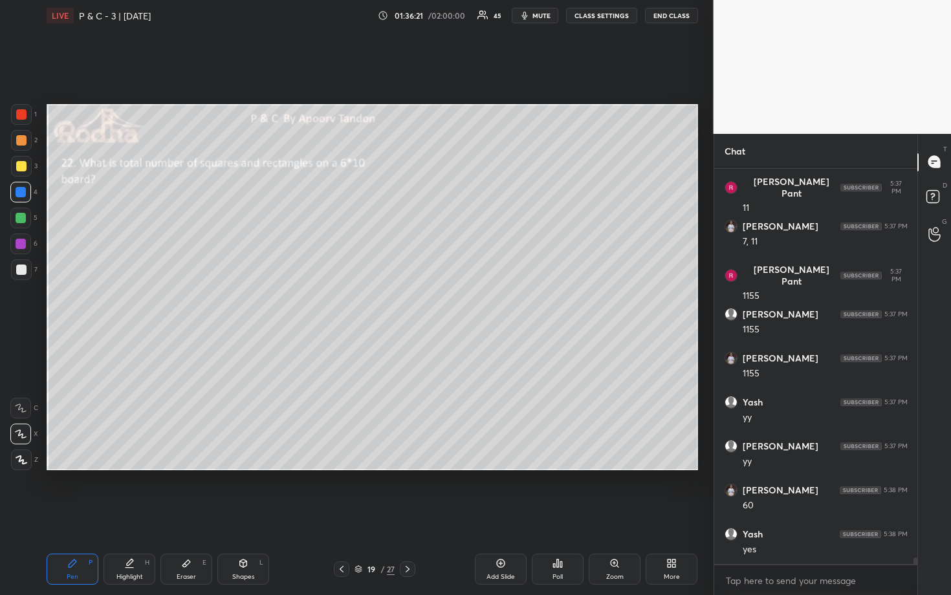
drag, startPoint x: 20, startPoint y: 224, endPoint x: 31, endPoint y: 224, distance: 11.0
click at [20, 224] on div at bounding box center [20, 218] width 21 height 21
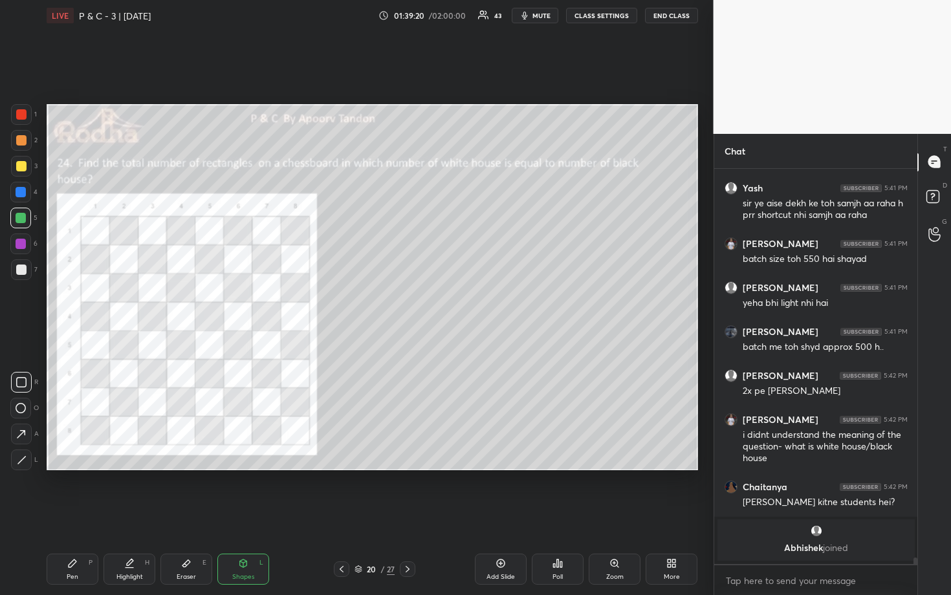
scroll to position [23831, 0]
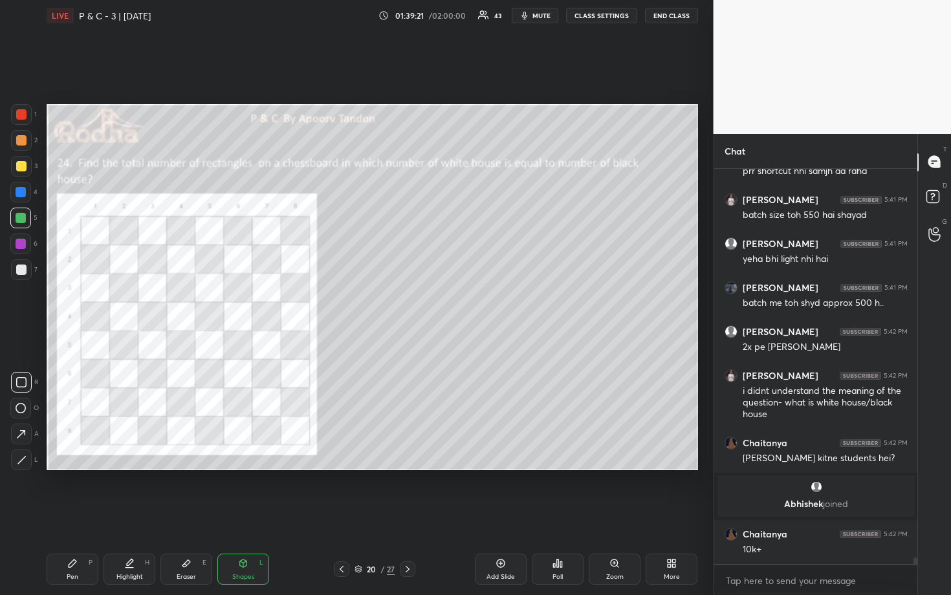
drag, startPoint x: 22, startPoint y: 116, endPoint x: 34, endPoint y: 122, distance: 13.9
click at [22, 115] on div at bounding box center [21, 114] width 10 height 10
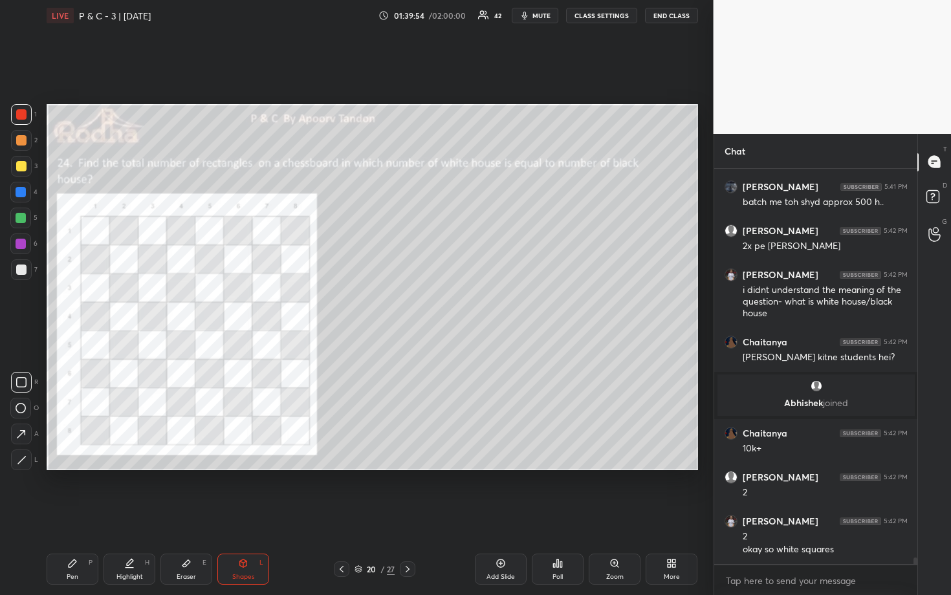
scroll to position [23945, 0]
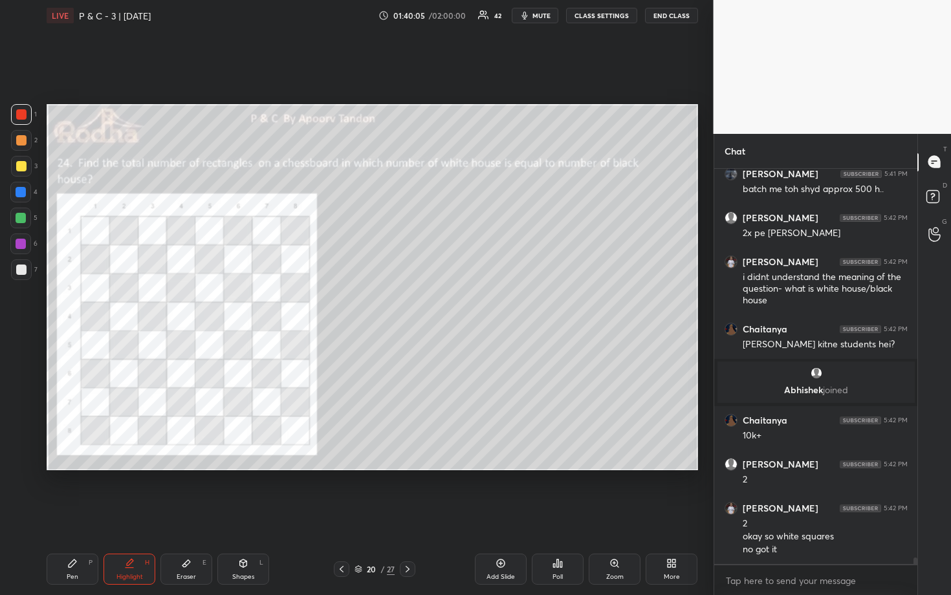
click at [188, 493] on div "Eraser E" at bounding box center [186, 569] width 52 height 31
drag, startPoint x: 78, startPoint y: 564, endPoint x: 108, endPoint y: 514, distance: 58.0
click at [82, 493] on div "Pen P" at bounding box center [73, 569] width 52 height 31
click at [18, 170] on div at bounding box center [21, 166] width 10 height 10
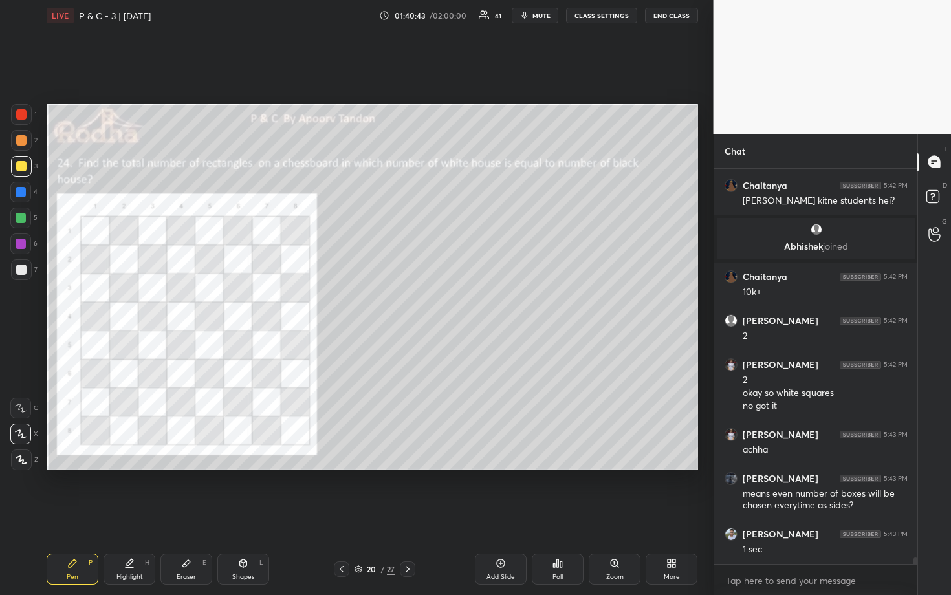
scroll to position [24132, 0]
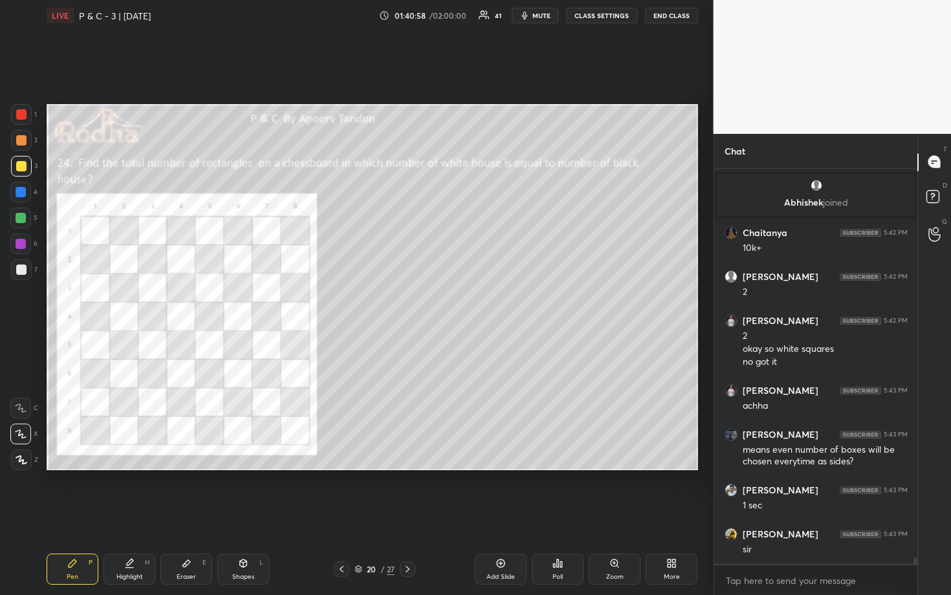
click at [543, 13] on span "mute" at bounding box center [541, 15] width 18 height 9
click at [673, 17] on button "END CLASS" at bounding box center [671, 16] width 53 height 16
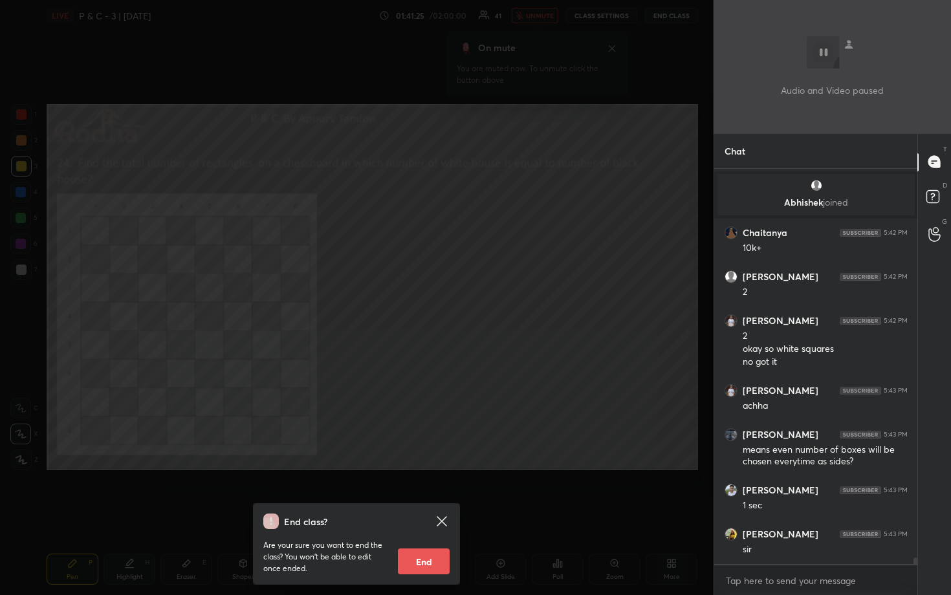
click at [511, 319] on div "End class? Are your sure you want to end the class? You won’t be able to edit o…" at bounding box center [356, 297] width 713 height 595
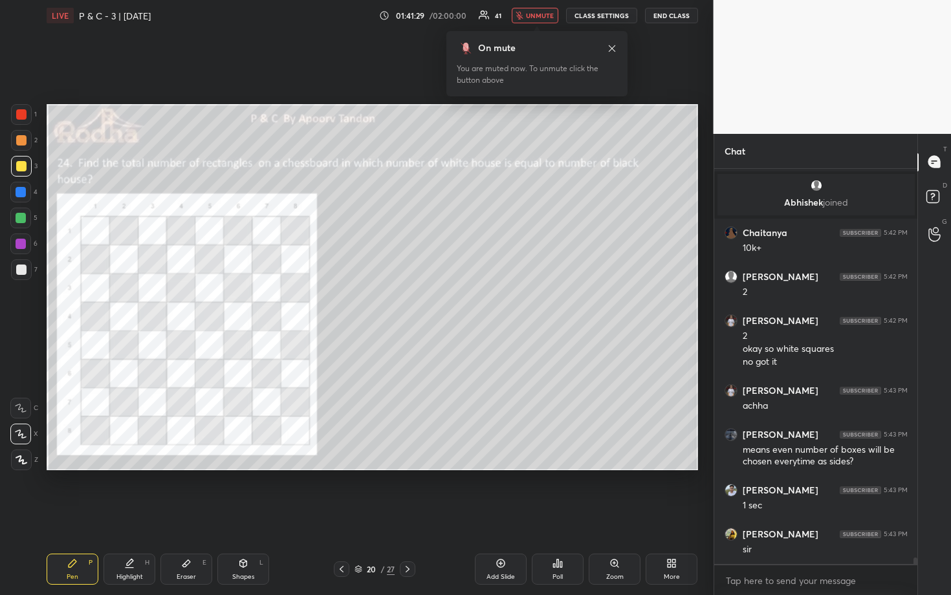
click at [536, 15] on span "unmute" at bounding box center [540, 15] width 28 height 9
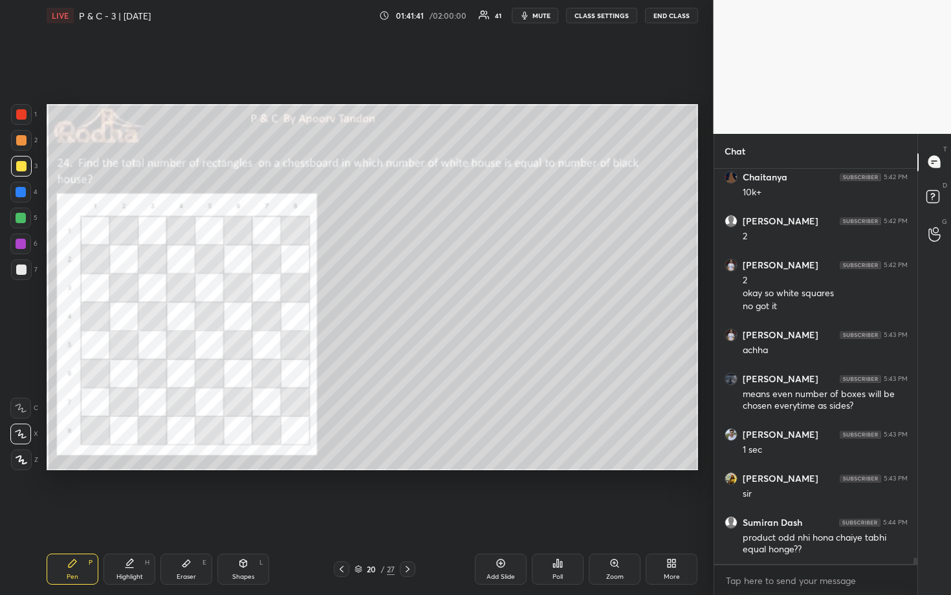
click at [19, 142] on div at bounding box center [21, 140] width 10 height 10
click at [22, 116] on div at bounding box center [21, 114] width 10 height 10
click at [24, 143] on div at bounding box center [21, 140] width 10 height 10
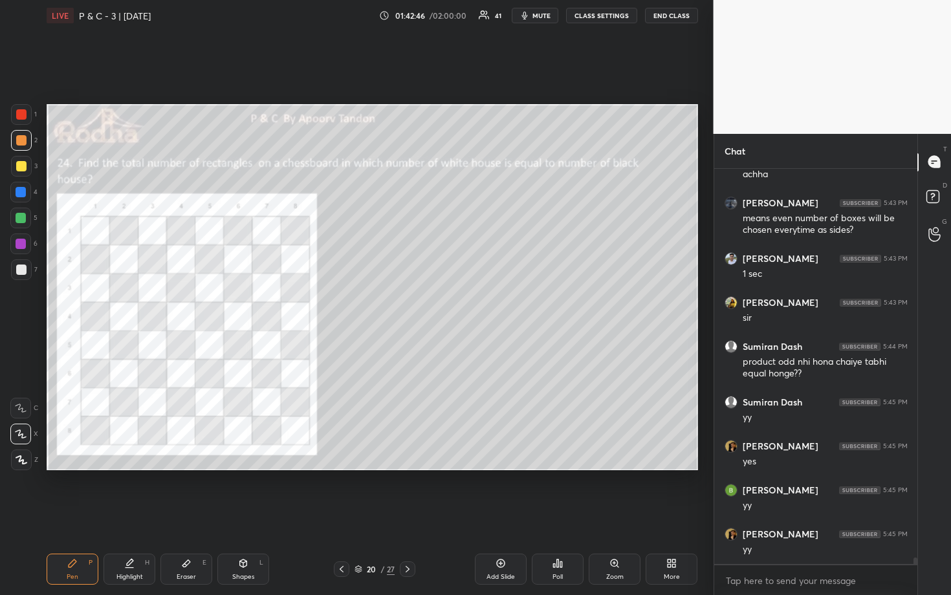
scroll to position [24408, 0]
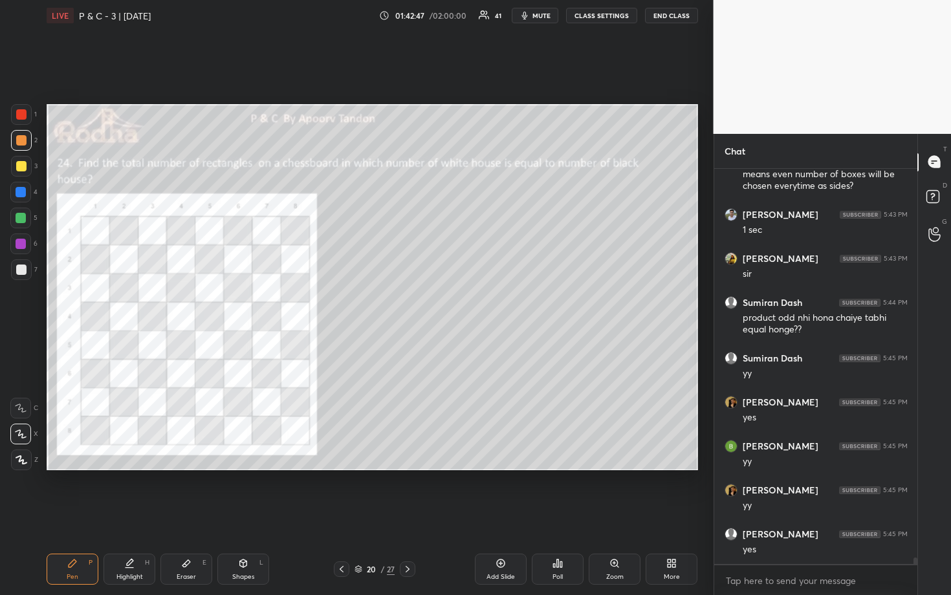
click at [25, 218] on div at bounding box center [21, 218] width 10 height 10
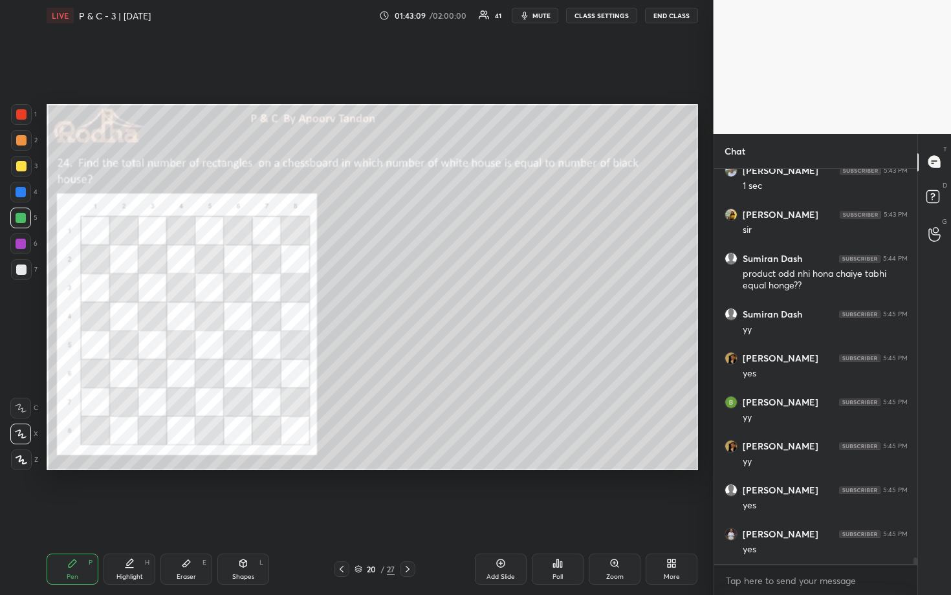
click at [24, 272] on div at bounding box center [21, 269] width 10 height 10
click at [23, 144] on div at bounding box center [21, 140] width 10 height 10
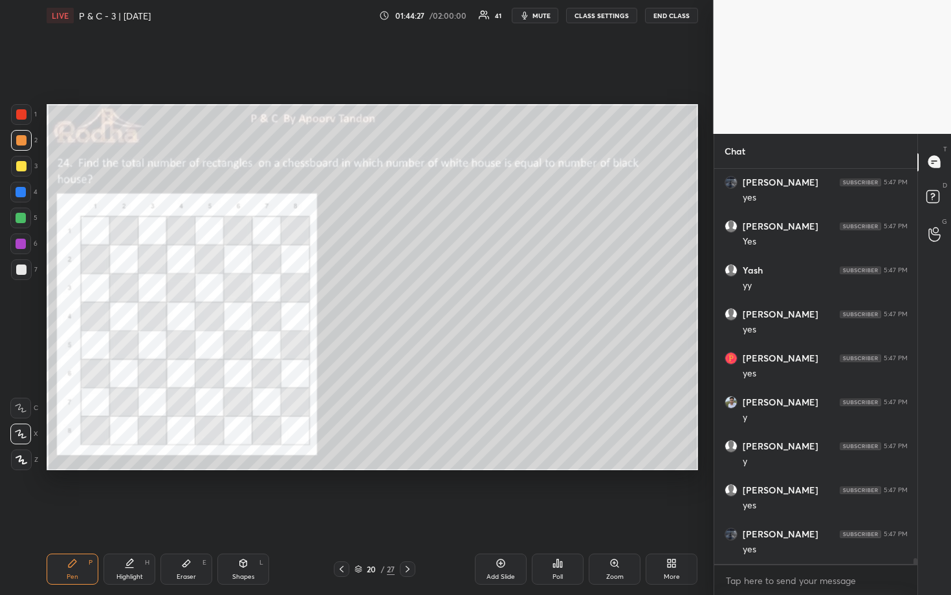
scroll to position [25111, 0]
drag, startPoint x: 21, startPoint y: 217, endPoint x: 34, endPoint y: 221, distance: 13.3
click at [22, 217] on div at bounding box center [21, 218] width 10 height 10
click at [23, 140] on div at bounding box center [21, 140] width 10 height 10
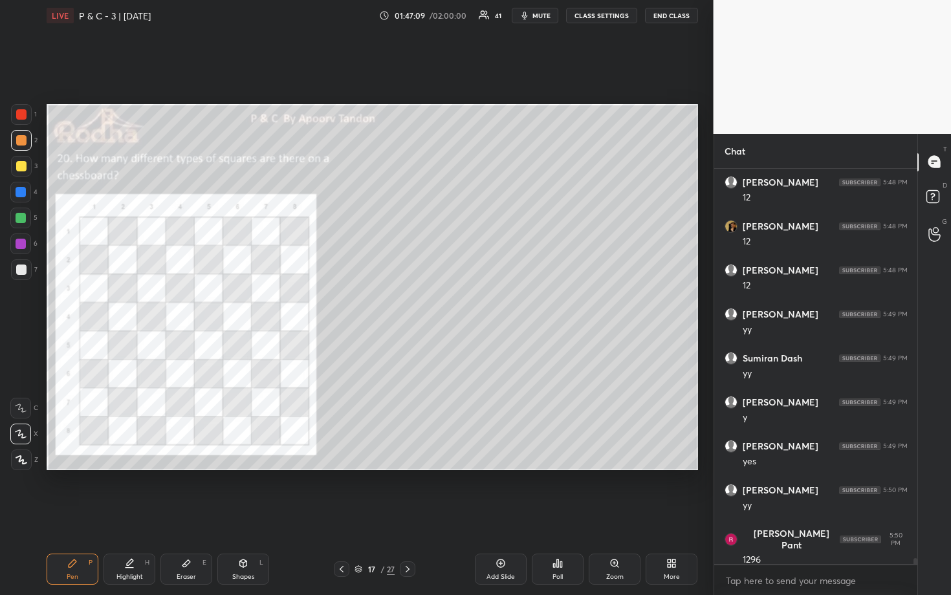
scroll to position [26105, 0]
click at [23, 268] on div at bounding box center [21, 269] width 10 height 10
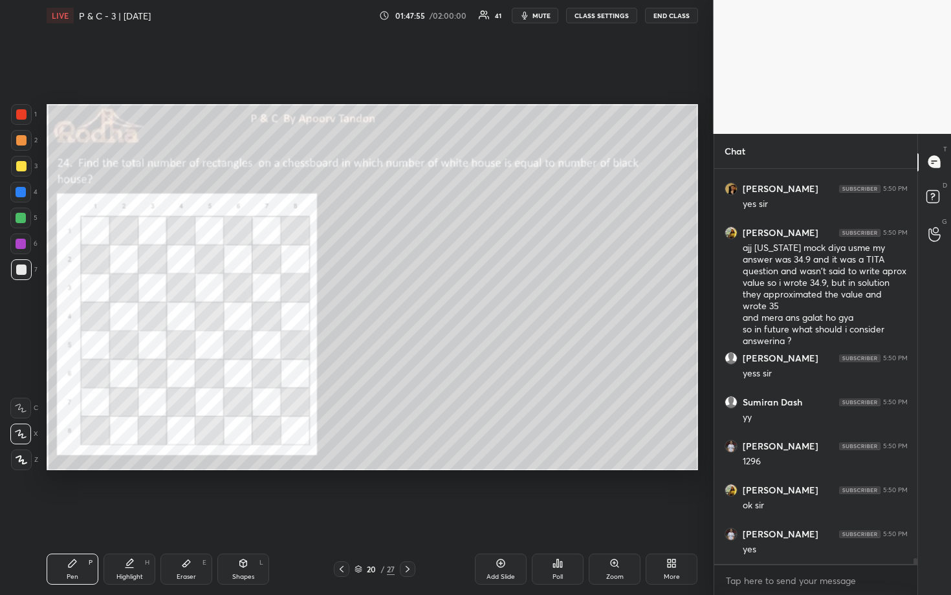
scroll to position [26802, 0]
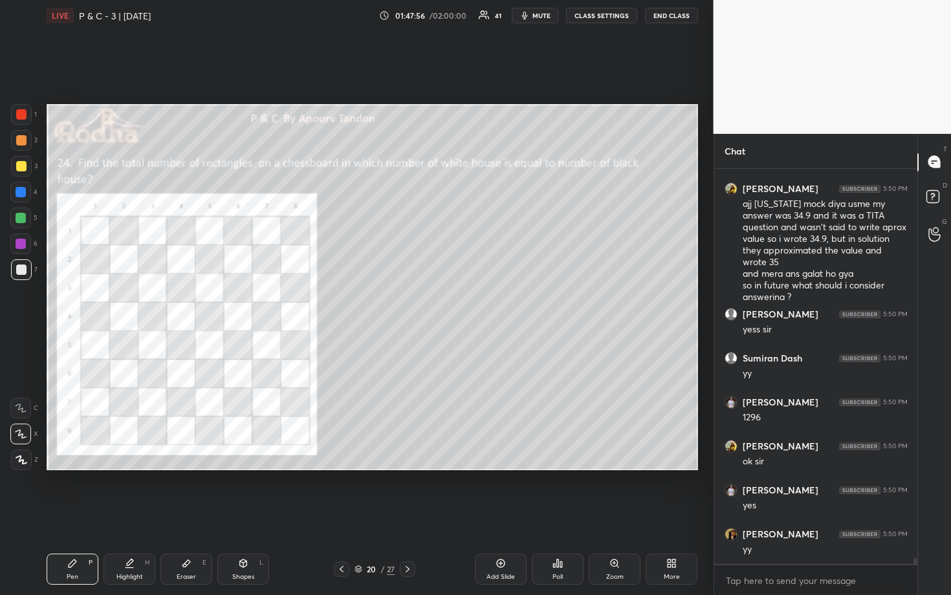
click at [504, 493] on icon at bounding box center [500, 563] width 10 height 10
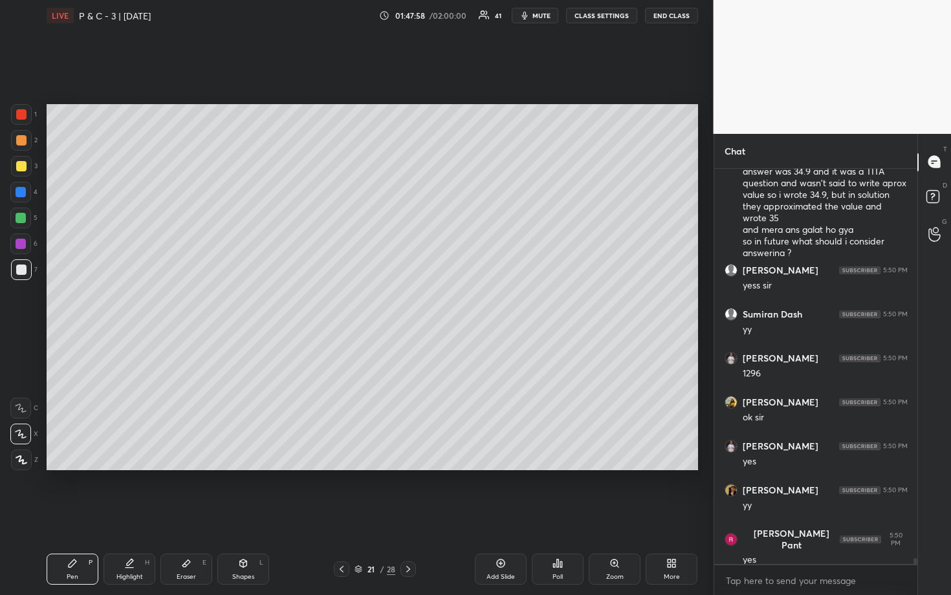
scroll to position [26890, 0]
click at [19, 143] on div at bounding box center [21, 140] width 10 height 10
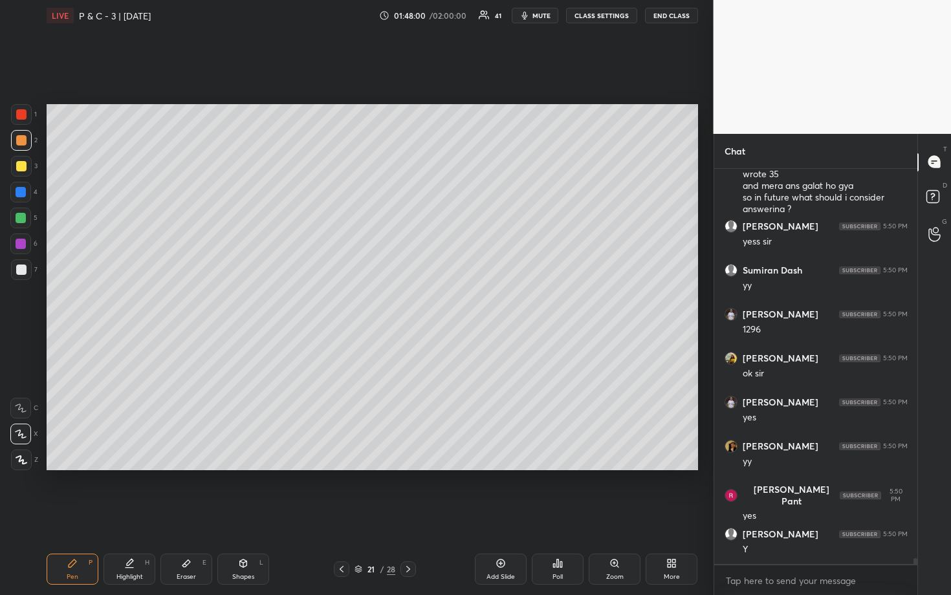
scroll to position [26934, 0]
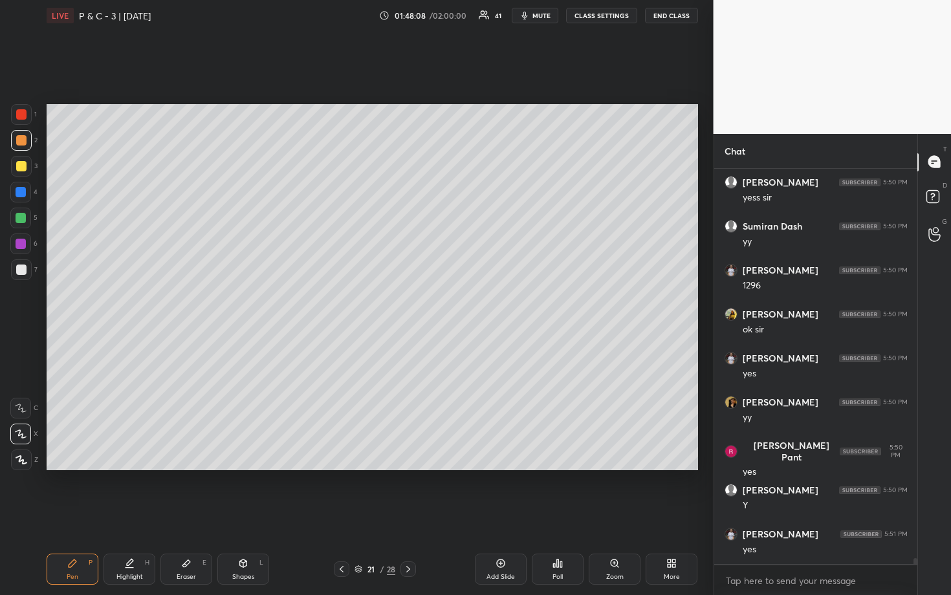
click at [20, 221] on div at bounding box center [21, 218] width 10 height 10
click at [16, 141] on div at bounding box center [21, 140] width 10 height 10
click at [21, 163] on div at bounding box center [21, 166] width 10 height 10
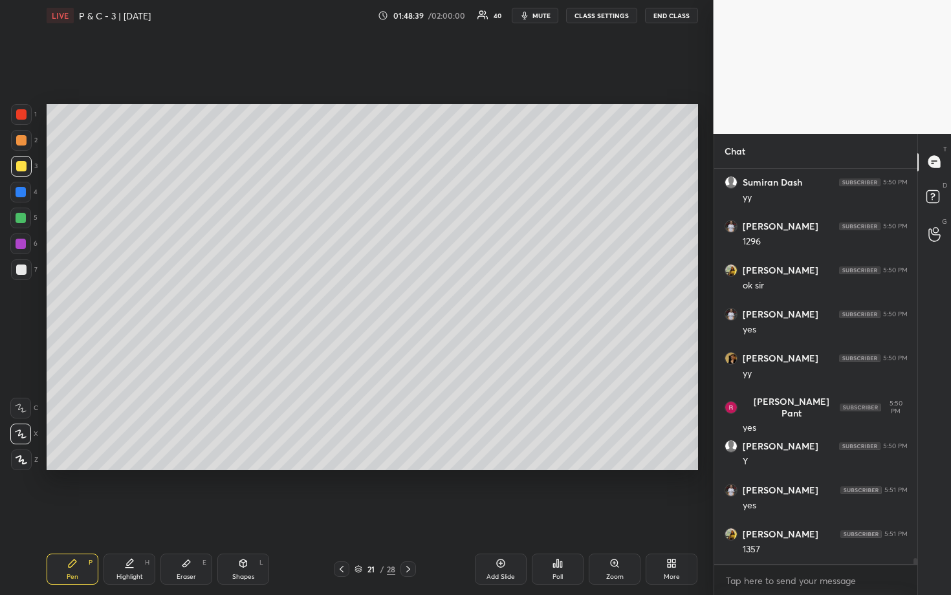
click at [17, 195] on div at bounding box center [21, 192] width 10 height 10
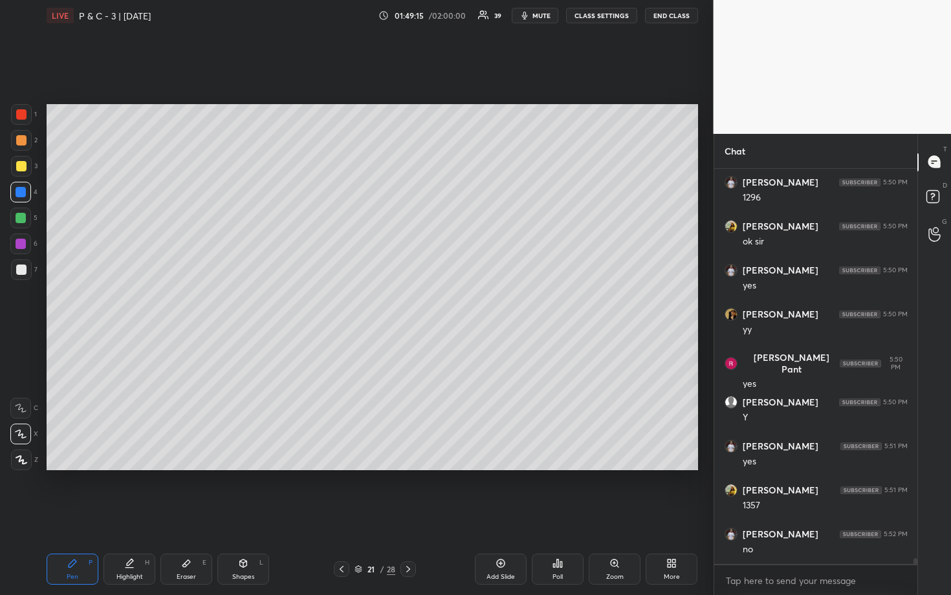
scroll to position [27066, 0]
drag, startPoint x: 19, startPoint y: 269, endPoint x: 43, endPoint y: 295, distance: 35.2
click at [20, 270] on div at bounding box center [21, 269] width 10 height 10
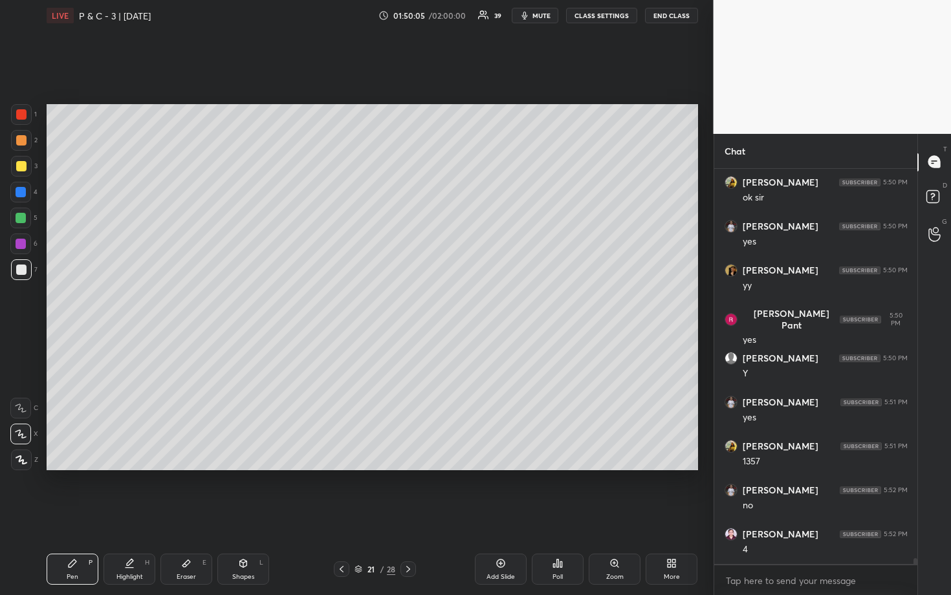
click at [21, 114] on div at bounding box center [21, 114] width 10 height 10
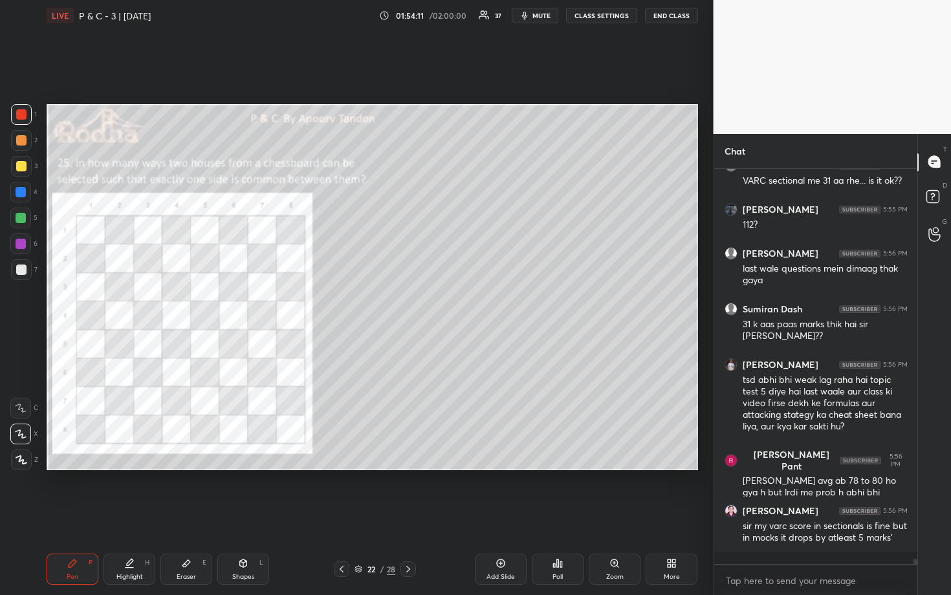
scroll to position [28226, 0]
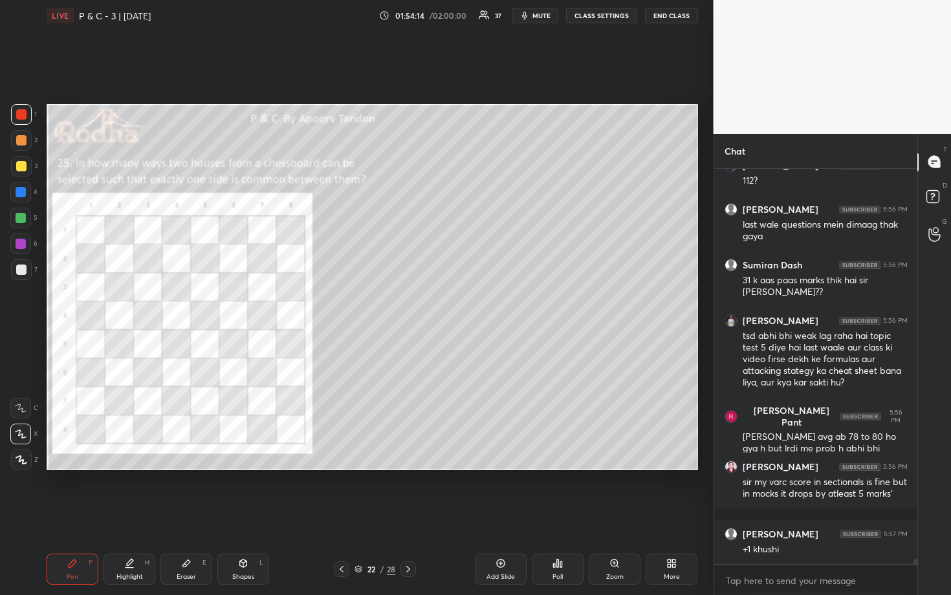
click at [194, 493] on div "Eraser E" at bounding box center [186, 569] width 52 height 31
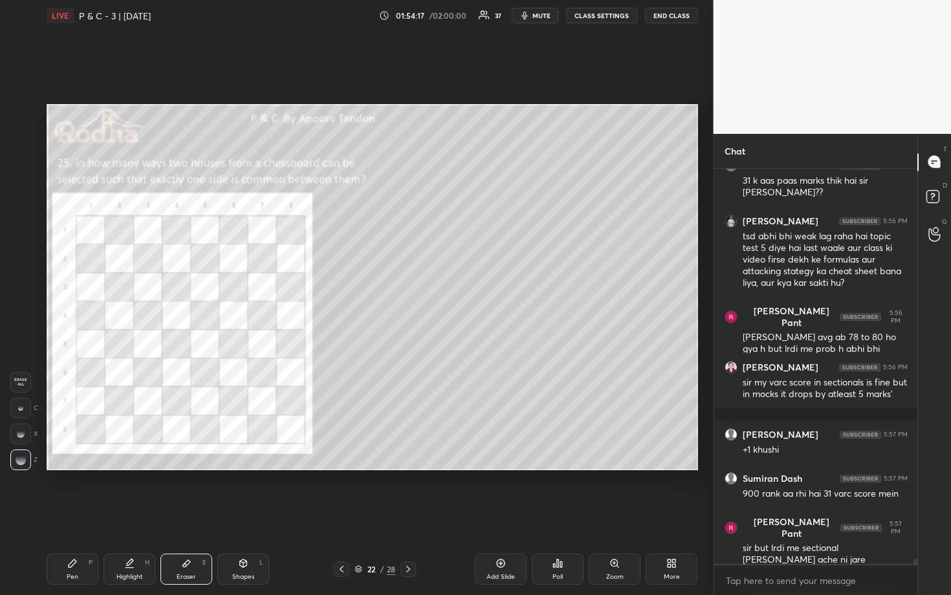
scroll to position [28369, 0]
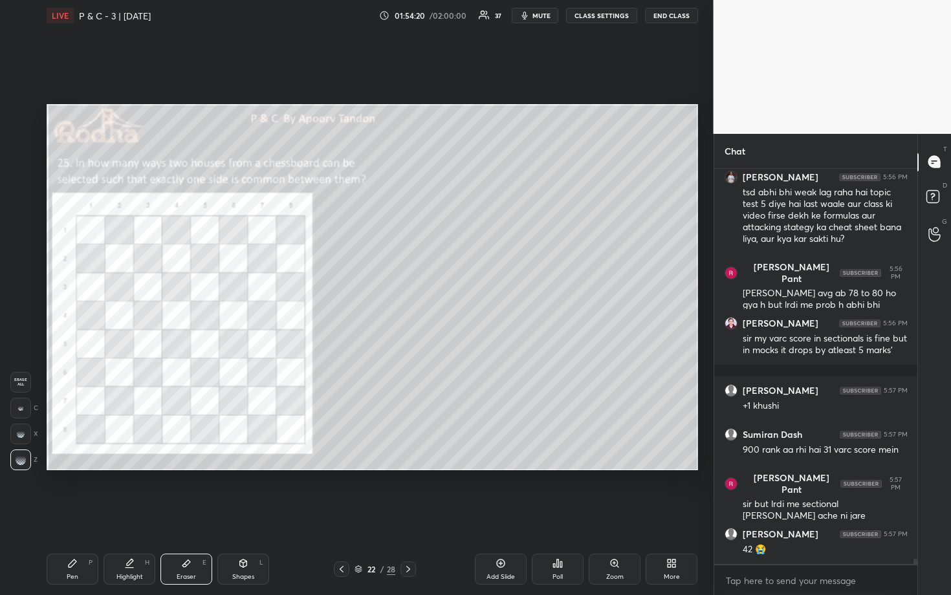
click at [79, 493] on div "Pen P" at bounding box center [73, 569] width 52 height 31
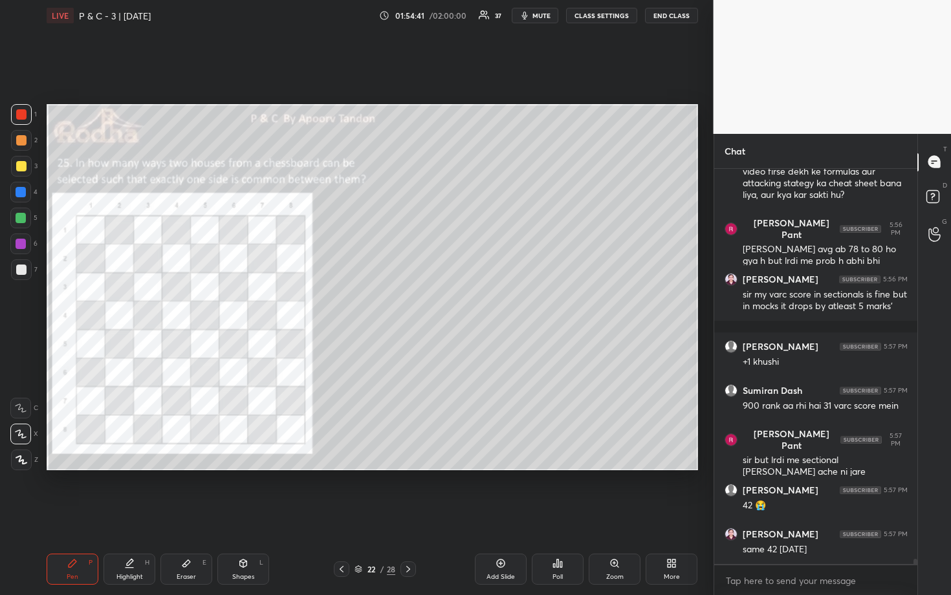
click at [24, 160] on div at bounding box center [21, 166] width 21 height 21
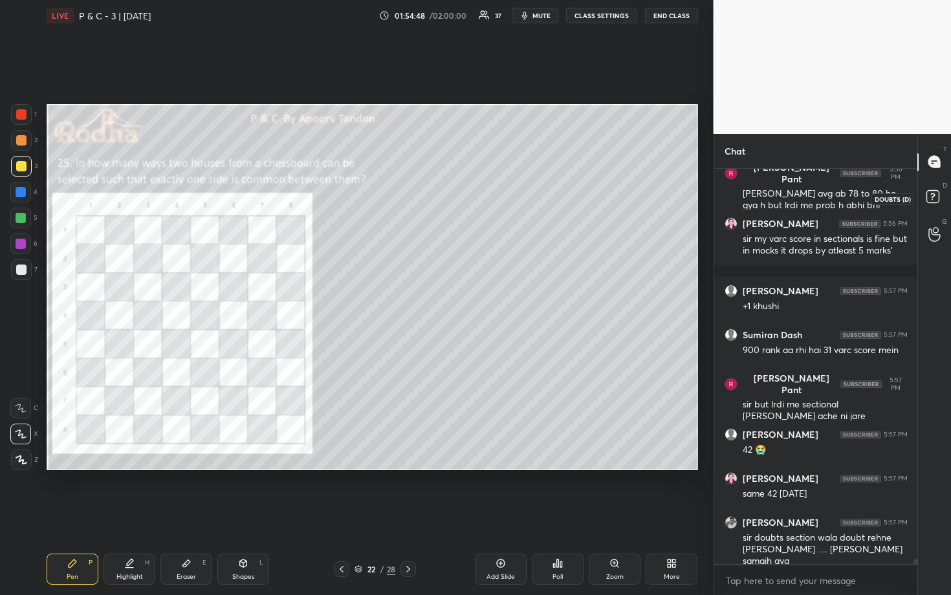
click at [934, 197] on rect at bounding box center [932, 196] width 12 height 12
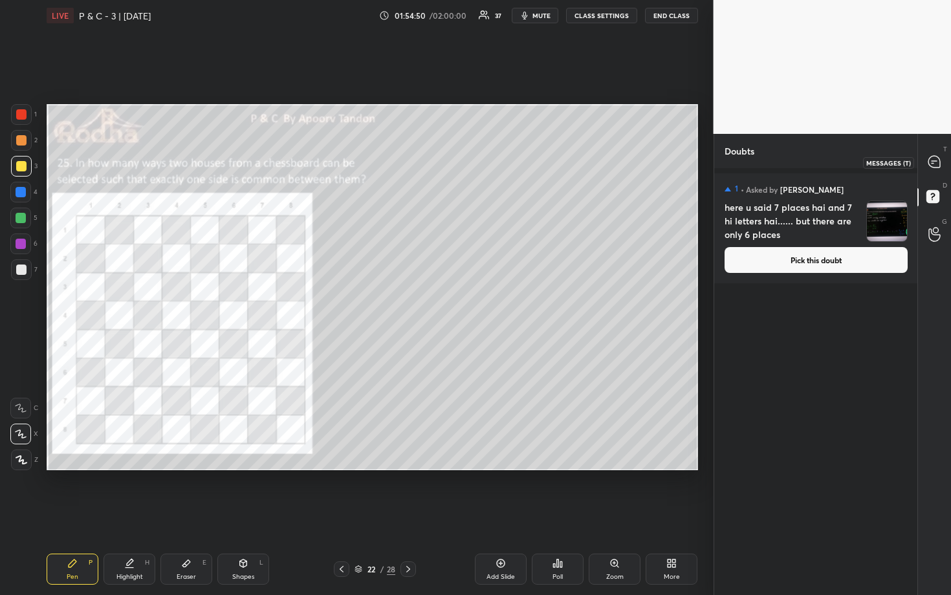
click at [930, 162] on icon at bounding box center [934, 162] width 12 height 12
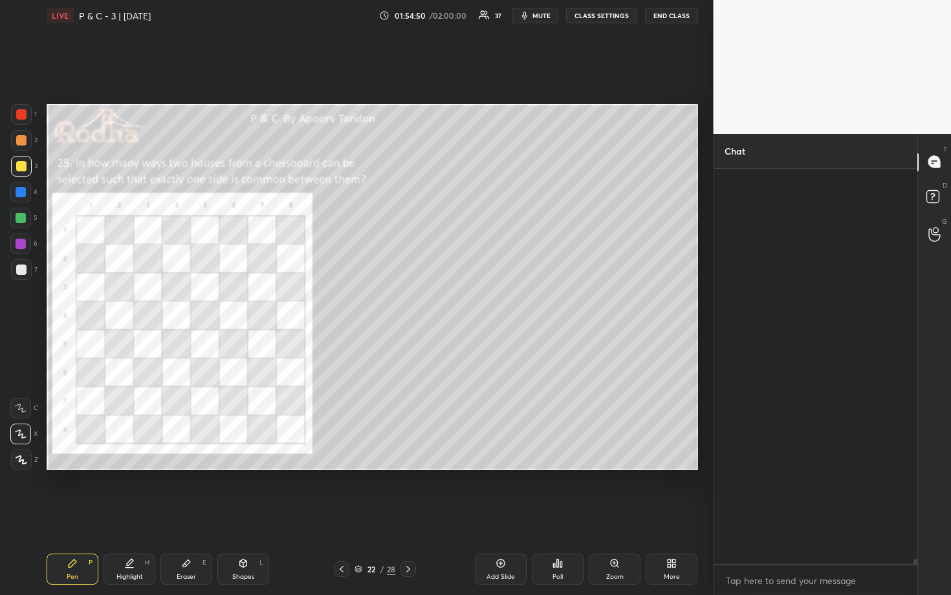
scroll to position [391, 199]
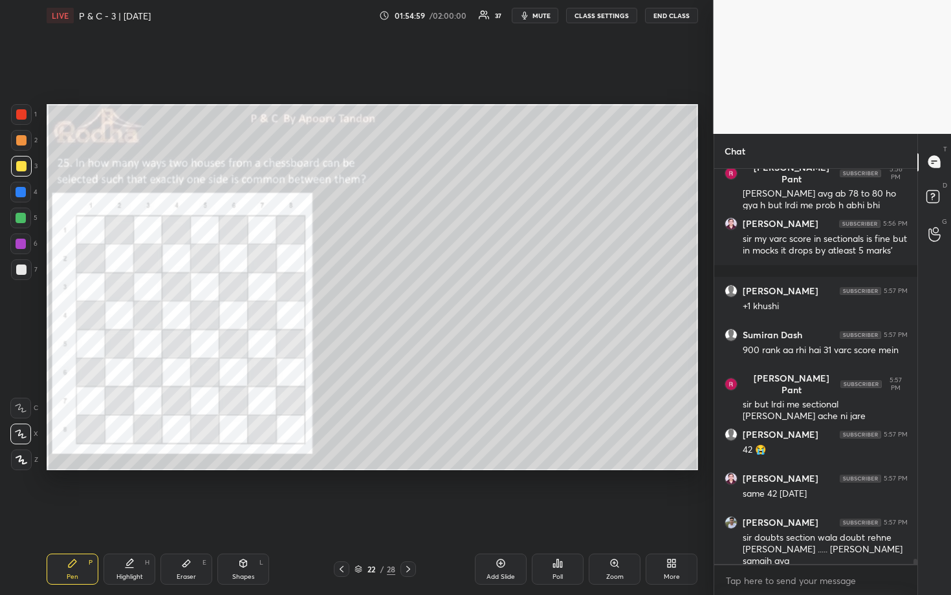
click at [23, 116] on div at bounding box center [21, 114] width 10 height 10
click at [23, 219] on div at bounding box center [21, 218] width 10 height 10
drag, startPoint x: 19, startPoint y: 193, endPoint x: 42, endPoint y: 198, distance: 23.7
click at [20, 193] on div at bounding box center [21, 192] width 10 height 10
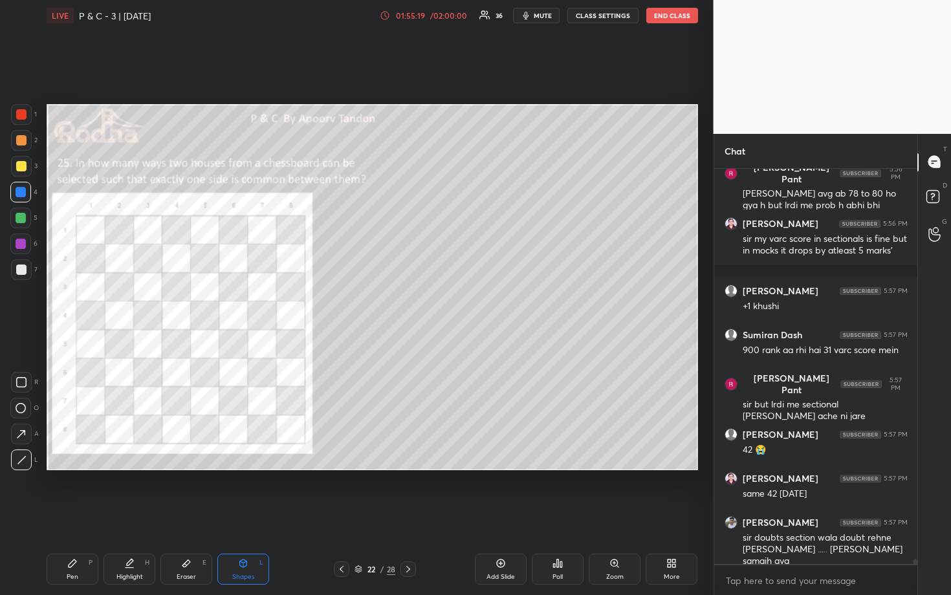
click at [21, 273] on div at bounding box center [21, 269] width 10 height 10
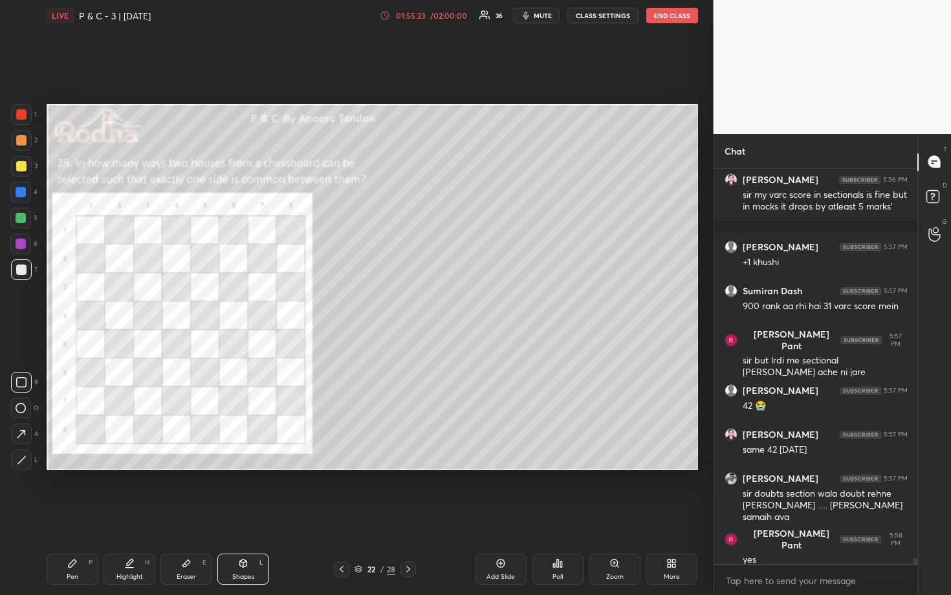
scroll to position [27194, 0]
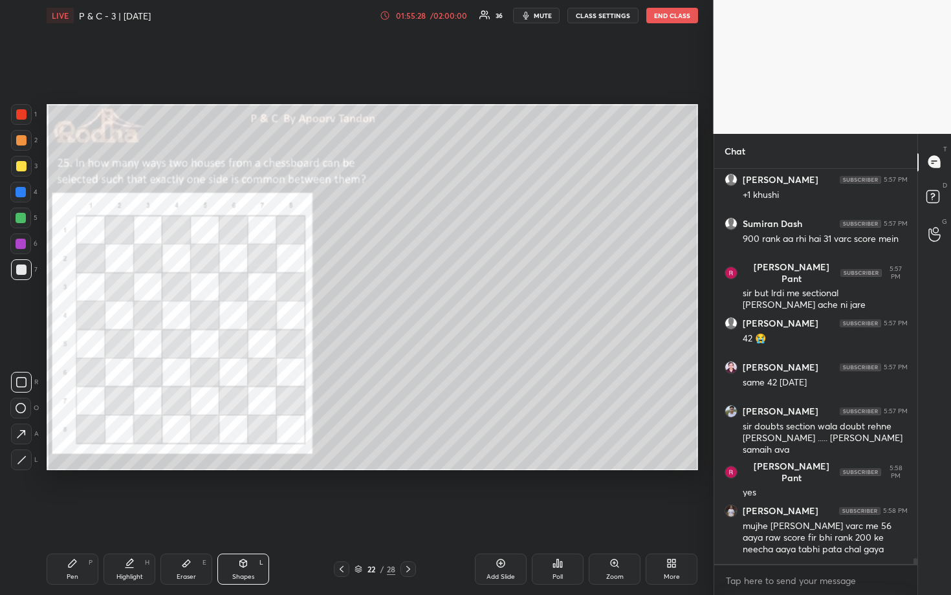
drag, startPoint x: 16, startPoint y: 215, endPoint x: 42, endPoint y: 212, distance: 26.7
click at [16, 215] on div at bounding box center [21, 218] width 10 height 10
click at [23, 269] on div at bounding box center [21, 269] width 10 height 10
click at [20, 213] on div at bounding box center [21, 218] width 10 height 10
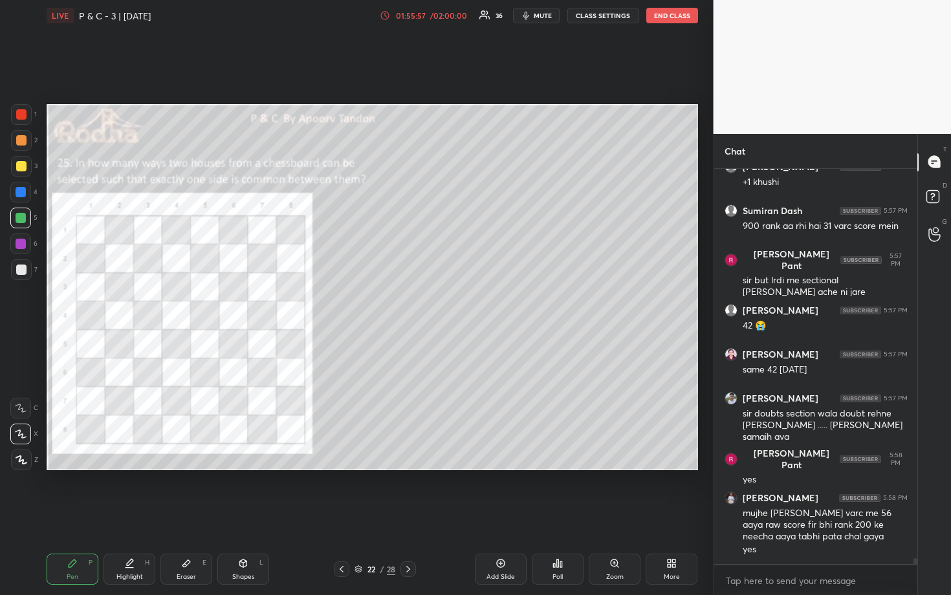
drag, startPoint x: 19, startPoint y: 191, endPoint x: 32, endPoint y: 197, distance: 13.9
click at [19, 192] on div at bounding box center [21, 192] width 10 height 10
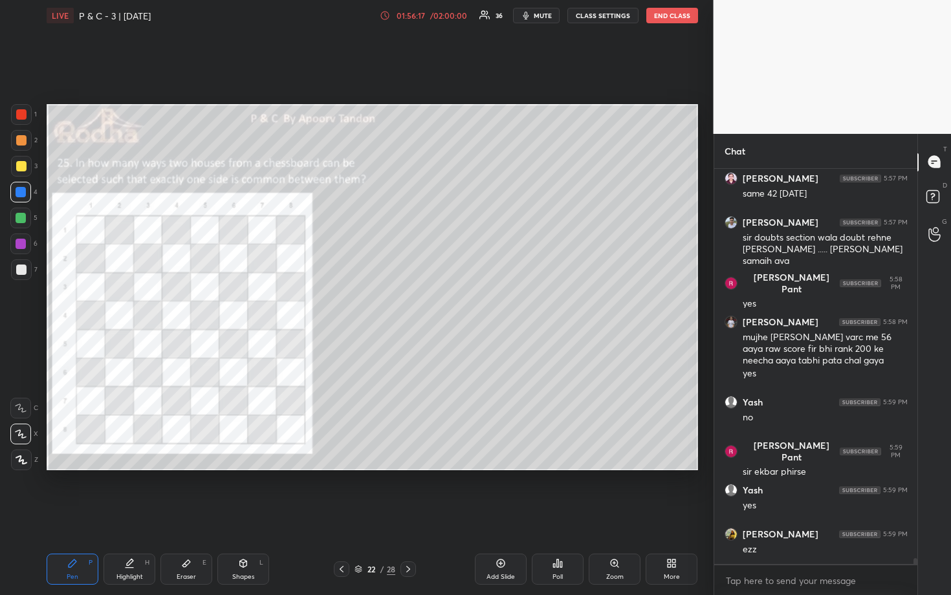
scroll to position [27426, 0]
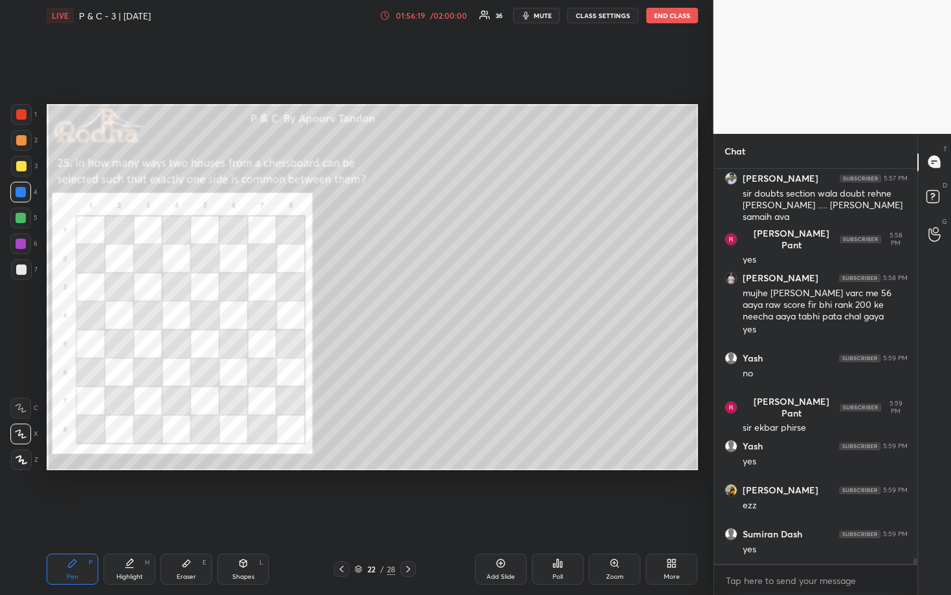
click at [21, 113] on div at bounding box center [21, 114] width 10 height 10
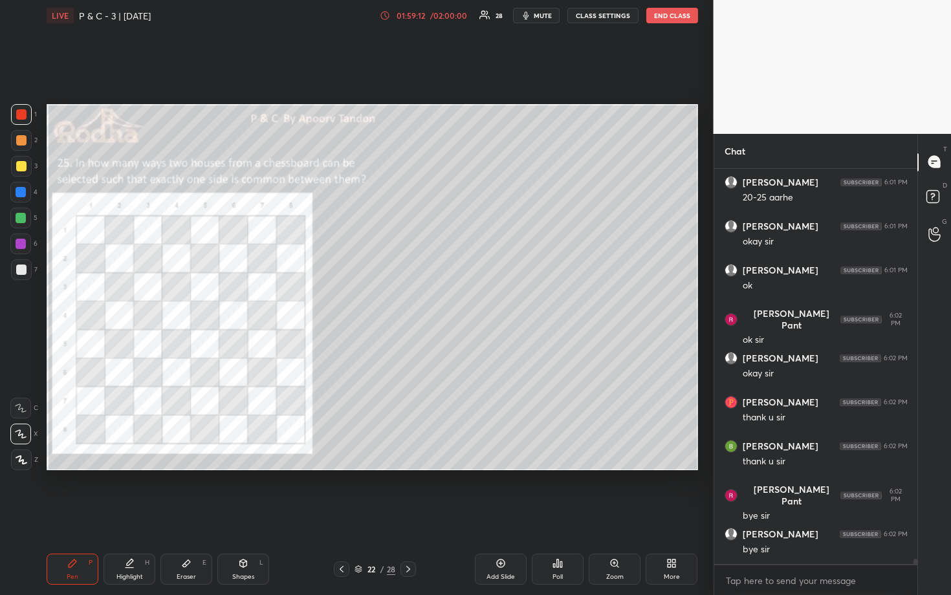
scroll to position [28575, 0]
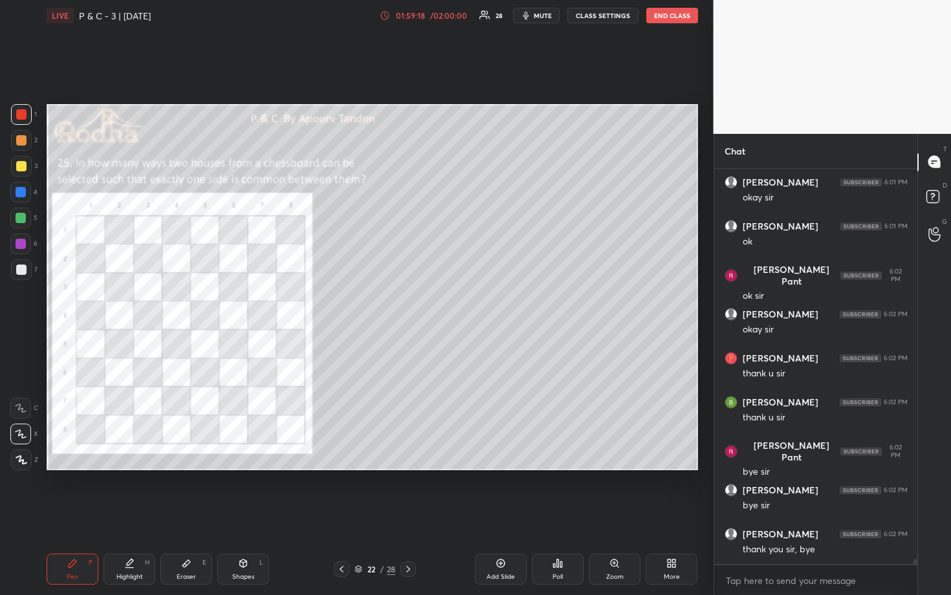
click at [672, 17] on button "END CLASS" at bounding box center [672, 16] width 52 height 16
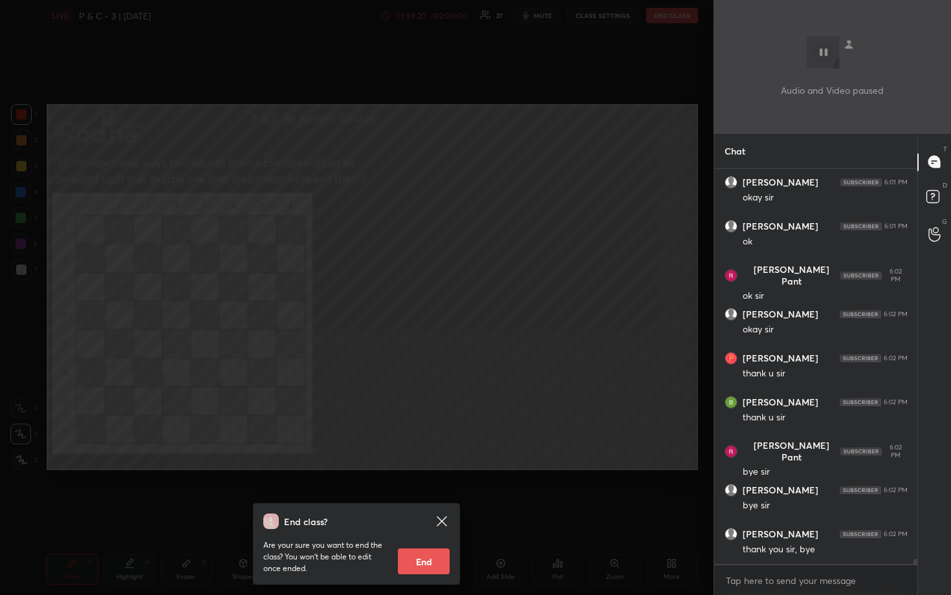
click at [426, 493] on button "End" at bounding box center [424, 561] width 52 height 26
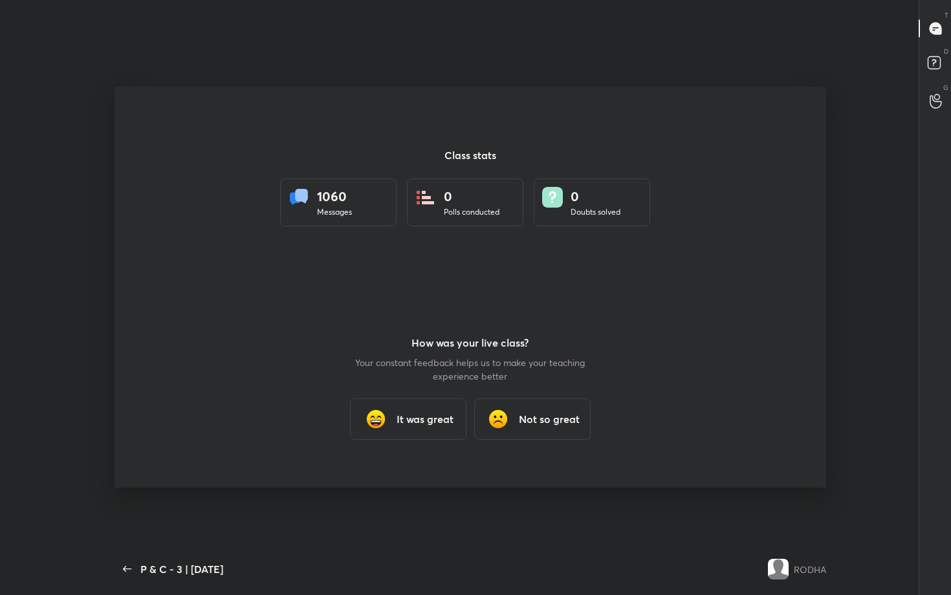
scroll to position [0, 0]
type textarea "x"
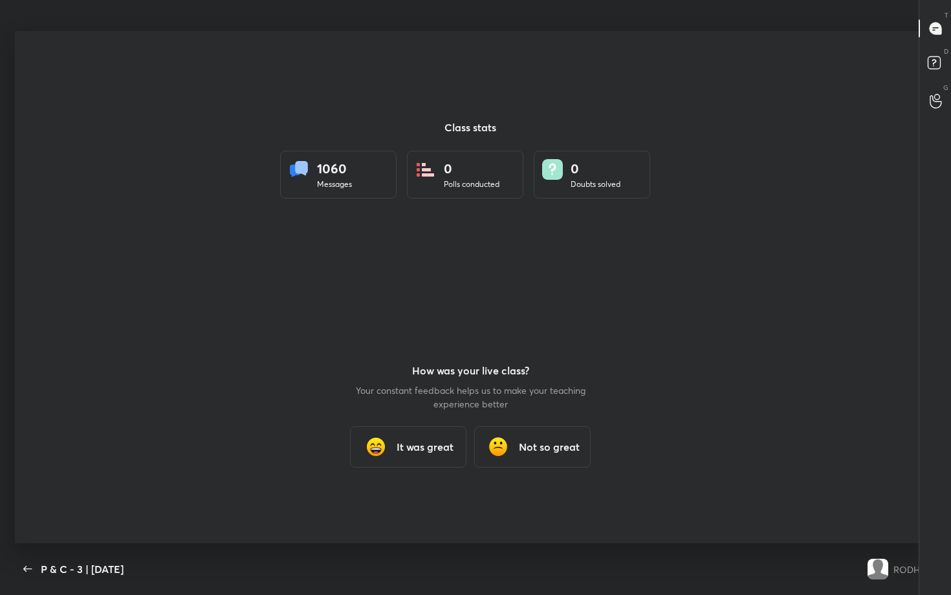
scroll to position [64156, 63728]
